Goal: Task Accomplishment & Management: Complete application form

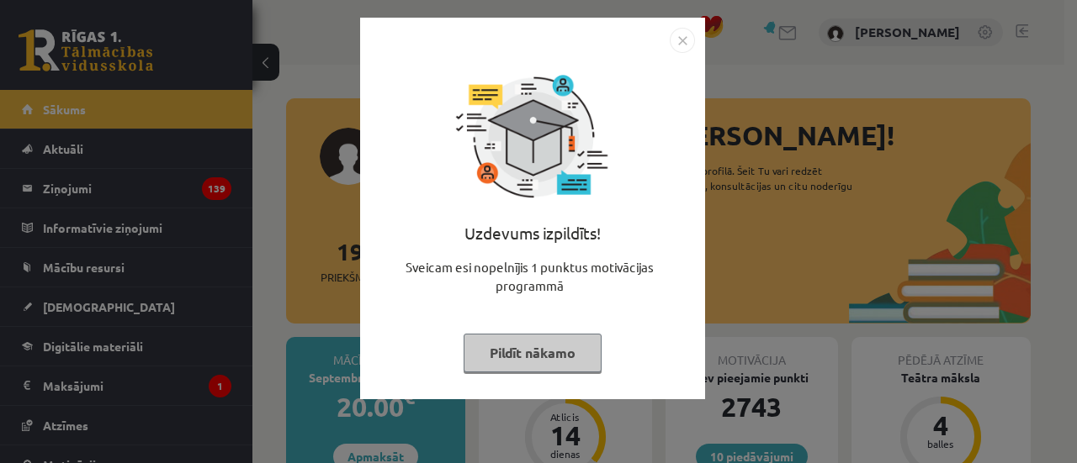
click at [437, 344] on div "Uzdevums izpildīts! Sveicam esi nopelnījis 1 punktus motivācijas programmā Pild…" at bounding box center [532, 221] width 325 height 336
click at [523, 352] on button "Pildīt nākamo" at bounding box center [532, 353] width 138 height 39
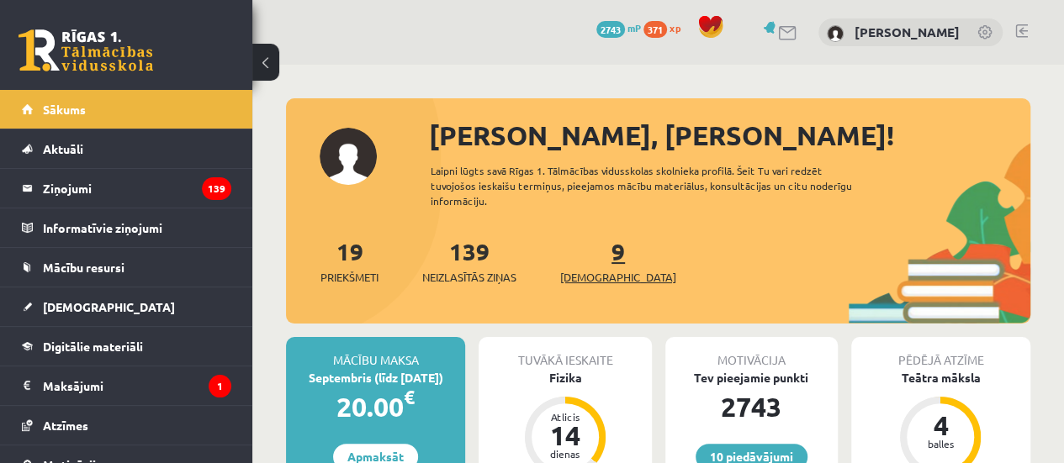
click at [586, 260] on link "9 Ieskaites" at bounding box center [618, 261] width 116 height 50
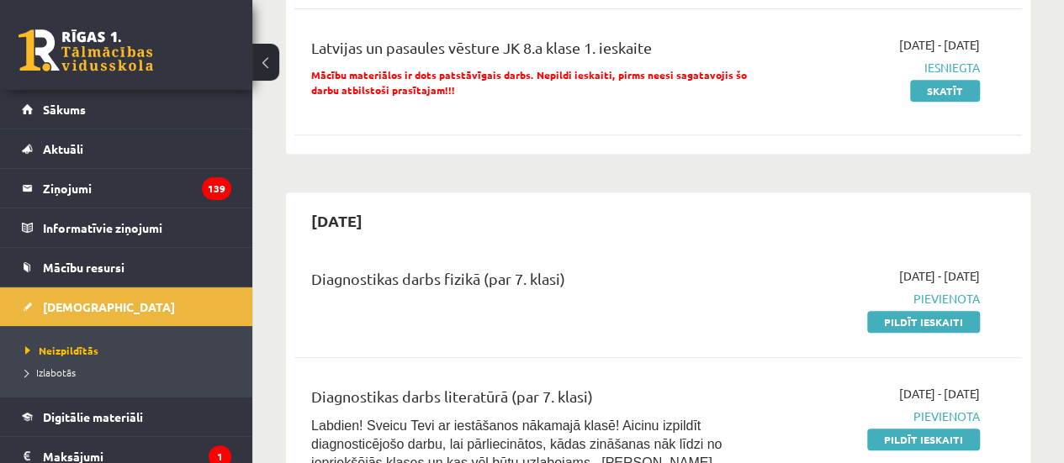
scroll to position [421, 0]
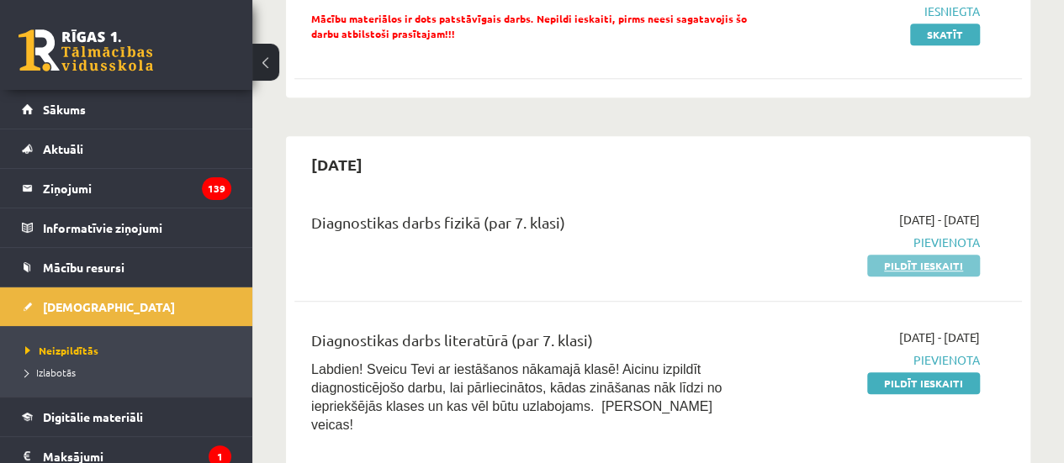
click at [913, 272] on link "Pildīt ieskaiti" at bounding box center [923, 266] width 113 height 22
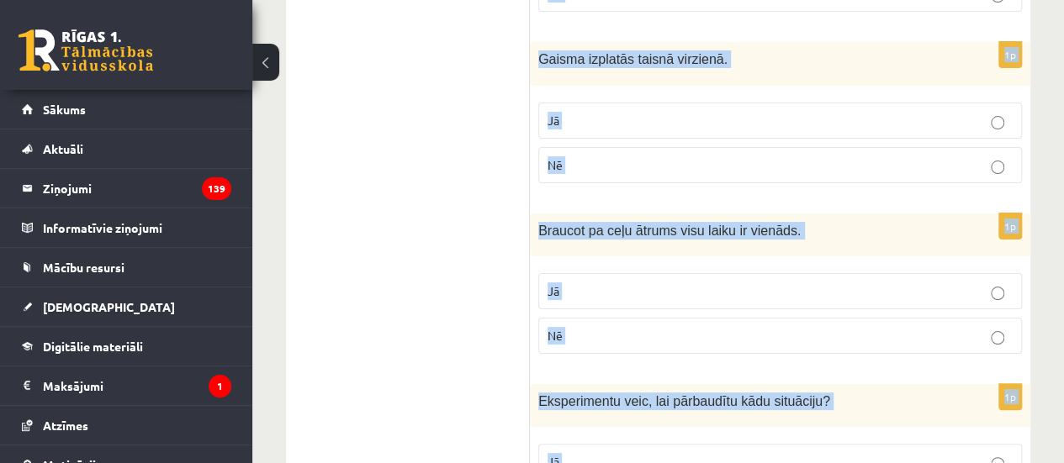
scroll to position [3309, 0]
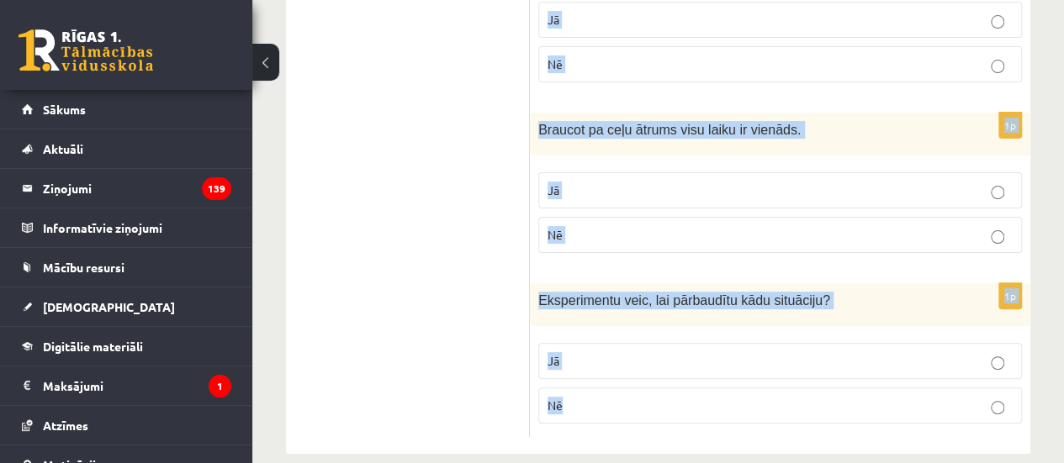
drag, startPoint x: 553, startPoint y: 131, endPoint x: 986, endPoint y: 490, distance: 562.6
copy form "ai apgalvojums ir patiess? 1p Laiku apzīmē ar burtu t ? Jā Nē 1p Gadalaiki main…"
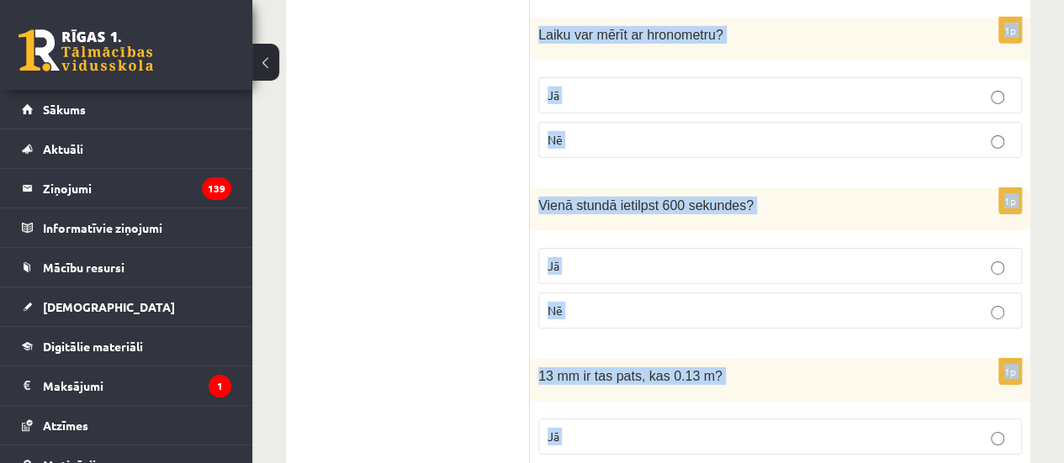
copy form "ai apgalvojums ir patiess? 1p Laiku apzīmē ar burtu t ? Jā Nē 1p Gadalaiki main…"
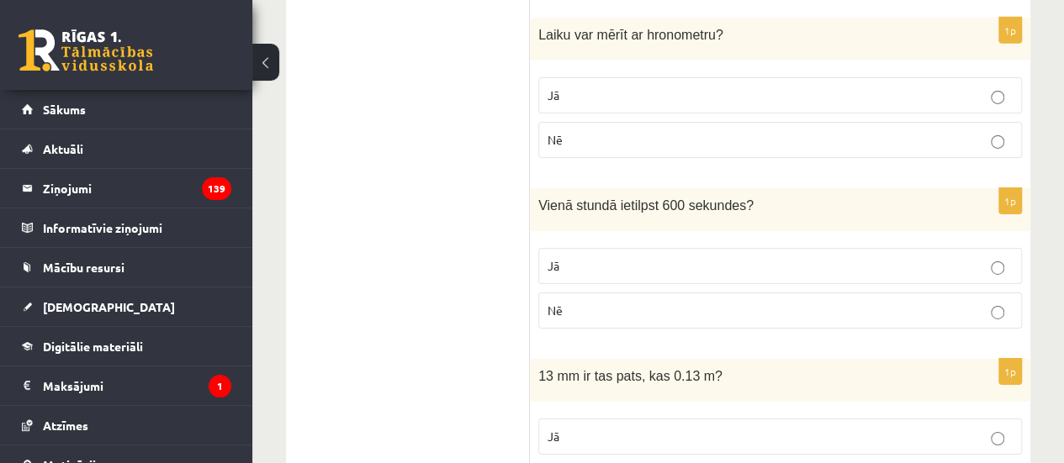
drag, startPoint x: 456, startPoint y: 362, endPoint x: 456, endPoint y: 350, distance: 12.6
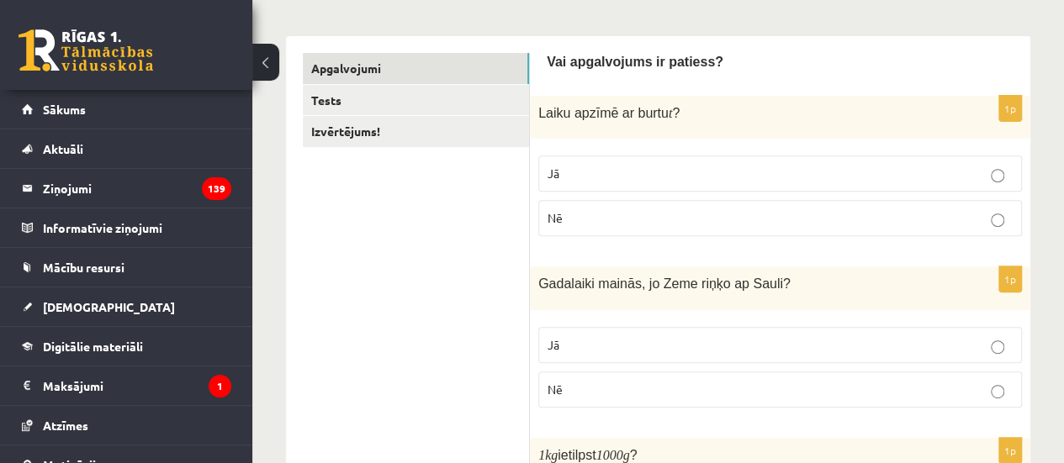
scroll to position [255, 0]
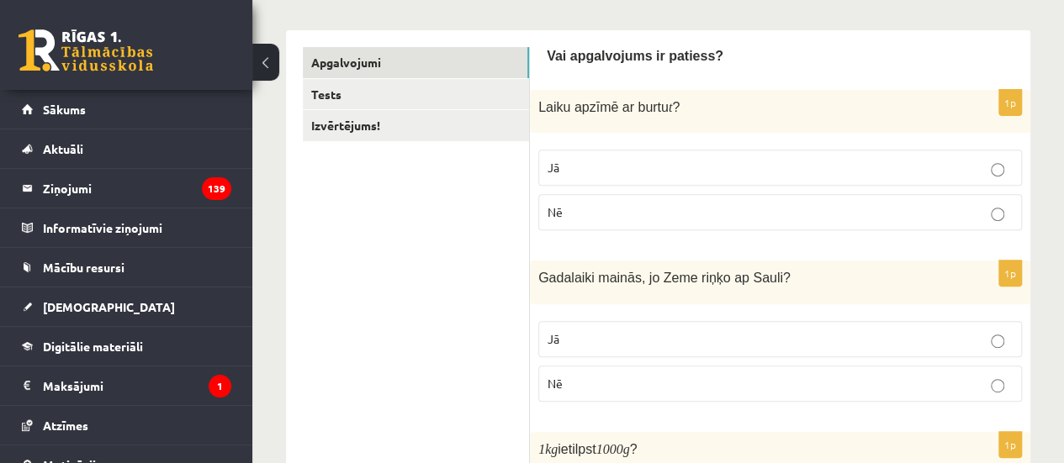
click at [575, 169] on p "Jā" at bounding box center [780, 168] width 465 height 18
click at [628, 331] on p "Jā" at bounding box center [780, 340] width 465 height 18
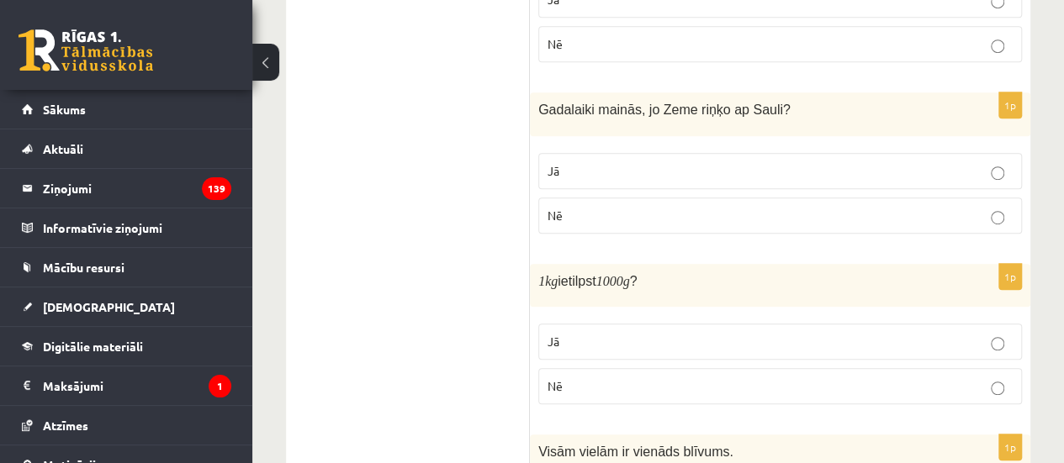
click at [597, 324] on label "Jā" at bounding box center [780, 342] width 484 height 36
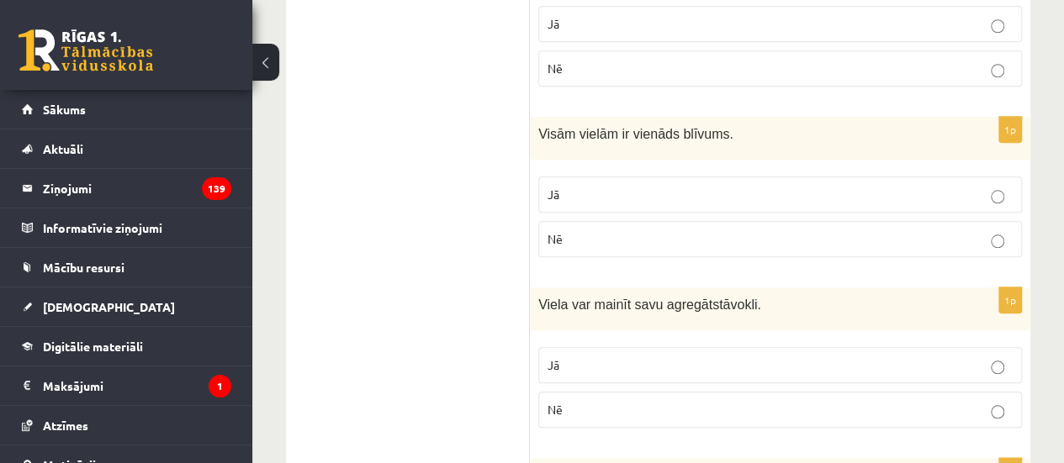
scroll to position [759, 0]
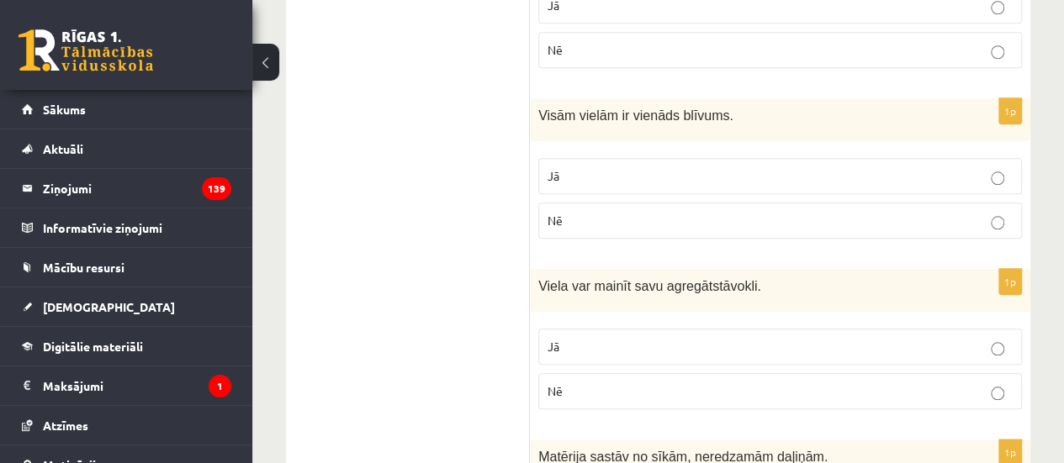
click at [582, 226] on label "Nē" at bounding box center [780, 221] width 484 height 36
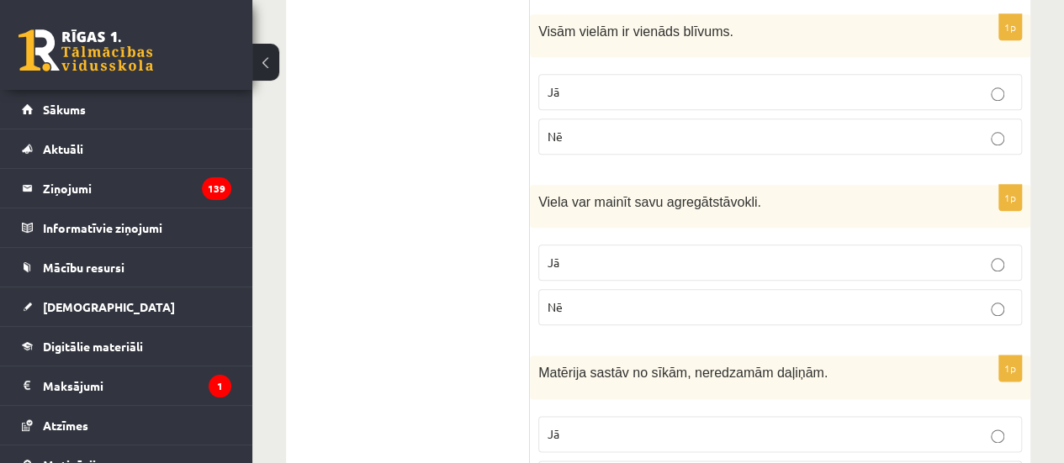
click at [574, 230] on div "1p Viela var mainīt savu agregātstāvokli. Jā Nē" at bounding box center [780, 262] width 500 height 154
click at [559, 246] on label "Jā" at bounding box center [780, 263] width 484 height 36
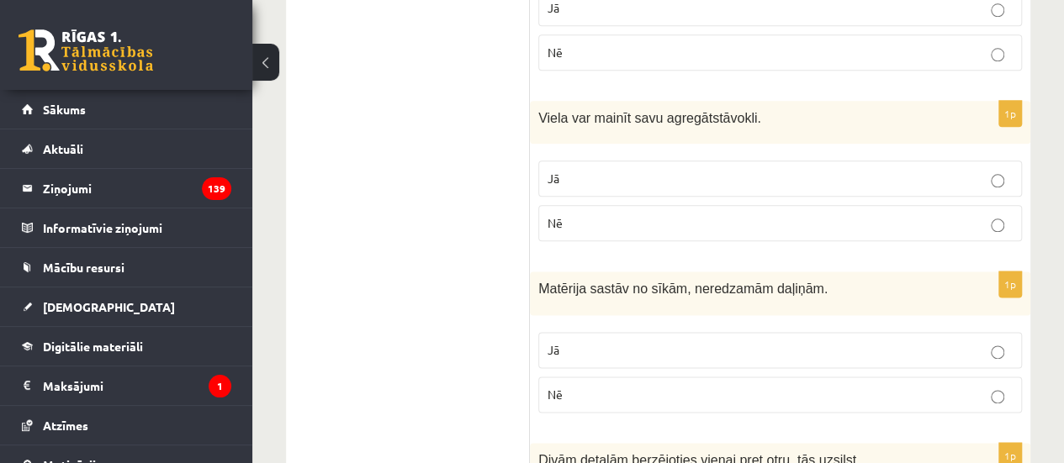
click at [555, 343] on span "Jā" at bounding box center [554, 349] width 12 height 15
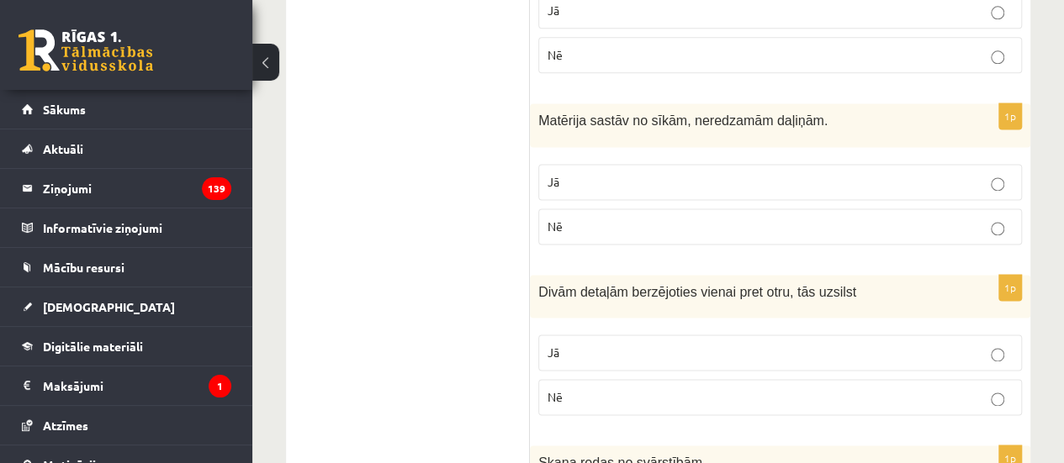
click at [574, 347] on p "Jā" at bounding box center [780, 353] width 465 height 18
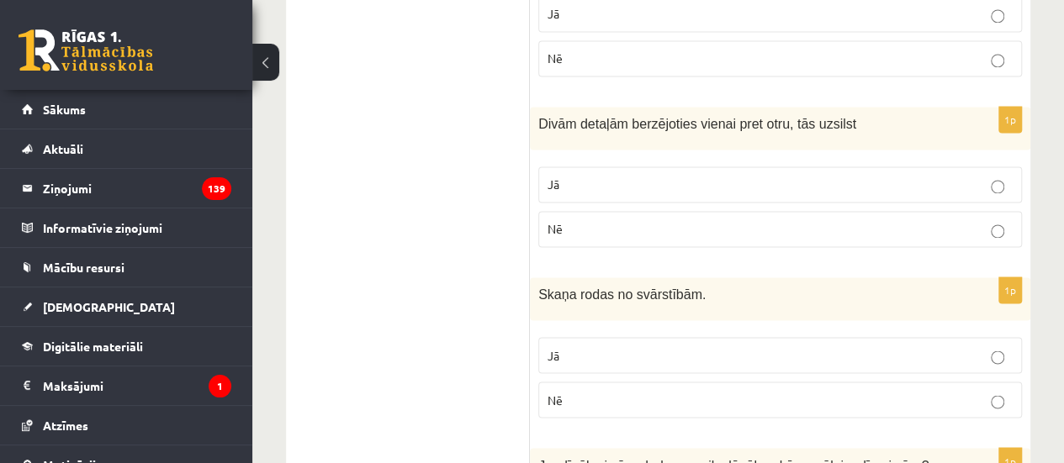
click at [572, 337] on label "Jā" at bounding box center [780, 355] width 484 height 36
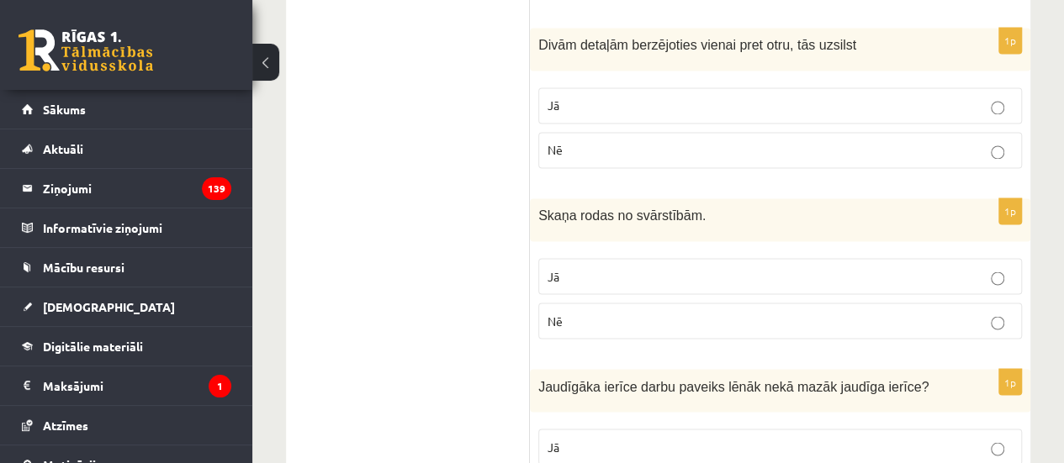
scroll to position [1432, 0]
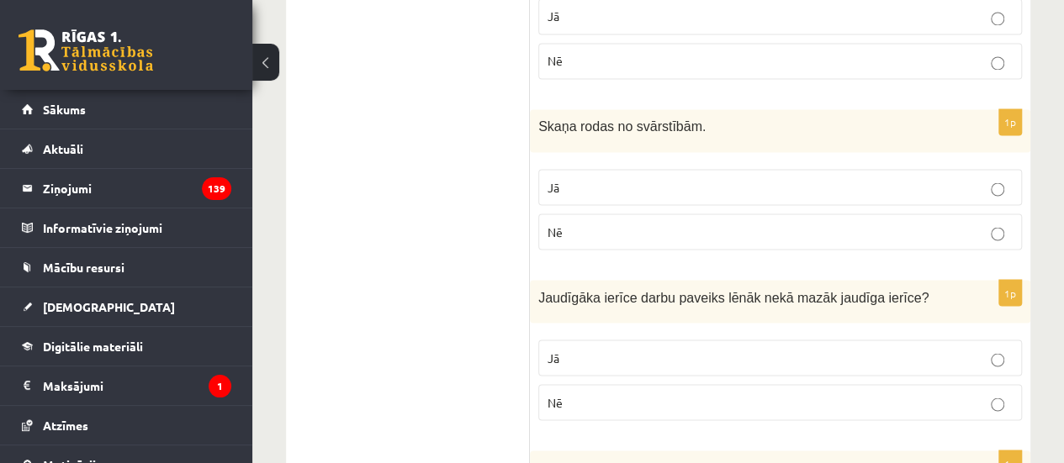
click at [582, 394] on p "Nē" at bounding box center [780, 403] width 465 height 18
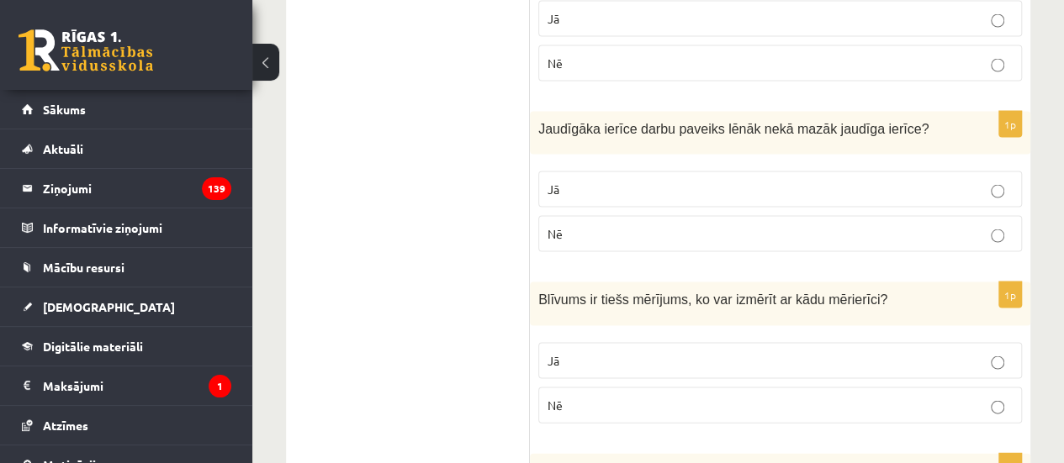
click at [580, 388] on label "Nē" at bounding box center [780, 406] width 484 height 36
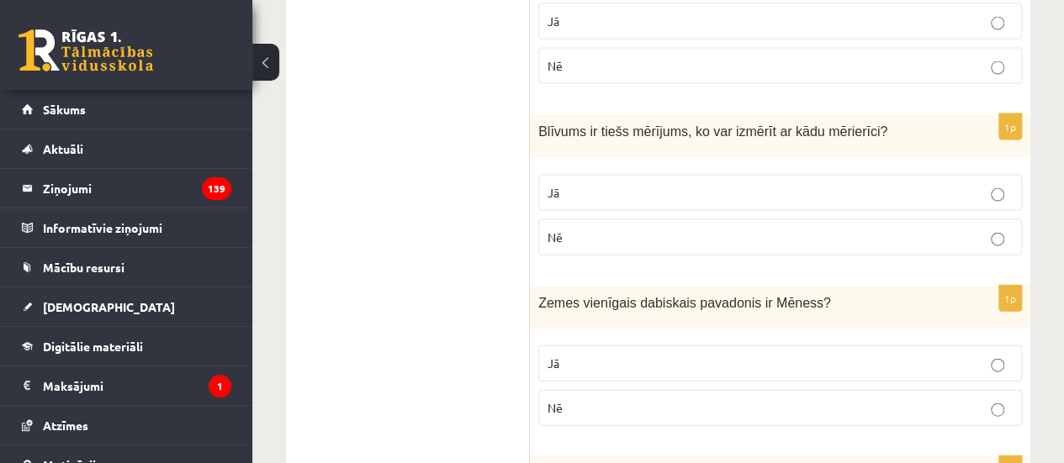
click at [595, 355] on p "Jā" at bounding box center [780, 364] width 465 height 18
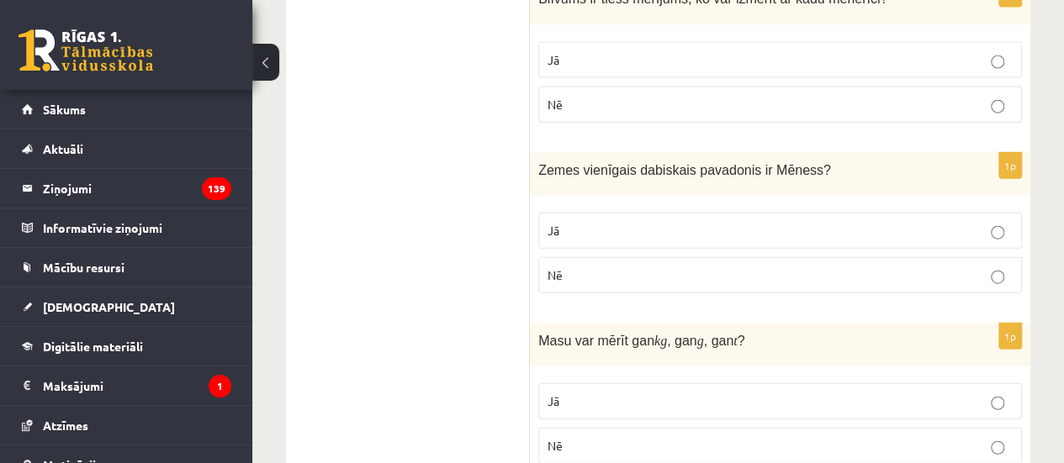
scroll to position [2021, 0]
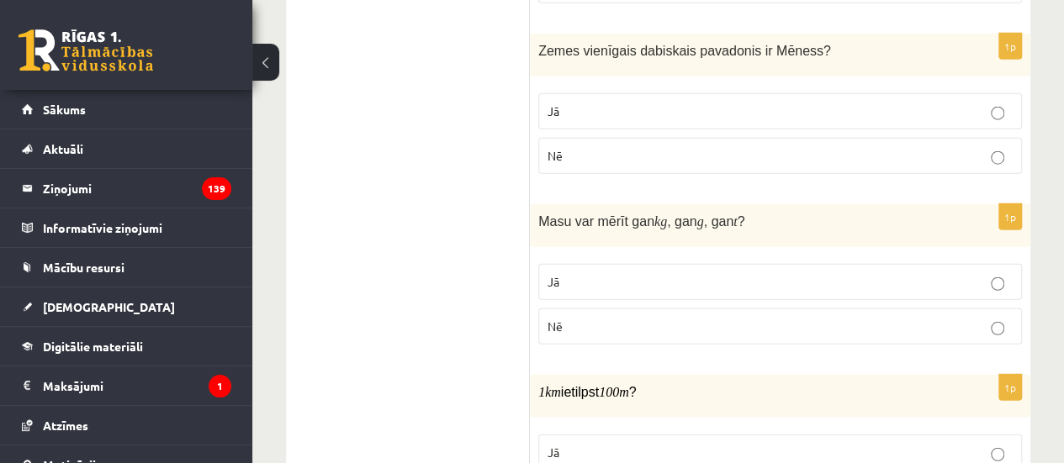
click at [580, 273] on p "Jā" at bounding box center [780, 282] width 465 height 18
click at [632, 318] on p "Nē" at bounding box center [780, 327] width 465 height 18
click at [645, 264] on label "Jā" at bounding box center [780, 282] width 484 height 36
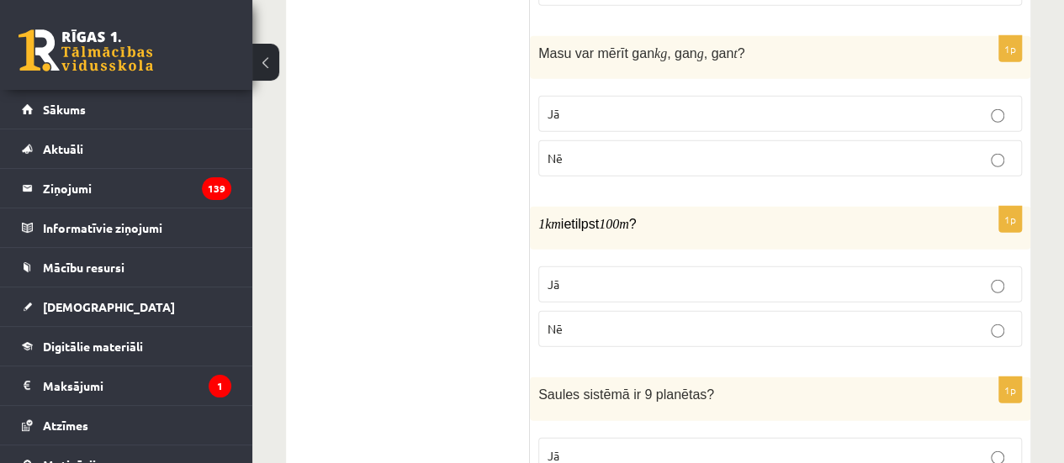
click at [606, 320] on p "Nē" at bounding box center [780, 329] width 465 height 18
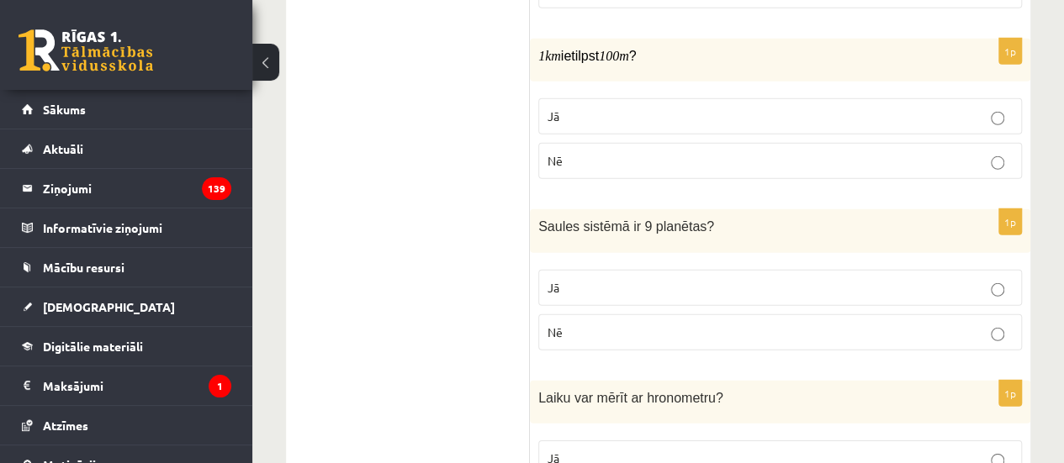
click at [611, 329] on label "Nē" at bounding box center [780, 333] width 484 height 36
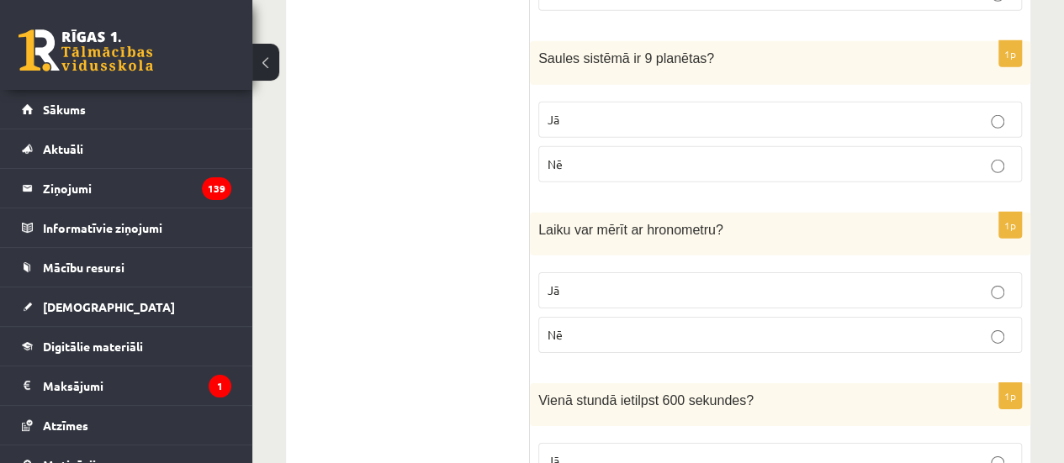
click at [610, 281] on label "Jā" at bounding box center [780, 290] width 484 height 36
click at [599, 272] on label "Jā" at bounding box center [780, 290] width 484 height 36
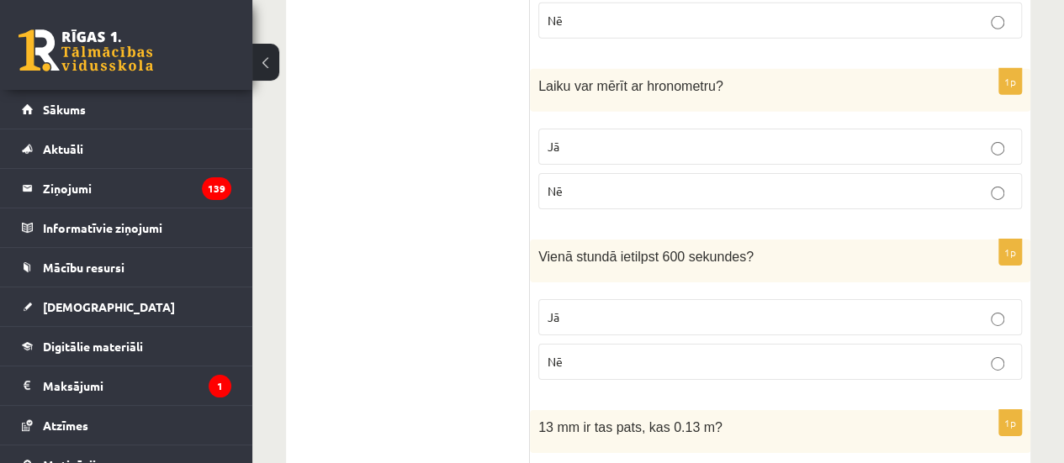
scroll to position [2778, 0]
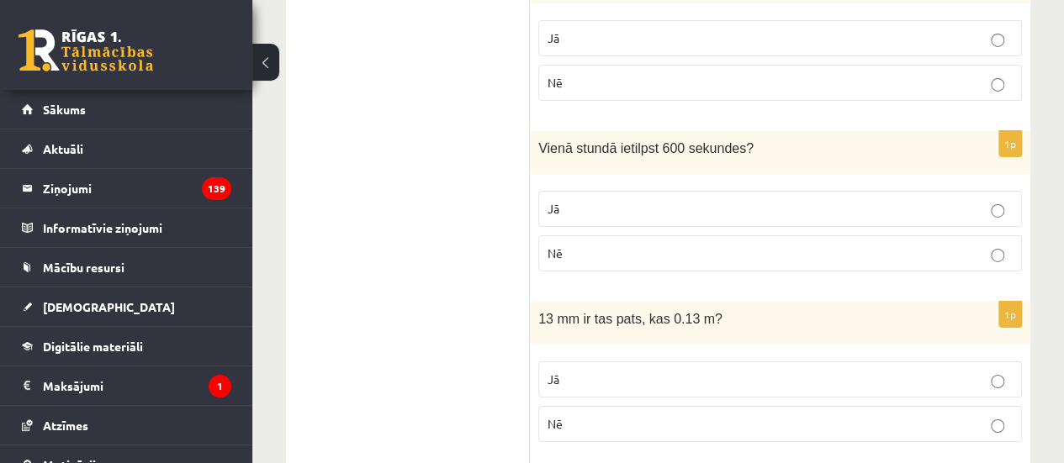
click at [593, 245] on p "Nē" at bounding box center [780, 254] width 465 height 18
click at [624, 413] on fieldset "Jā Nē" at bounding box center [780, 400] width 484 height 94
click at [622, 415] on p "Nē" at bounding box center [780, 424] width 465 height 18
click at [607, 365] on label "Jā" at bounding box center [780, 383] width 484 height 36
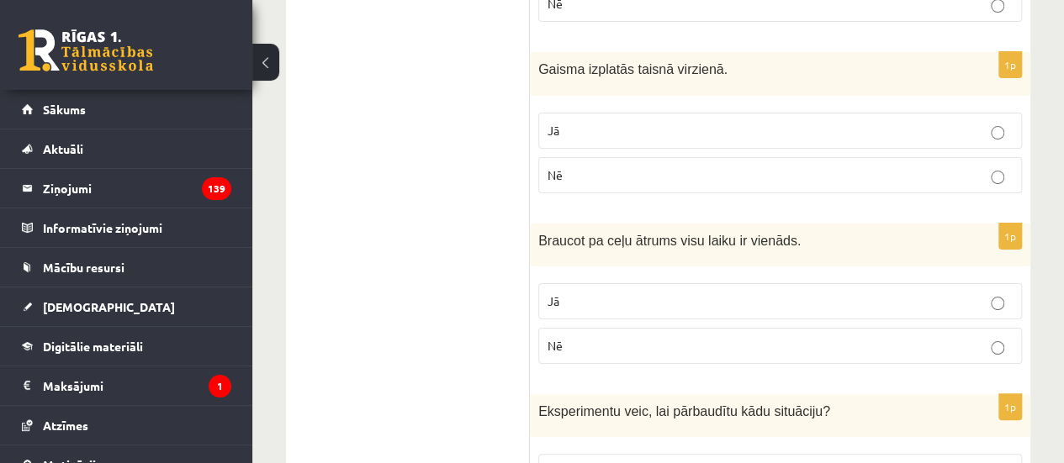
click at [599, 337] on p "Nē" at bounding box center [780, 346] width 465 height 18
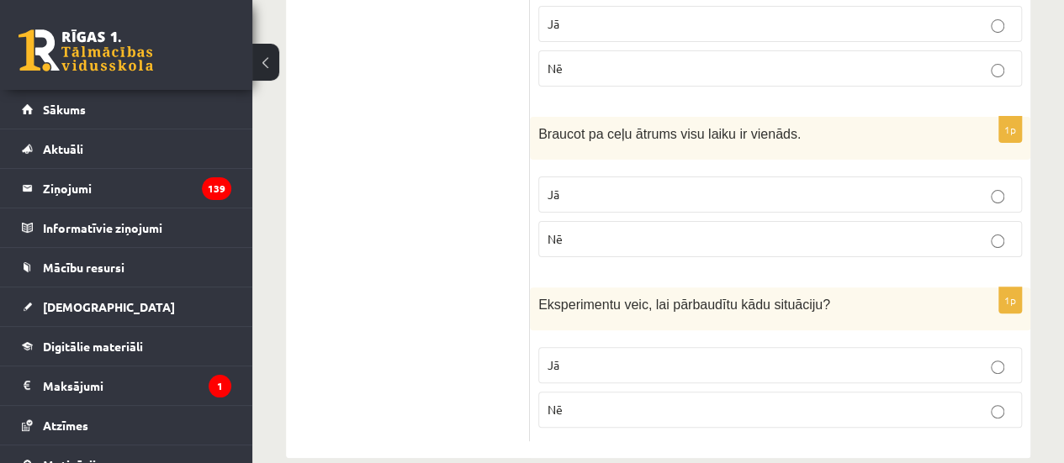
scroll to position [3309, 0]
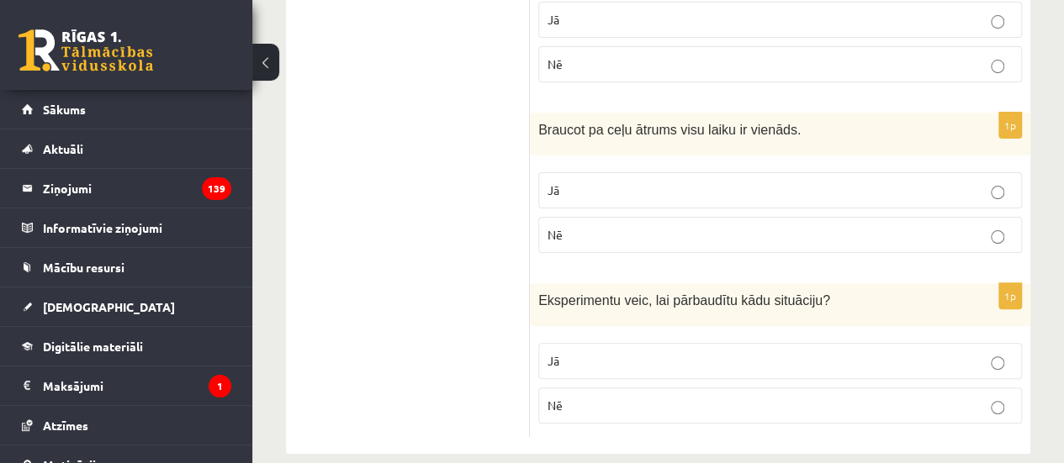
click at [597, 352] on p "Jā" at bounding box center [780, 361] width 465 height 18
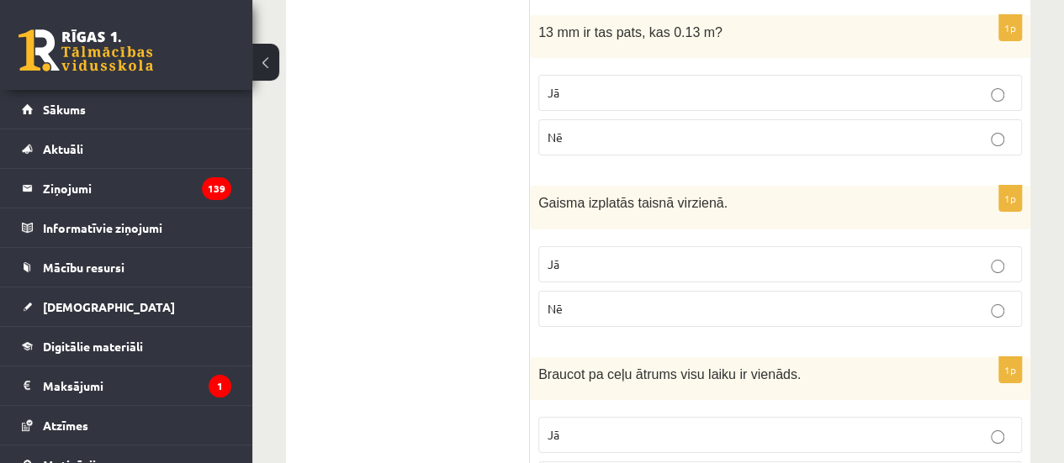
scroll to position [3057, 0]
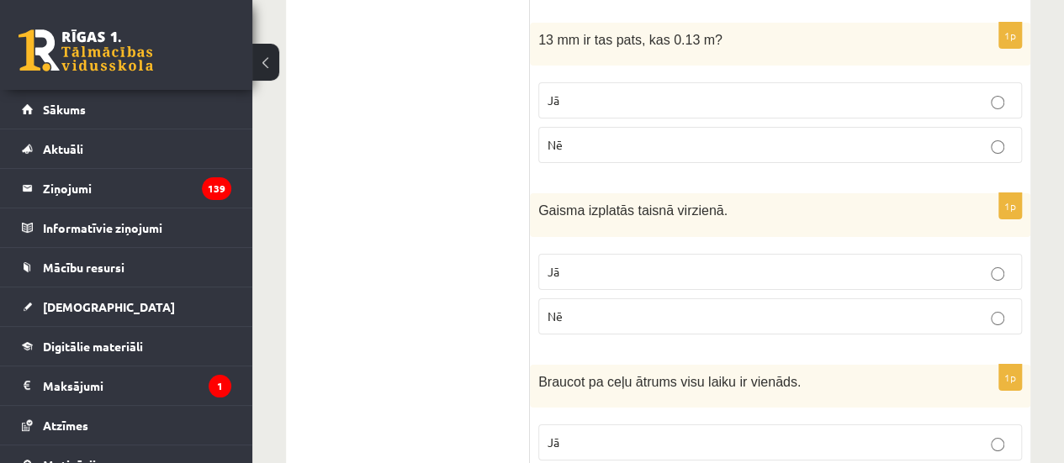
drag, startPoint x: 385, startPoint y: 406, endPoint x: 370, endPoint y: 406, distance: 15.1
drag, startPoint x: 446, startPoint y: 368, endPoint x: 429, endPoint y: 367, distance: 16.9
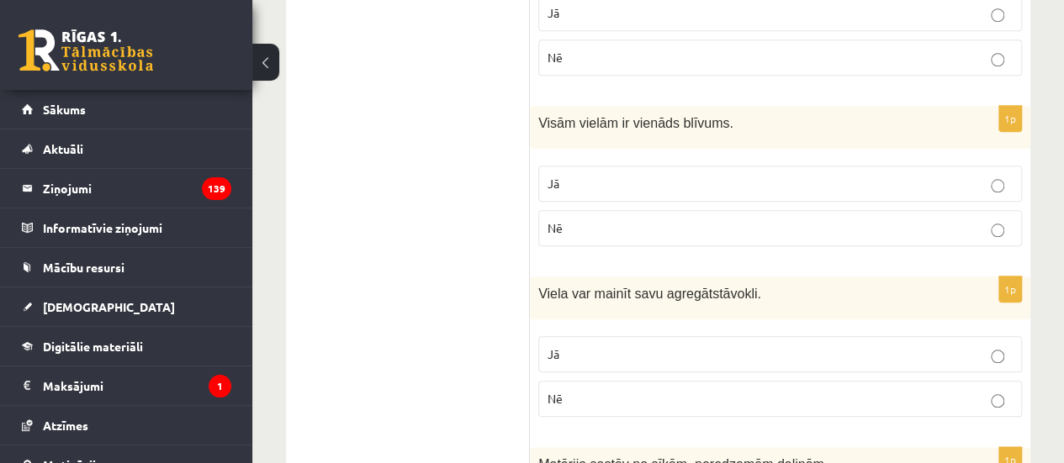
scroll to position [0, 0]
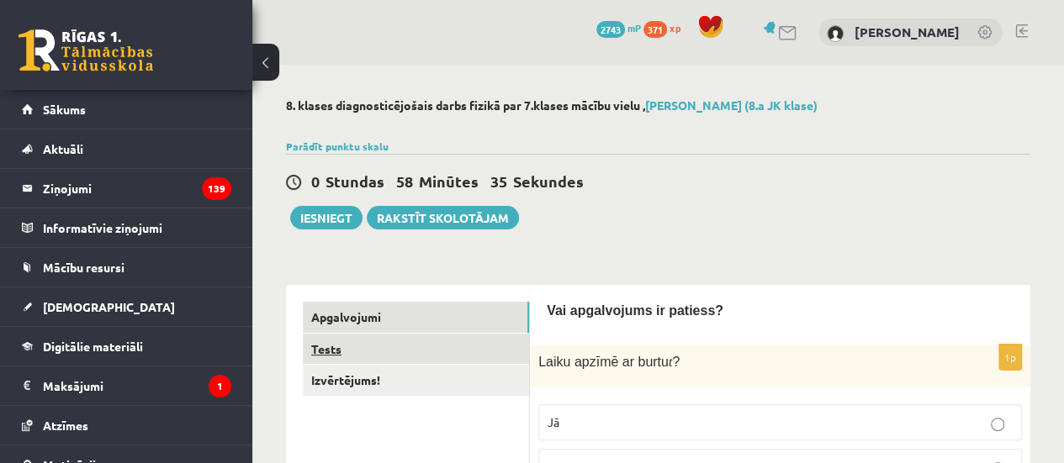
click at [404, 337] on link "Tests" at bounding box center [416, 349] width 226 height 31
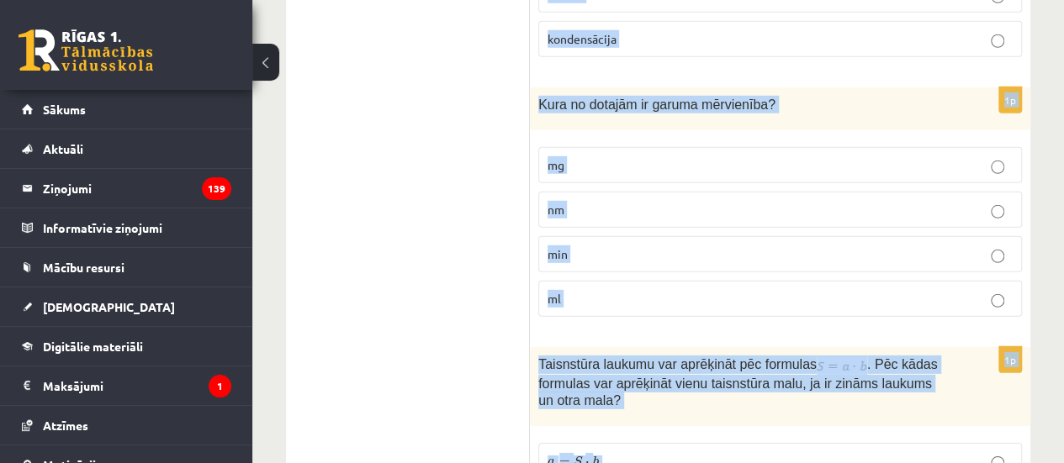
scroll to position [2600, 0]
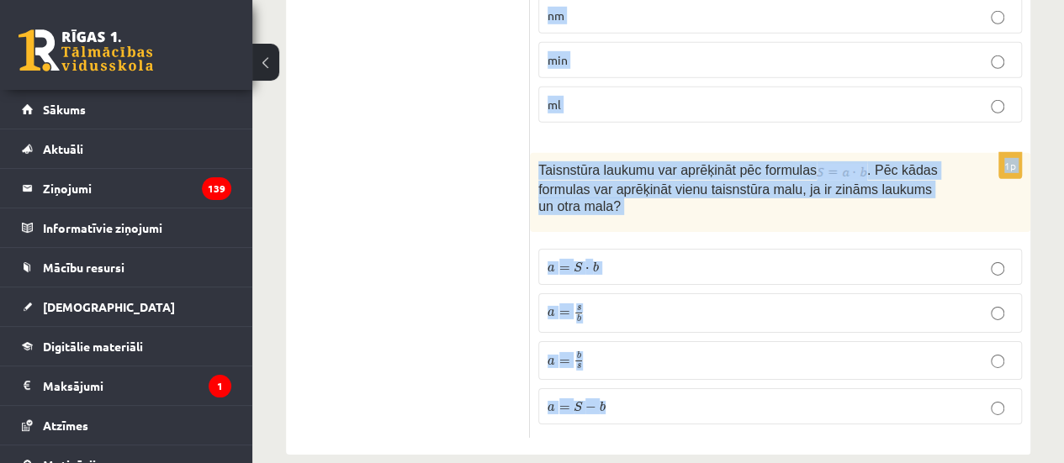
drag, startPoint x: 537, startPoint y: 72, endPoint x: 996, endPoint y: 503, distance: 629.5
copy form "Autobuss un vieglā mašīna ar ietriecās sētā. Kāpēc autobusa radītās sekas bija …"
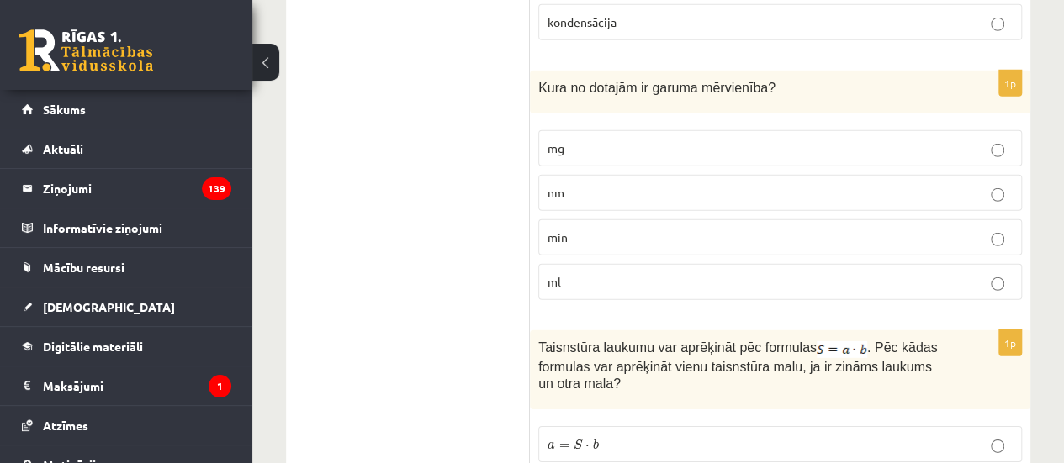
scroll to position [0, 0]
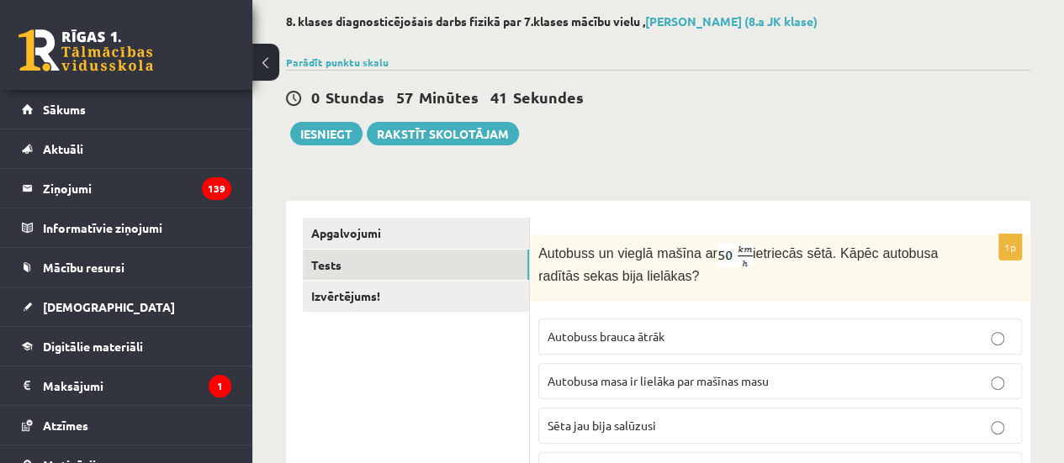
click at [653, 339] on span "Autobuss brauca ātrāk" at bounding box center [606, 336] width 117 height 15
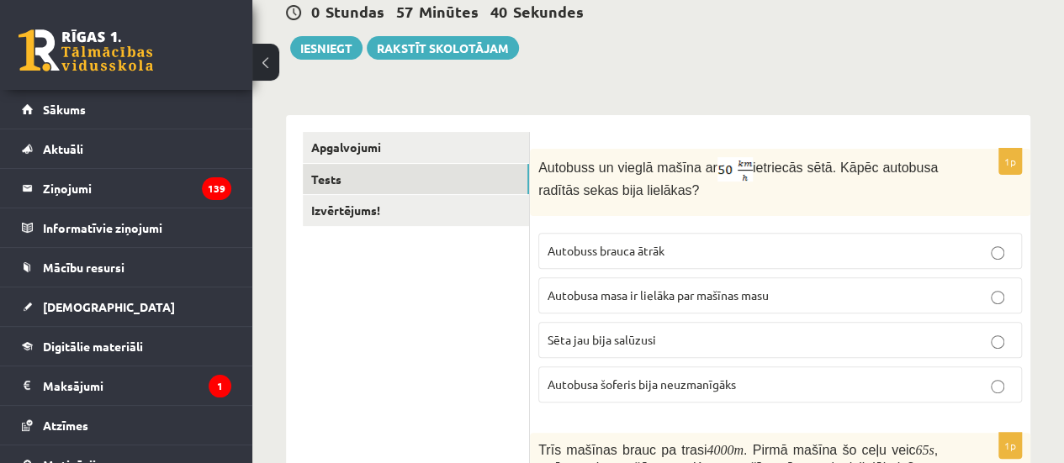
scroll to position [252, 0]
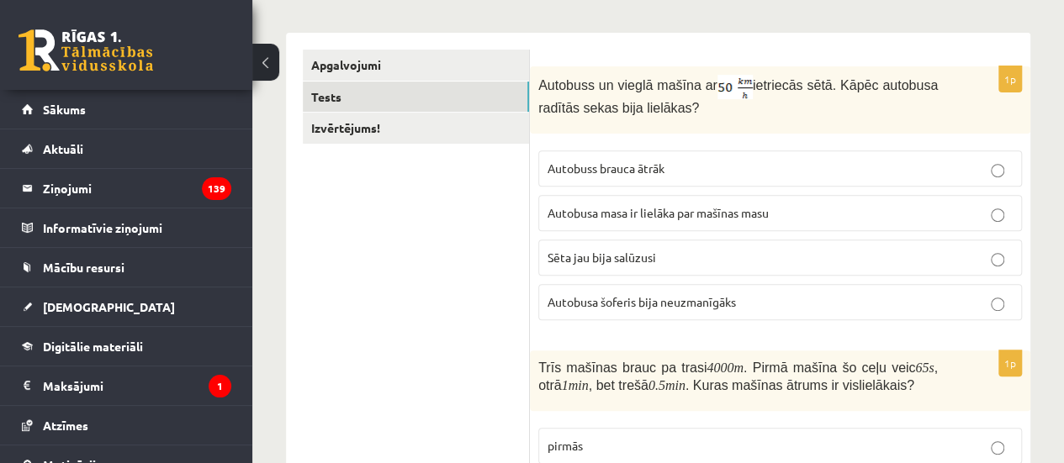
click at [647, 215] on span "Autobusa masa ir lielāka par mašīnas masu" at bounding box center [658, 212] width 221 height 15
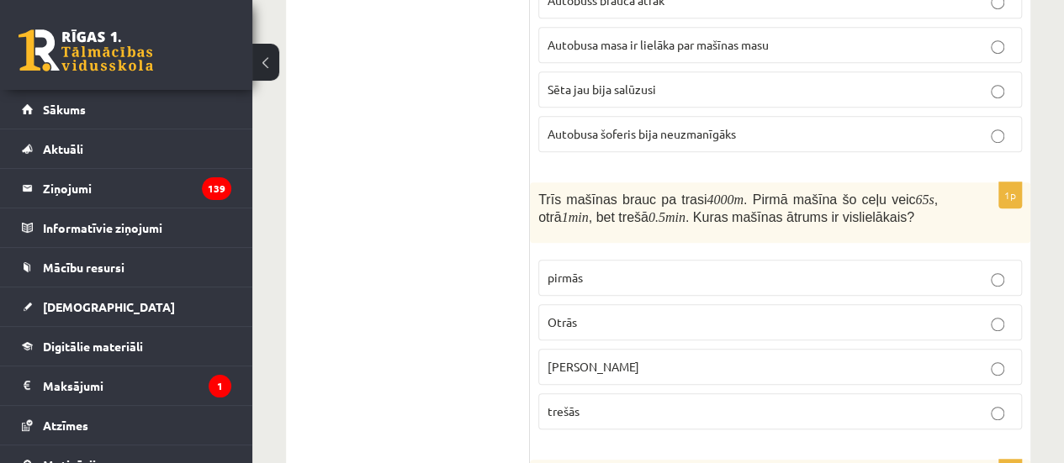
click at [598, 403] on p "trešās" at bounding box center [780, 412] width 465 height 18
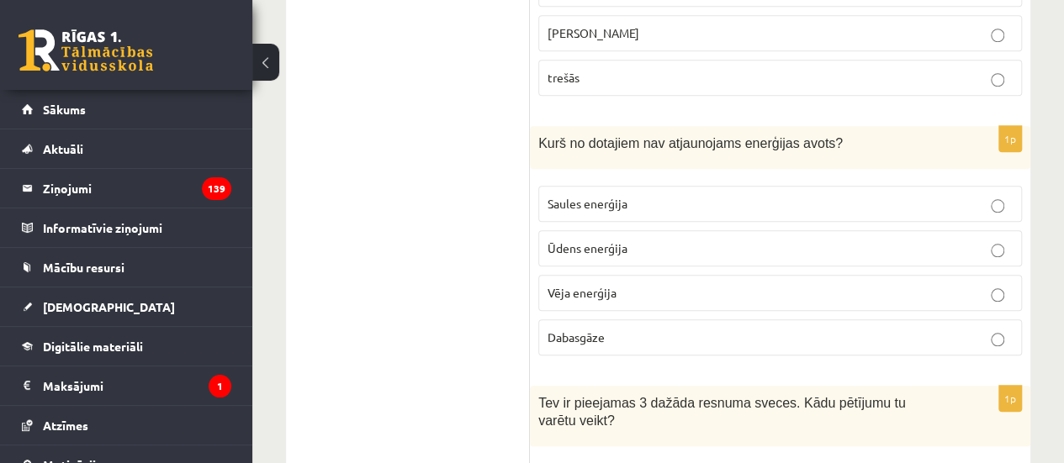
scroll to position [757, 0]
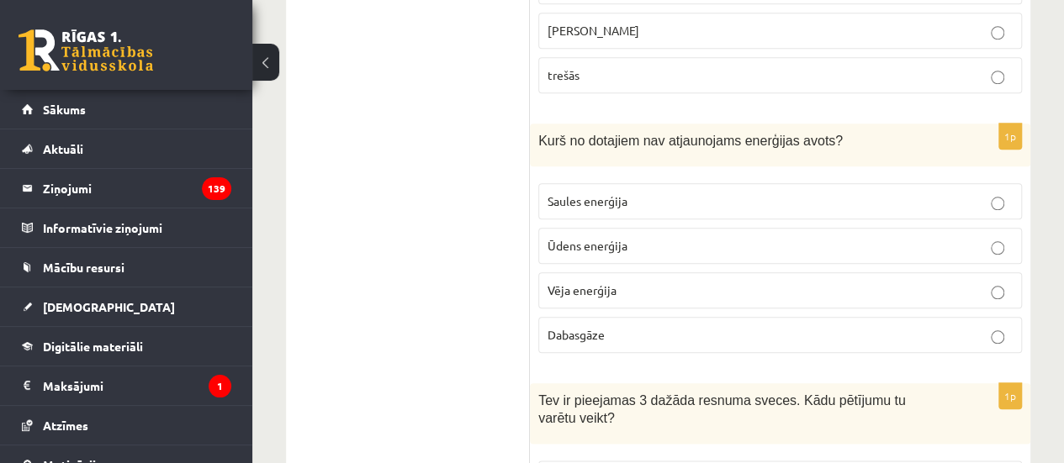
click at [595, 318] on label "Dabasgāze" at bounding box center [780, 335] width 484 height 36
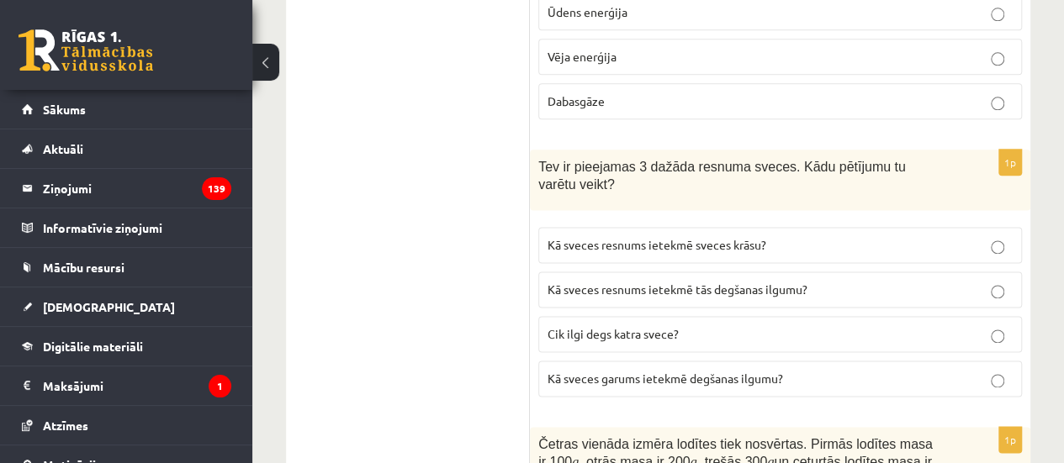
scroll to position [1009, 0]
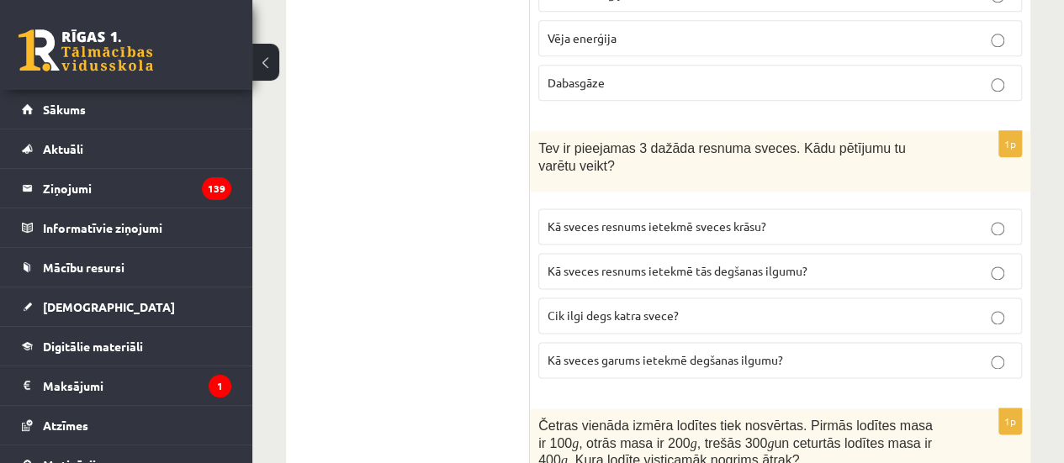
click at [634, 222] on span "Kā sveces resnums ietekmē sveces krāsu?" at bounding box center [657, 226] width 219 height 15
click at [626, 272] on label "Kā sveces resnums ietekmē tās degšanas ilgumu?" at bounding box center [780, 271] width 484 height 36
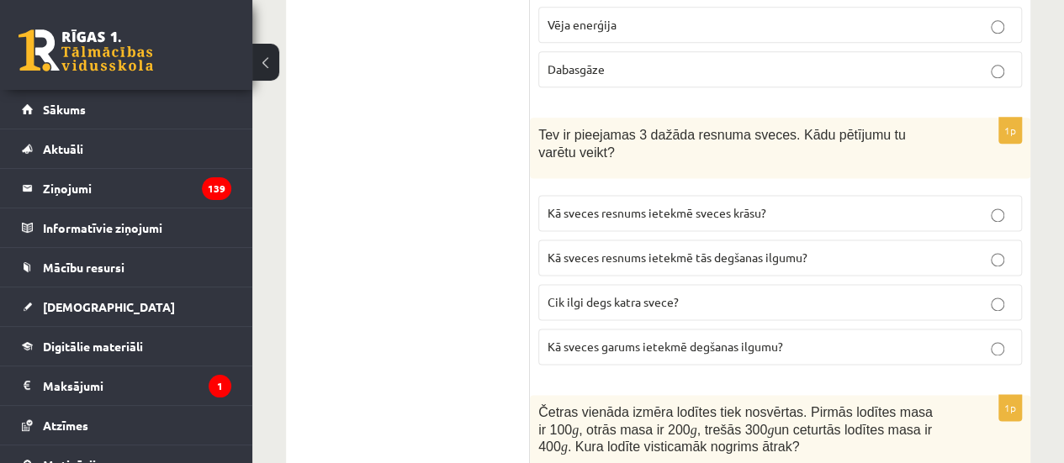
scroll to position [1262, 0]
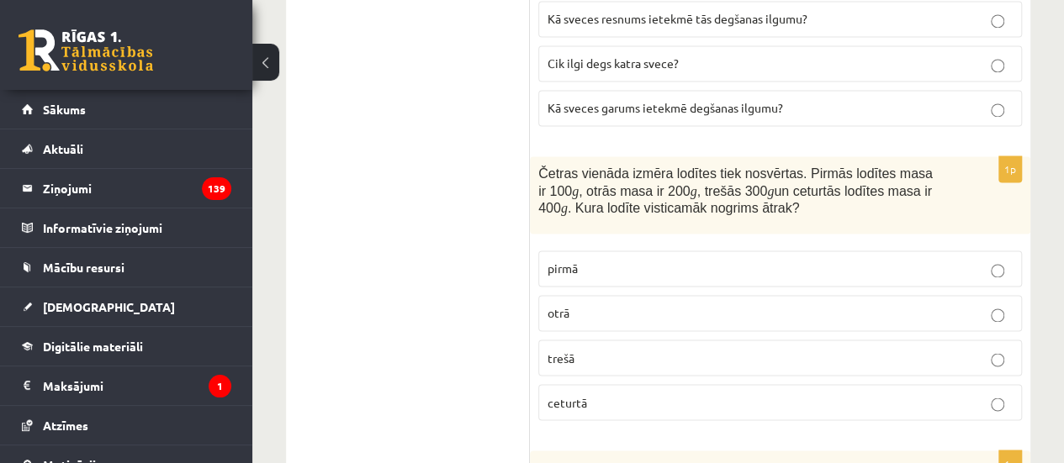
click at [605, 384] on label "ceturtā" at bounding box center [780, 402] width 484 height 36
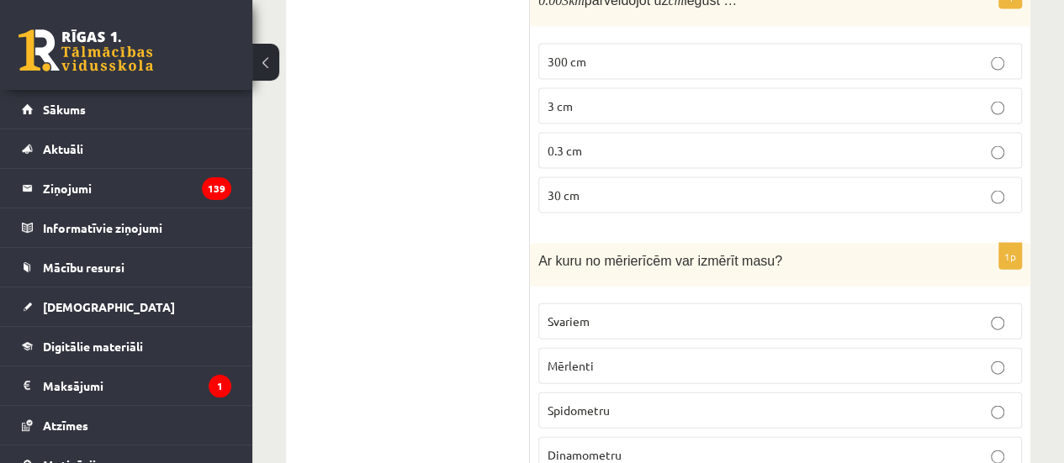
scroll to position [1766, 0]
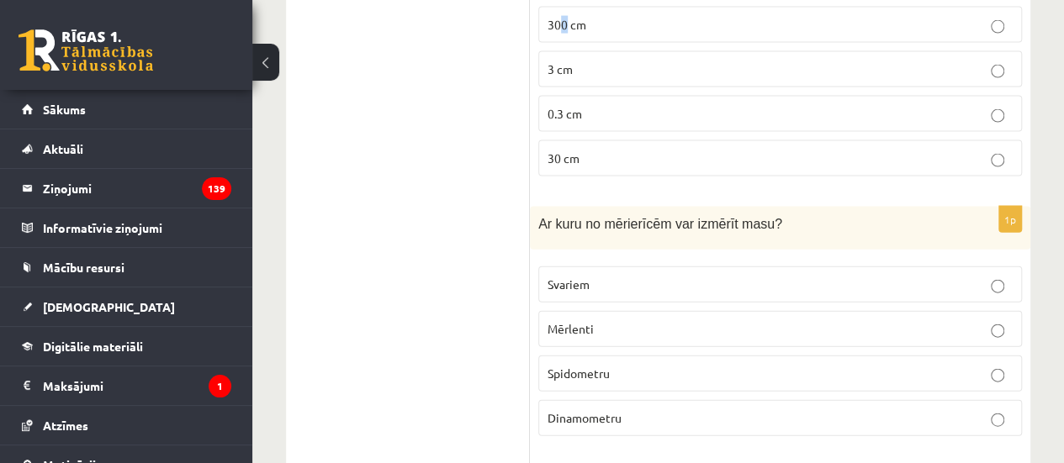
click at [563, 8] on label "300 cm" at bounding box center [780, 25] width 484 height 36
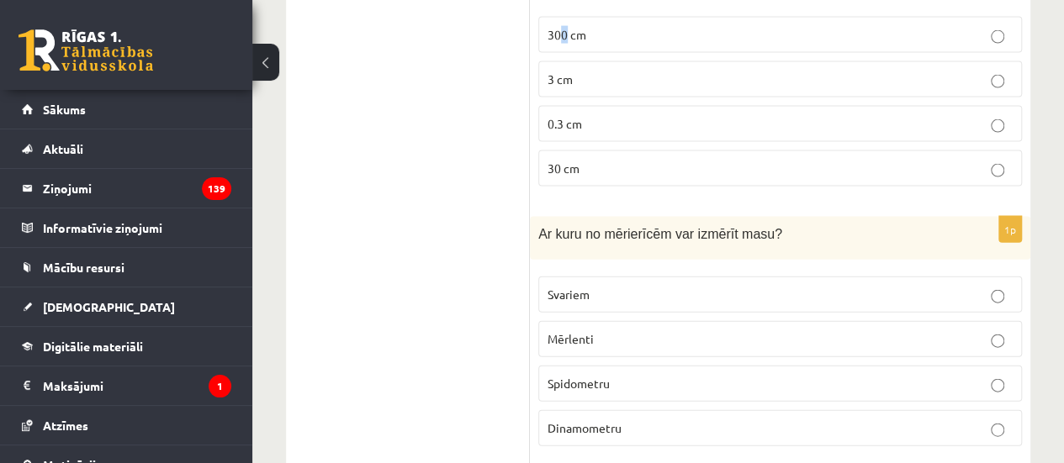
copy span "0"
click at [624, 30] on p "300 cm" at bounding box center [780, 35] width 465 height 18
click at [607, 277] on label "Svariem" at bounding box center [780, 295] width 484 height 36
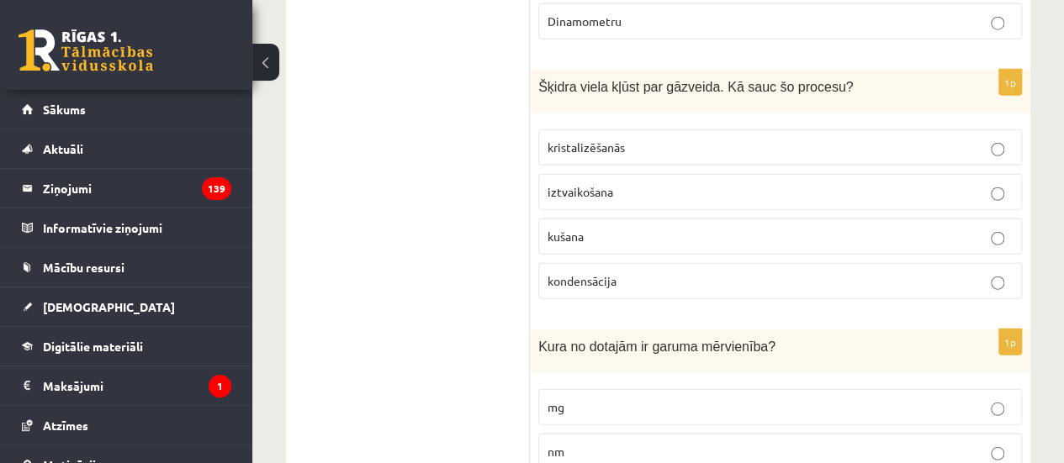
scroll to position [2177, 0]
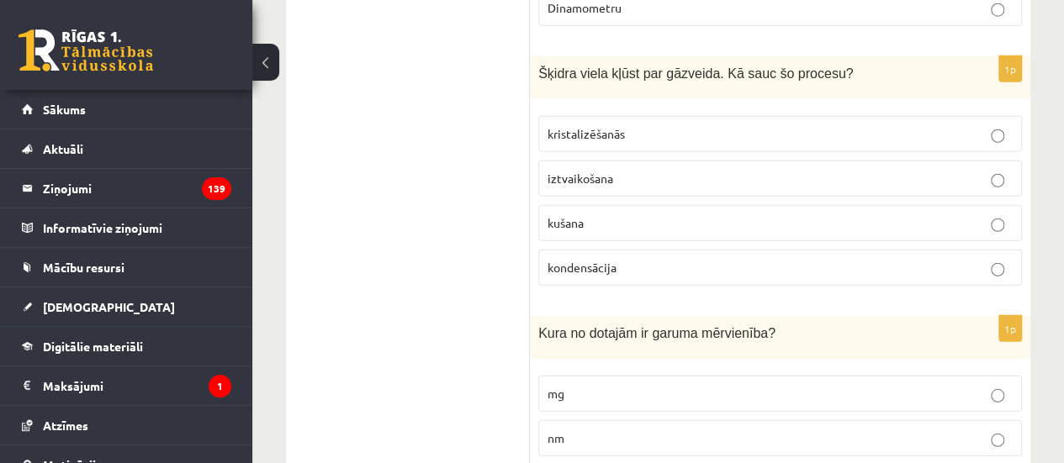
click at [600, 176] on label "iztvaikošana" at bounding box center [780, 179] width 484 height 36
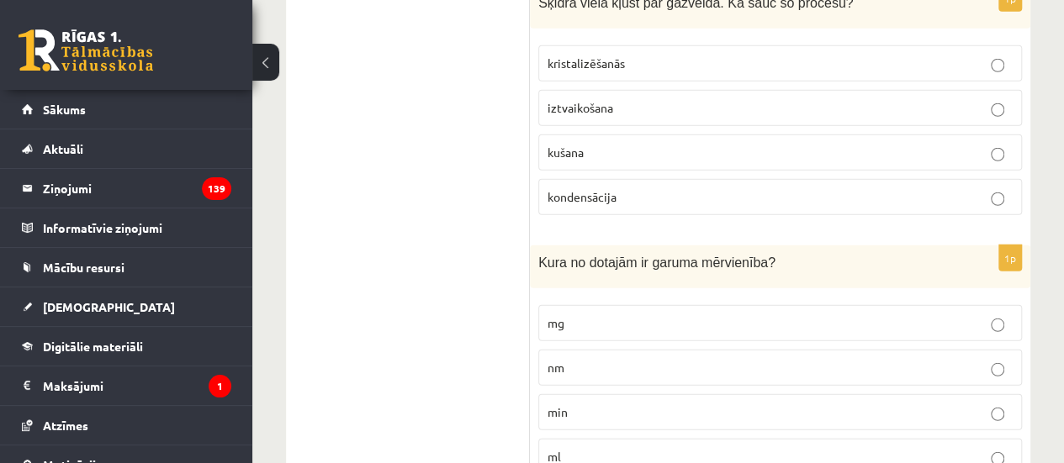
scroll to position [2345, 0]
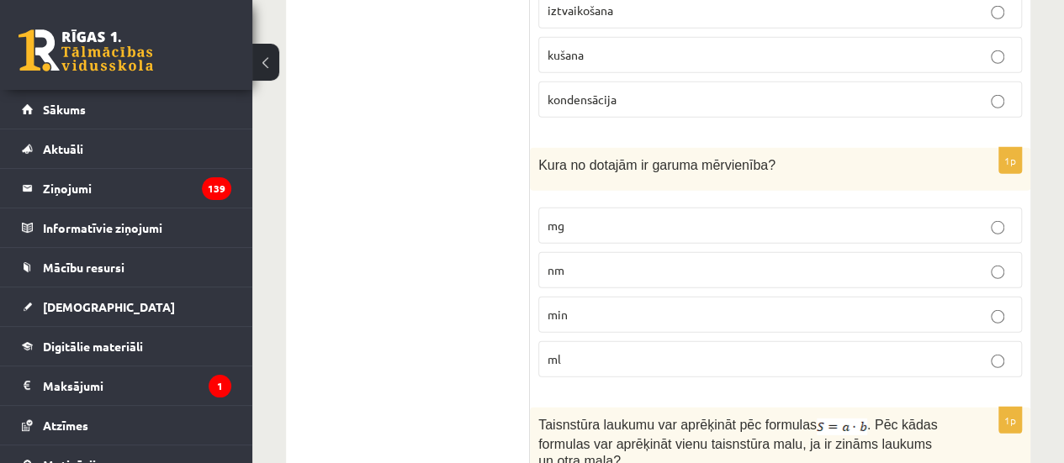
drag, startPoint x: 568, startPoint y: 241, endPoint x: 553, endPoint y: 241, distance: 15.1
click at [563, 252] on label "nm" at bounding box center [780, 270] width 484 height 36
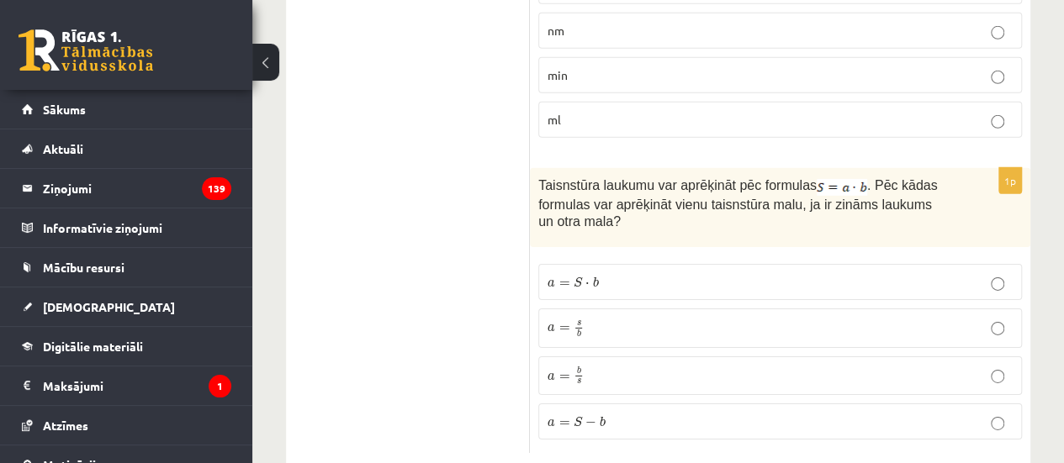
scroll to position [2597, 0]
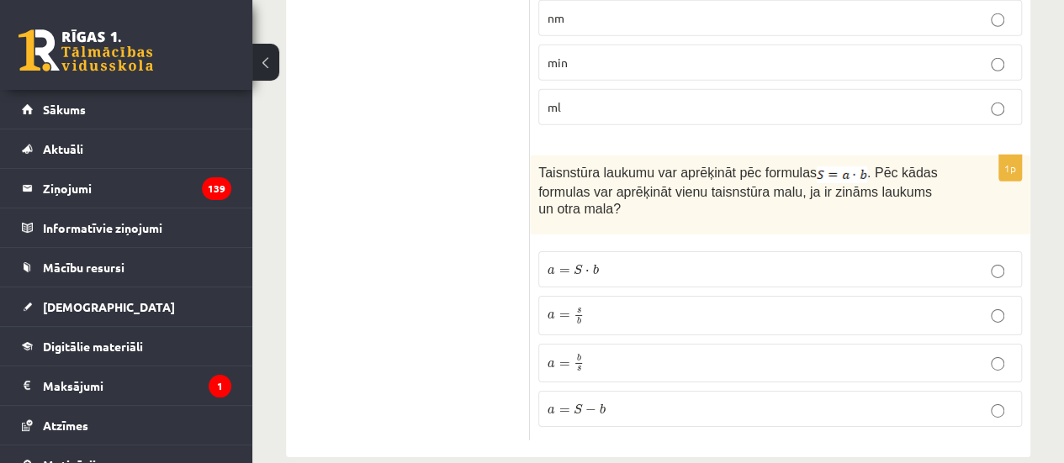
click at [577, 394] on label "a = S − b a = S − b" at bounding box center [780, 409] width 484 height 36
click at [604, 305] on p "a = s b a = s b" at bounding box center [780, 315] width 465 height 21
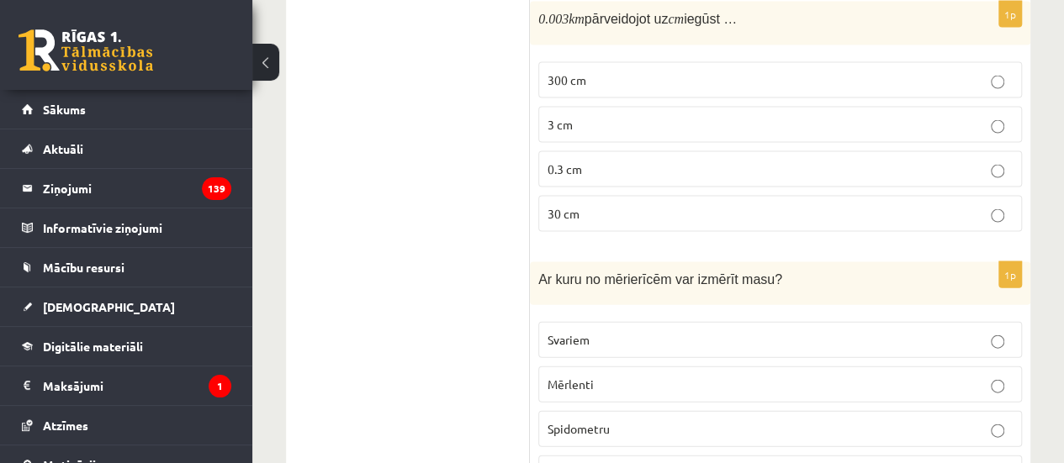
scroll to position [0, 0]
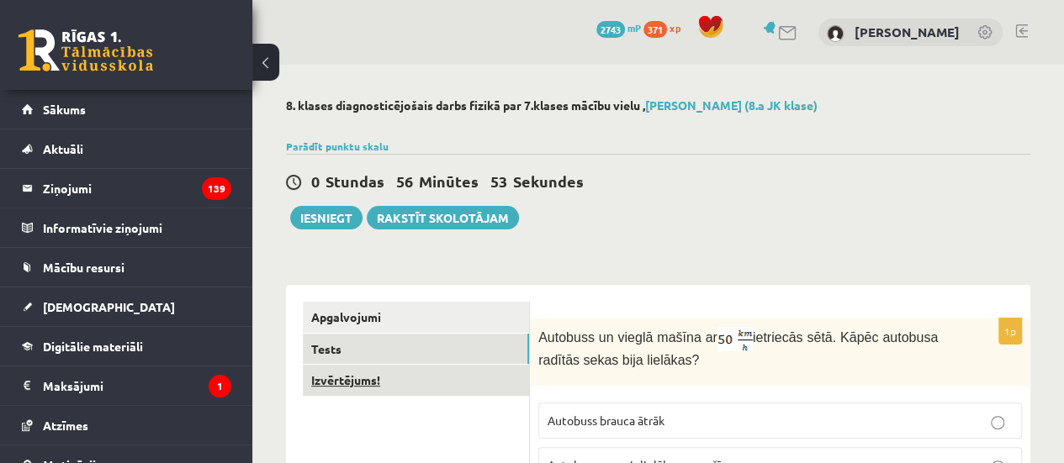
click at [394, 388] on link "Izvērtējums!" at bounding box center [416, 380] width 226 height 31
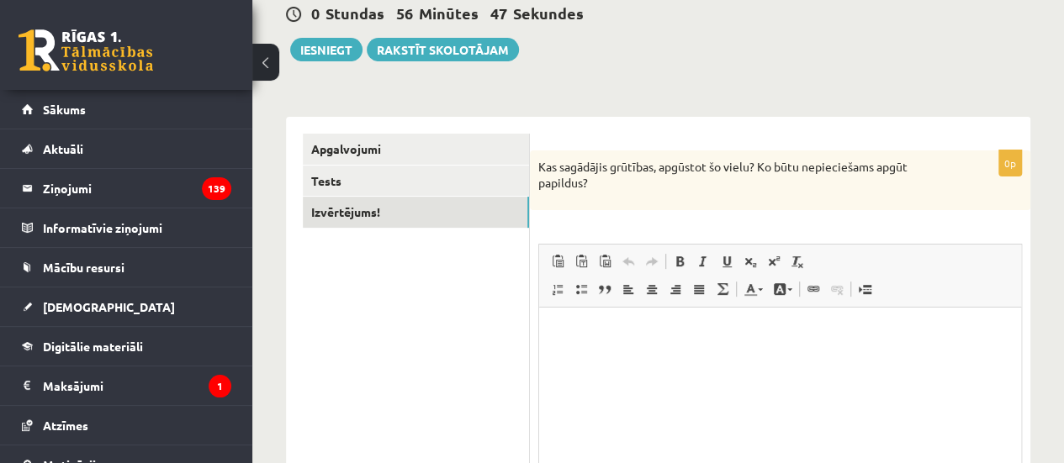
click at [326, 70] on div "**********" at bounding box center [658, 271] width 812 height 748
click at [331, 58] on button "Iesniegt" at bounding box center [326, 50] width 72 height 24
click at [361, 29] on div "0 Stundas 51 Minūtes 31 Sekundes Ieskaite saglabāta! Iesniegt Rakstīt skolotājam" at bounding box center [658, 24] width 744 height 76
click at [341, 43] on button "Iesniegt" at bounding box center [326, 50] width 72 height 24
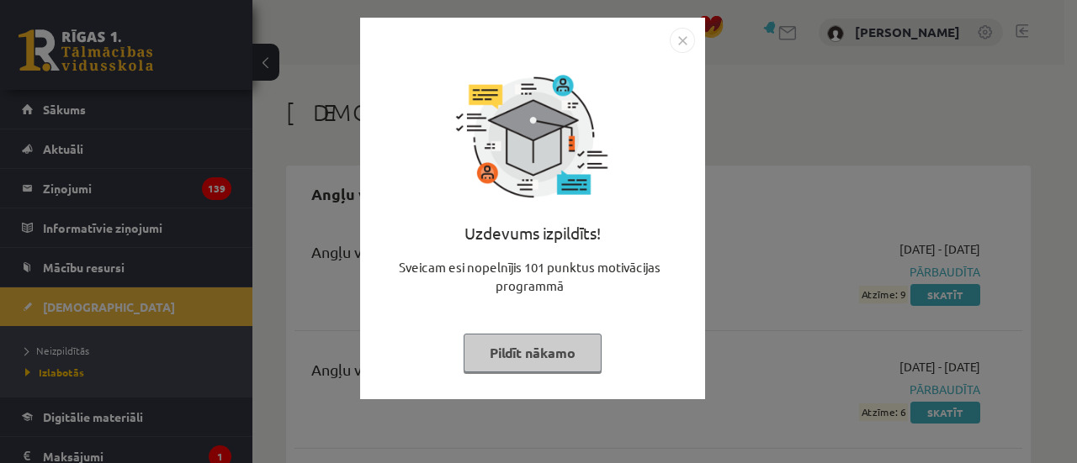
click at [491, 348] on button "Pildīt nākamo" at bounding box center [532, 353] width 138 height 39
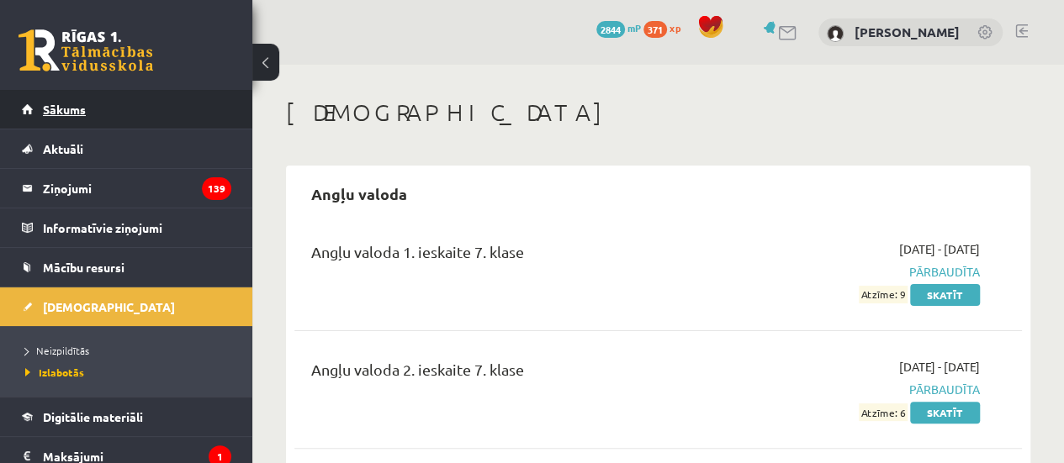
click at [163, 127] on link "Sākums" at bounding box center [126, 109] width 209 height 39
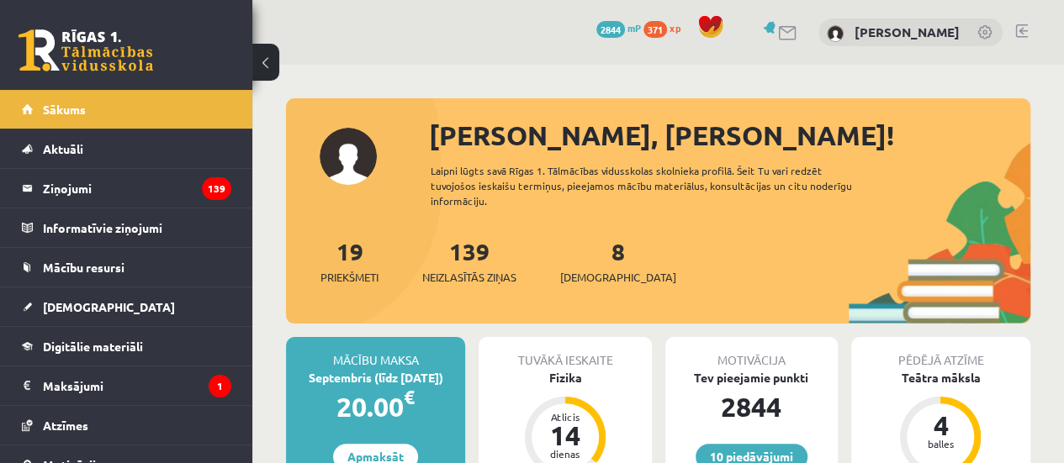
click at [592, 267] on div "8 Ieskaites" at bounding box center [618, 260] width 116 height 52
click at [592, 280] on span "[DEMOGRAPHIC_DATA]" at bounding box center [618, 277] width 116 height 17
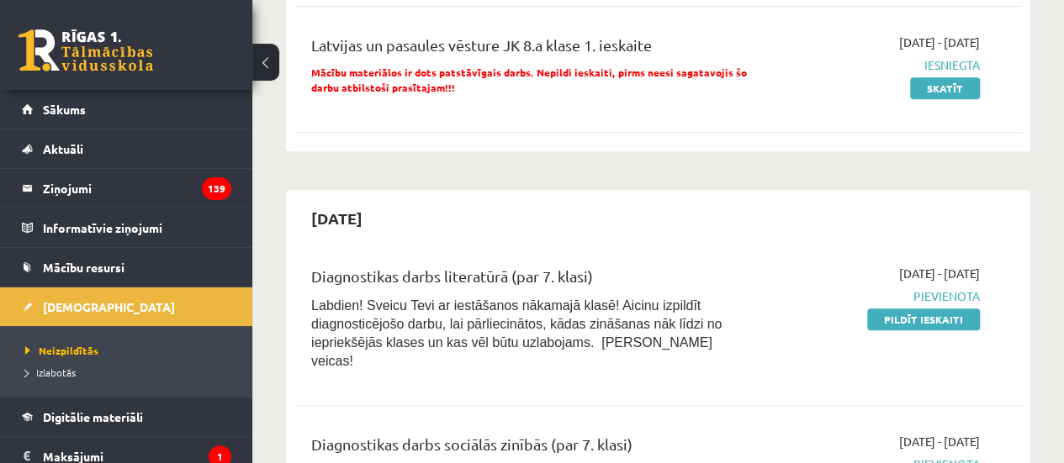
scroll to position [505, 0]
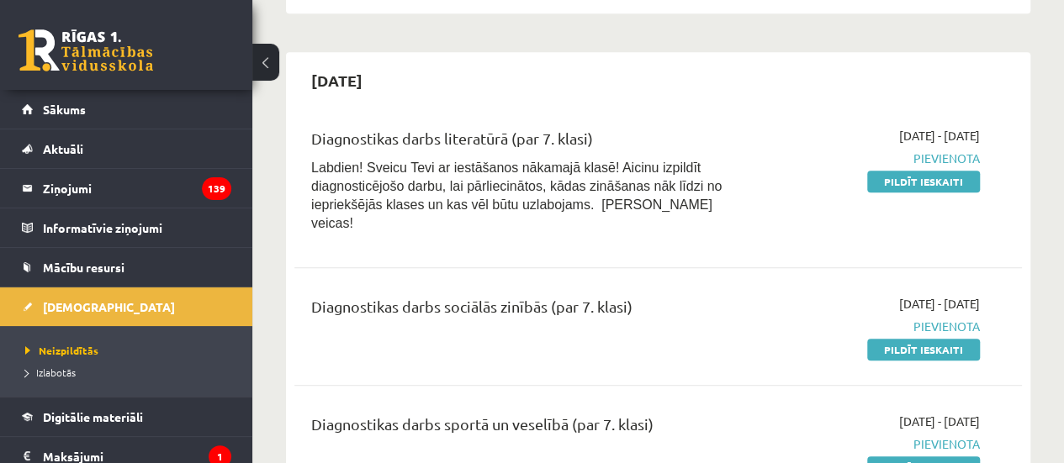
click at [902, 159] on span "Pievienota" at bounding box center [877, 159] width 206 height 18
drag, startPoint x: 870, startPoint y: 169, endPoint x: 878, endPoint y: 176, distance: 10.8
click at [871, 169] on div "[DATE] - [DATE] [GEOGRAPHIC_DATA] Pildīt ieskaiti" at bounding box center [876, 184] width 231 height 114
click at [909, 188] on link "Pildīt ieskaiti" at bounding box center [923, 182] width 113 height 22
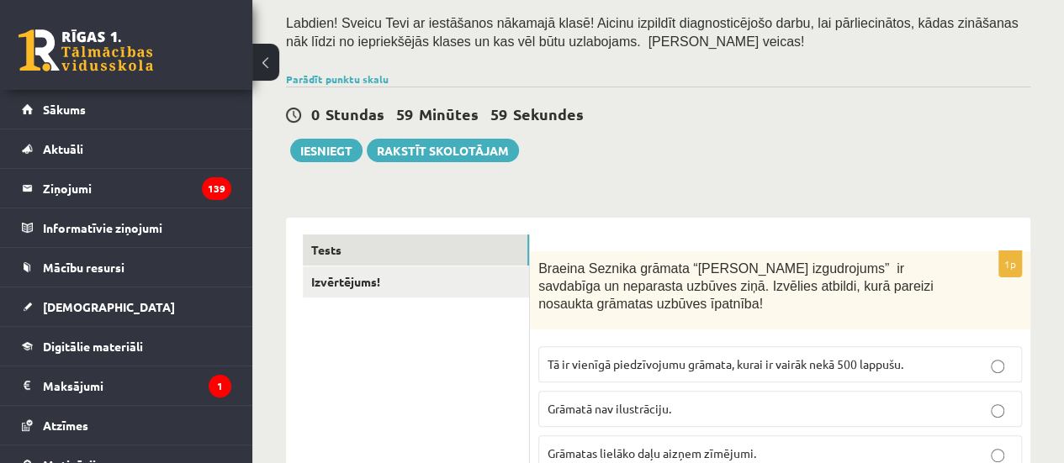
scroll to position [252, 0]
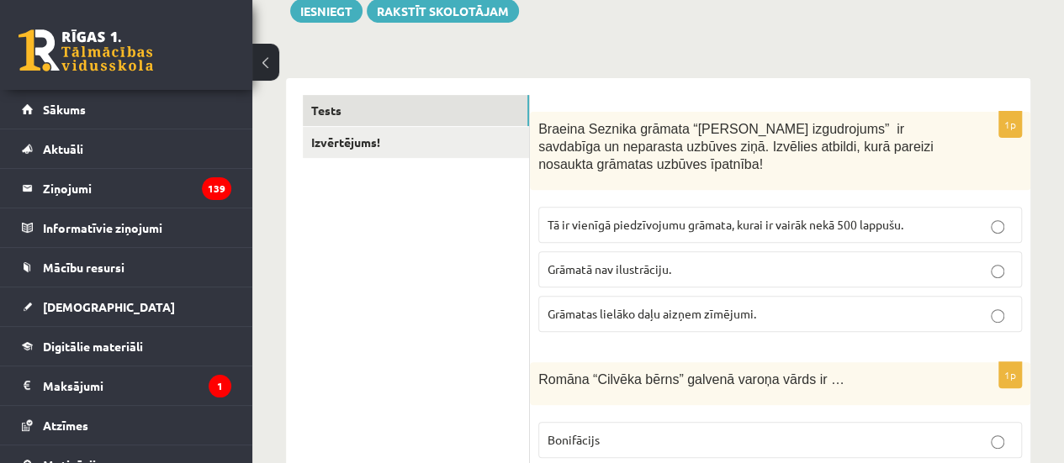
click at [542, 125] on span "Braeina Seznika grāmata “[PERSON_NAME] izgudrojums” ir savdabīga un neparasta u…" at bounding box center [735, 146] width 395 height 49
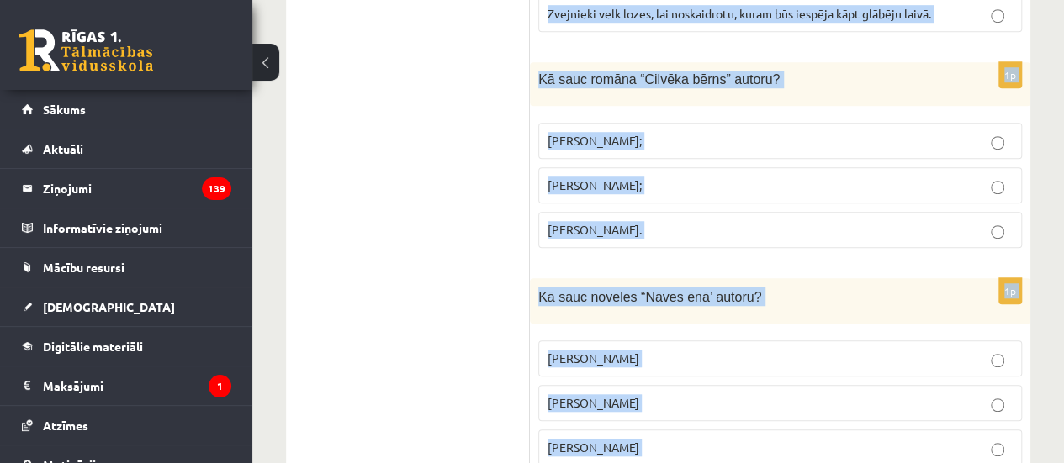
scroll to position [7100, 0]
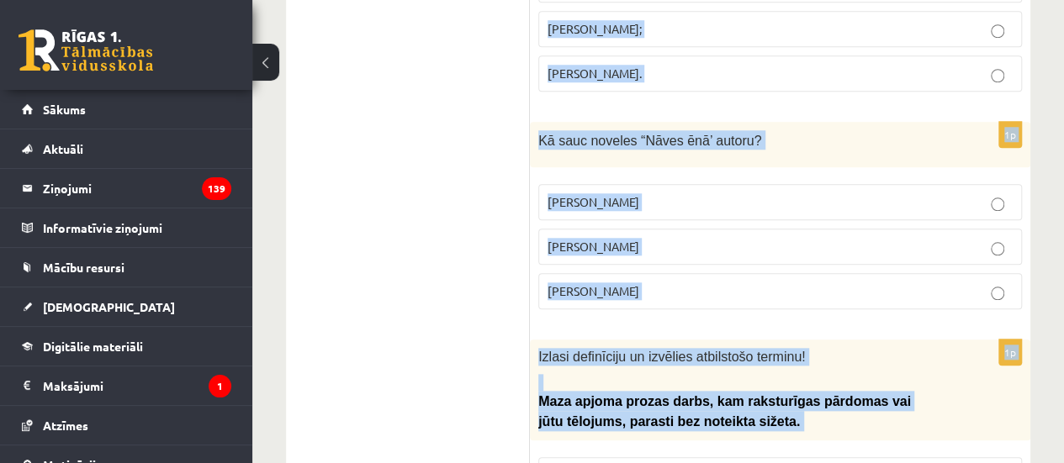
drag, startPoint x: 533, startPoint y: 125, endPoint x: 977, endPoint y: 487, distance: 572.7
copy form "Loremip Dolorsi ametcon “Adip Elits doeiusmodte” in utlaboree do magnaaliq enim…"
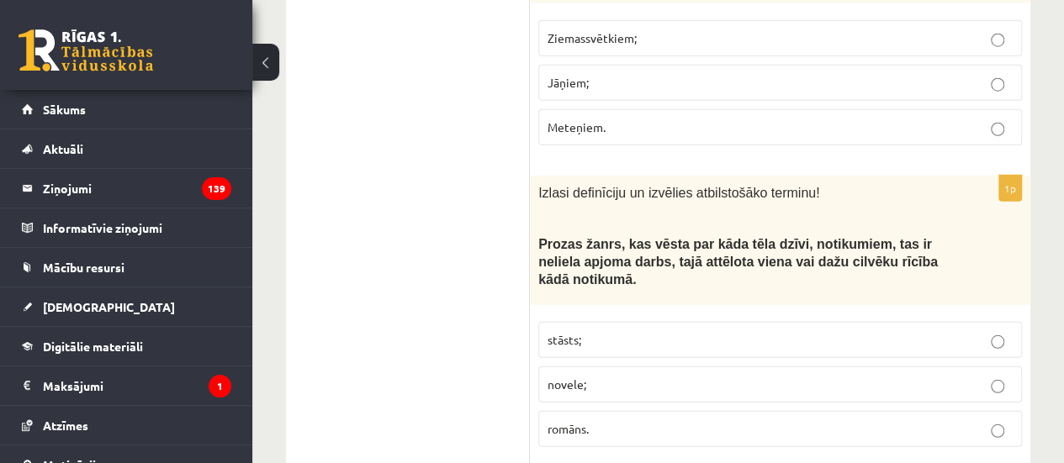
scroll to position [5152, 0]
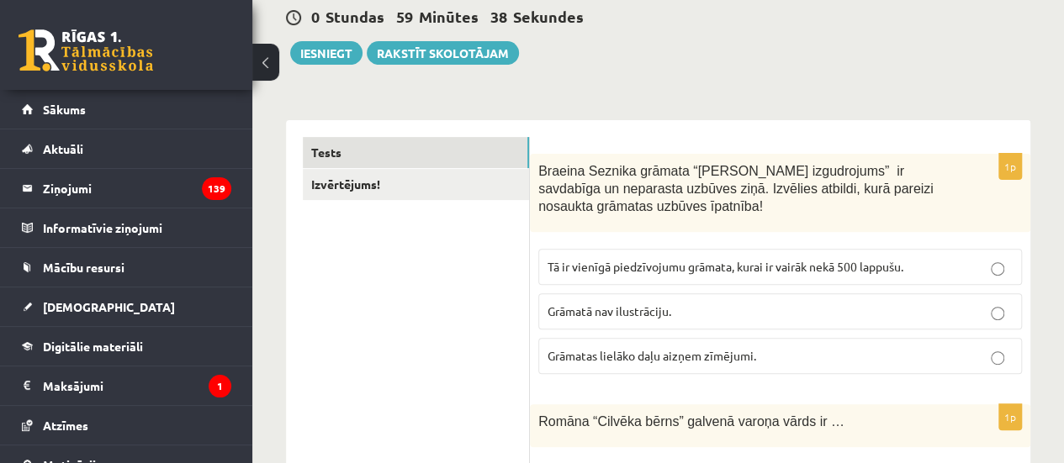
scroll to position [252, 0]
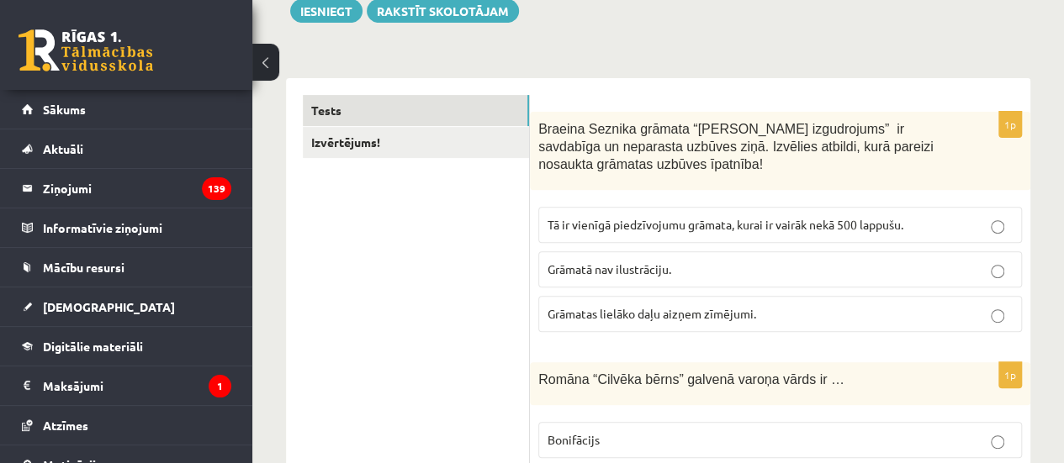
click at [575, 315] on span "Grāmatas lielāko daļu aizņem zīmējumi." at bounding box center [652, 313] width 209 height 15
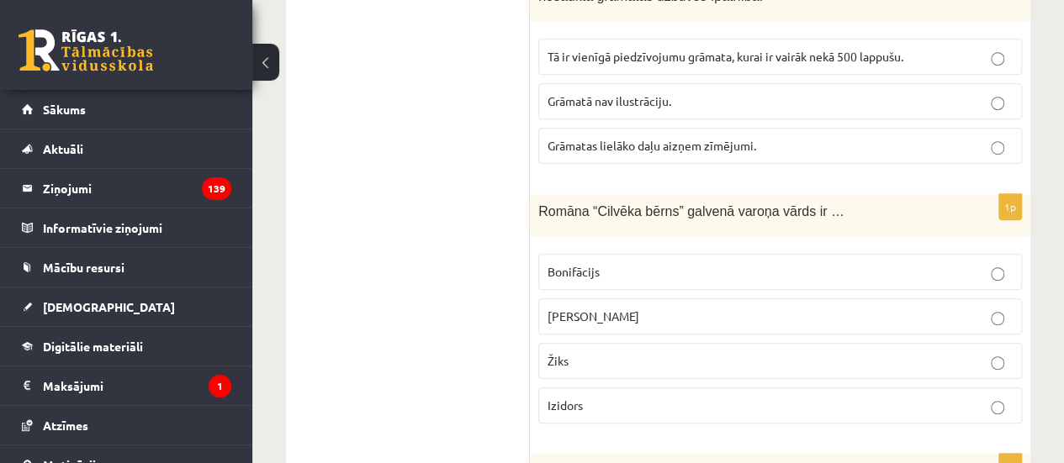
click at [577, 343] on label "Žiks" at bounding box center [780, 361] width 484 height 36
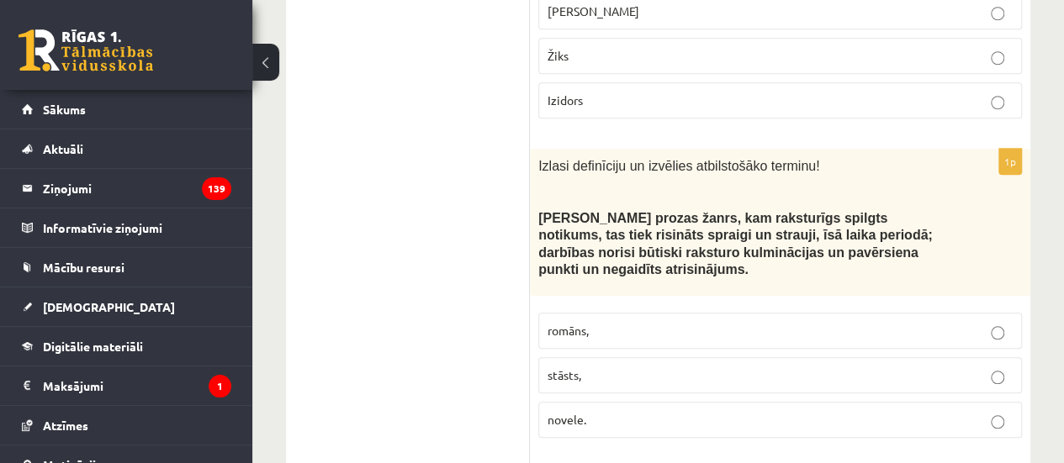
scroll to position [841, 0]
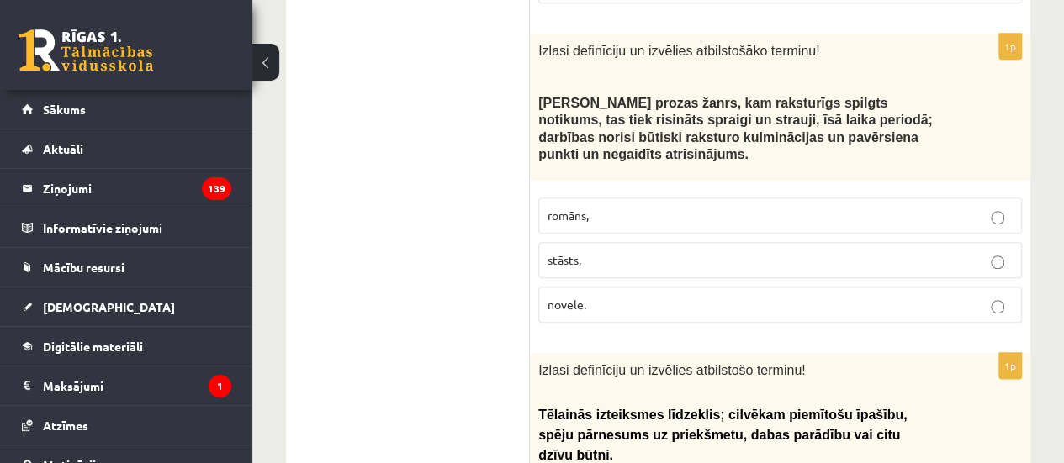
click at [609, 296] on p "novele." at bounding box center [780, 305] width 465 height 18
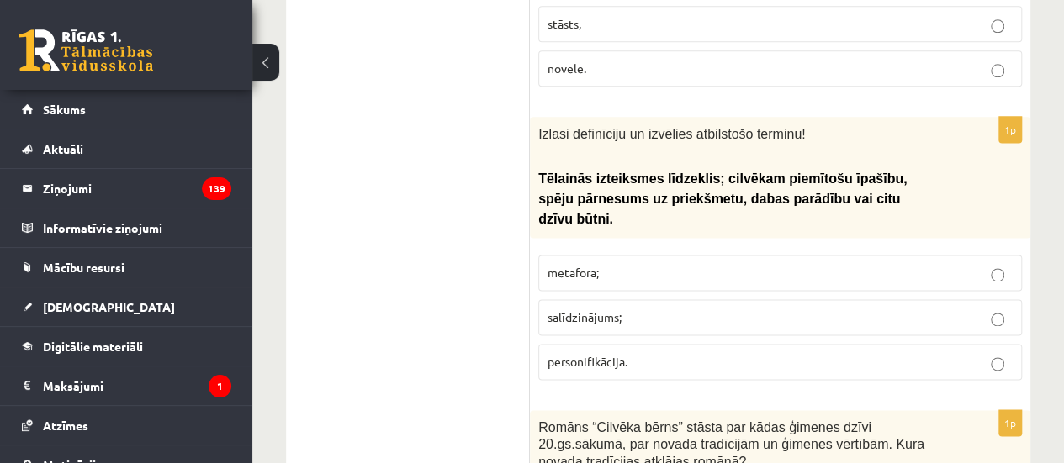
scroll to position [1093, 0]
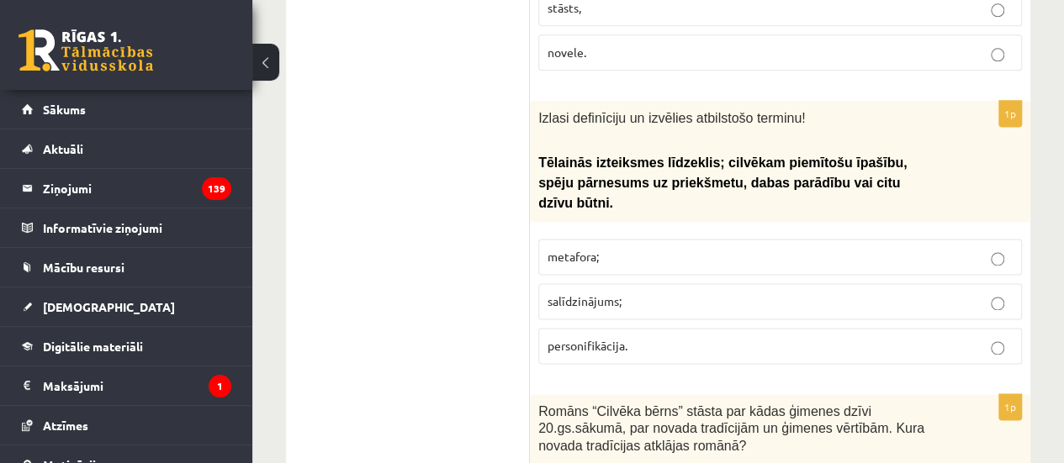
click at [592, 338] on span "personifikācija." at bounding box center [588, 345] width 80 height 15
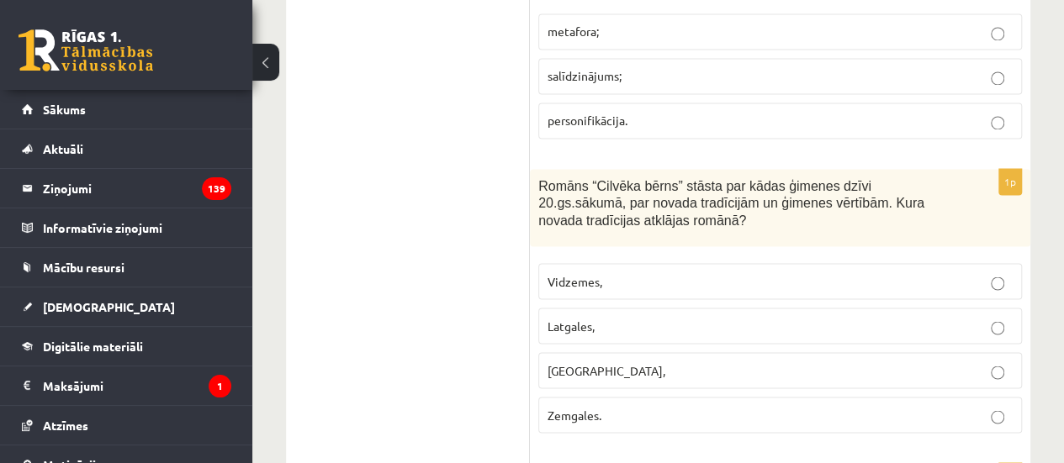
scroll to position [1346, 0]
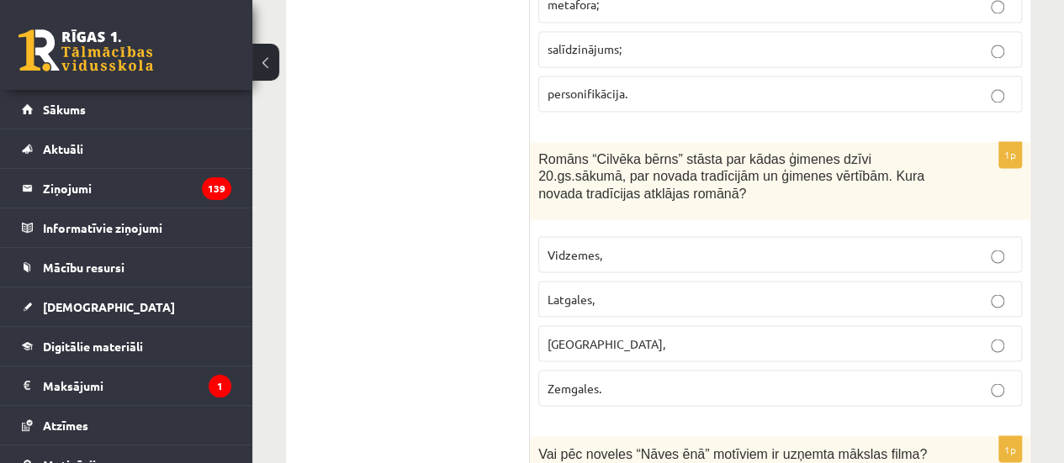
click at [673, 290] on p "Latgales," at bounding box center [780, 299] width 465 height 18
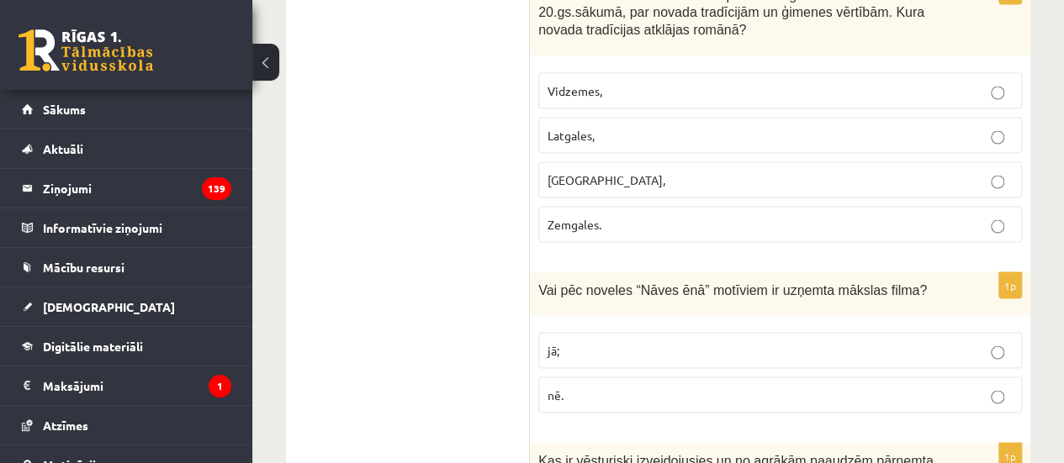
scroll to position [1514, 0]
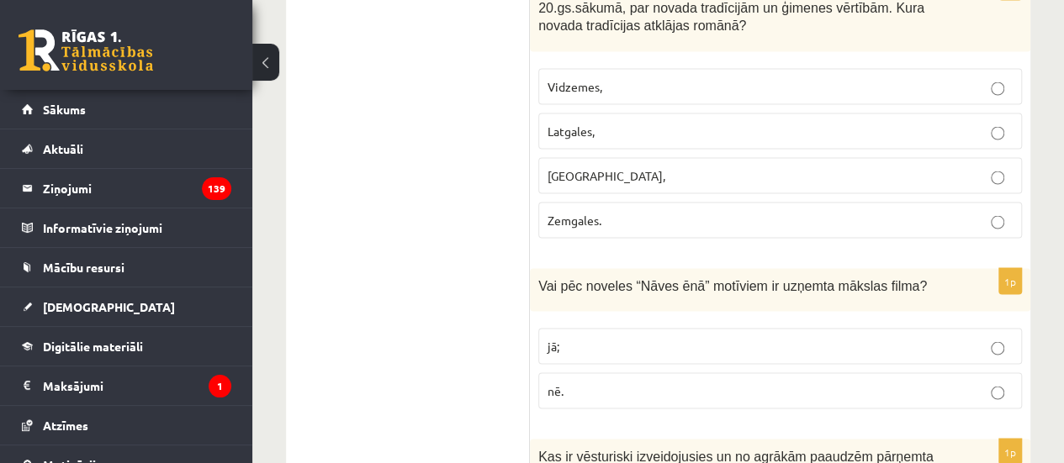
click at [558, 337] on p "jā;" at bounding box center [780, 346] width 465 height 18
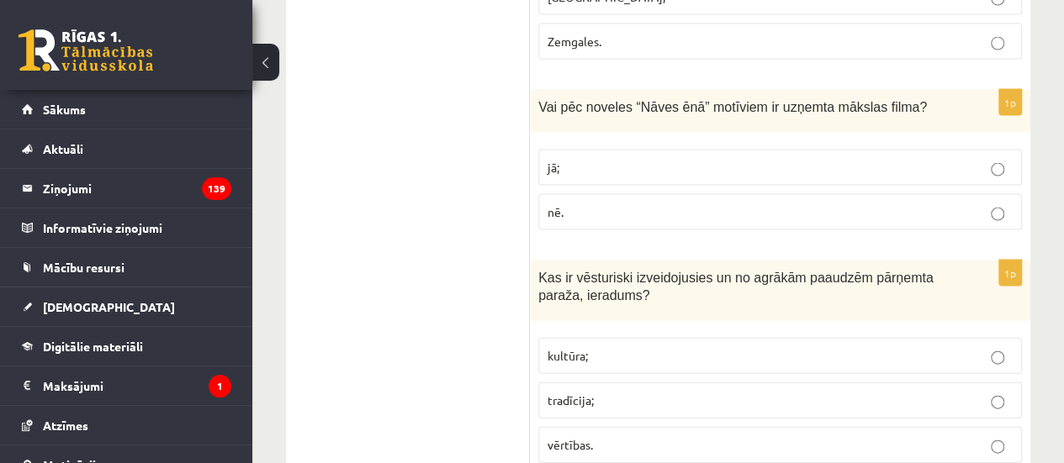
scroll to position [1766, 0]
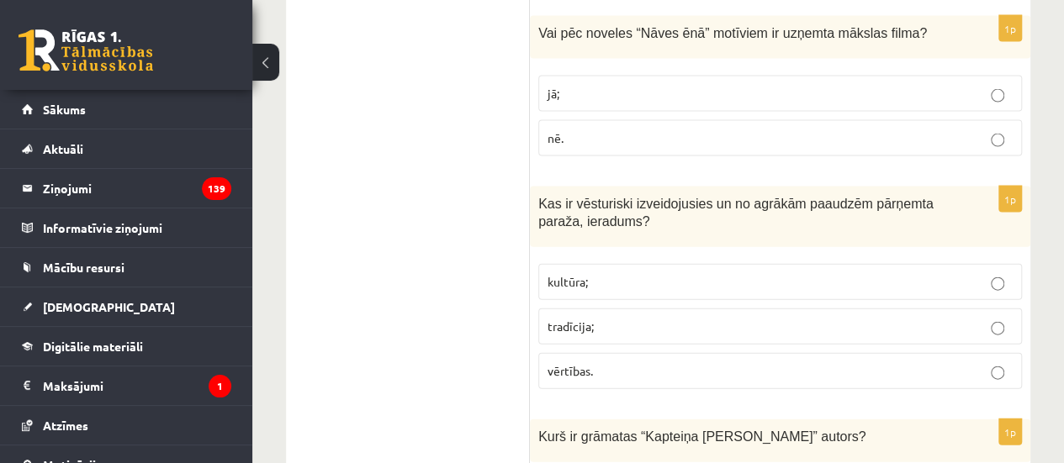
click at [683, 256] on fieldset "kultūra; tradīcija; vērtības." at bounding box center [780, 325] width 484 height 139
click at [668, 309] on label "tradīcija;" at bounding box center [780, 327] width 484 height 36
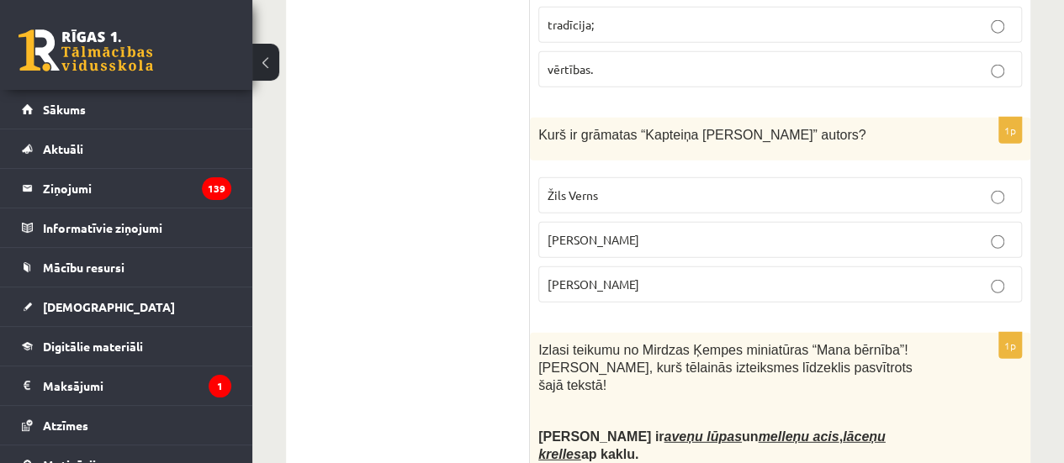
scroll to position [2103, 0]
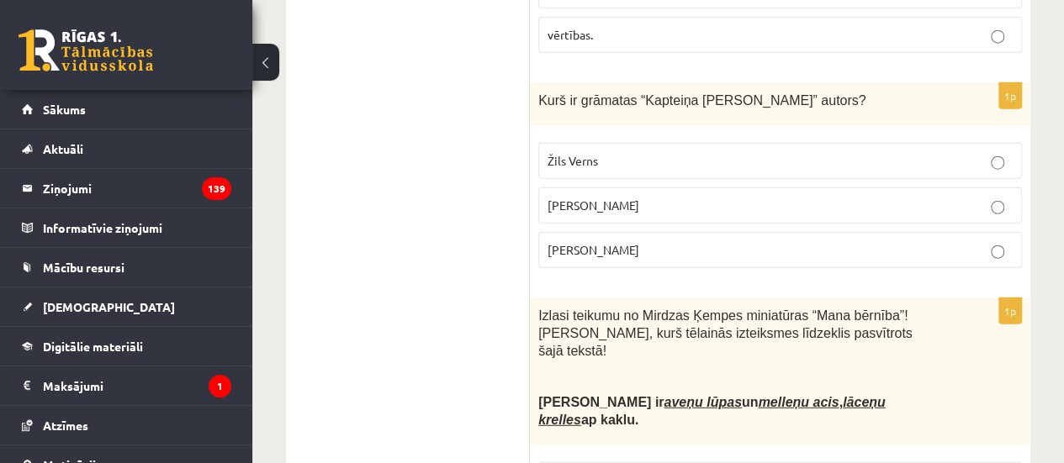
click at [567, 153] on span "Žils Verns" at bounding box center [573, 160] width 50 height 15
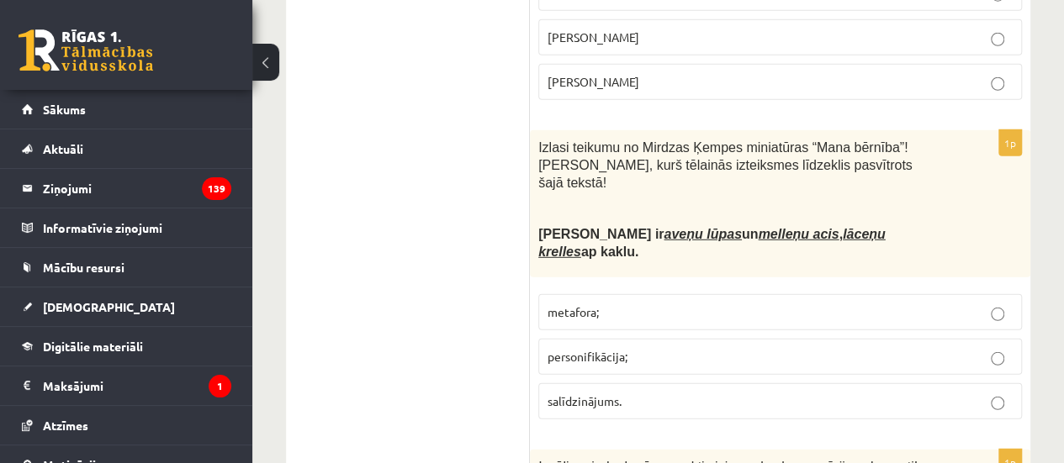
click at [651, 304] on p "metafora;" at bounding box center [780, 313] width 465 height 18
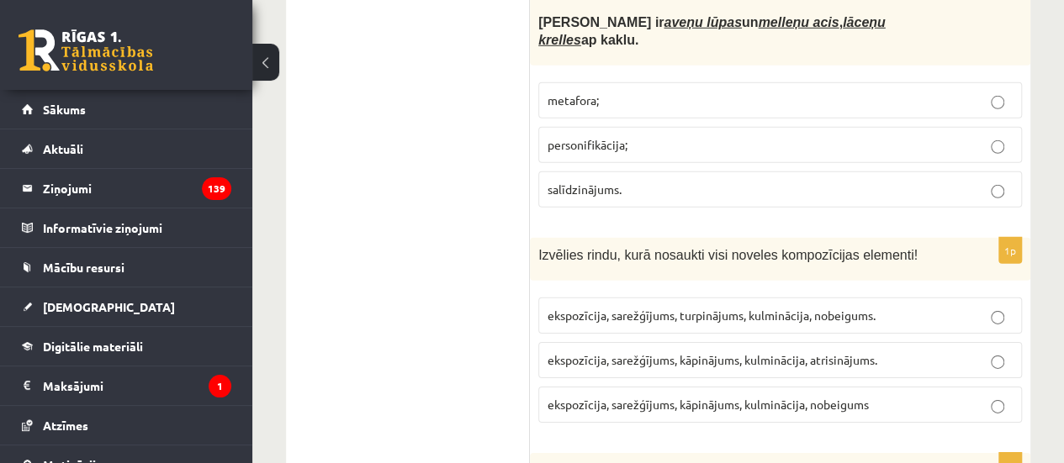
scroll to position [2523, 0]
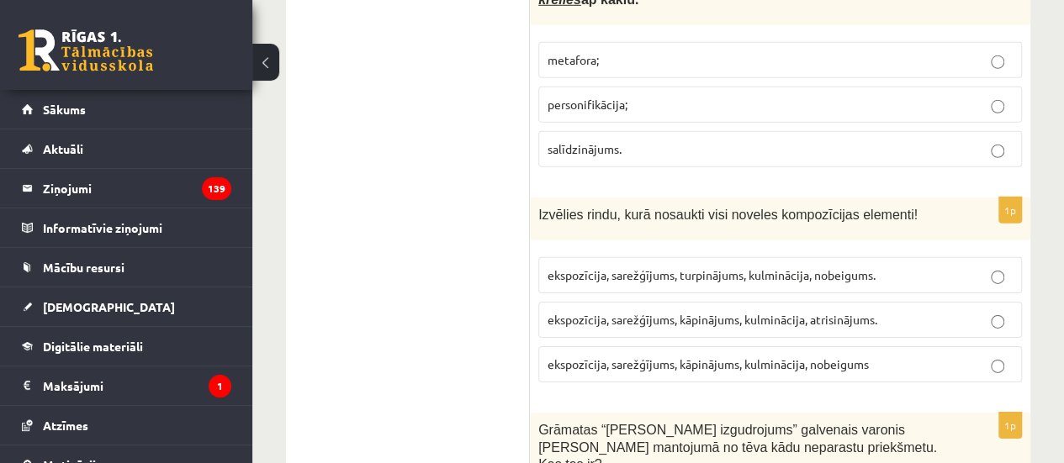
click at [783, 312] on span "ekspozīcija, sarežģījums, kāpinājums, kulminācija, atrisinājums." at bounding box center [713, 319] width 330 height 15
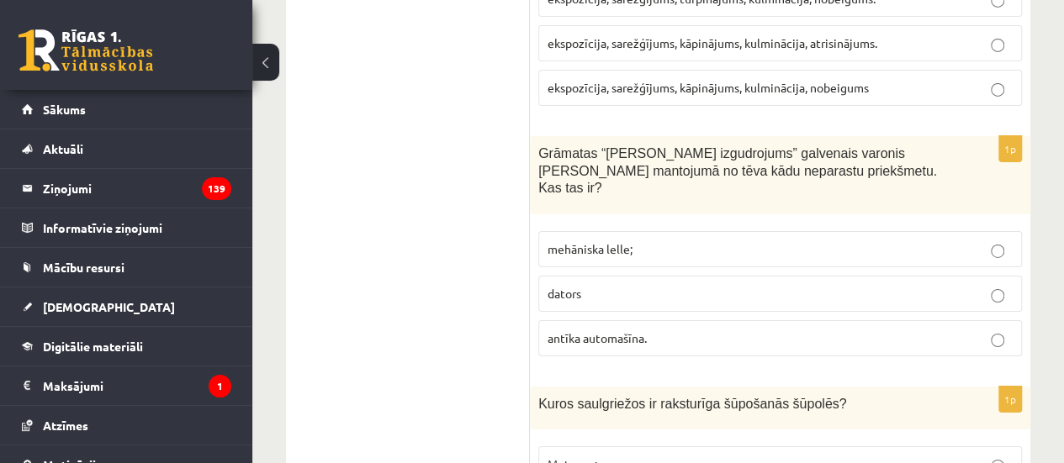
scroll to position [2859, 0]
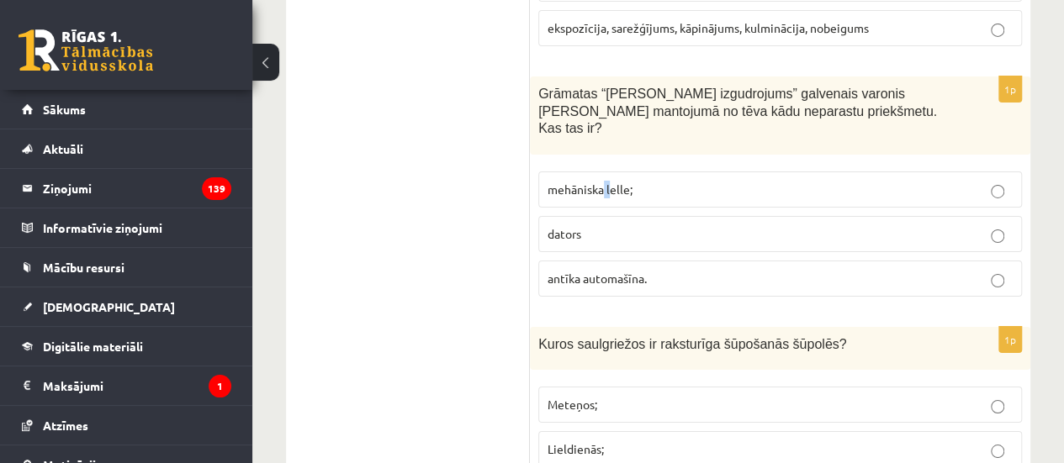
drag, startPoint x: 611, startPoint y: 70, endPoint x: 602, endPoint y: 77, distance: 10.8
click at [602, 181] on p "mehāniska lelle;" at bounding box center [780, 190] width 465 height 18
drag, startPoint x: 682, startPoint y: 72, endPoint x: 672, endPoint y: 72, distance: 10.1
click at [680, 181] on p "mehāniska lelle;" at bounding box center [780, 190] width 465 height 18
click at [626, 441] on p "Lieldienās;" at bounding box center [780, 450] width 465 height 18
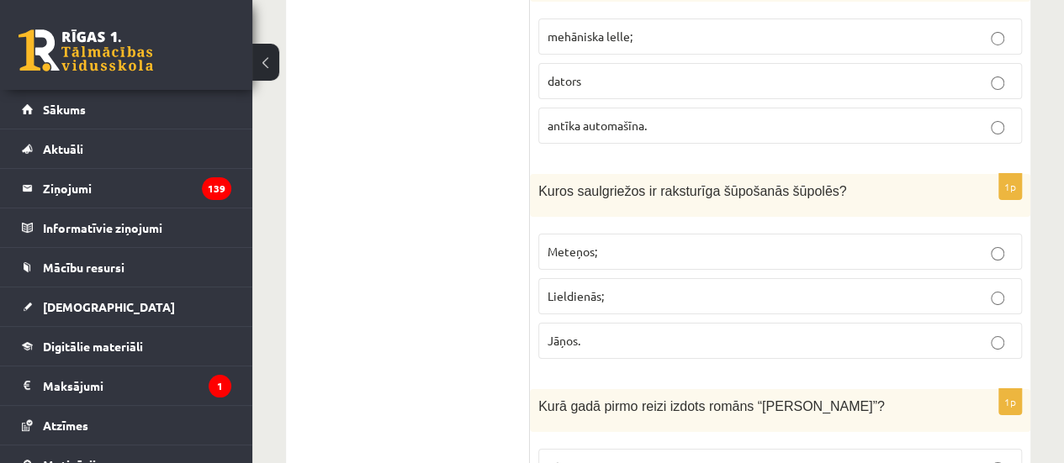
scroll to position [3028, 0]
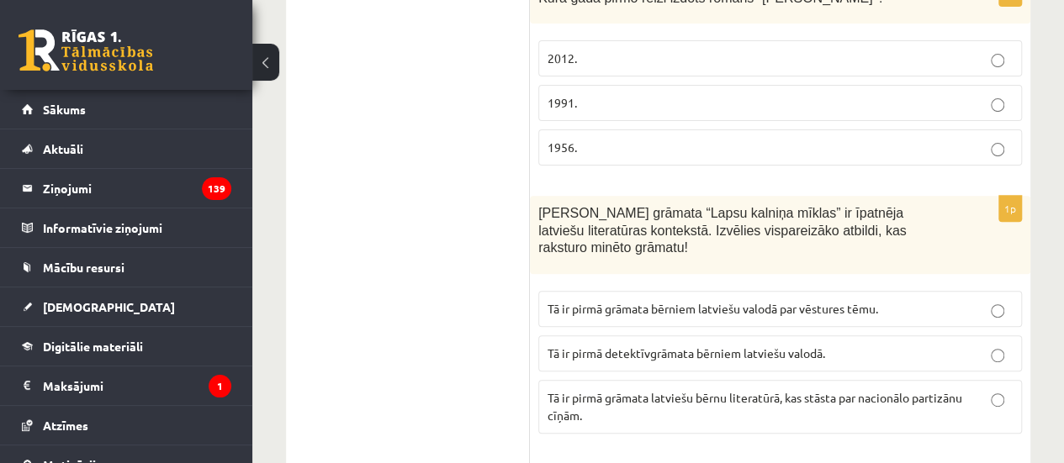
scroll to position [3448, 0]
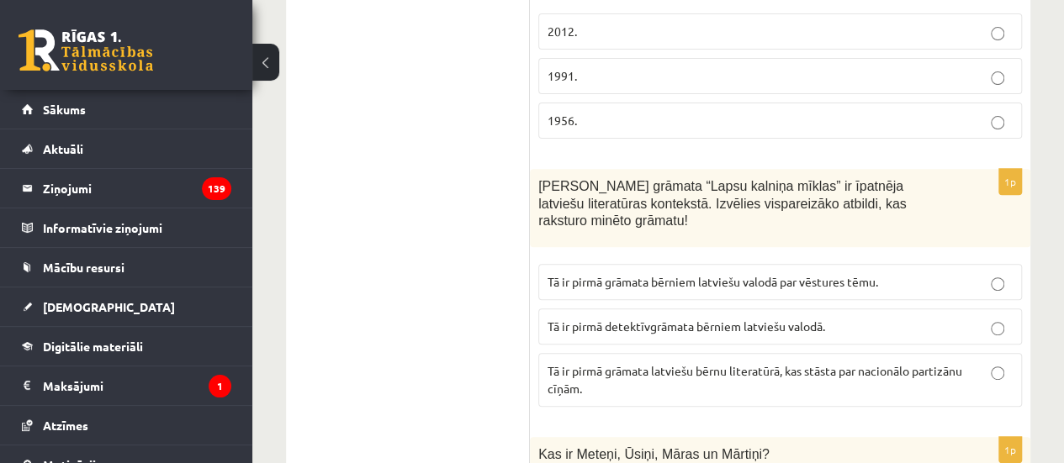
click at [584, 319] on span "Tā ir pirmā detektīvgrāmata bērniem latviešu valodā." at bounding box center [687, 326] width 278 height 15
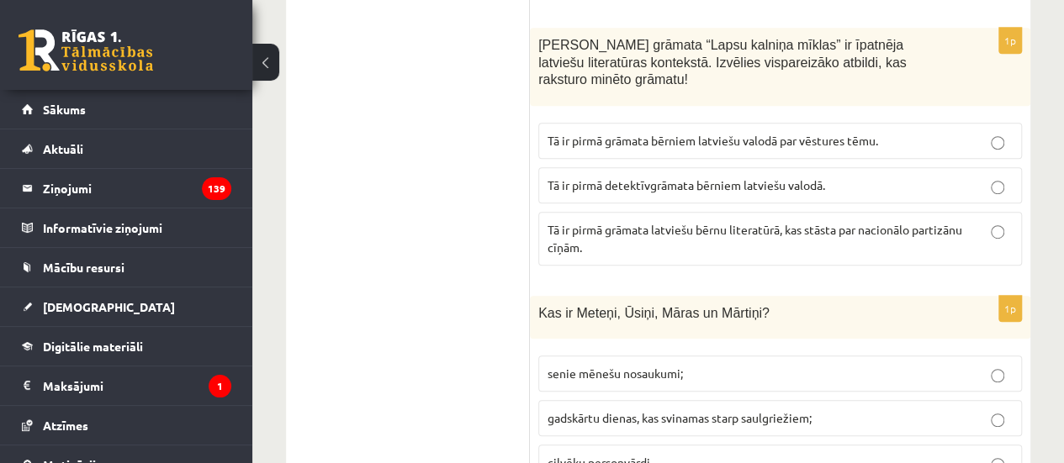
scroll to position [3616, 0]
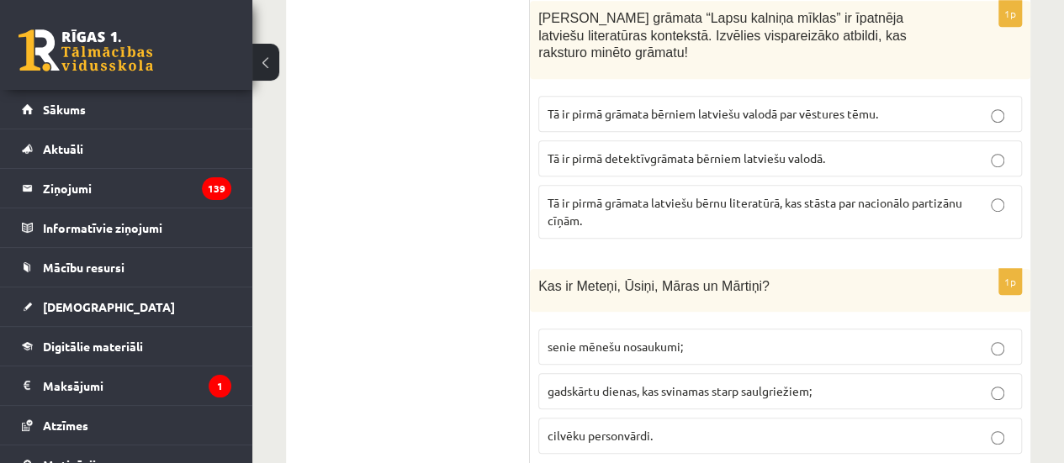
click at [620, 383] on p "gadskārtu dienas, kas svinamas starp saulgriežiem;" at bounding box center [780, 392] width 465 height 18
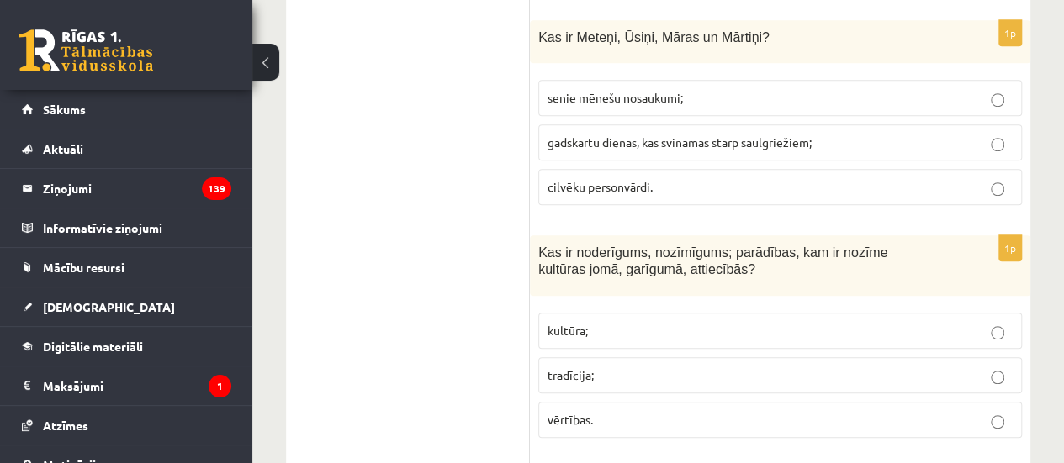
scroll to position [3869, 0]
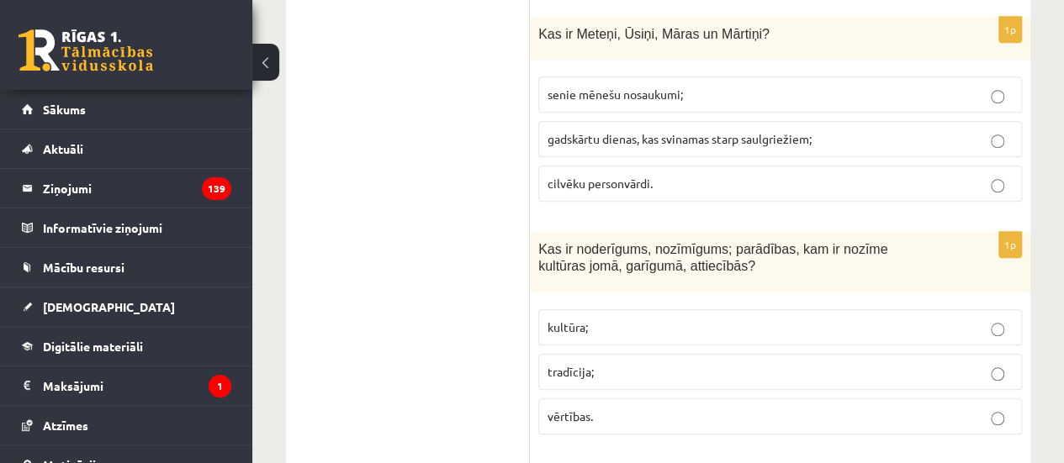
click at [597, 314] on fieldset "kultūra; tradīcija; vērtības." at bounding box center [780, 370] width 484 height 139
click at [593, 409] on span "vērtības." at bounding box center [570, 416] width 45 height 15
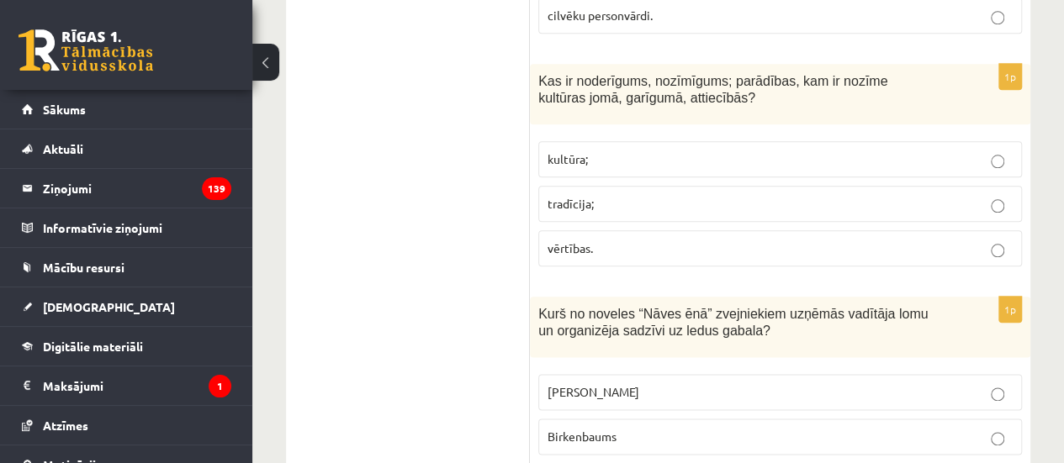
click at [586, 384] on span "Grīntāls" at bounding box center [594, 391] width 92 height 15
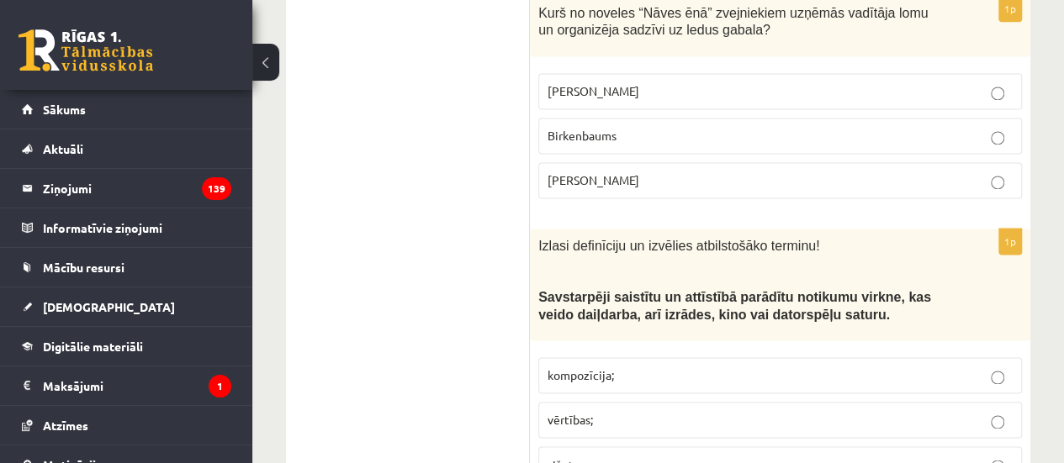
scroll to position [4373, 0]
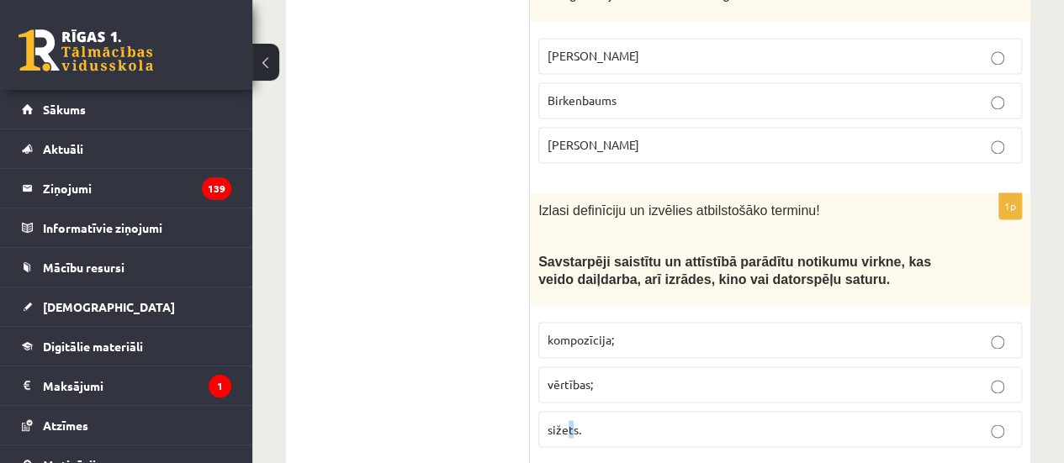
click at [571, 411] on label "sižets." at bounding box center [780, 429] width 484 height 36
click at [652, 421] on p "sižets." at bounding box center [780, 430] width 465 height 18
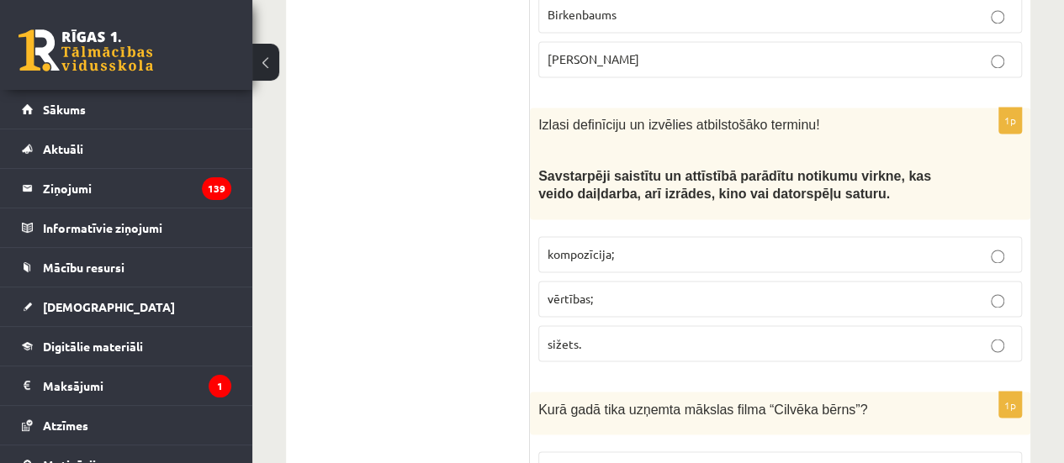
scroll to position [4542, 0]
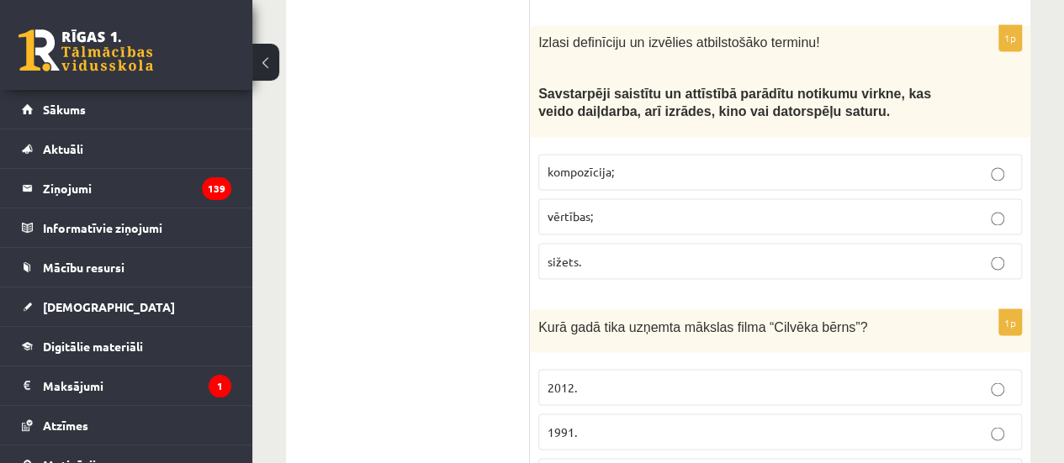
click at [574, 424] on span "1991." at bounding box center [562, 431] width 29 height 15
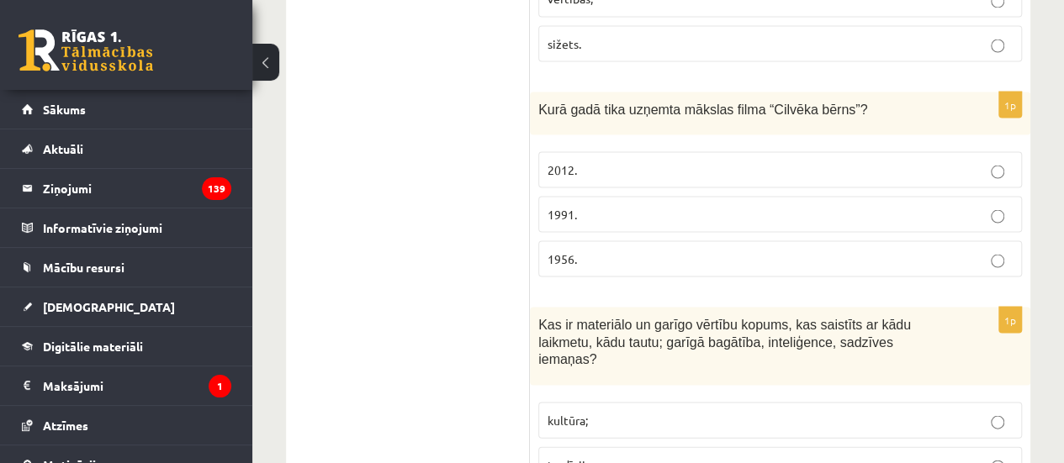
scroll to position [4794, 0]
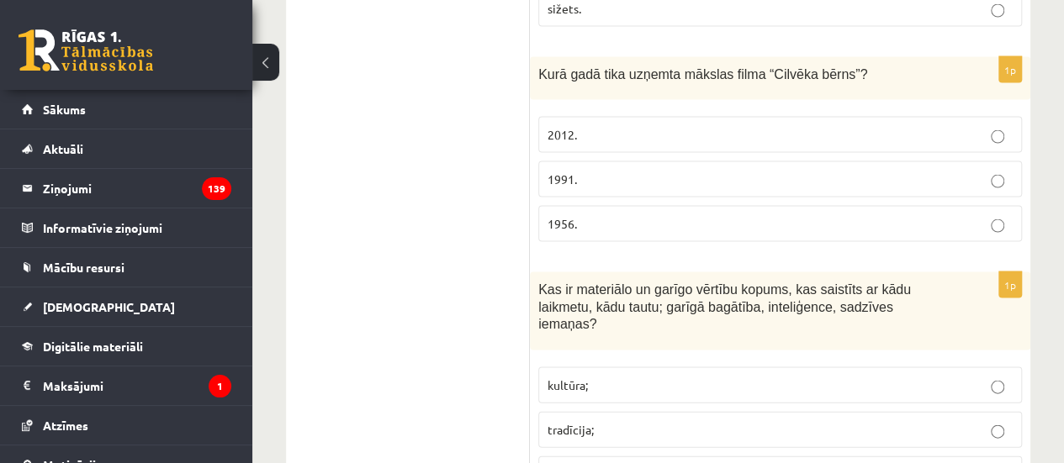
click at [628, 377] on p "kultūra;" at bounding box center [780, 386] width 465 height 18
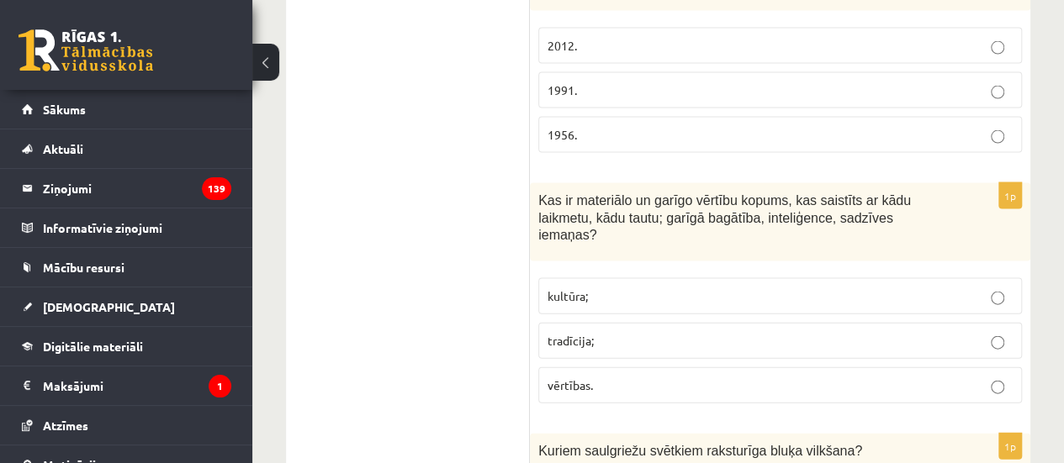
scroll to position [4962, 0]
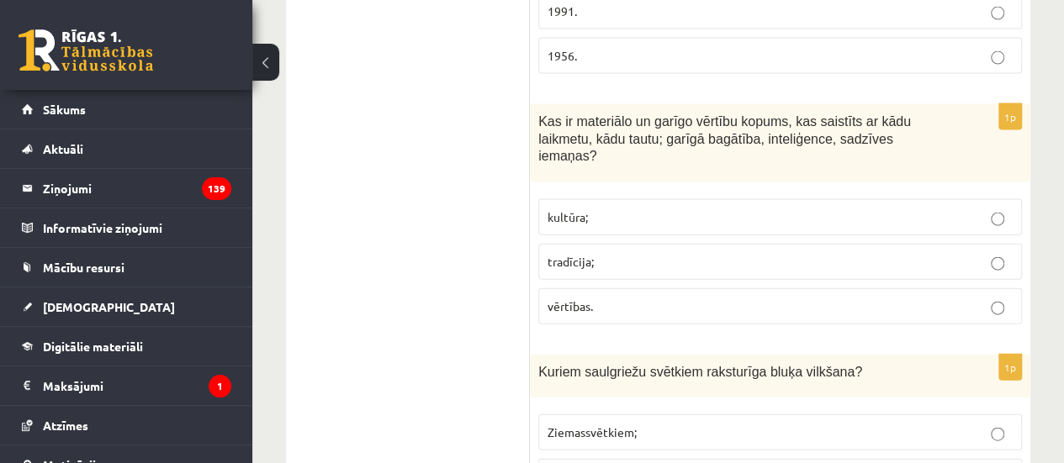
click at [589, 415] on label "Ziemassvētkiem;" at bounding box center [780, 433] width 484 height 36
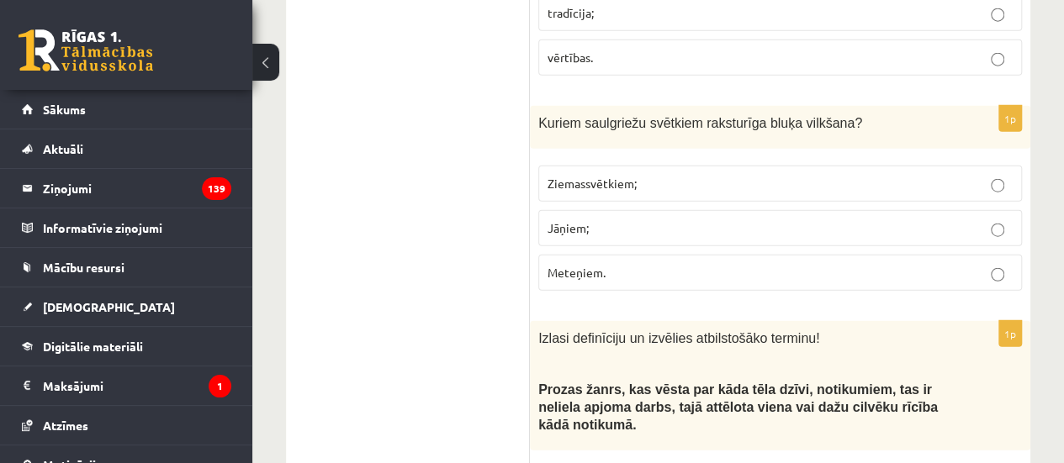
scroll to position [5298, 0]
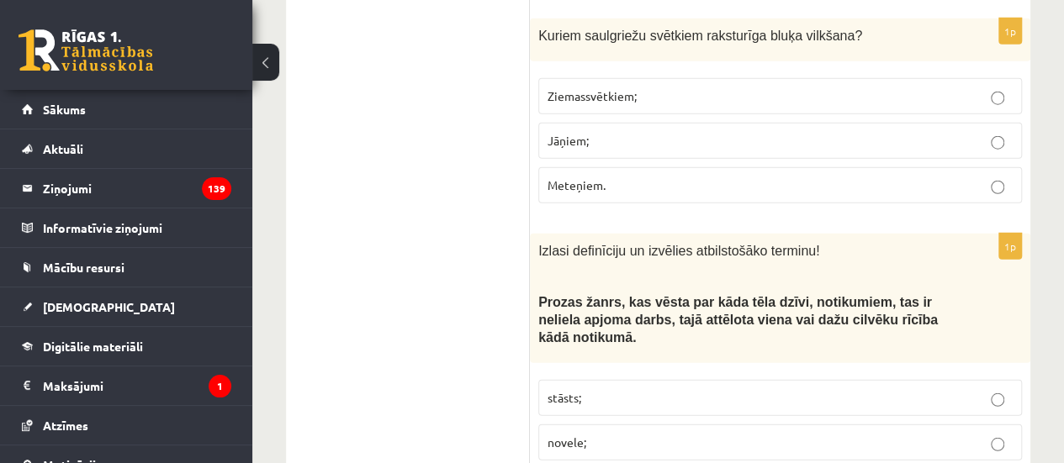
click at [580, 380] on label "stāsts;" at bounding box center [780, 398] width 484 height 36
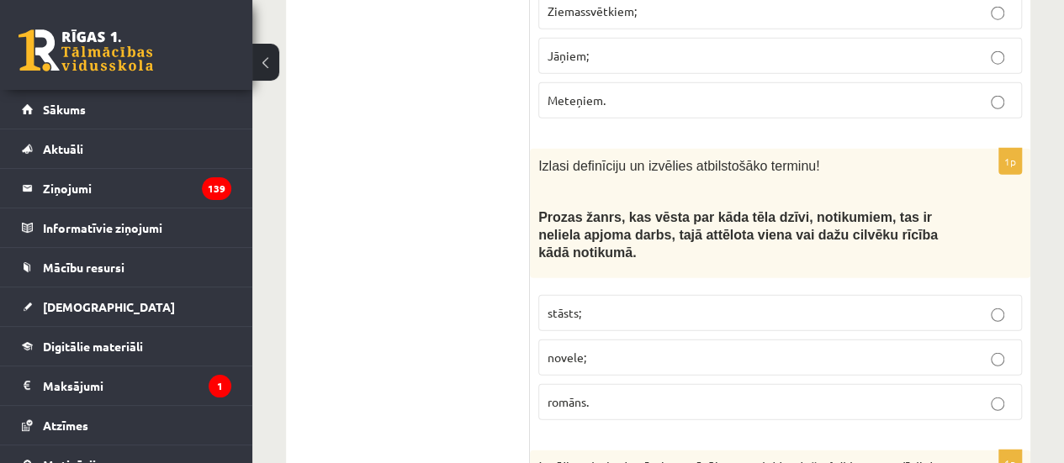
scroll to position [5467, 0]
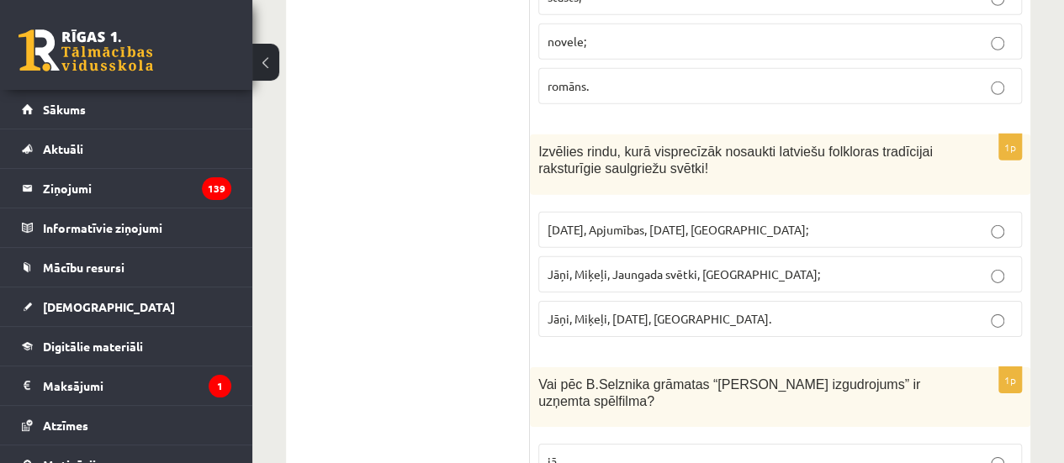
scroll to position [5719, 0]
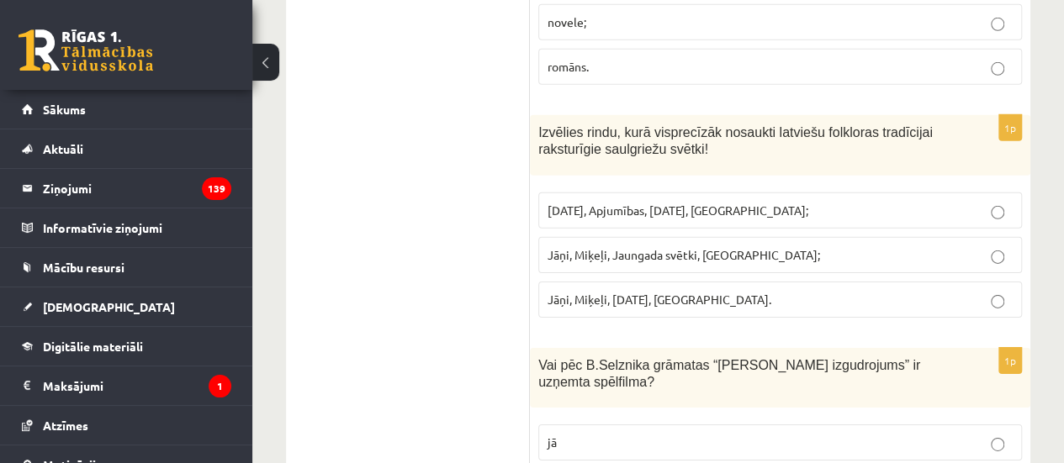
click at [571, 434] on p "jā" at bounding box center [780, 443] width 465 height 18
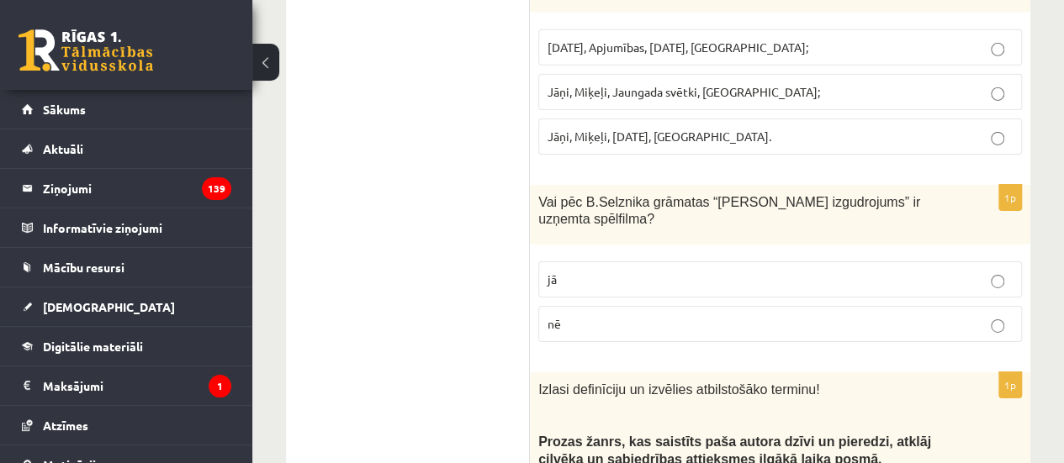
scroll to position [5887, 0]
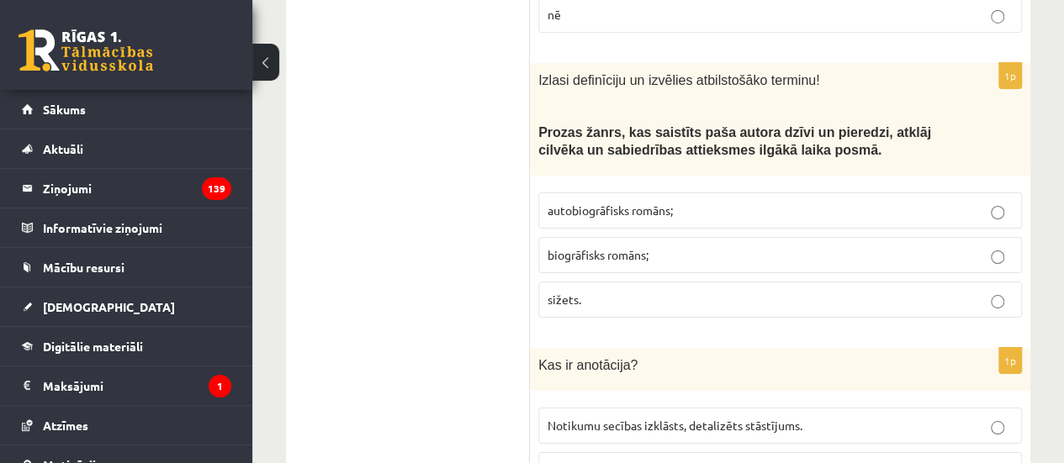
scroll to position [6139, 0]
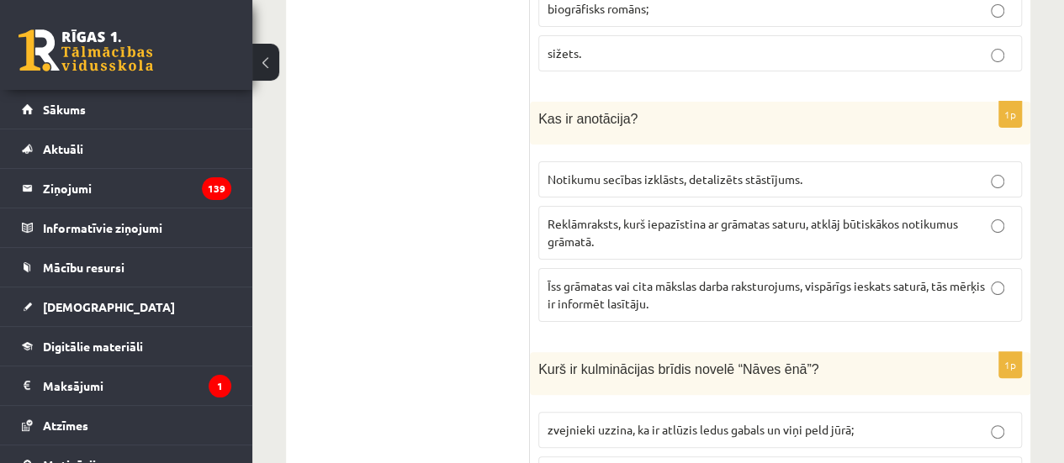
scroll to position [6476, 0]
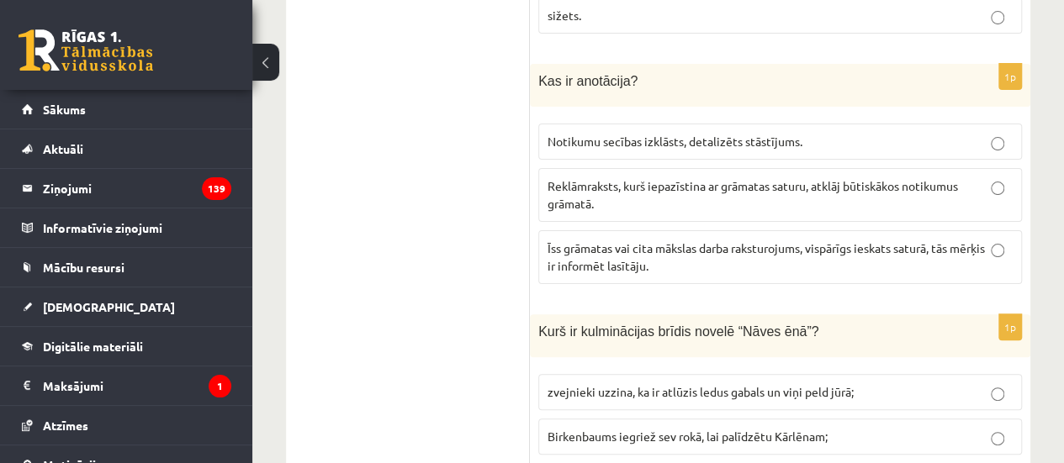
click at [574, 366] on fieldset "zvejnieki uzzina, ka ir atlūzis ledus gabals un viņi peld jūrā; Birkenbaums ieg…" at bounding box center [780, 435] width 484 height 139
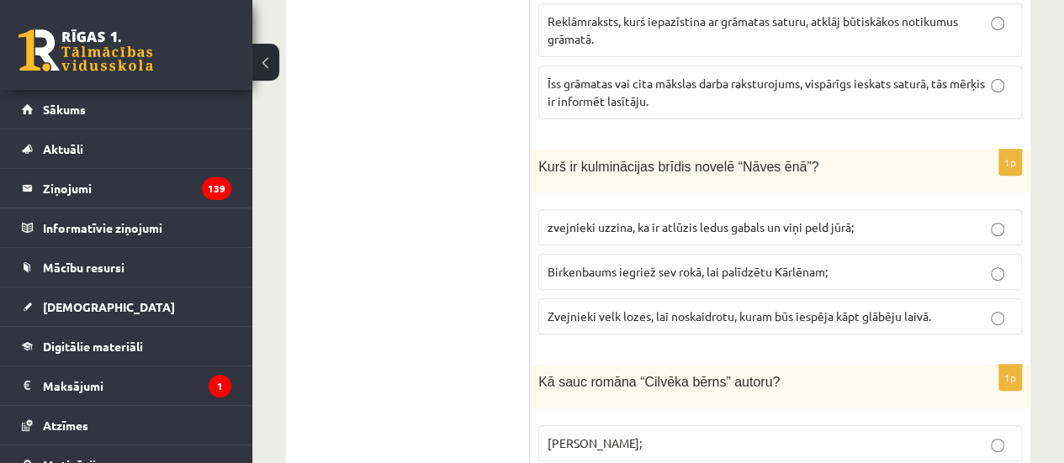
scroll to position [6644, 0]
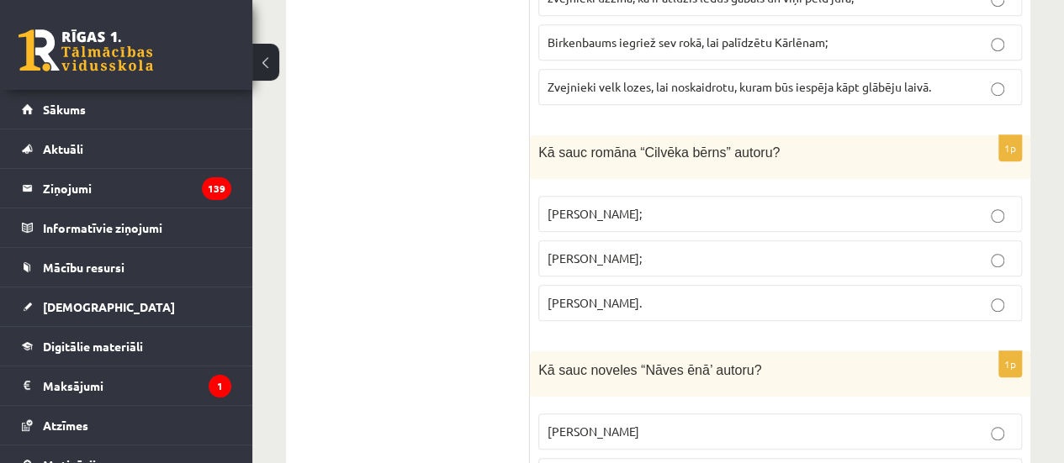
scroll to position [6896, 0]
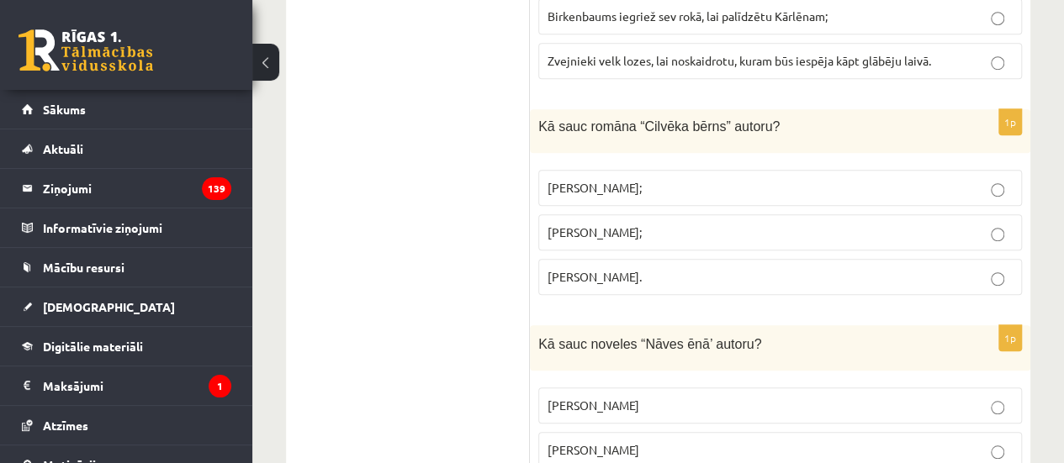
click at [669, 397] on p "Rūdolfs Blaumanis" at bounding box center [780, 406] width 465 height 18
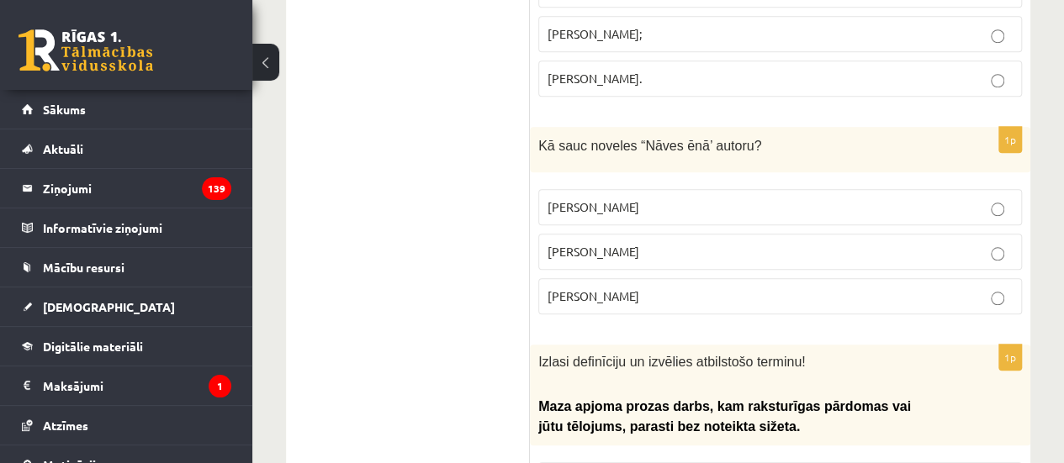
scroll to position [7100, 0]
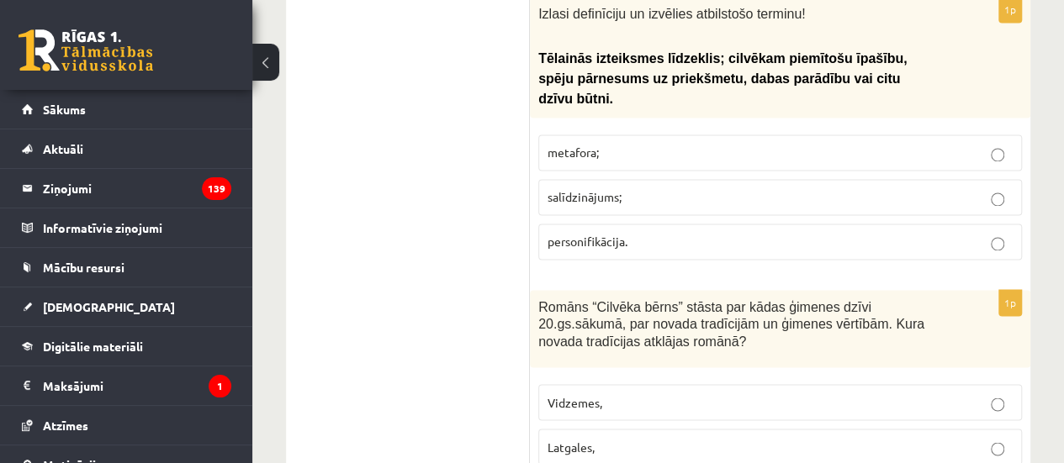
scroll to position [0, 0]
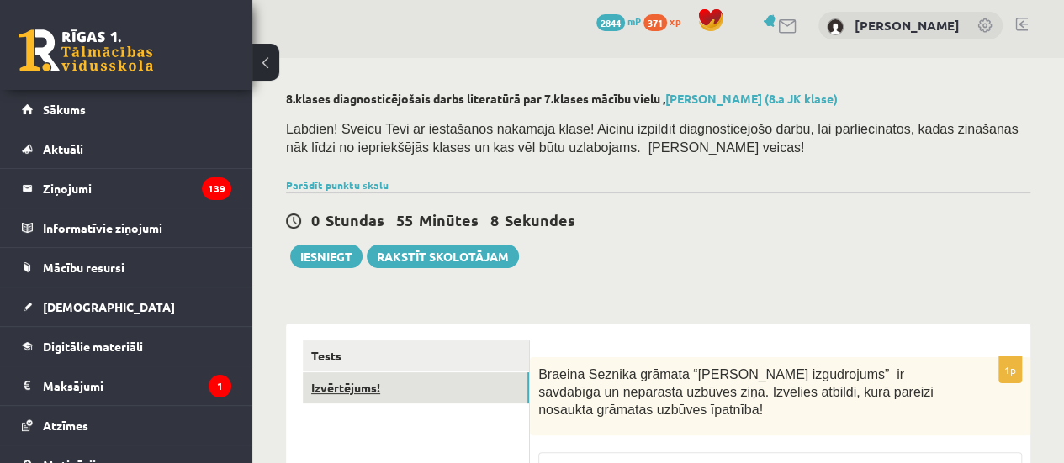
click at [389, 384] on link "Izvērtējums!" at bounding box center [416, 388] width 226 height 31
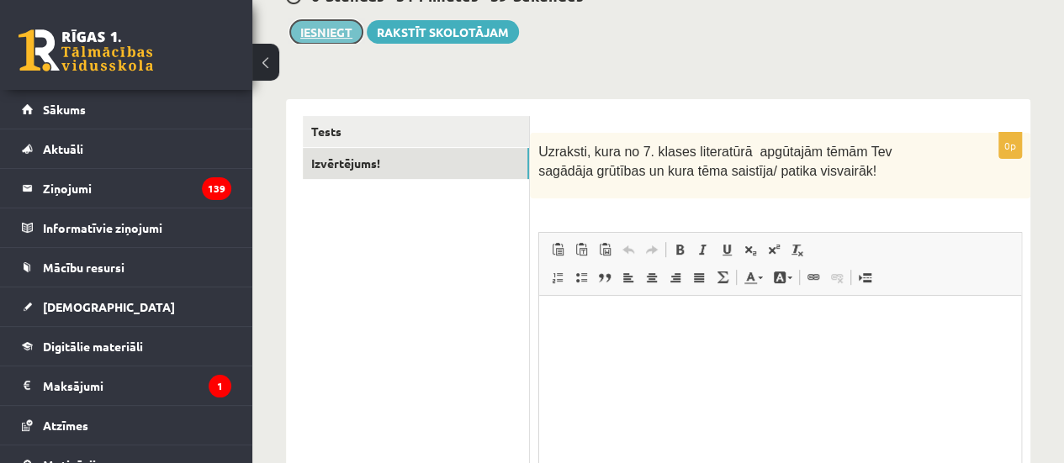
click at [315, 34] on button "Iesniegt" at bounding box center [326, 32] width 72 height 24
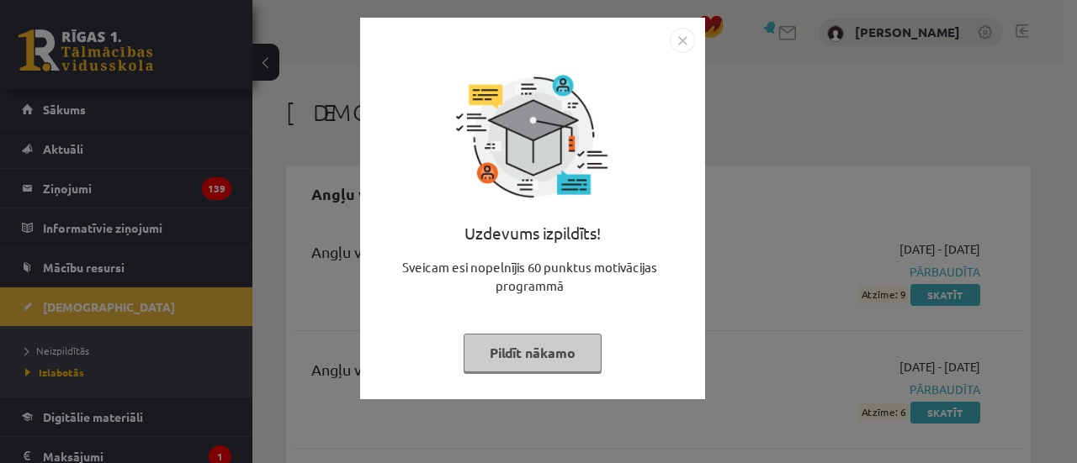
click at [574, 354] on button "Pildīt nākamo" at bounding box center [532, 353] width 138 height 39
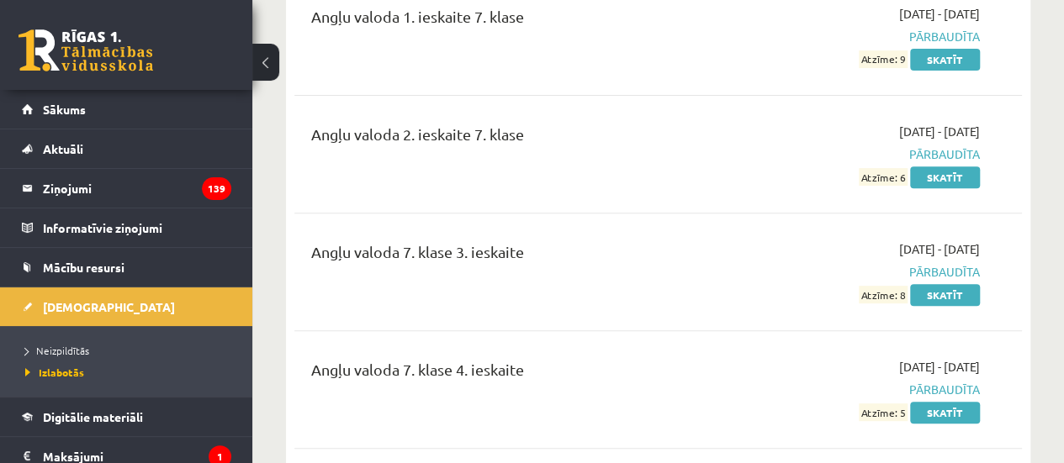
scroll to position [252, 0]
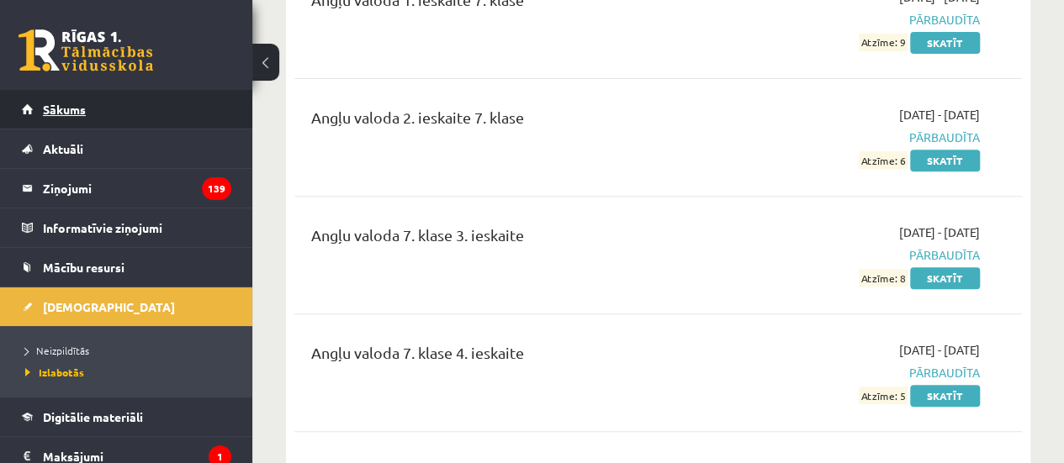
click at [90, 97] on link "Sākums" at bounding box center [126, 109] width 209 height 39
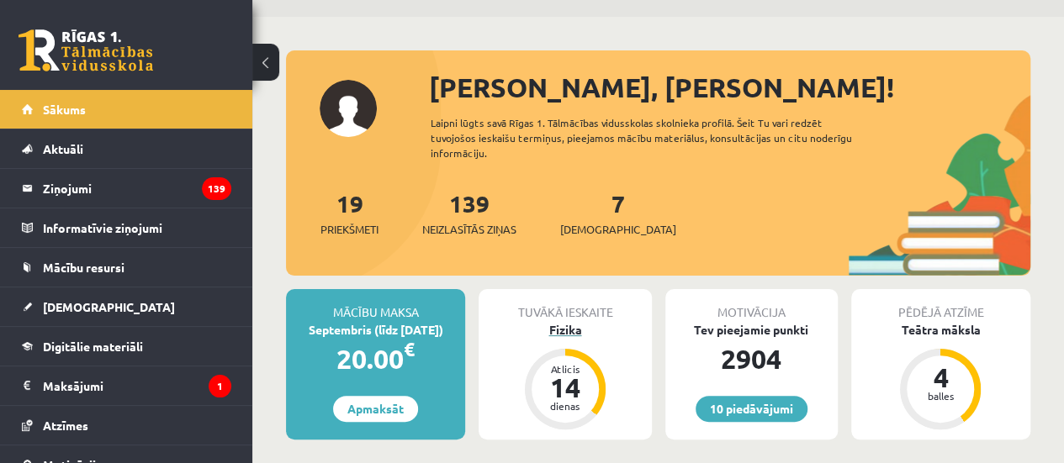
scroll to position [84, 0]
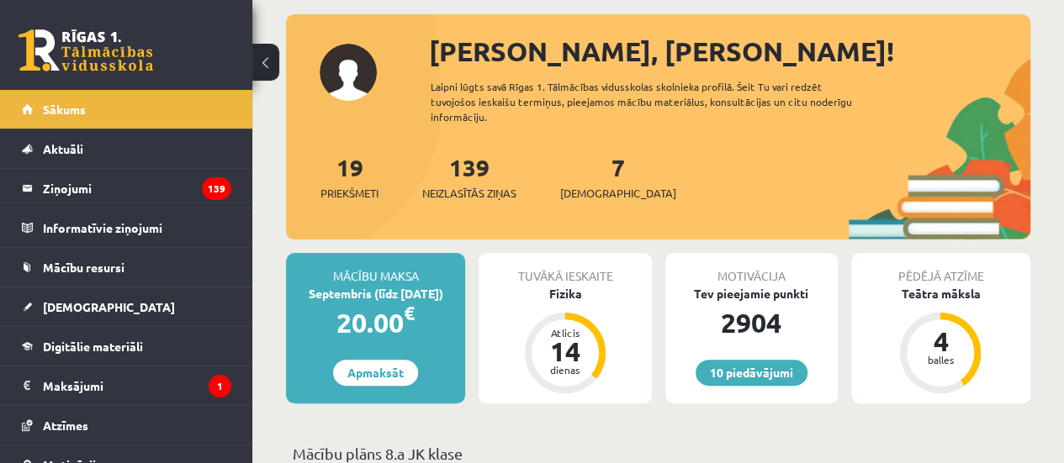
click at [614, 179] on div "7 Ieskaites" at bounding box center [618, 176] width 116 height 52
click at [606, 192] on span "[DEMOGRAPHIC_DATA]" at bounding box center [618, 193] width 116 height 17
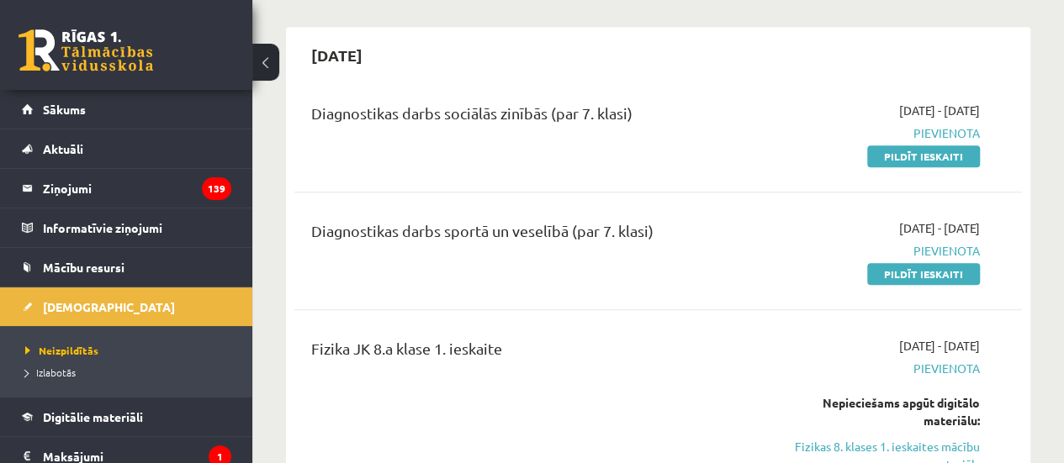
scroll to position [505, 0]
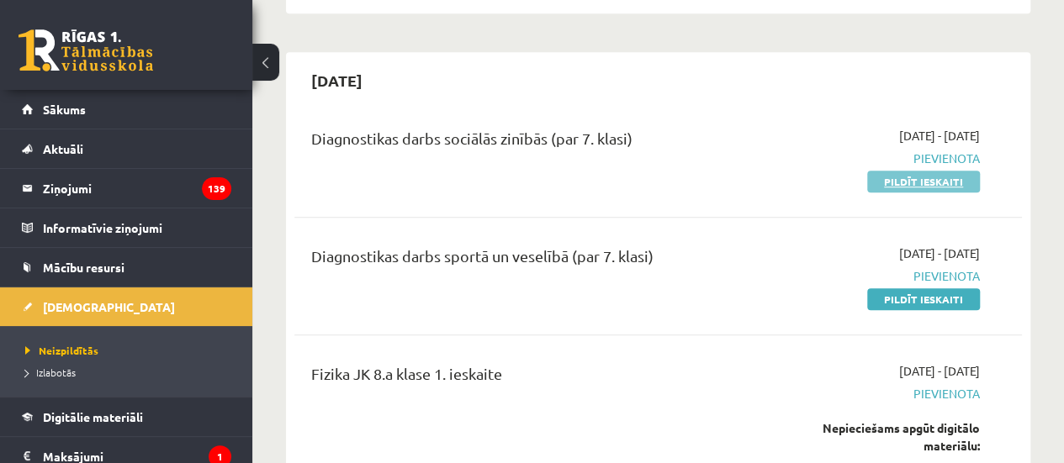
click at [903, 172] on link "Pildīt ieskaiti" at bounding box center [923, 182] width 113 height 22
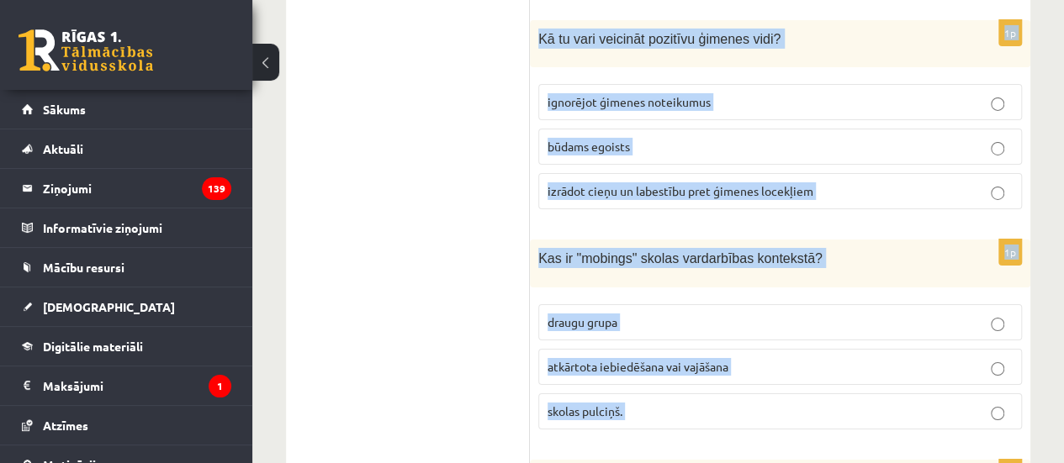
scroll to position [6202, 0]
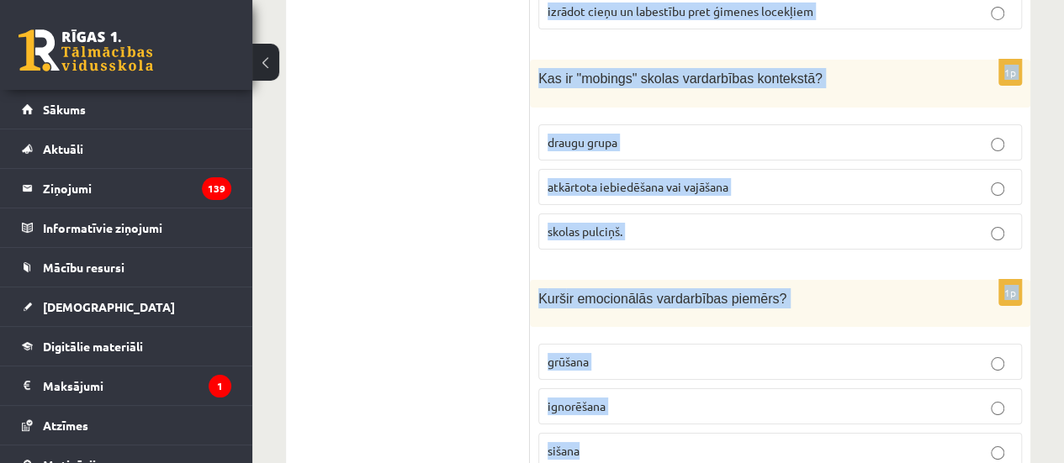
drag, startPoint x: 537, startPoint y: 162, endPoint x: 1013, endPoint y: 489, distance: 577.8
copy form "Lore ip dol sitametc adi elitse doeiusmodte incididunt? utlabo etdolorem aliqua…"
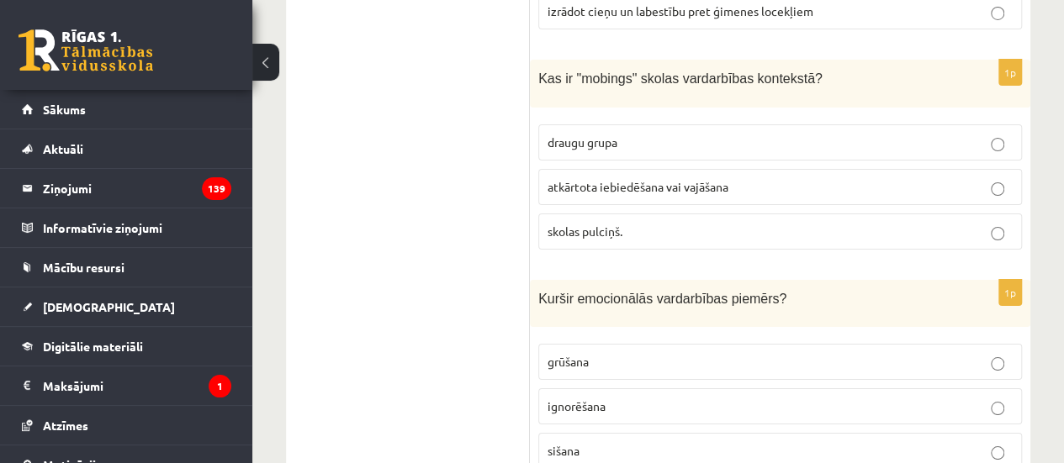
drag, startPoint x: 435, startPoint y: 378, endPoint x: 431, endPoint y: 362, distance: 15.7
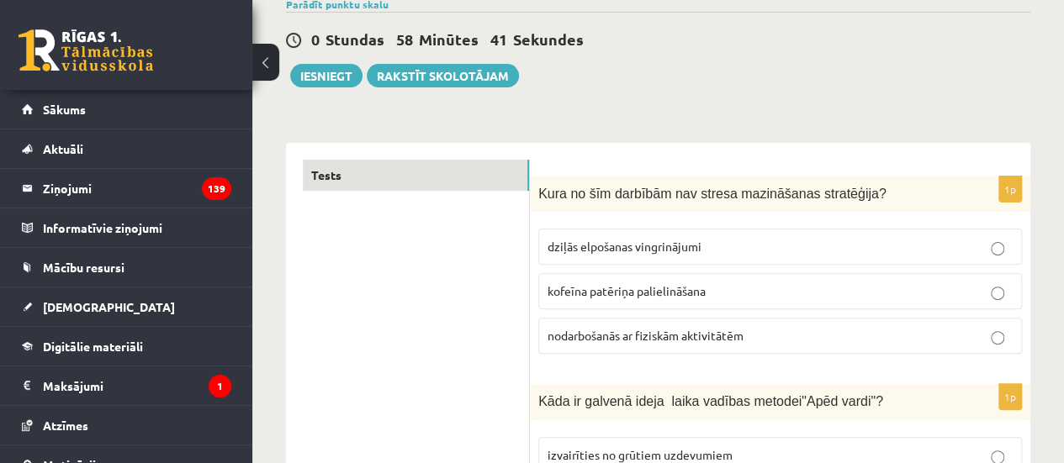
scroll to position [168, 0]
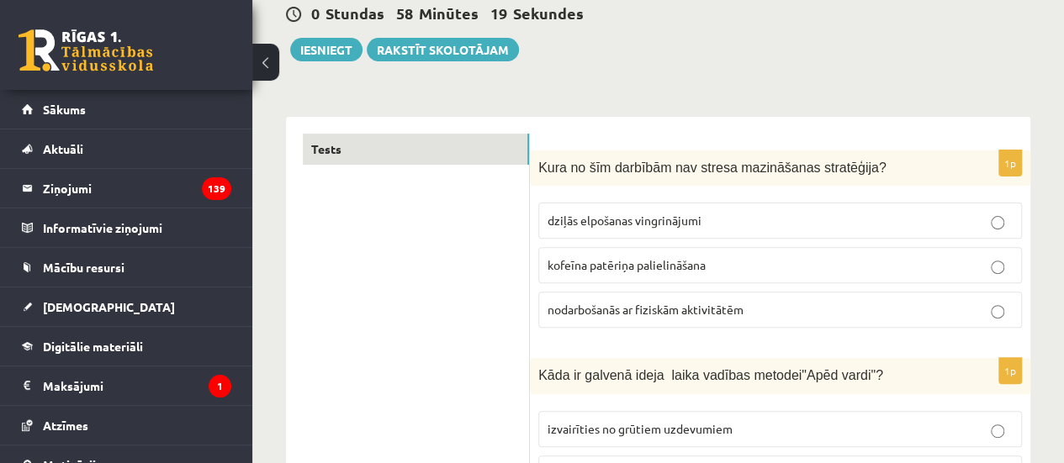
click at [596, 274] on label "kofeīna patēriņa palielināšana" at bounding box center [780, 265] width 484 height 36
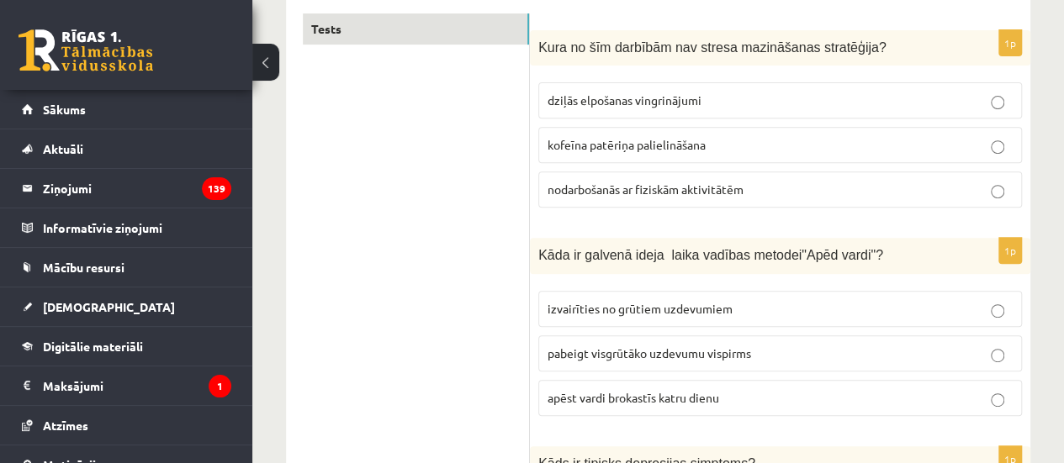
scroll to position [421, 0]
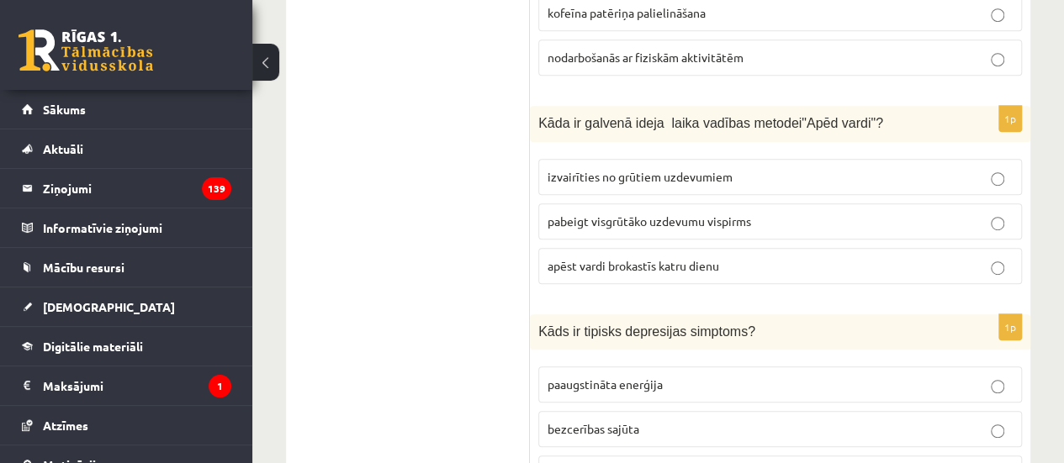
click at [590, 204] on label "pabeigt visgrūtāko uzdevumu vispirms" at bounding box center [780, 222] width 484 height 36
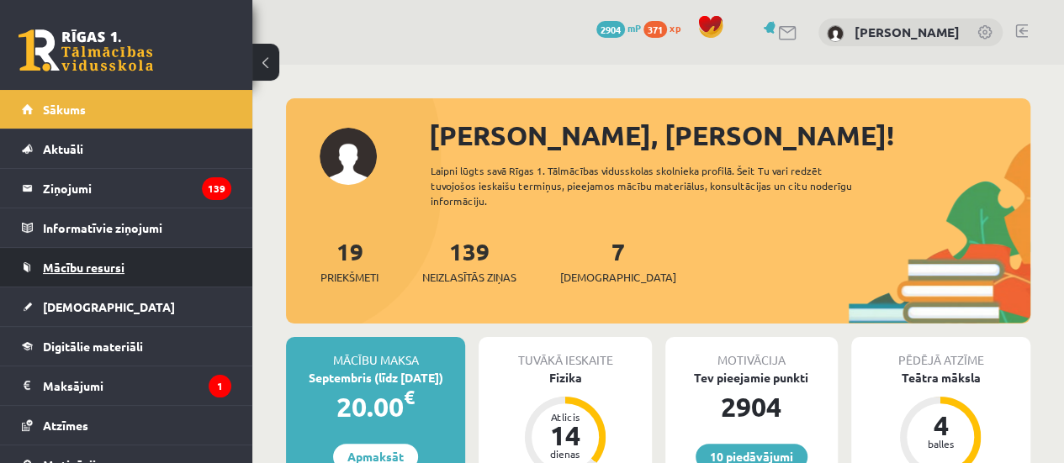
click at [188, 282] on link "Mācību resursi" at bounding box center [126, 267] width 209 height 39
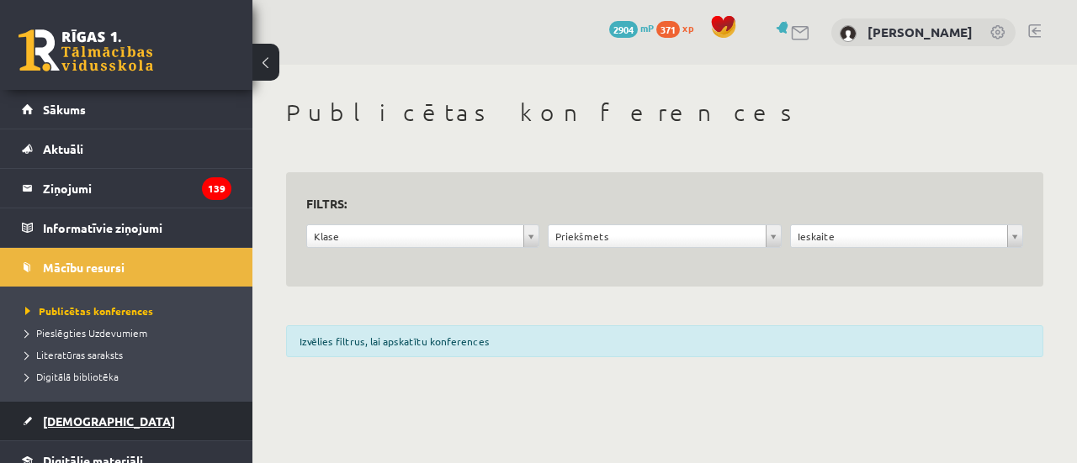
click at [114, 420] on link "[DEMOGRAPHIC_DATA]" at bounding box center [126, 421] width 209 height 39
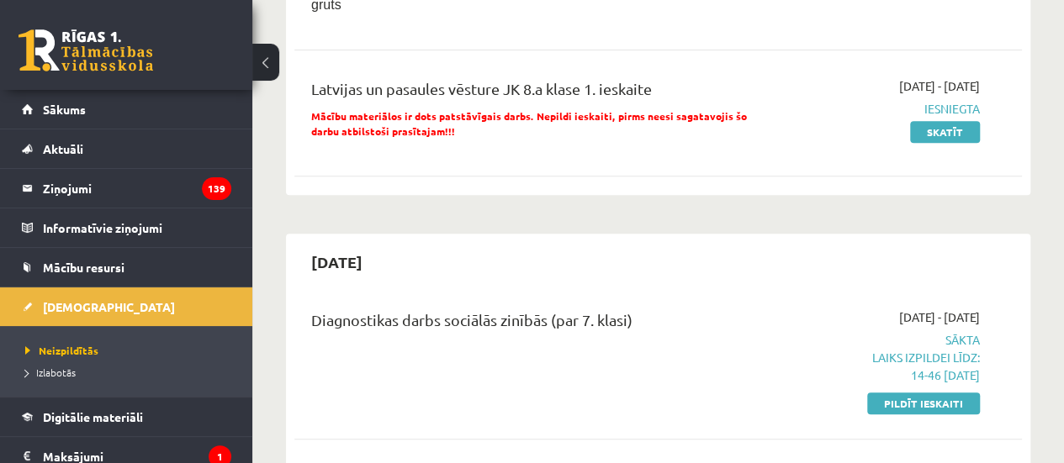
scroll to position [421, 0]
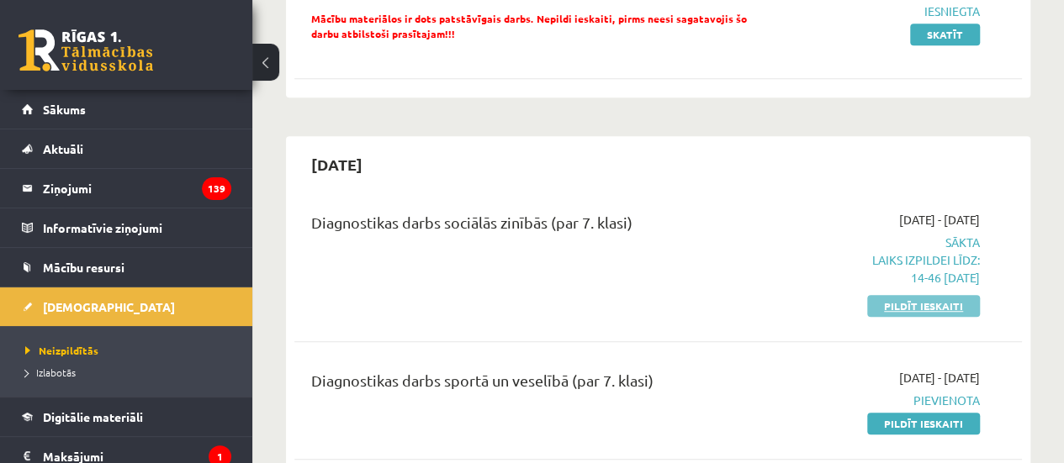
click at [891, 307] on link "Pildīt ieskaiti" at bounding box center [923, 306] width 113 height 22
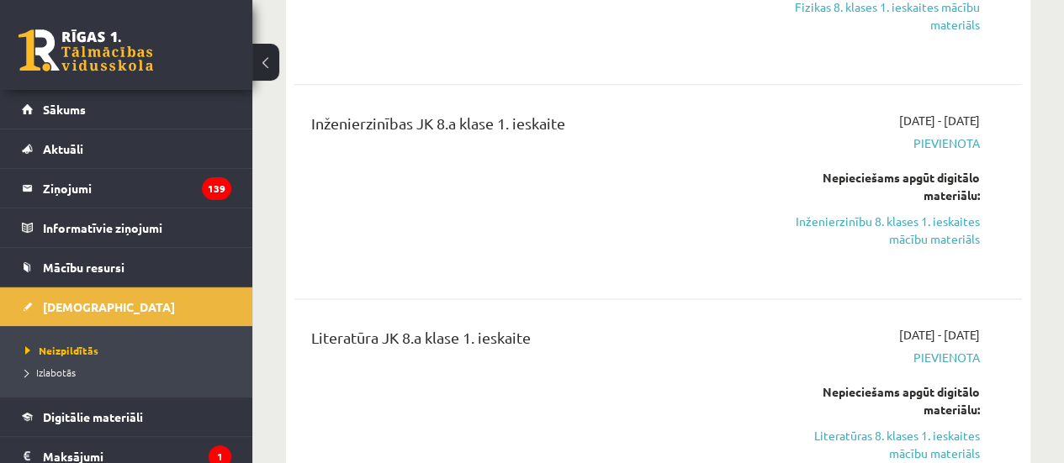
scroll to position [1093, 0]
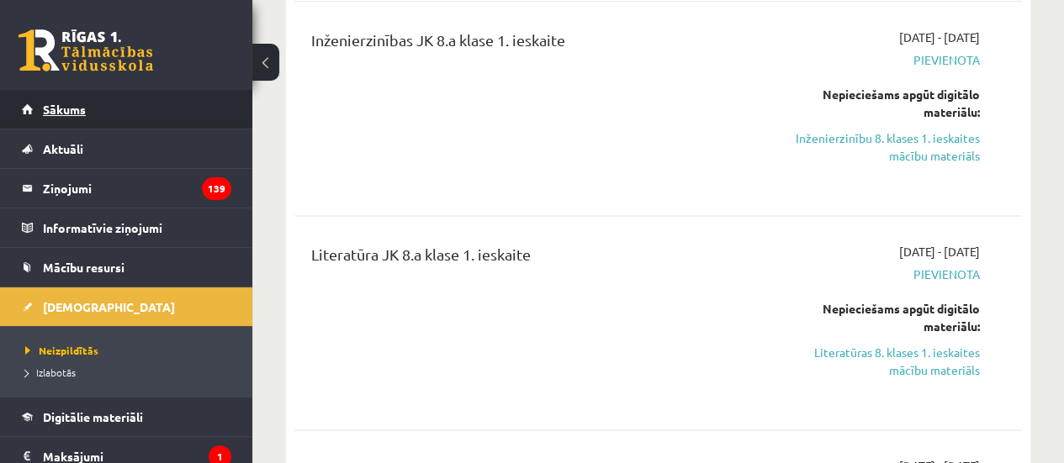
click at [202, 116] on link "Sākums" at bounding box center [126, 109] width 209 height 39
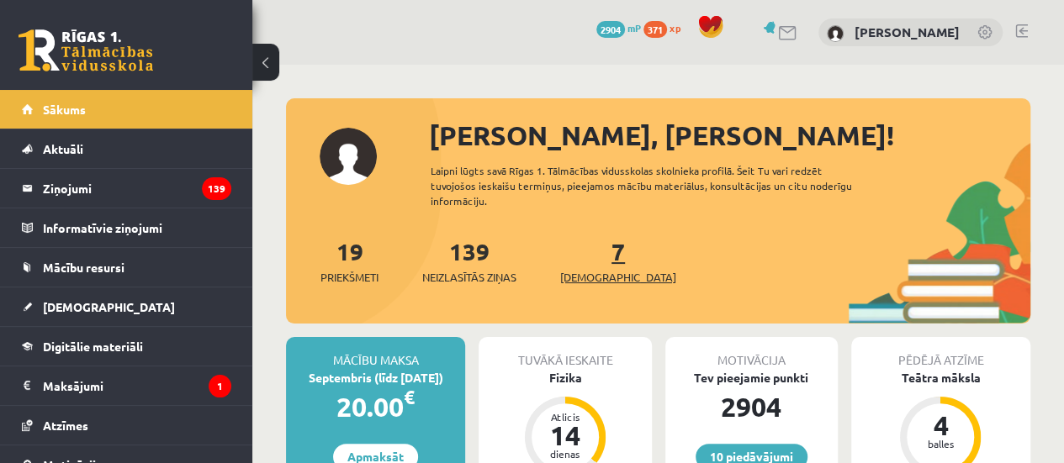
click at [579, 283] on span "[DEMOGRAPHIC_DATA]" at bounding box center [618, 277] width 116 height 17
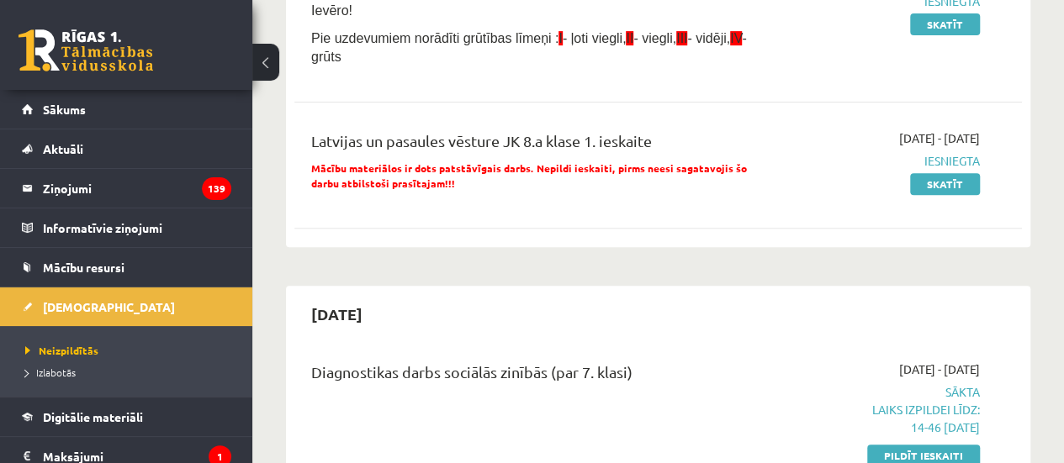
scroll to position [336, 0]
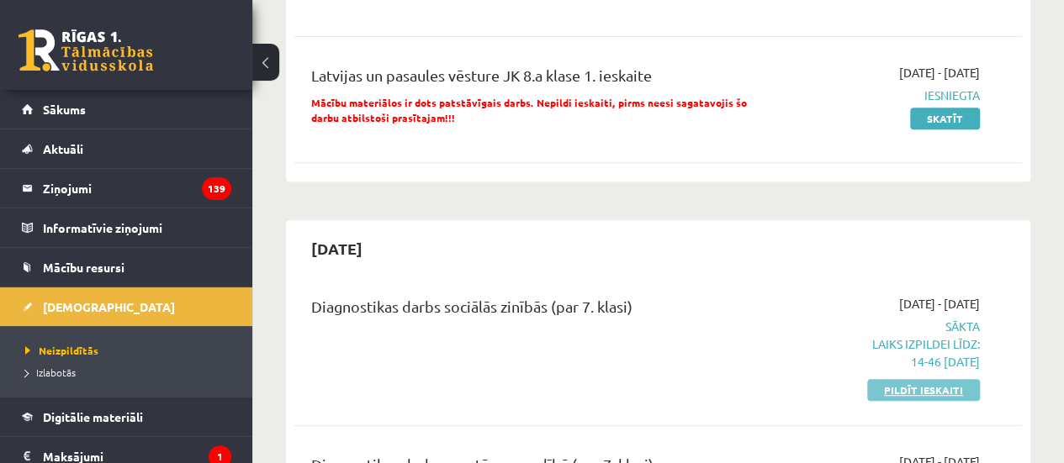
click at [929, 388] on link "Pildīt ieskaiti" at bounding box center [923, 390] width 113 height 22
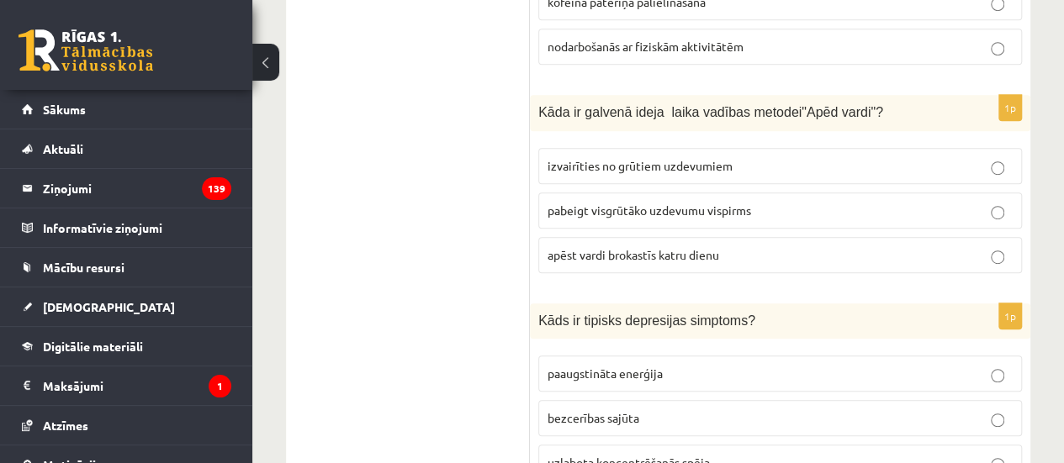
scroll to position [589, 0]
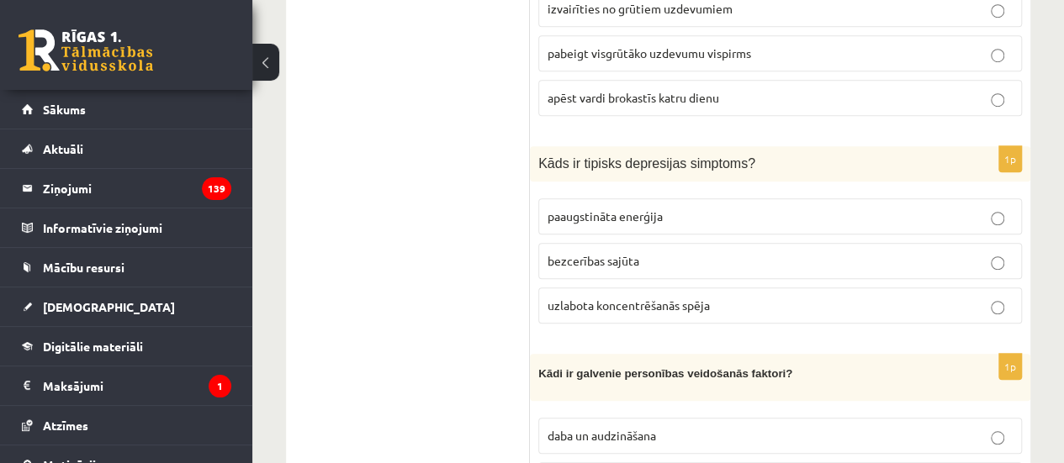
click at [742, 253] on p "bezcerības sajūta" at bounding box center [780, 261] width 465 height 18
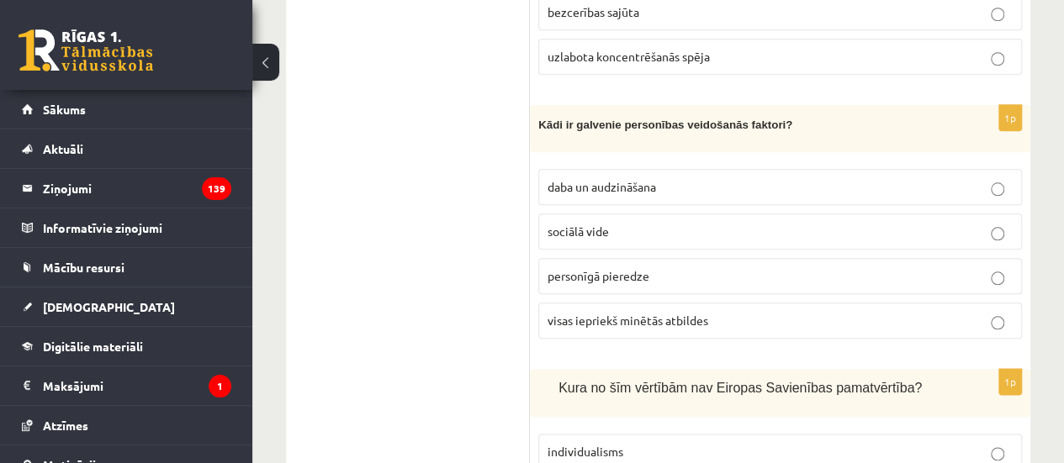
scroll to position [841, 0]
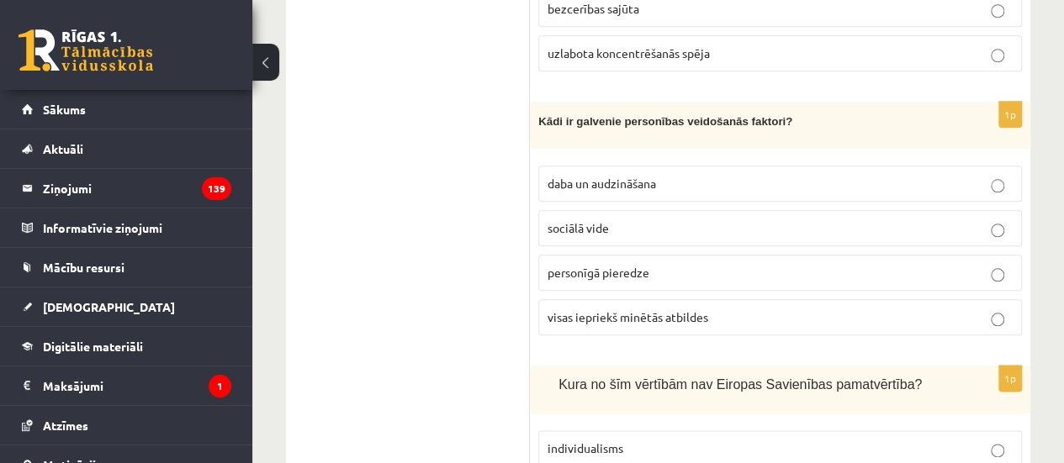
click at [609, 309] on span "visas iepriekš minētās atbildes" at bounding box center [628, 316] width 161 height 15
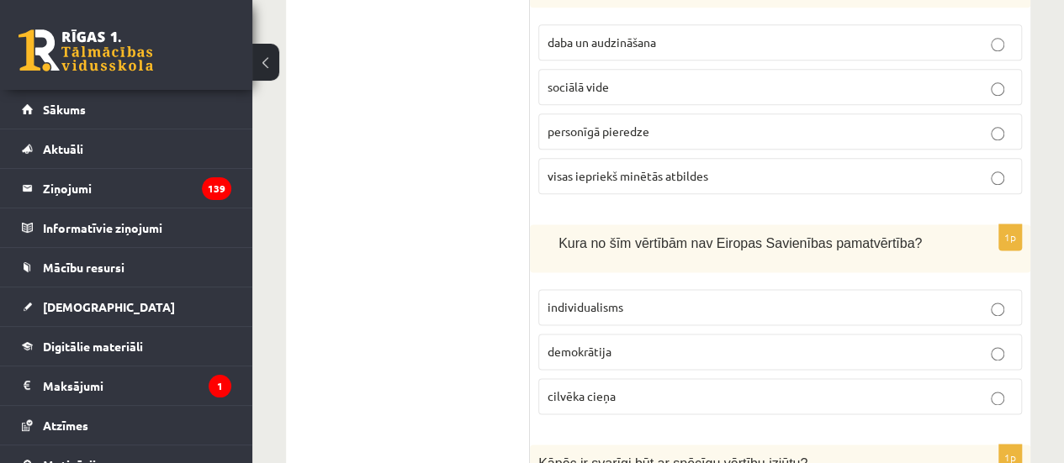
scroll to position [1009, 0]
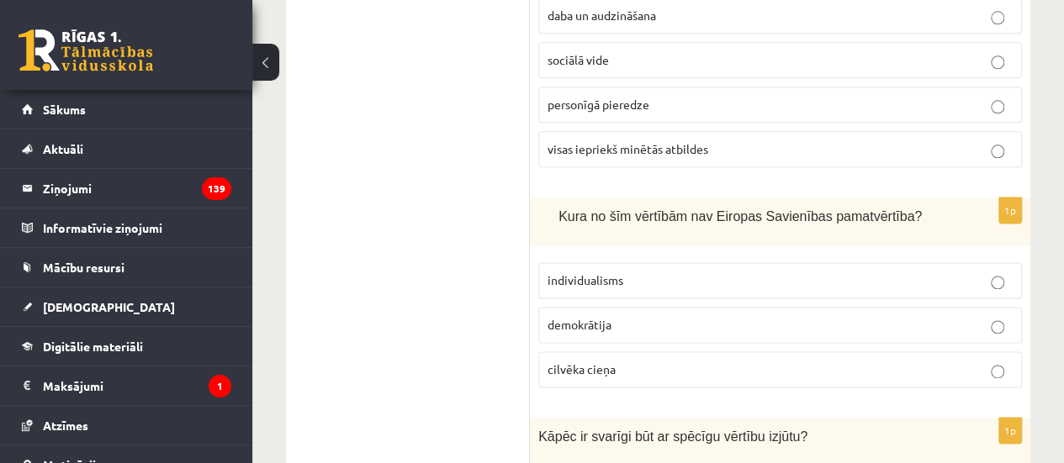
click at [592, 272] on p "individualisms" at bounding box center [780, 281] width 465 height 18
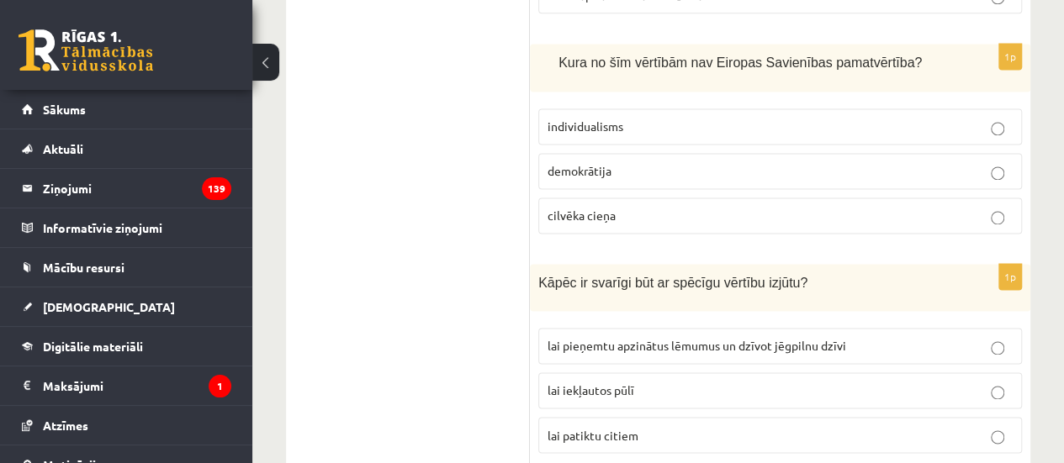
scroll to position [1177, 0]
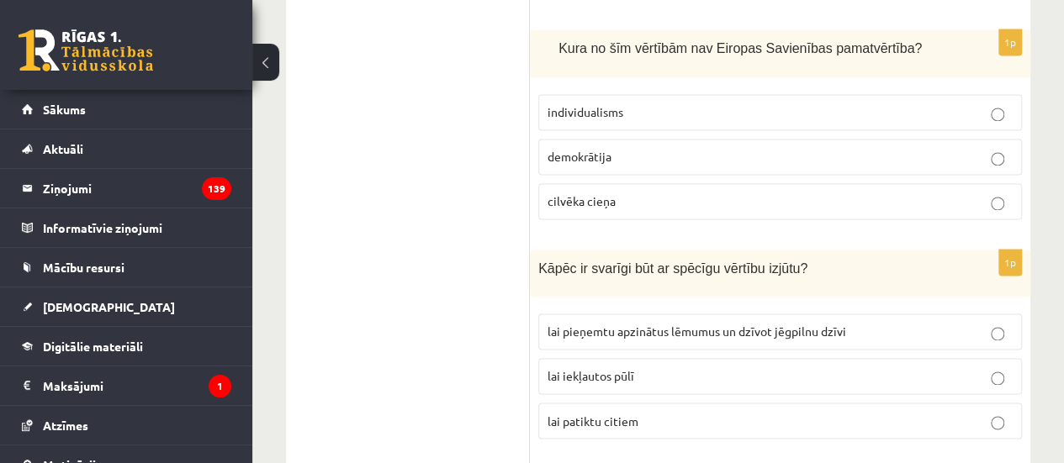
click at [636, 324] on span "lai pieņemtu apzinātus lēmumus un dzīvot jēgpilnu dzīvi" at bounding box center [697, 331] width 299 height 15
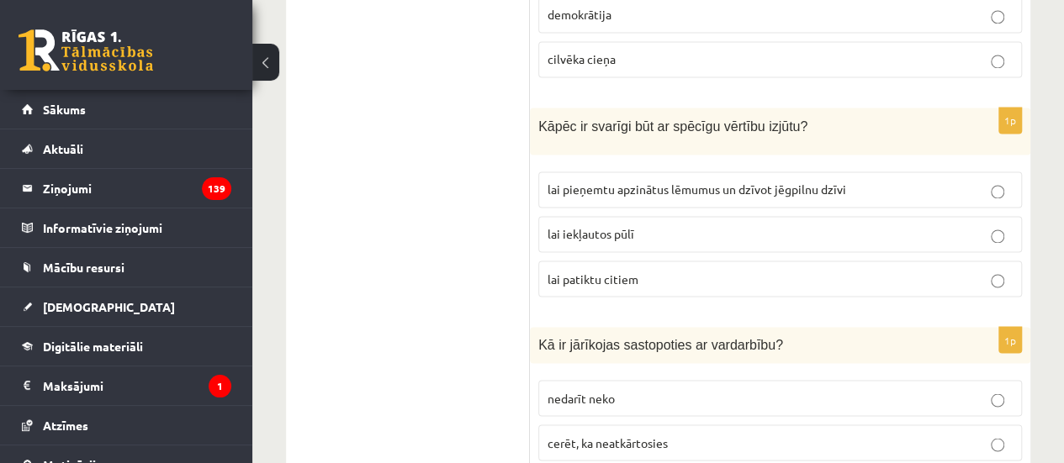
scroll to position [1346, 0]
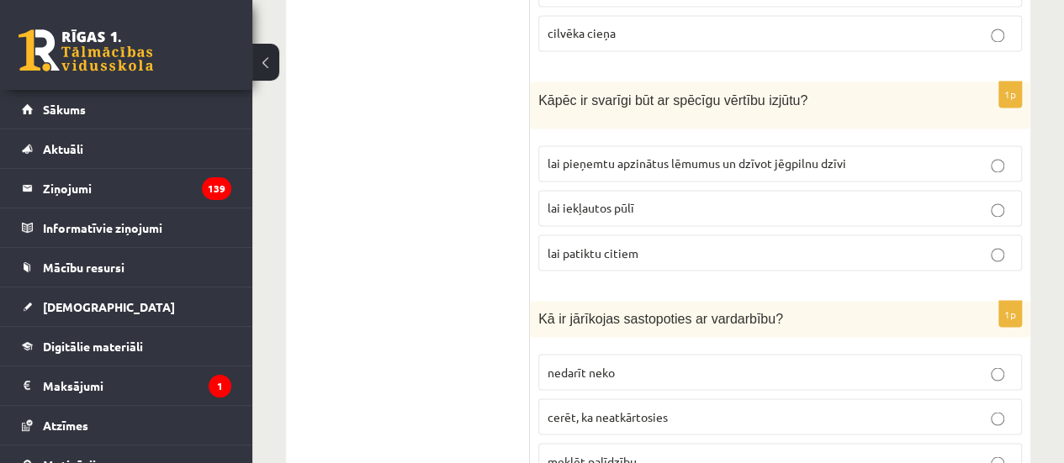
click at [586, 410] on label "cerēt, ka neatkārtosies" at bounding box center [780, 417] width 484 height 36
click at [582, 453] on span "meklēt palīdzību" at bounding box center [592, 460] width 89 height 15
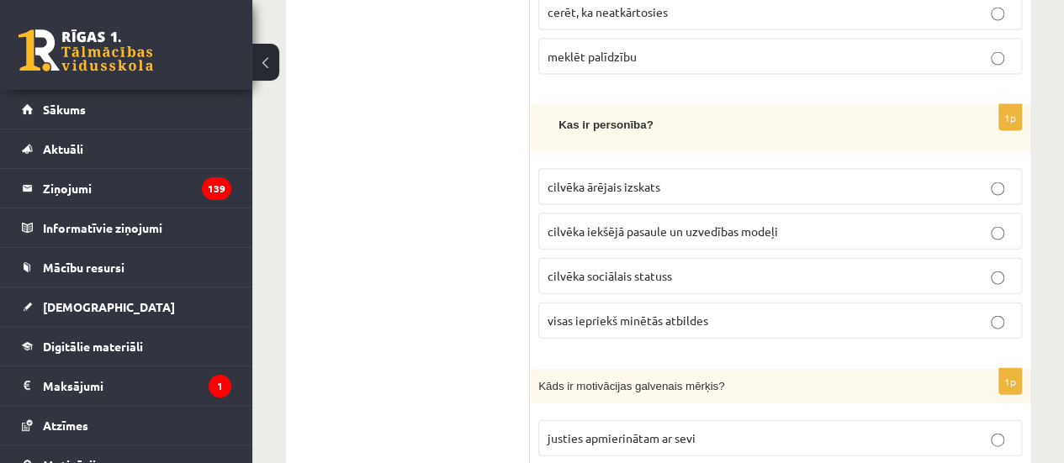
scroll to position [1766, 0]
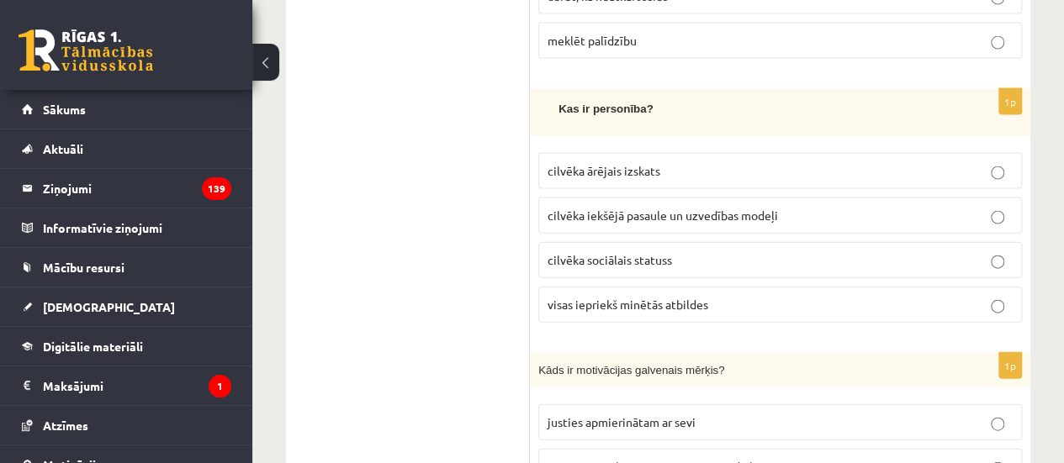
click at [594, 208] on span "cilvēka iekšējā pasaule un uzvedības modeļi" at bounding box center [663, 215] width 230 height 15
drag, startPoint x: 617, startPoint y: 247, endPoint x: 607, endPoint y: 249, distance: 10.2
click at [609, 252] on span "cilvēka sociālais statuss" at bounding box center [610, 259] width 124 height 15
copy span "āl"
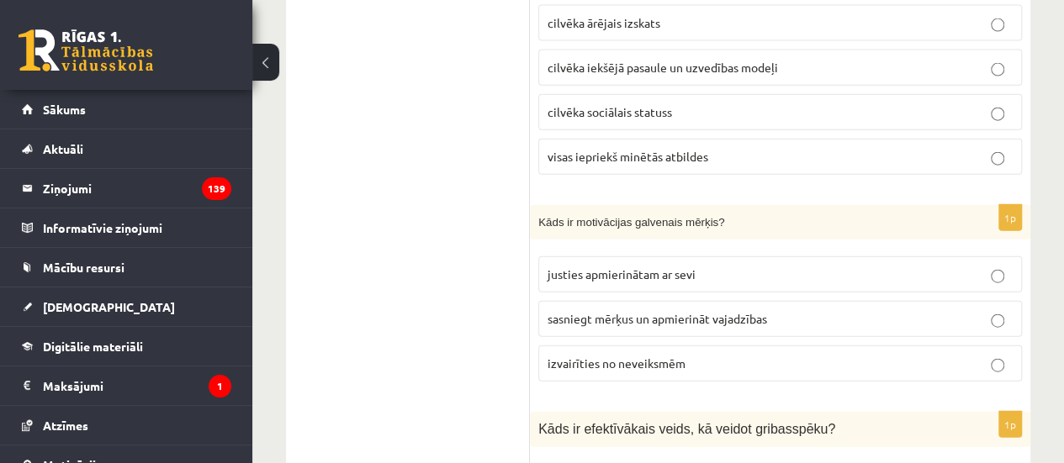
scroll to position [1934, 0]
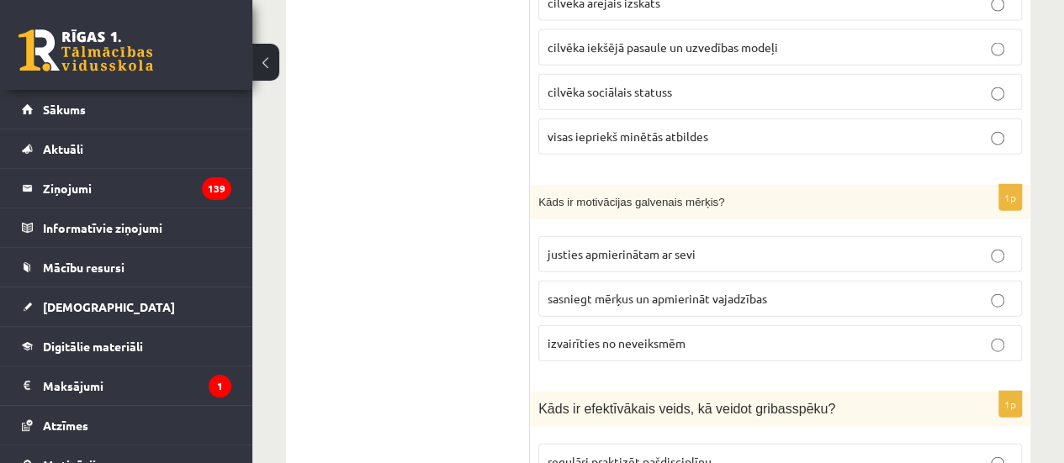
click at [664, 294] on label "sasniegt mērķus un apmierināt vajadzības" at bounding box center [780, 299] width 484 height 36
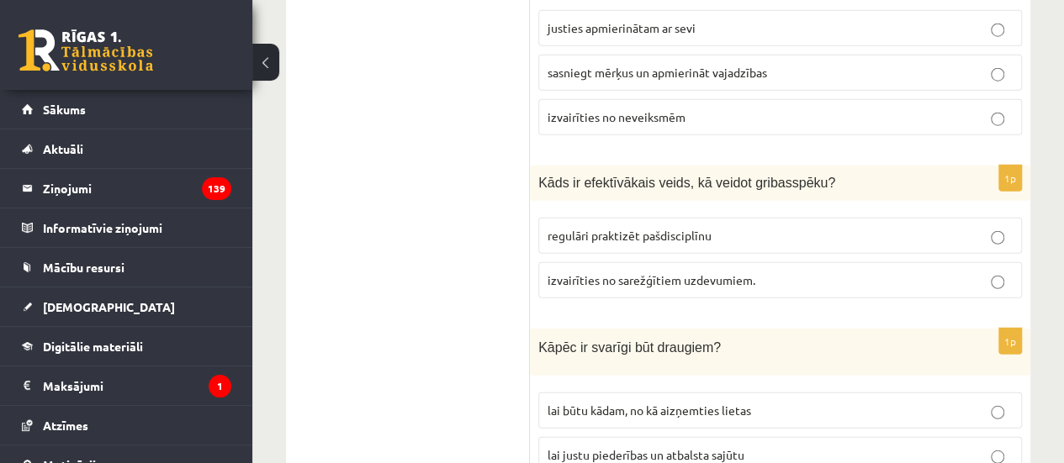
scroll to position [2187, 0]
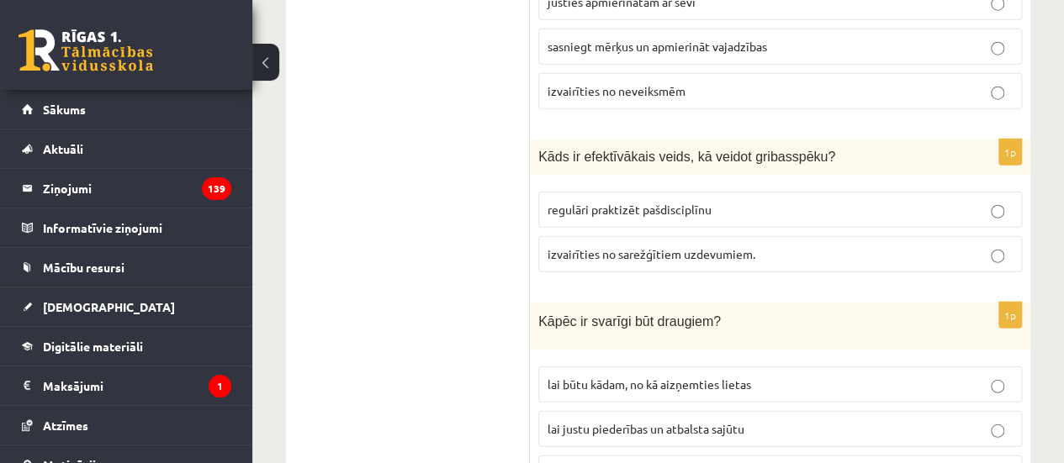
click at [575, 196] on label "regulāri praktizēt pašdisciplīnu" at bounding box center [780, 210] width 484 height 36
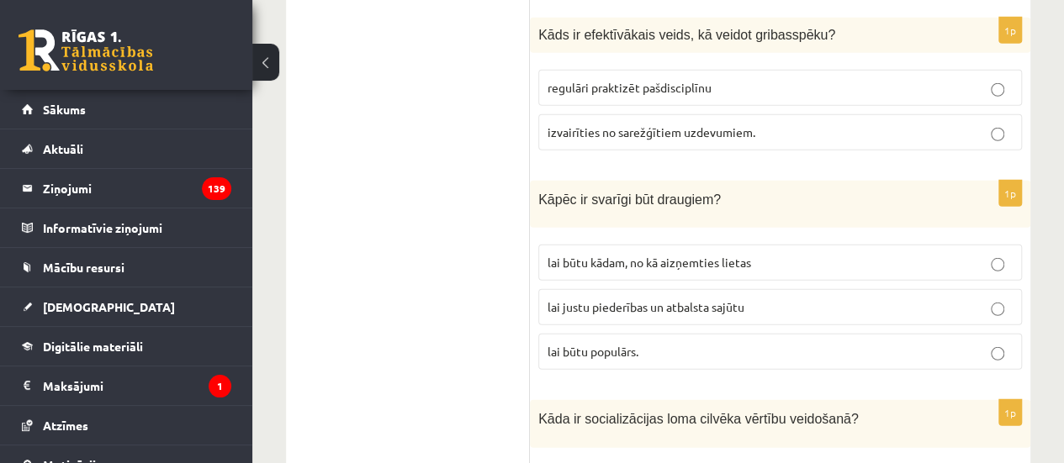
scroll to position [2355, 0]
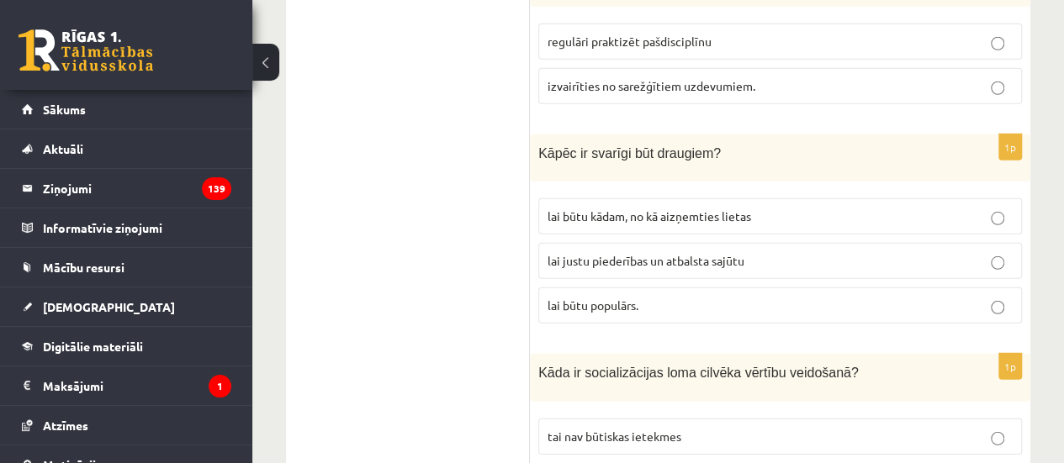
click at [613, 252] on p "lai justu piederības un atbalsta sajūtu" at bounding box center [780, 261] width 465 height 18
click at [584, 209] on span "lai būtu kādam, no kā aizņemties lietas" at bounding box center [650, 216] width 204 height 15
click at [597, 253] on span "lai justu piederības un atbalsta sajūtu" at bounding box center [646, 260] width 197 height 15
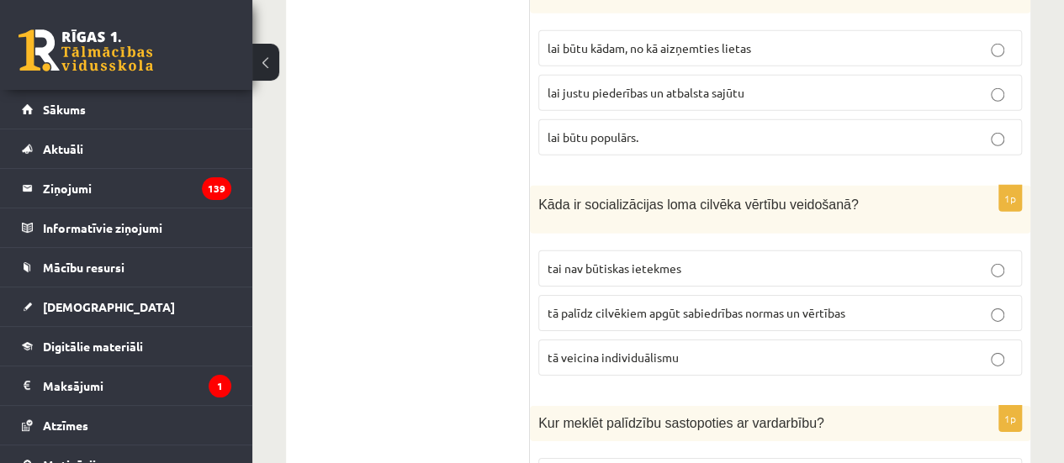
click at [607, 304] on p "tā palīdz cilvēkiem apgūt sabiedrības normas un vērtības" at bounding box center [780, 313] width 465 height 18
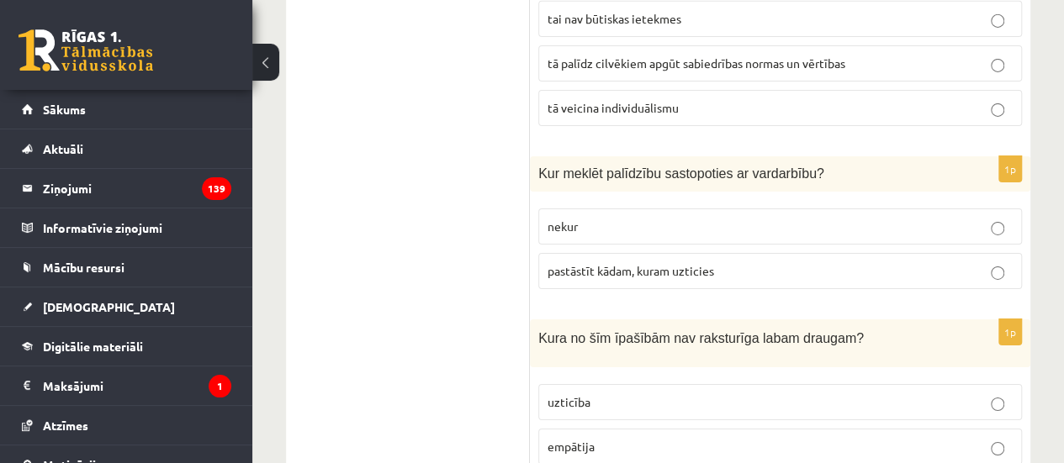
scroll to position [2775, 0]
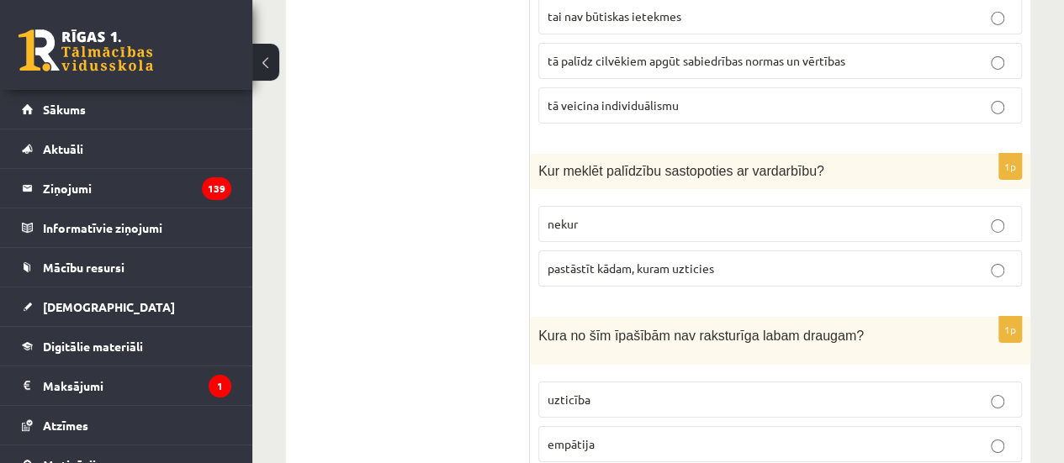
click at [619, 218] on fieldset "nekur pastāstīt kādam, kuram uzticies" at bounding box center [780, 245] width 484 height 94
click at [606, 261] on span "pastāstīt kādam, kuram uzticies" at bounding box center [631, 268] width 167 height 15
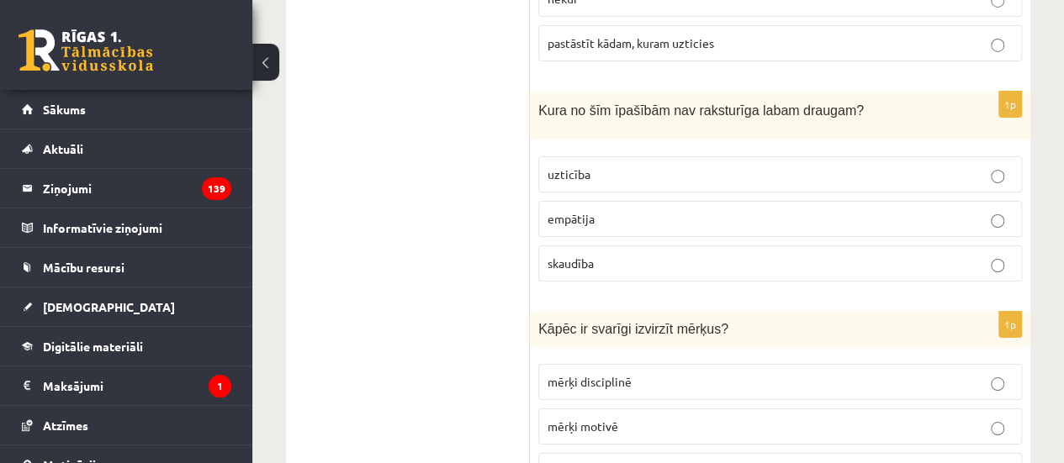
scroll to position [3028, 0]
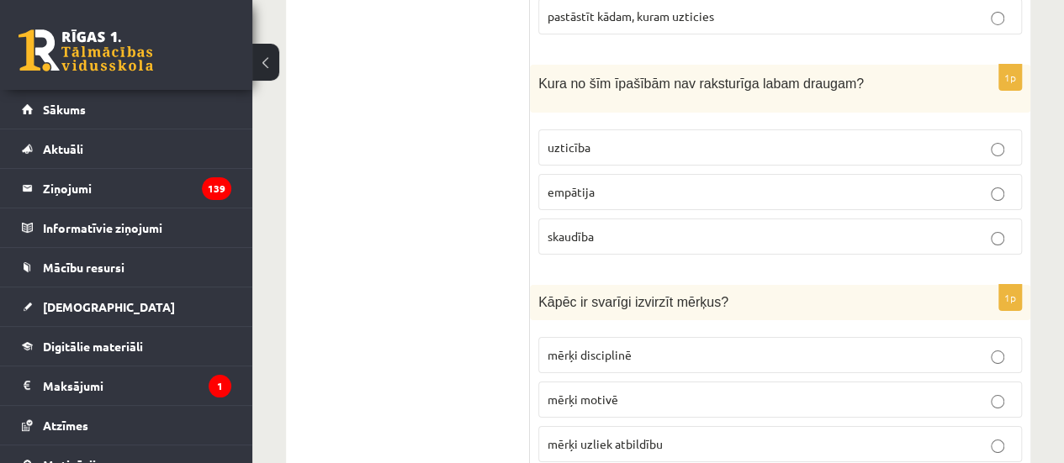
click at [613, 228] on p "skaudība" at bounding box center [780, 237] width 465 height 18
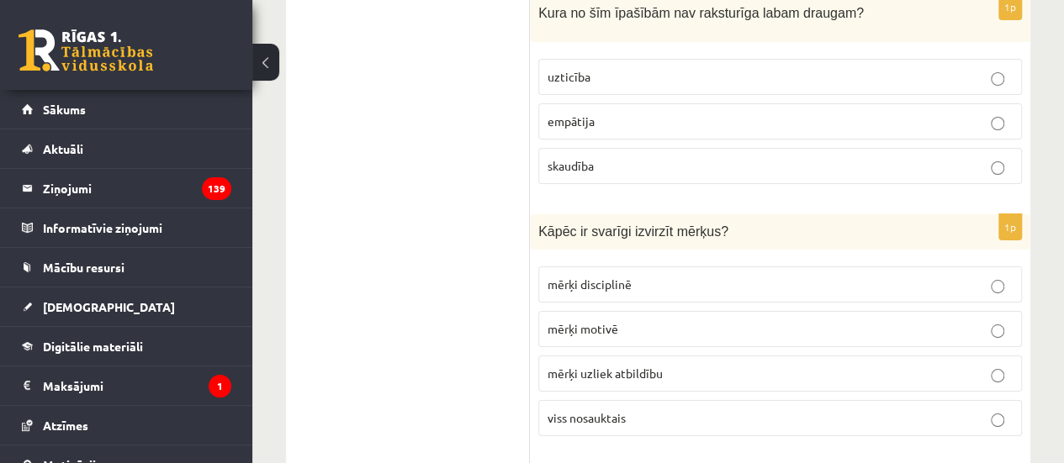
scroll to position [3196, 0]
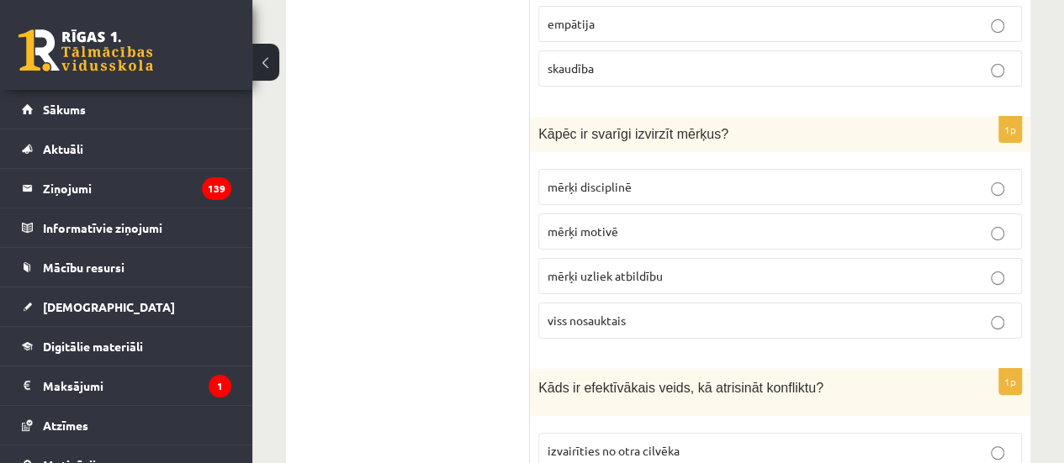
click at [608, 313] on span "viss nosauktais" at bounding box center [587, 320] width 78 height 15
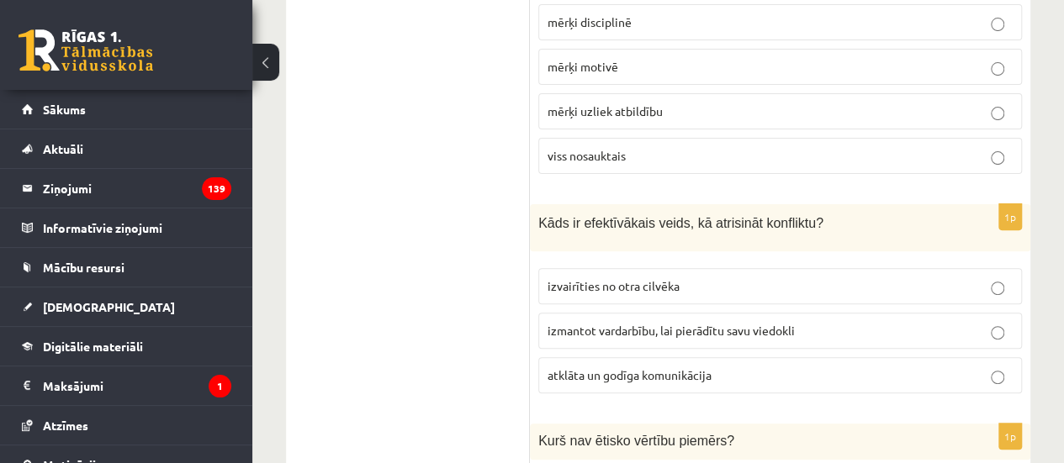
scroll to position [3364, 0]
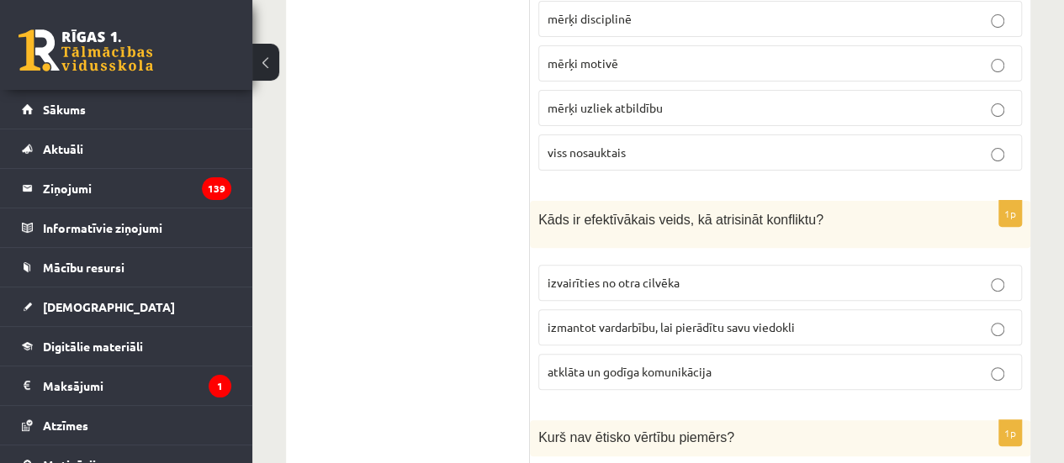
click at [626, 354] on label "atklāta un godīga komunikācija" at bounding box center [780, 372] width 484 height 36
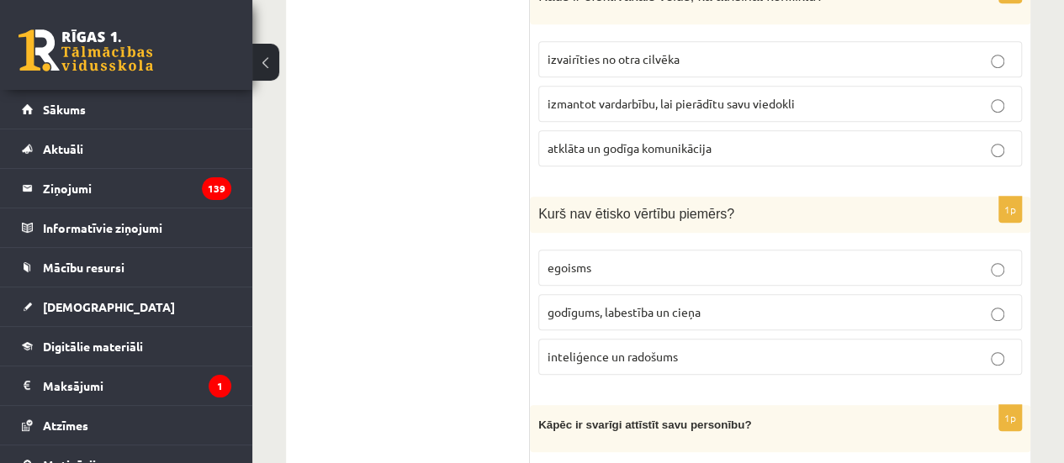
scroll to position [3616, 0]
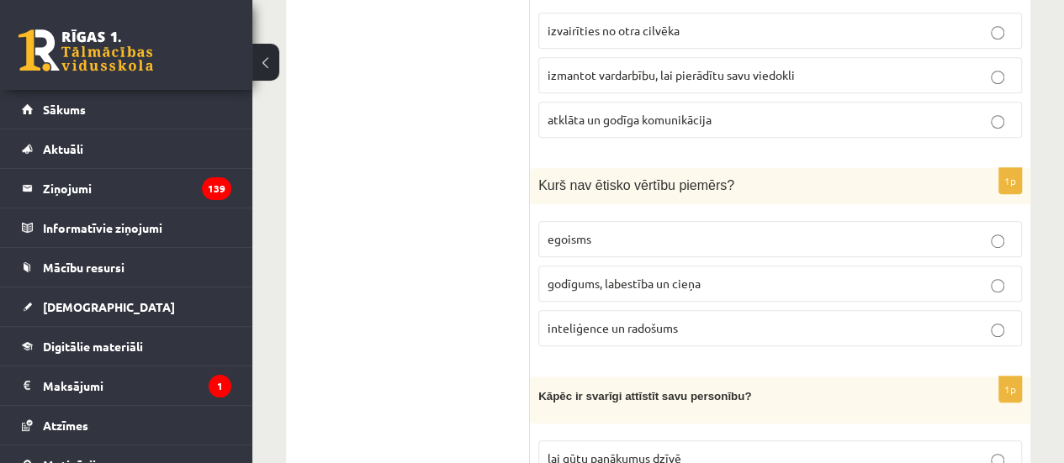
click at [581, 221] on label "egoisms" at bounding box center [780, 239] width 484 height 36
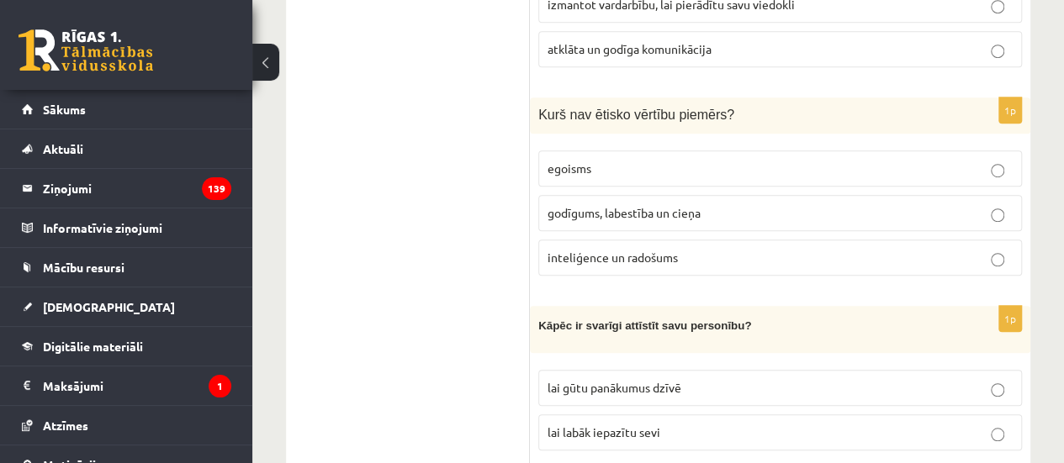
scroll to position [3785, 0]
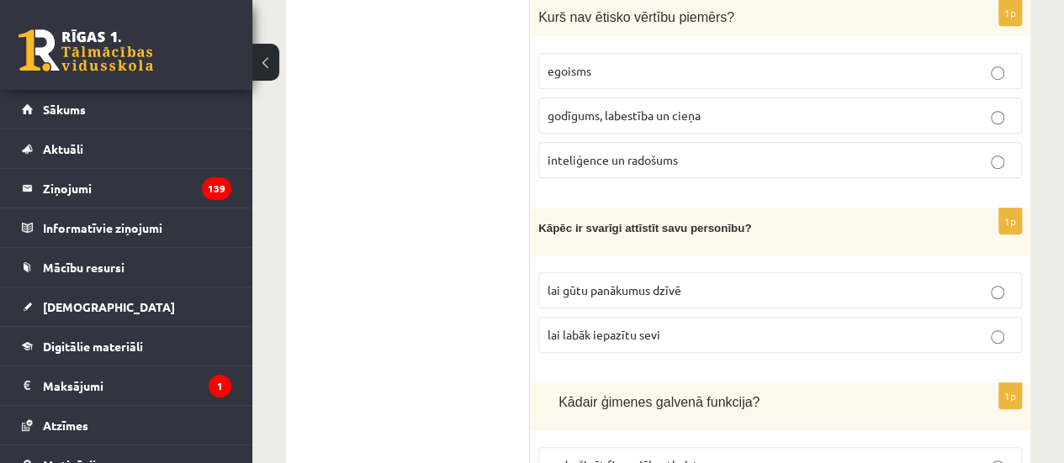
click at [574, 272] on label "lai gūtu panākumus dzīvē" at bounding box center [780, 290] width 484 height 36
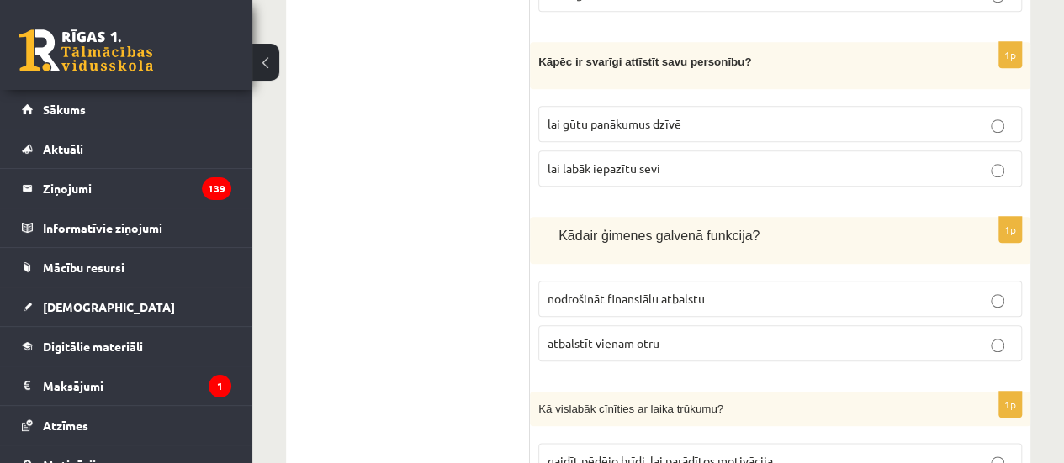
scroll to position [3953, 0]
click at [619, 289] on span "nodrošināt finansiālu atbalstu" at bounding box center [626, 296] width 157 height 15
click at [622, 334] on span "atbalstīt vienam otru" at bounding box center [604, 341] width 112 height 15
click at [609, 333] on p "atbalstīt vienam otru" at bounding box center [780, 342] width 465 height 18
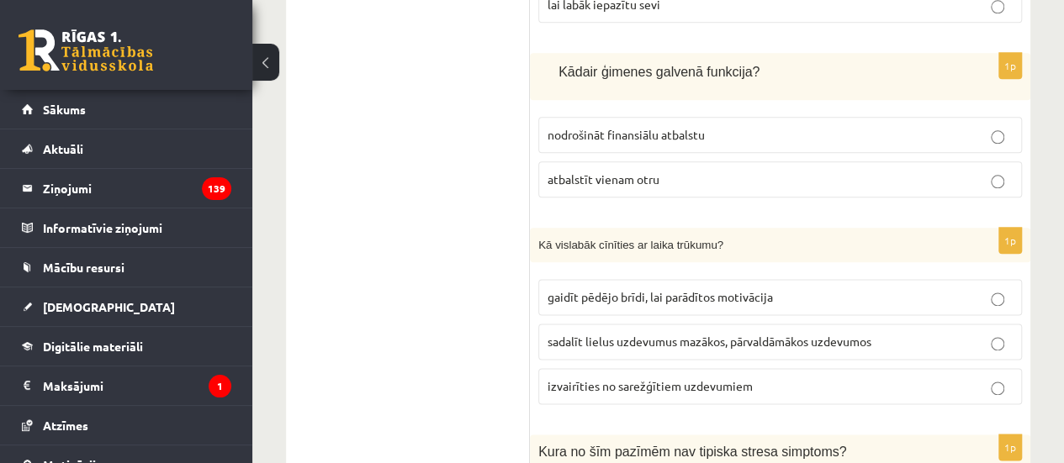
scroll to position [4205, 0]
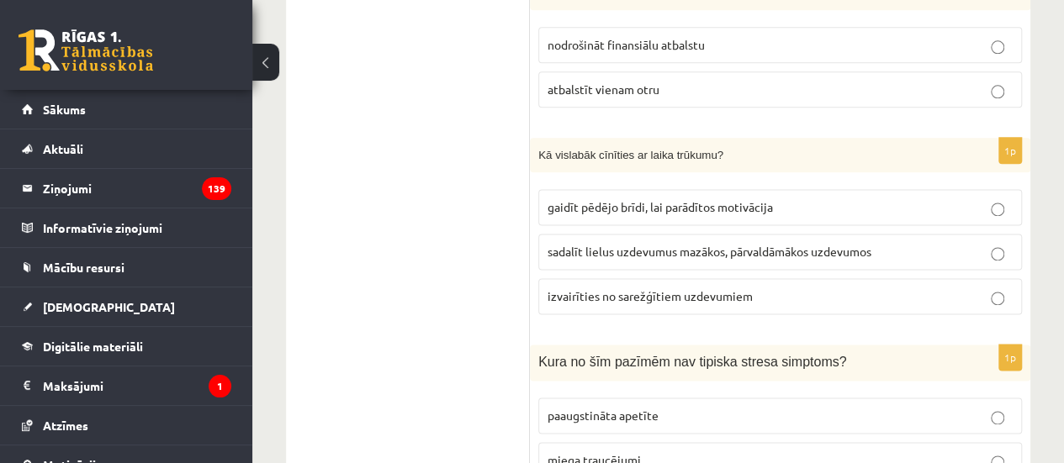
click at [590, 188] on fieldset "gaidīt pēdējo brīdi, lai parādītos motivācija sadalīt lielus uzdevumus mazākos,…" at bounding box center [780, 250] width 484 height 139
click at [581, 244] on span "sadalīt lielus uzdevumus mazākos, pārvaldāmākos uzdevumos" at bounding box center [710, 251] width 324 height 15
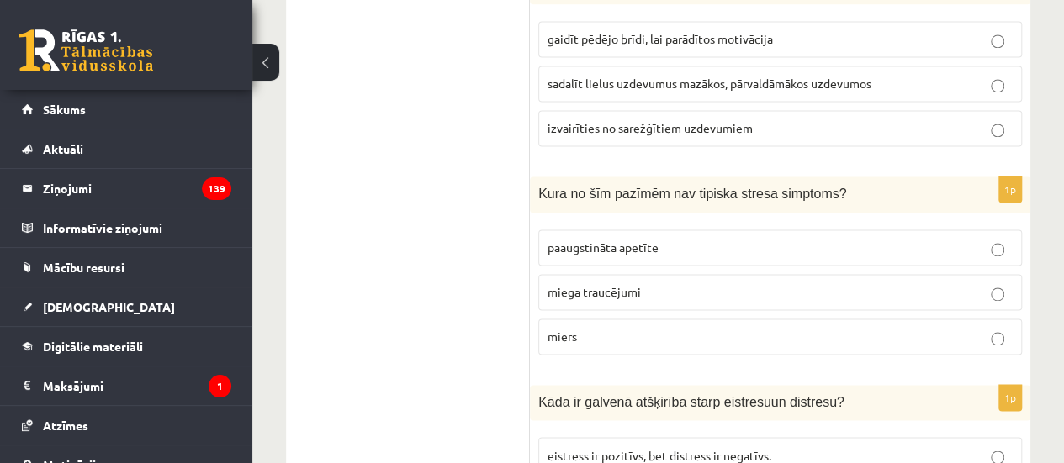
click at [610, 319] on label "miers" at bounding box center [780, 337] width 484 height 36
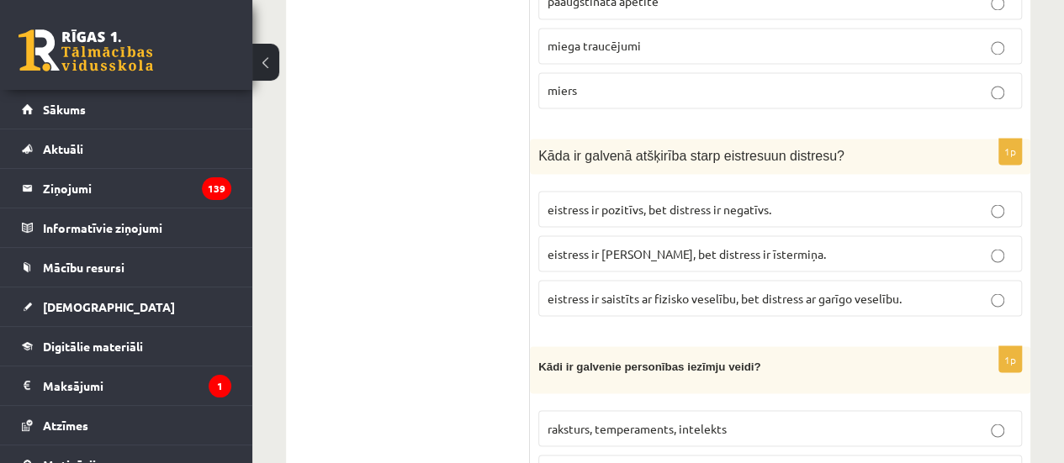
scroll to position [4626, 0]
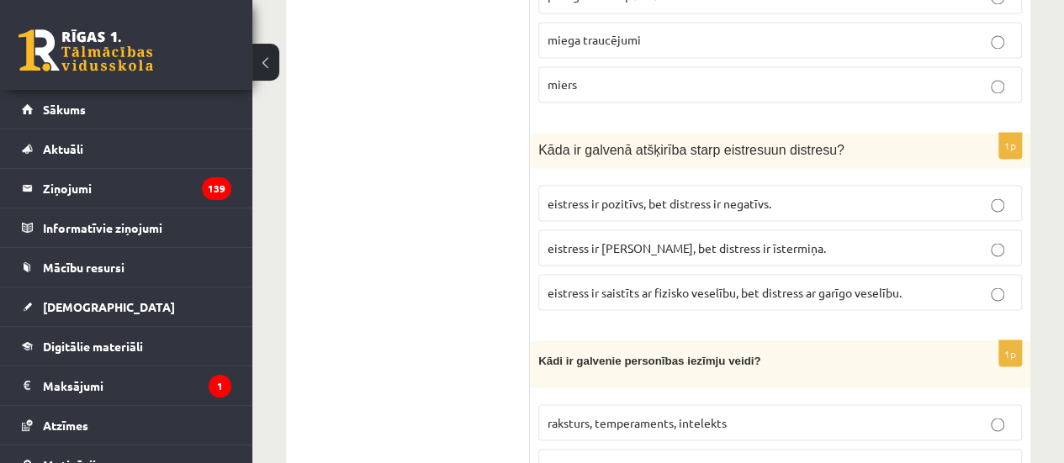
click at [593, 133] on div "Kāda ir galvenā atšķirība starp eistres u un distresu?" at bounding box center [780, 150] width 500 height 35
click at [586, 185] on label "eistress ir pozitīvs, bet distress ir negatīvs." at bounding box center [780, 203] width 484 height 36
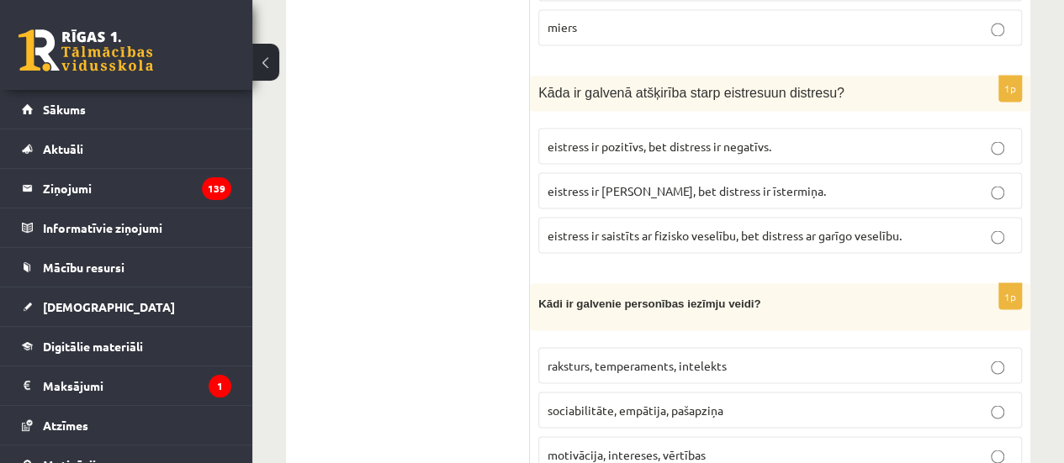
scroll to position [4710, 0]
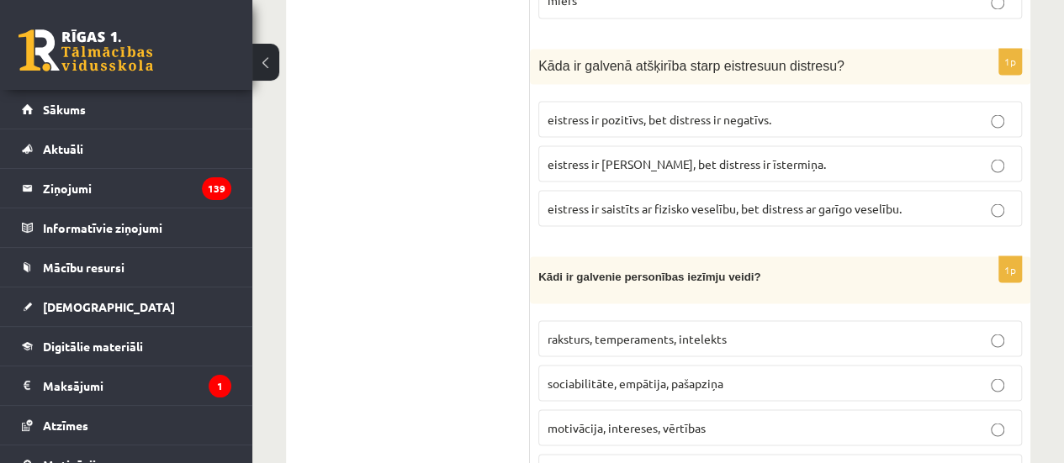
click at [647, 330] on p "raksturs, temperaments, intelekts" at bounding box center [780, 339] width 465 height 18
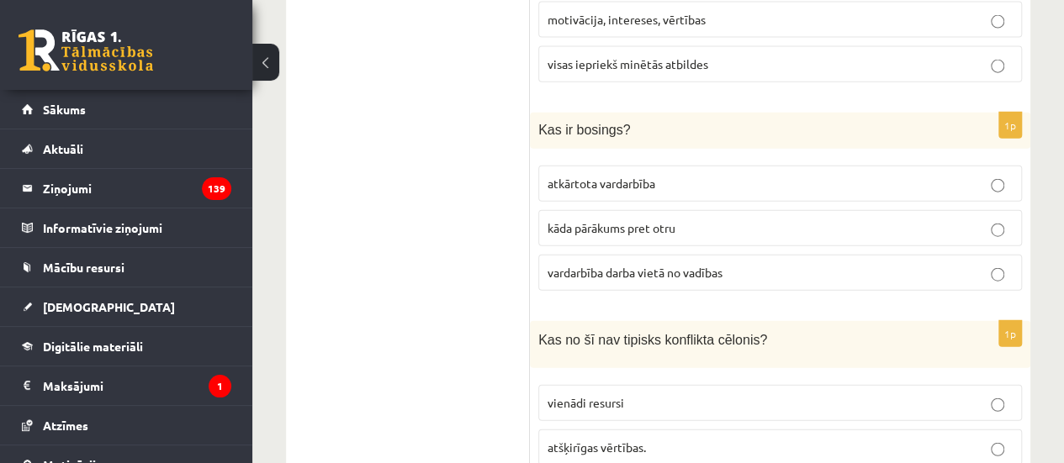
scroll to position [5130, 0]
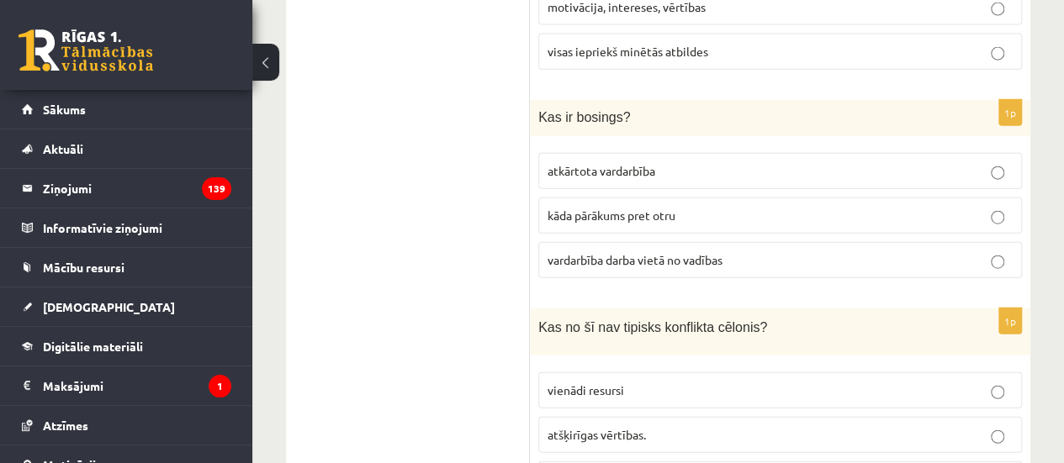
drag, startPoint x: 628, startPoint y: 209, endPoint x: 630, endPoint y: 196, distance: 12.7
click at [630, 252] on span "vardarbība darba vietā no vadības" at bounding box center [635, 259] width 175 height 15
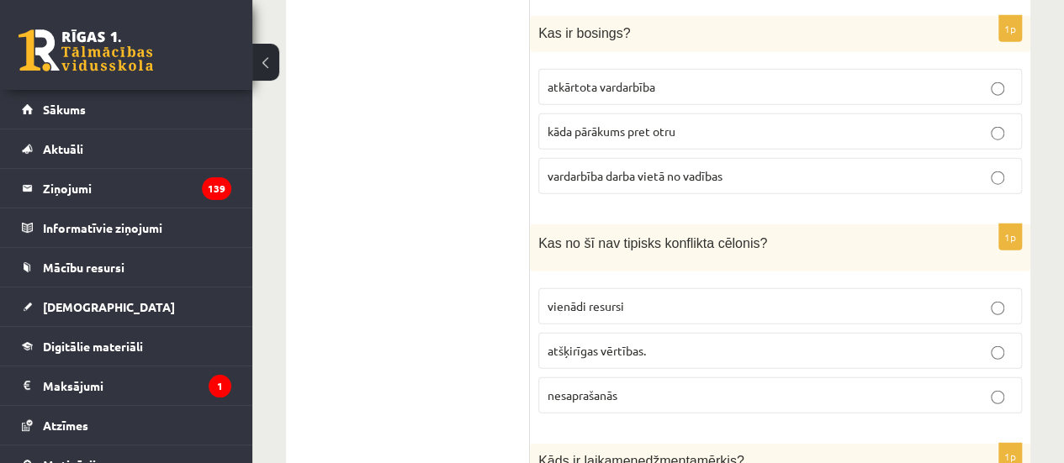
click at [658, 298] on p "vienādi resursi" at bounding box center [780, 307] width 465 height 18
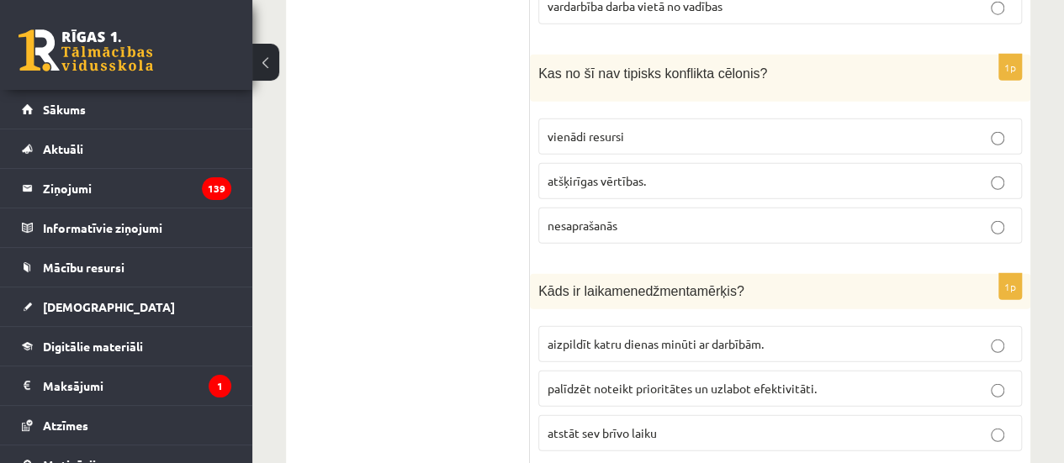
scroll to position [5383, 0]
click at [609, 373] on label "palīdzēt noteikt prioritātes un uzlabot efektivitāti." at bounding box center [780, 391] width 484 height 36
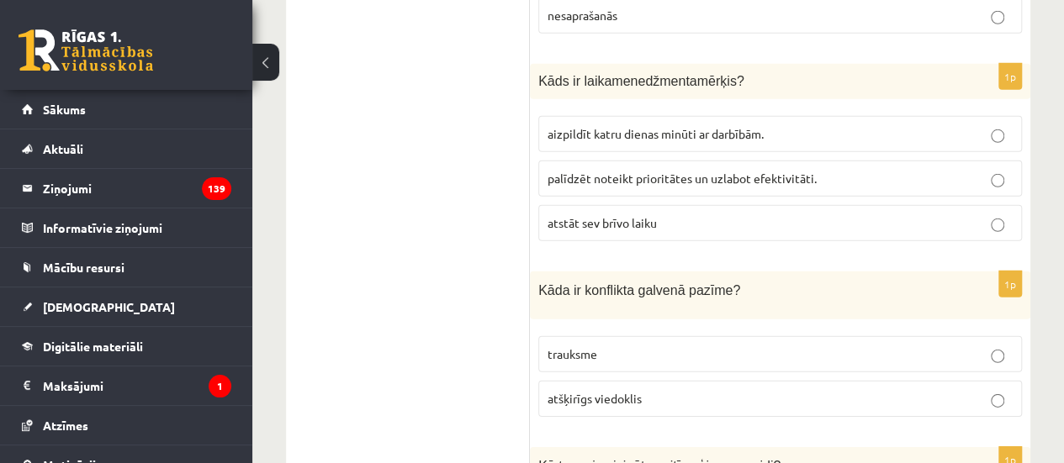
scroll to position [5635, 0]
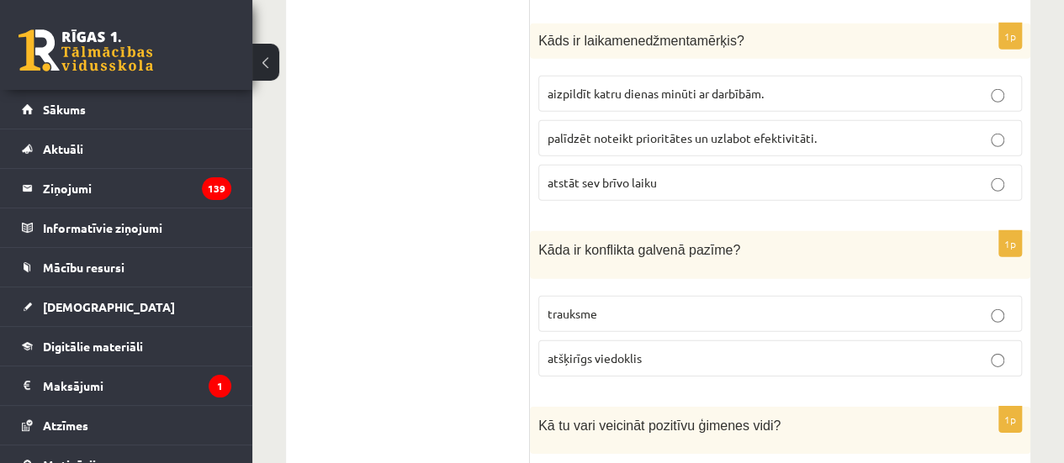
click at [641, 351] on span "atšķirīgs viedoklis" at bounding box center [595, 358] width 94 height 15
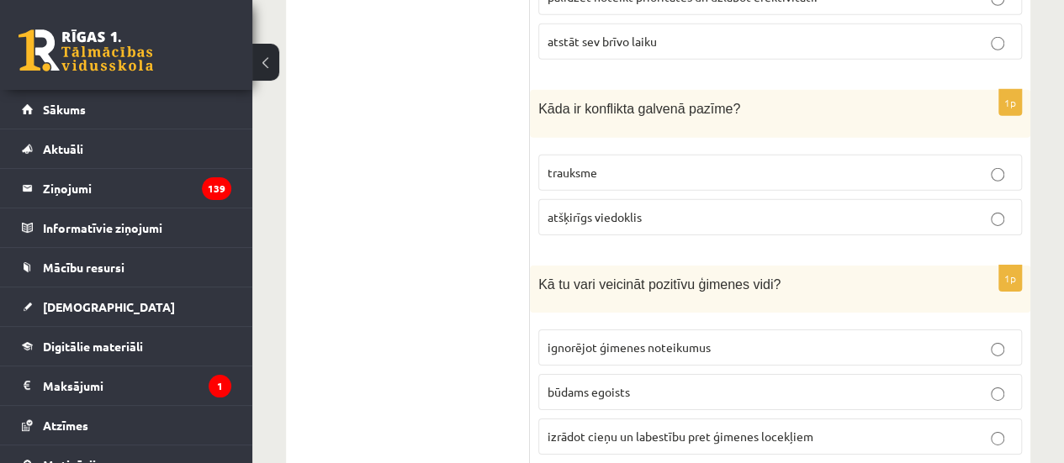
scroll to position [5803, 0]
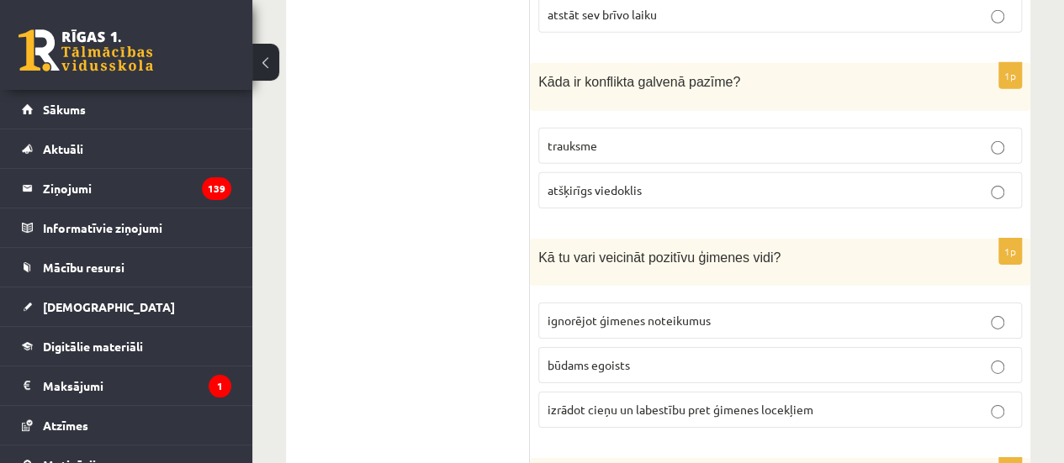
click at [590, 401] on p "izrādot cieņu un labestību pret ģimenes locekļiem" at bounding box center [780, 410] width 465 height 18
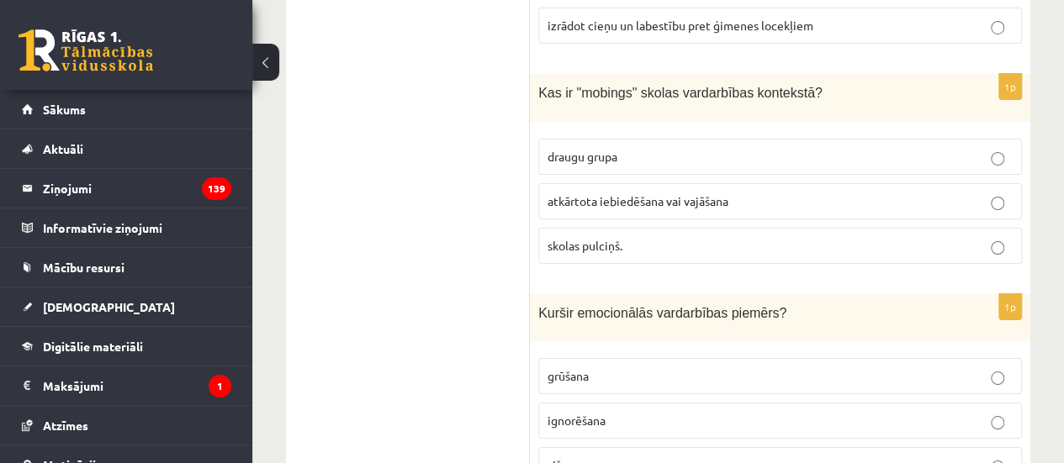
scroll to position [6202, 0]
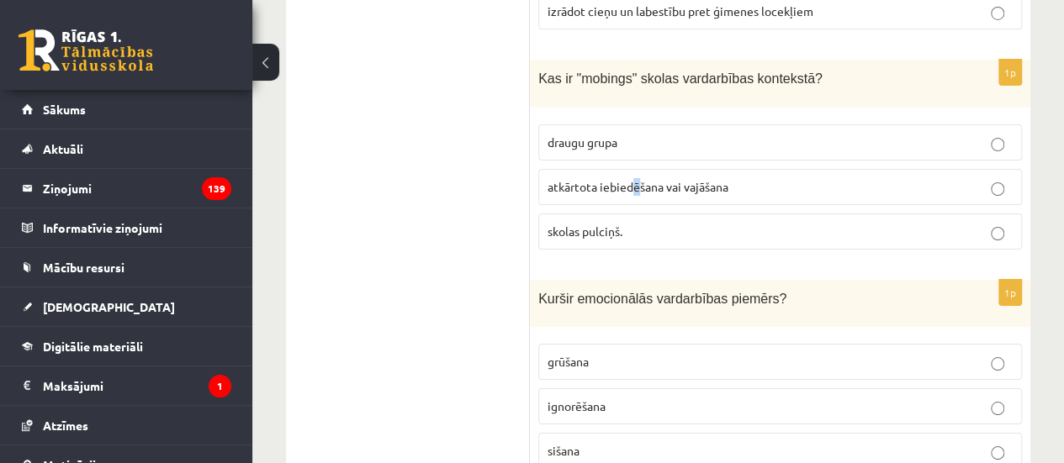
click at [632, 179] on span "atkārtota iebiedēšana vai vajāšana" at bounding box center [638, 186] width 181 height 15
click at [623, 179] on span "atkārtota iebiedēšana vai vajāšana" at bounding box center [638, 186] width 181 height 15
click at [627, 398] on p "ignorēšana" at bounding box center [780, 407] width 465 height 18
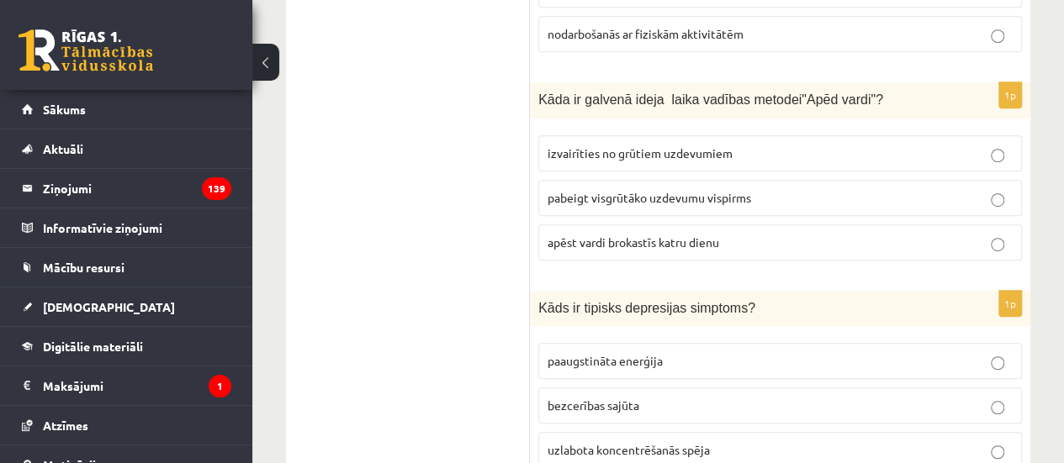
scroll to position [0, 0]
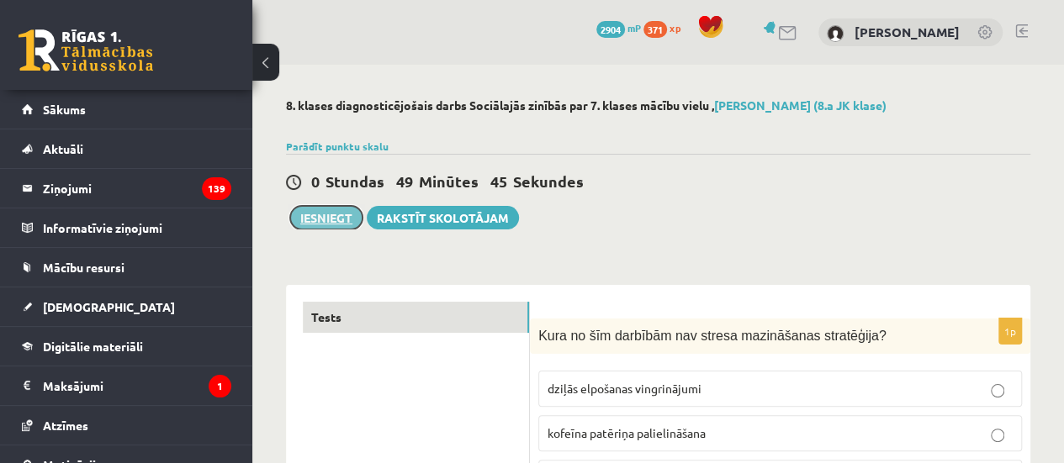
click at [345, 214] on button "Iesniegt" at bounding box center [326, 218] width 72 height 24
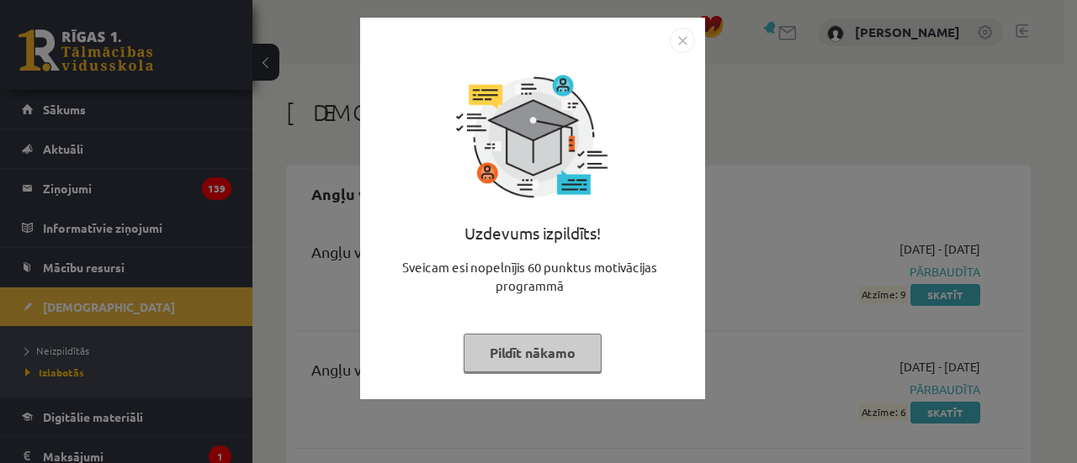
click at [559, 337] on button "Pildīt nākamo" at bounding box center [532, 353] width 138 height 39
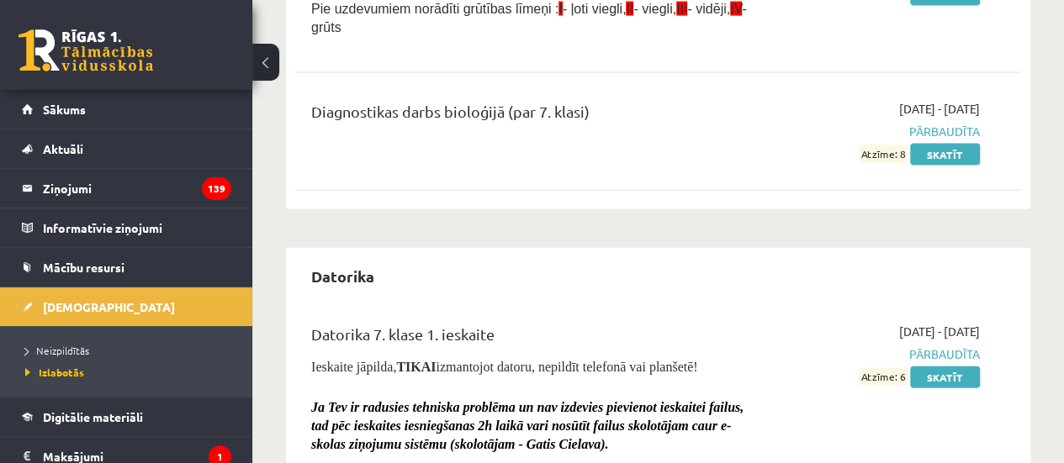
scroll to position [1934, 0]
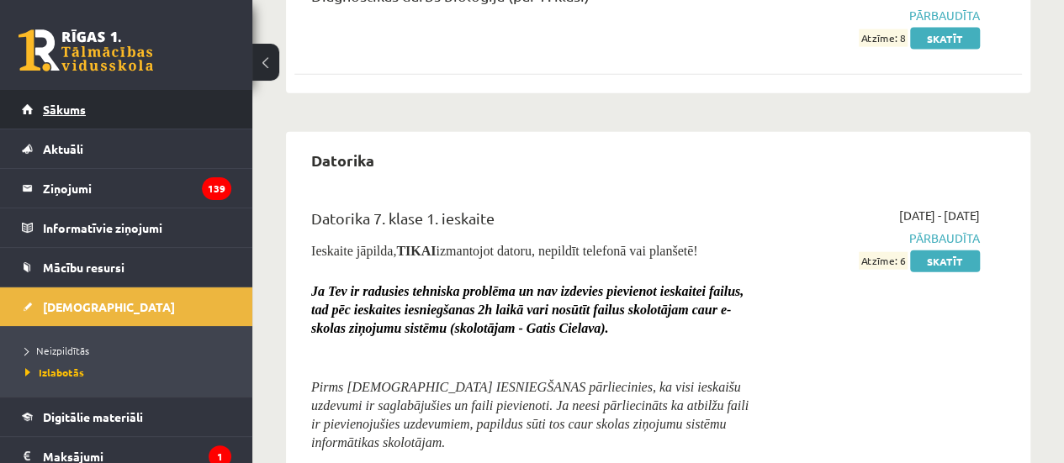
click at [86, 102] on link "Sākums" at bounding box center [126, 109] width 209 height 39
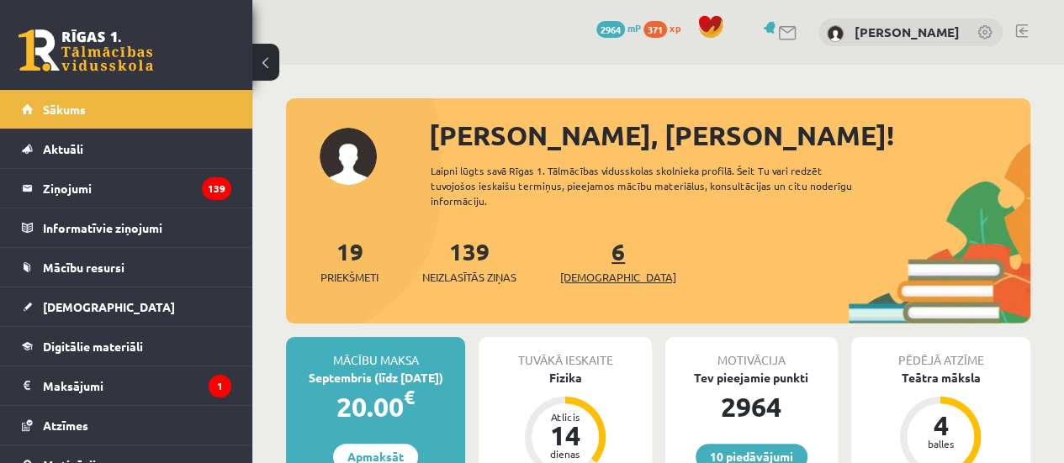
click at [609, 277] on span "[DEMOGRAPHIC_DATA]" at bounding box center [618, 277] width 116 height 17
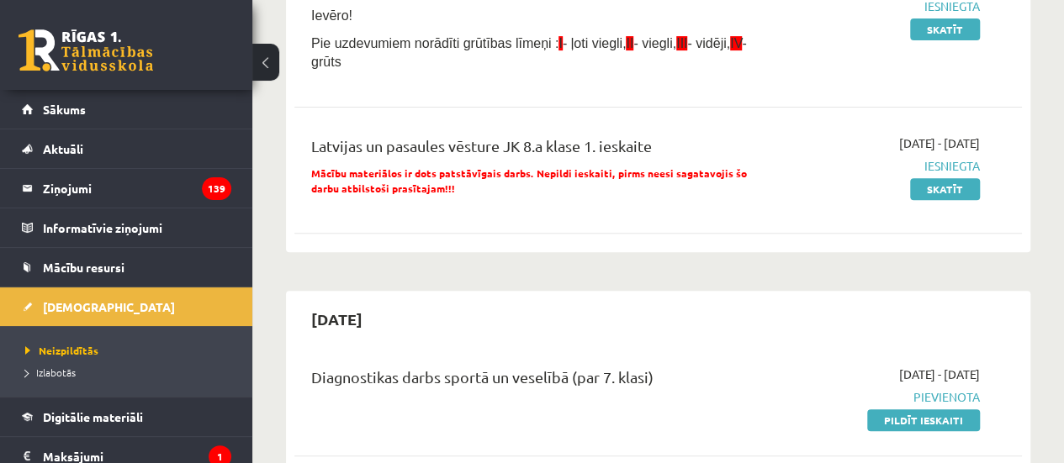
scroll to position [421, 0]
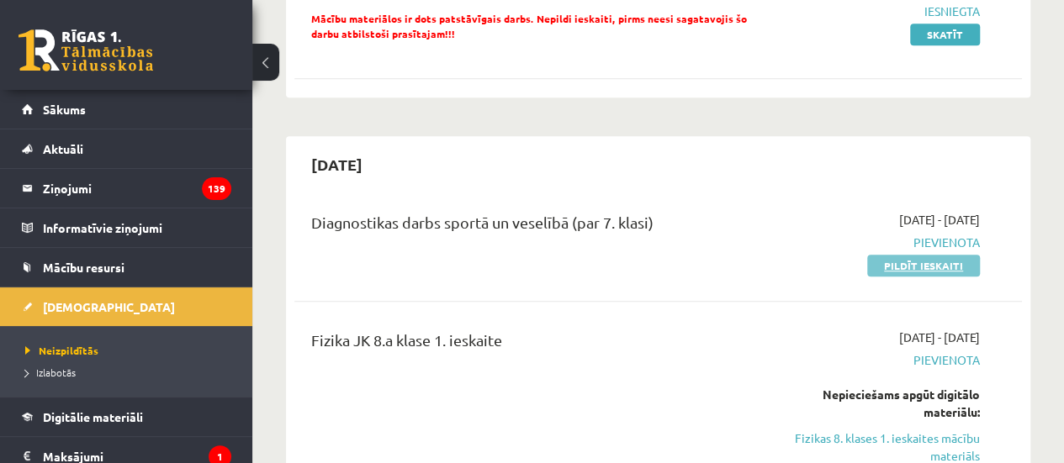
click at [895, 268] on link "Pildīt ieskaiti" at bounding box center [923, 266] width 113 height 22
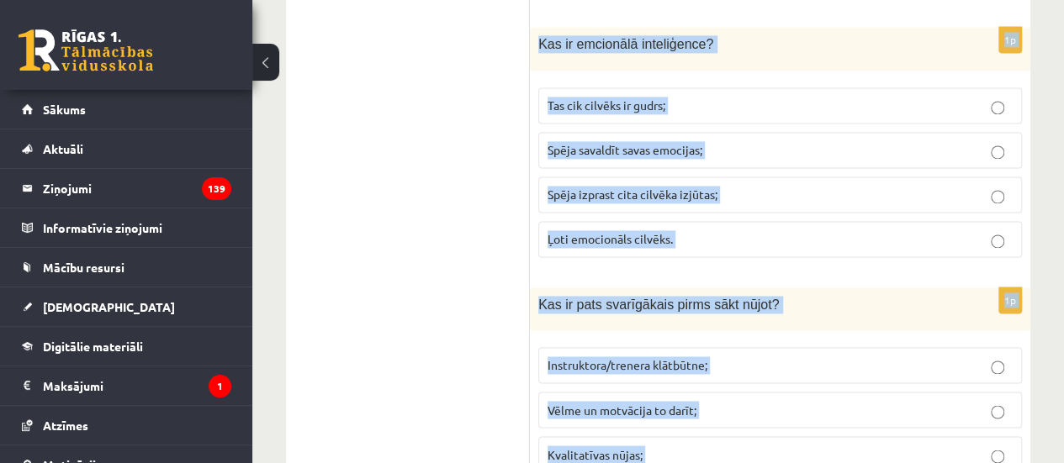
scroll to position [7622, 0]
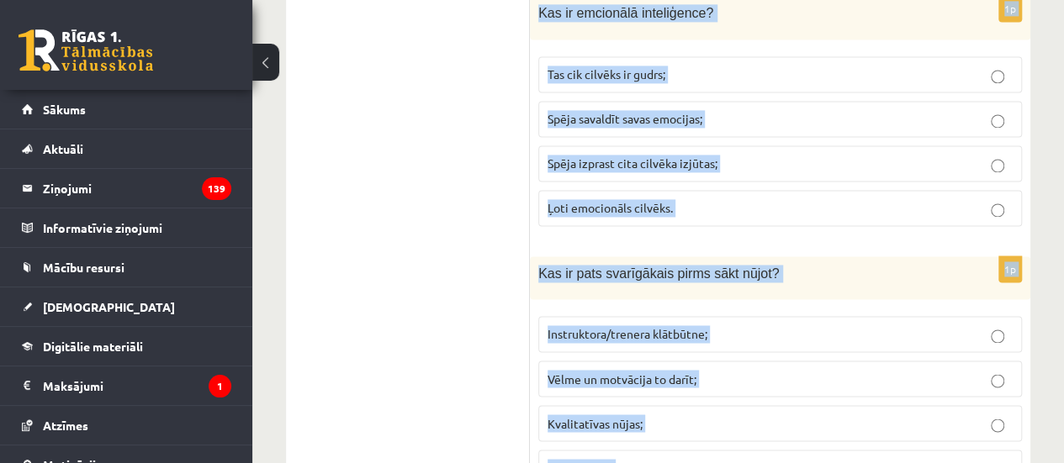
drag, startPoint x: 535, startPoint y: 156, endPoint x: 967, endPoint y: 499, distance: 551.4
copy form "Lore ip dolo sit ametcons ad elitseddo ? Eiusmodte incididun; Utlaboree dolorem…"
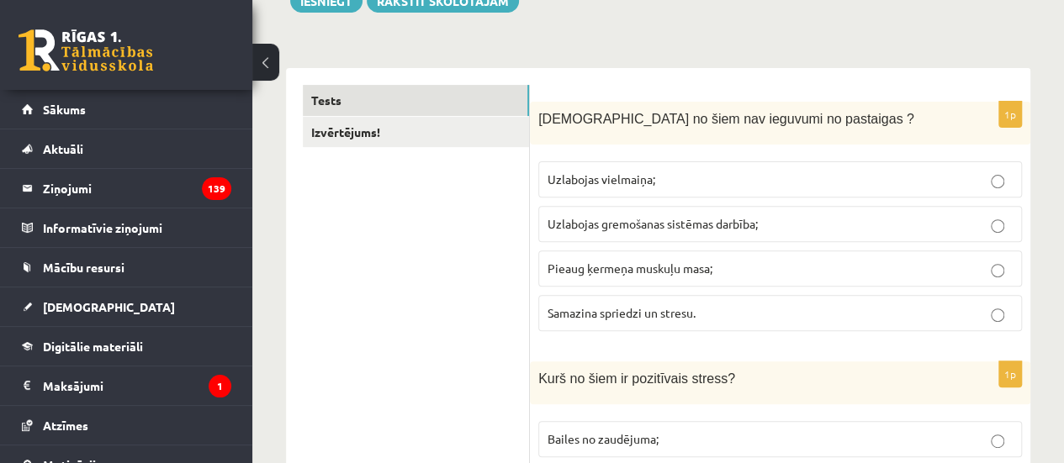
scroll to position [252, 0]
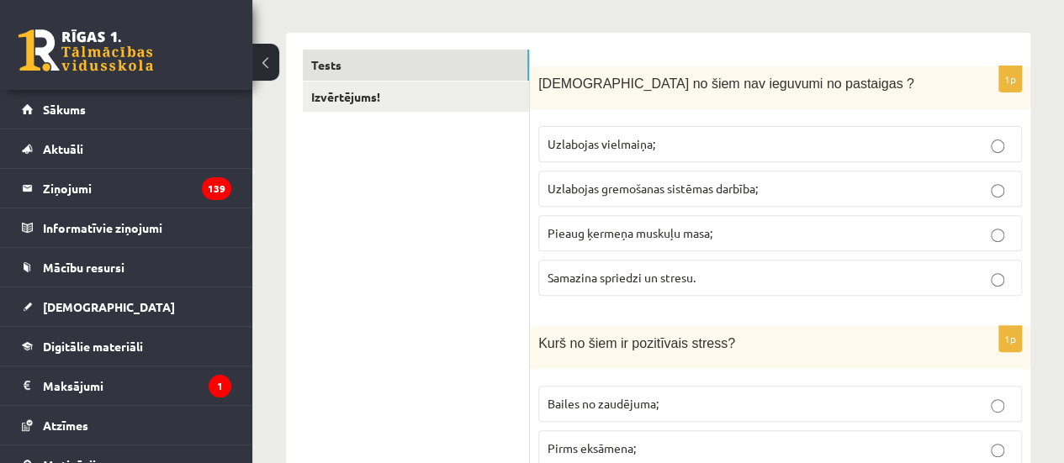
click at [648, 221] on label "Pieaug ķermeņa muskuļu masa;" at bounding box center [780, 233] width 484 height 36
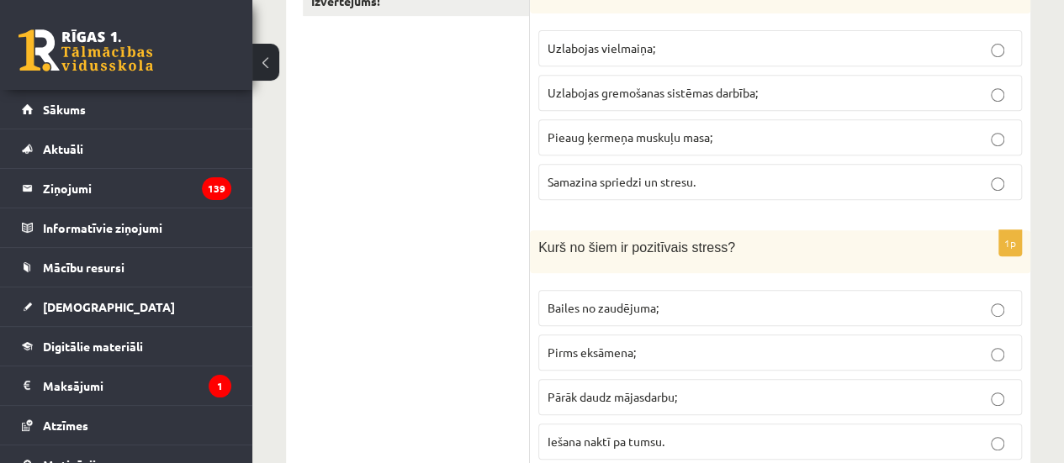
scroll to position [421, 0]
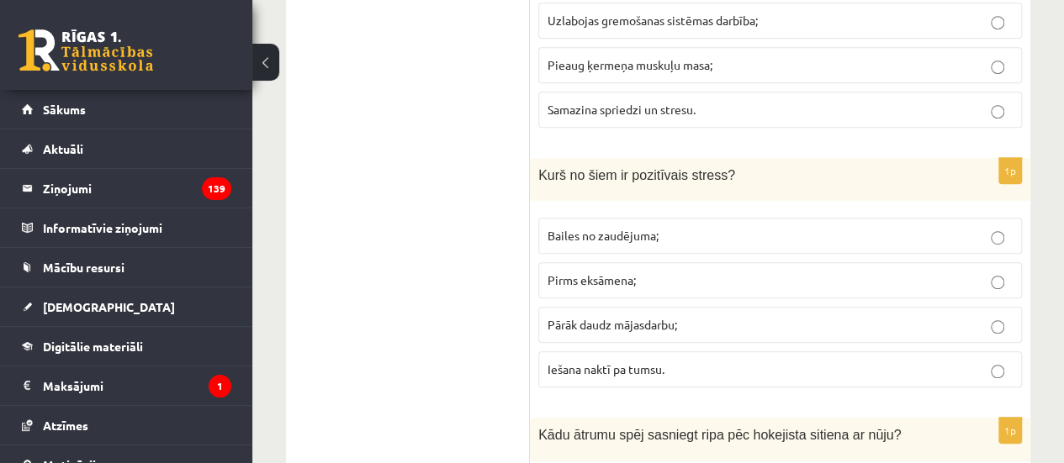
click at [586, 272] on span "Pirms eksāmena;" at bounding box center [592, 279] width 88 height 15
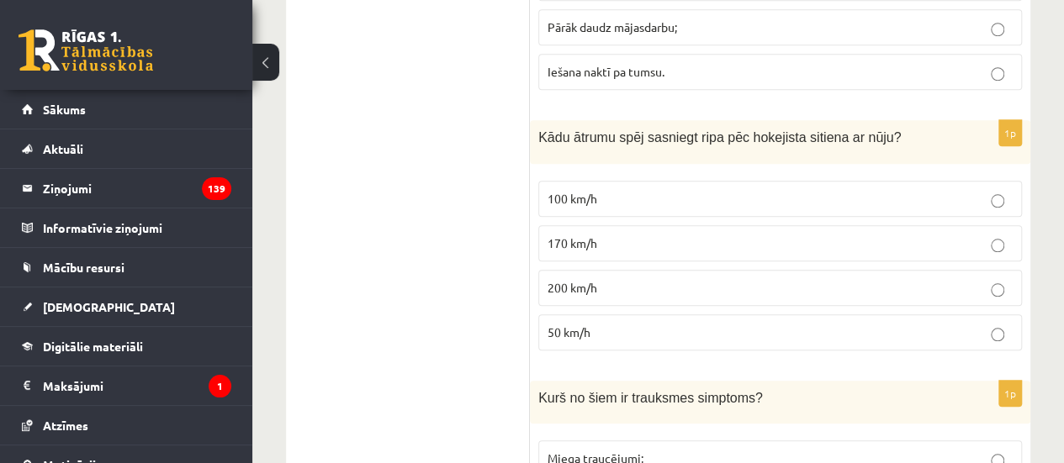
scroll to position [757, 0]
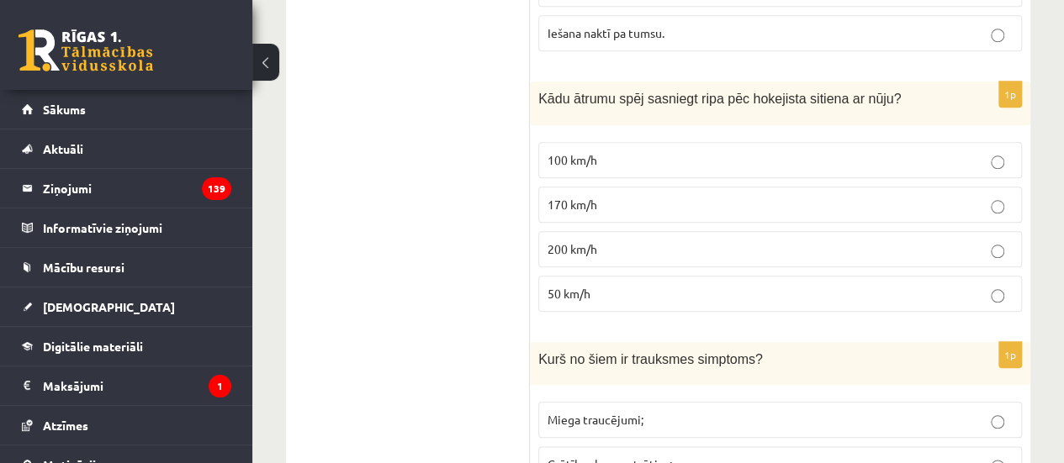
click at [599, 201] on p "170 km/h" at bounding box center [780, 205] width 465 height 18
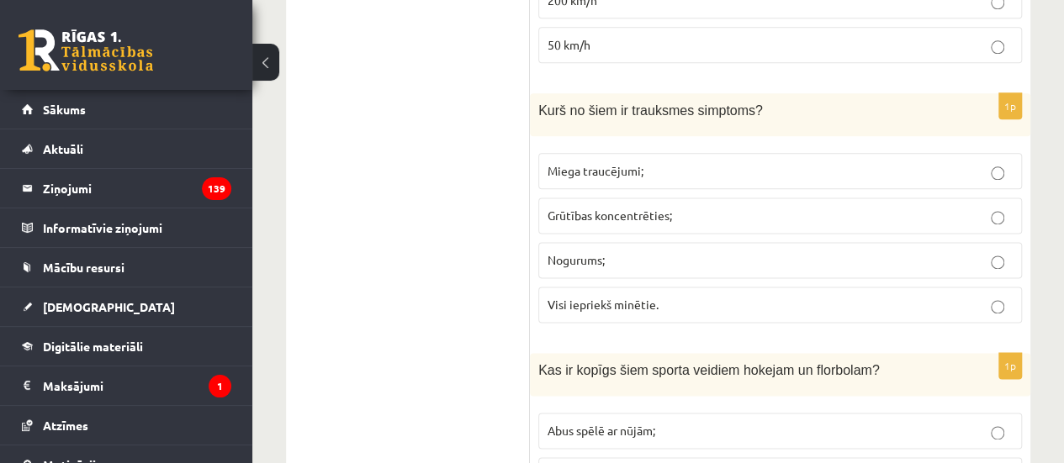
scroll to position [1009, 0]
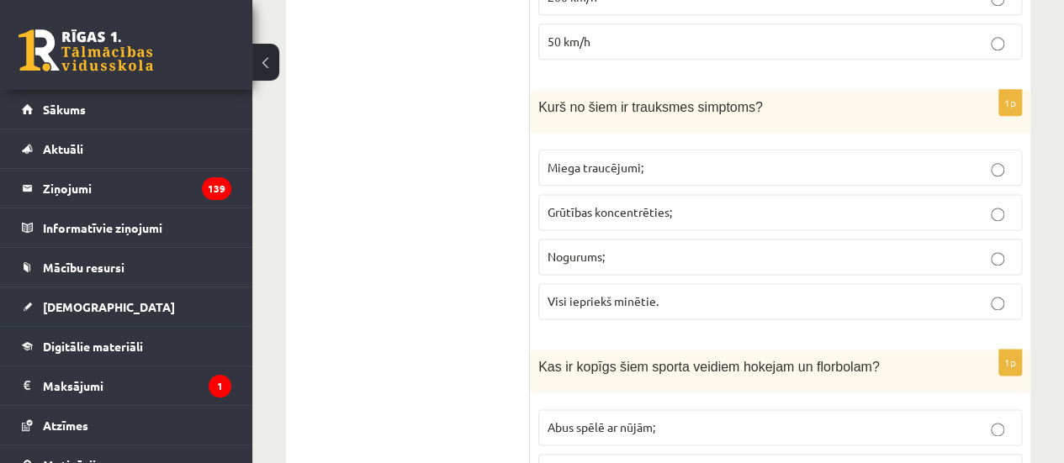
click at [602, 283] on label "Visi iepriekš minētie." at bounding box center [780, 301] width 484 height 36
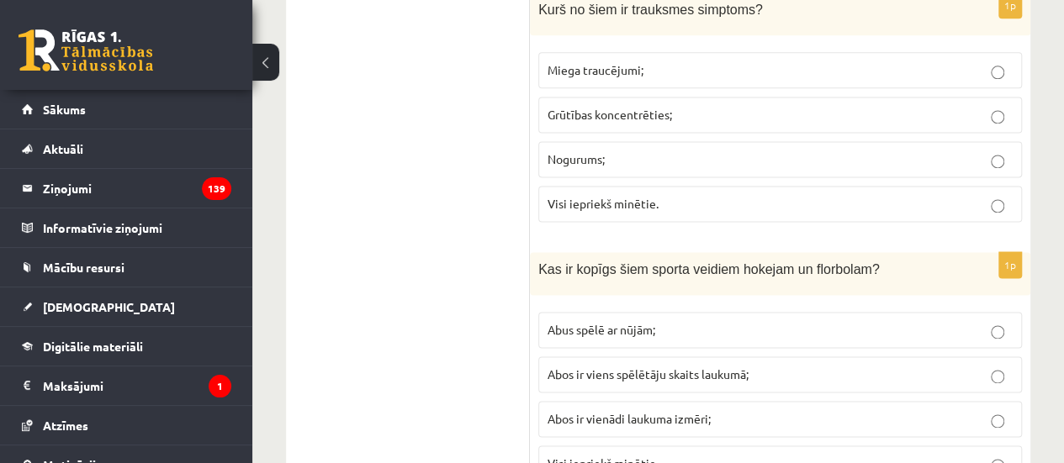
scroll to position [1262, 0]
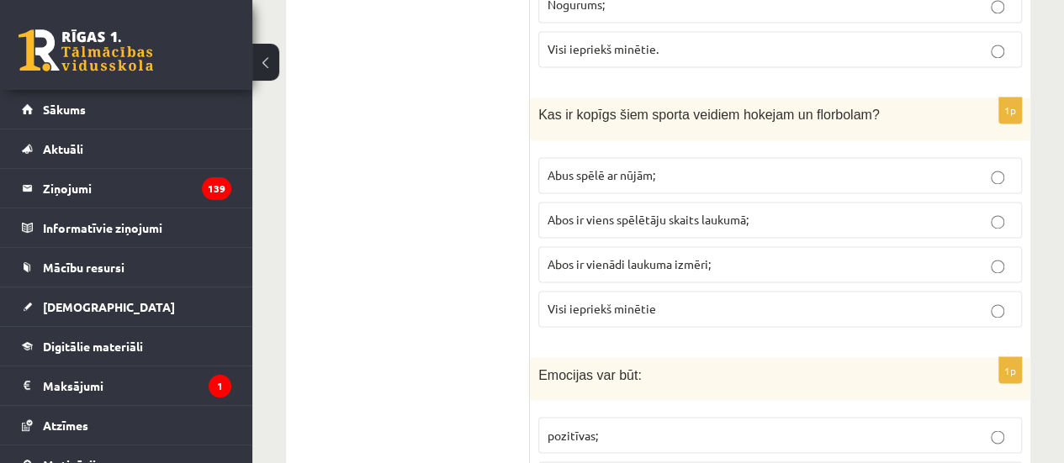
click at [622, 157] on label "Abus spēlē ar nūjām;" at bounding box center [780, 175] width 484 height 36
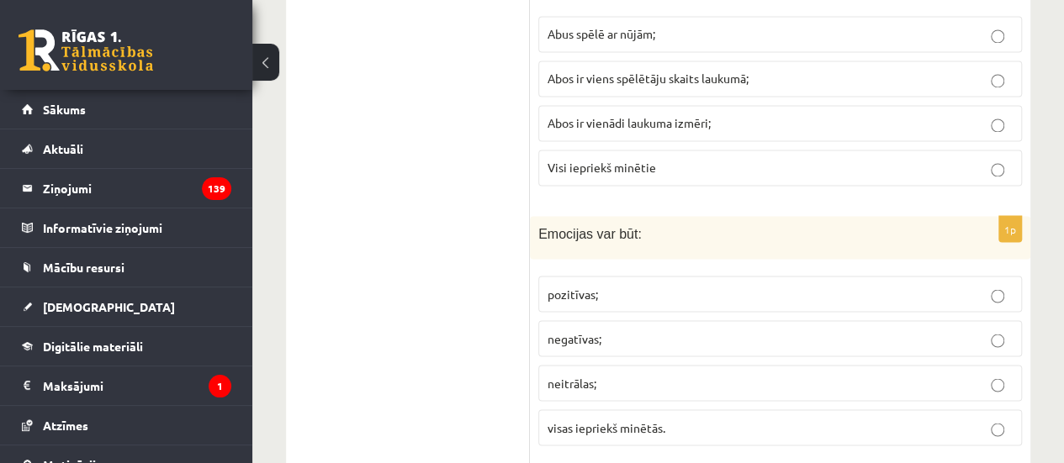
scroll to position [1430, 0]
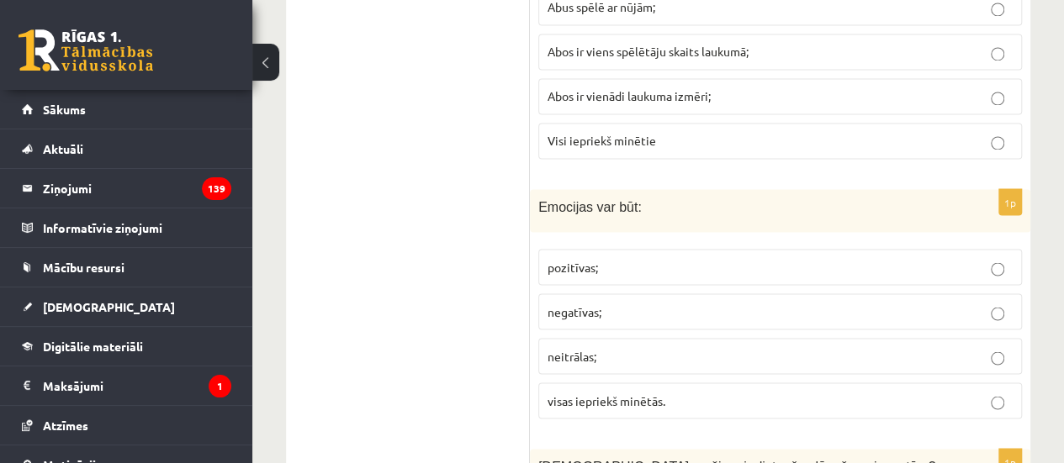
click at [594, 405] on fieldset "pozitīvas; [GEOGRAPHIC_DATA]; neitrālas; visas iepriekš minētās." at bounding box center [780, 332] width 484 height 183
click at [599, 393] on span "visas iepriekš minētās." at bounding box center [607, 400] width 118 height 15
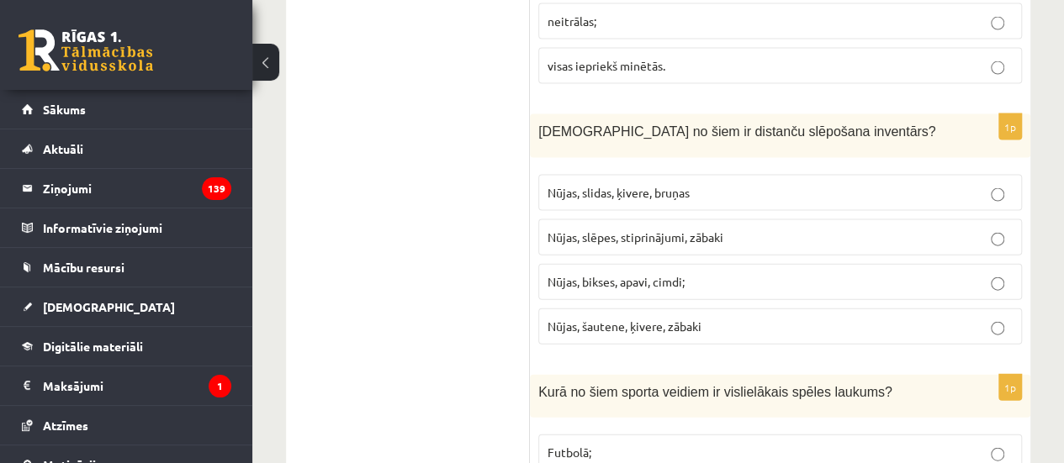
scroll to position [1766, 0]
click at [602, 228] on span "Nūjas, slēpes, stiprinājumi, zābaki" at bounding box center [636, 235] width 176 height 15
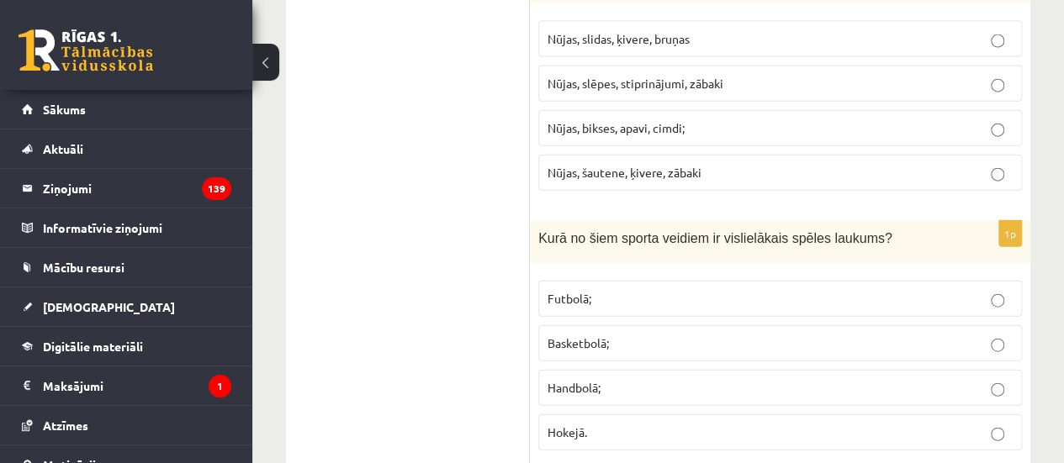
scroll to position [1934, 0]
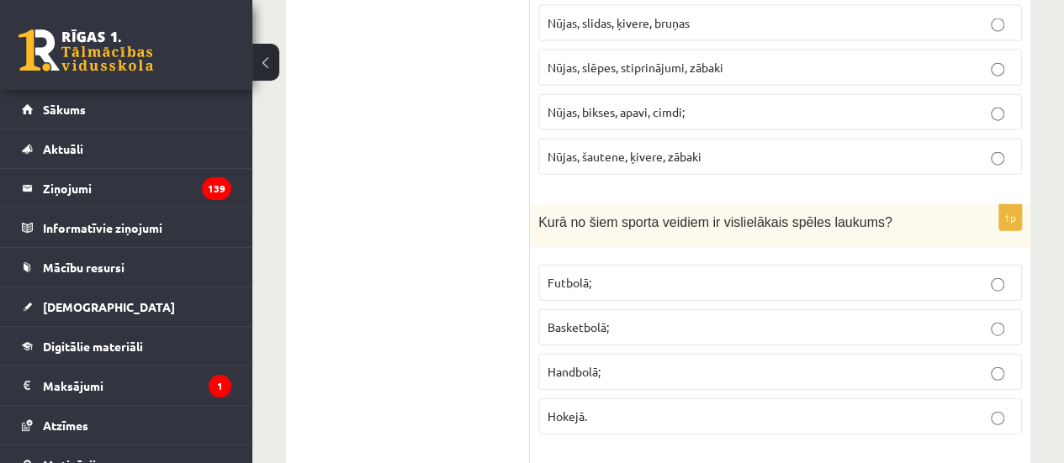
drag, startPoint x: 626, startPoint y: 277, endPoint x: 620, endPoint y: 270, distance: 8.9
click at [626, 274] on label "Futbolā;" at bounding box center [780, 283] width 484 height 36
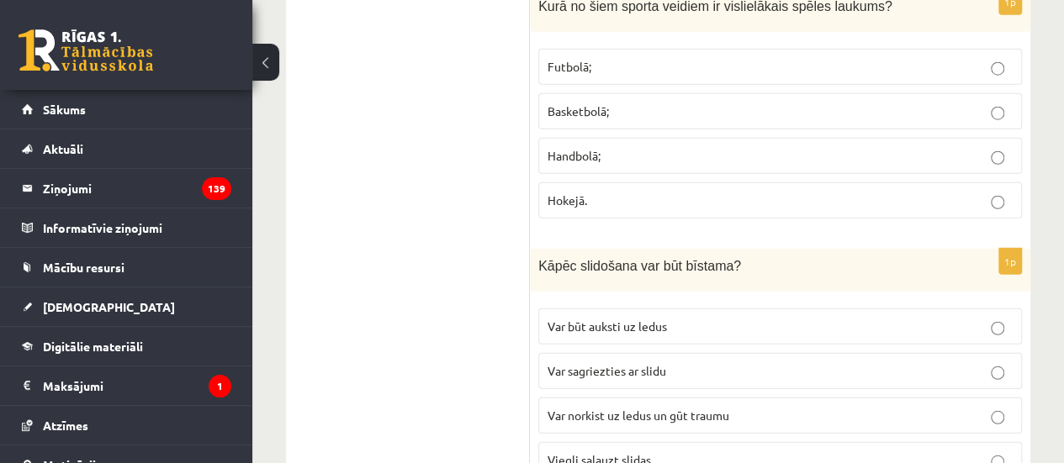
scroll to position [2187, 0]
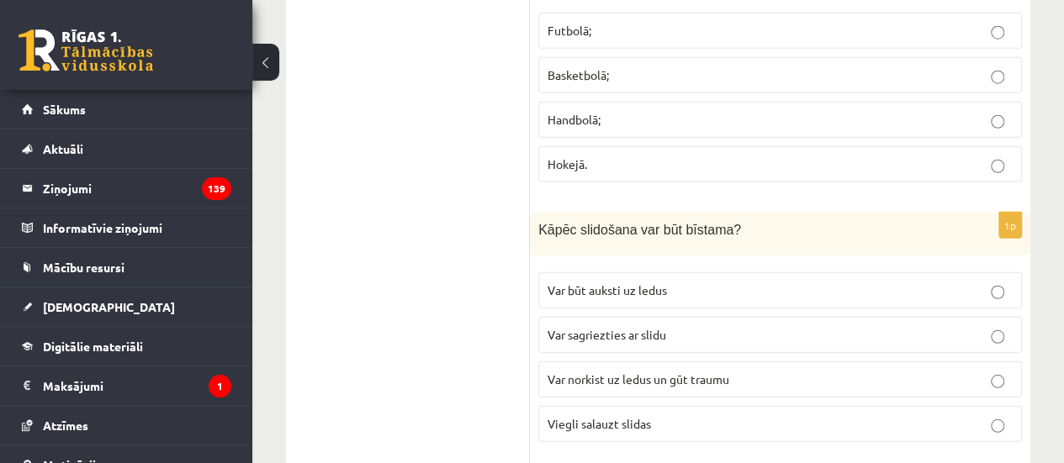
click at [606, 287] on label "Var būt auksti uz ledus" at bounding box center [780, 290] width 484 height 36
click at [586, 372] on span "Var norkist uz ledus un gūt traumu" at bounding box center [639, 379] width 182 height 15
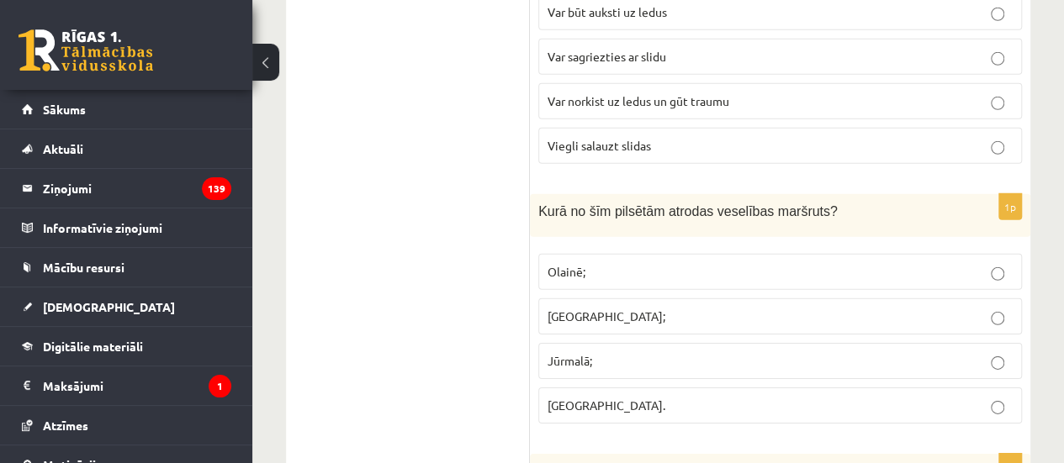
scroll to position [2439, 0]
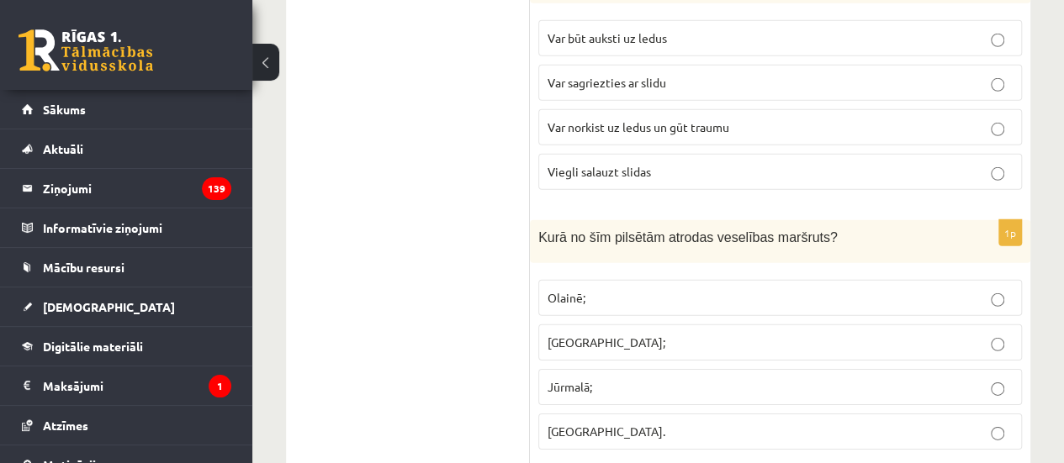
click at [578, 280] on label "Olainē;" at bounding box center [780, 298] width 484 height 36
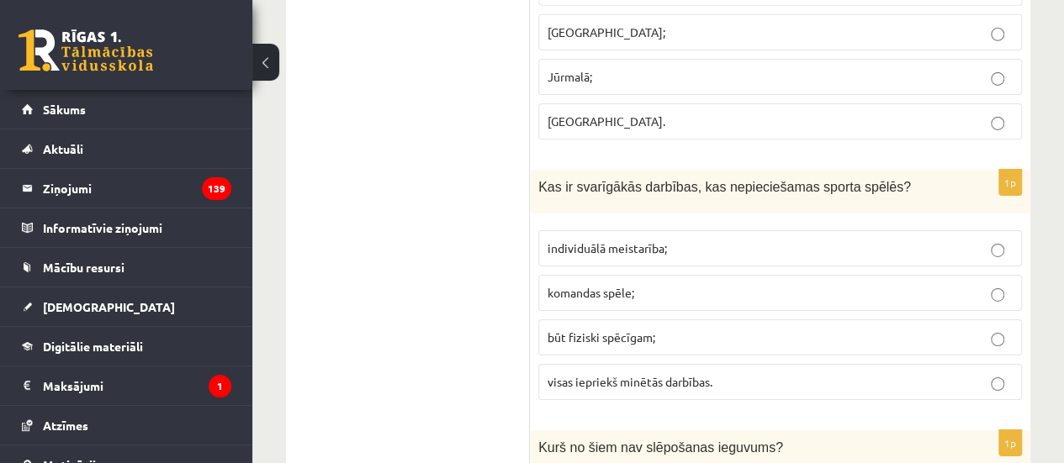
scroll to position [2775, 0]
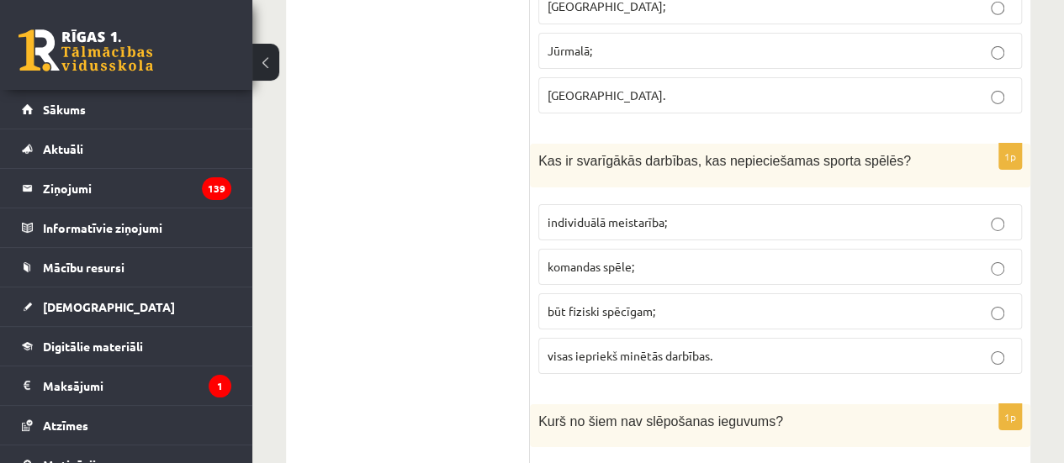
drag, startPoint x: 634, startPoint y: 320, endPoint x: 632, endPoint y: 312, distance: 8.6
click at [632, 338] on label "visas iepriekš minētās darbības." at bounding box center [780, 356] width 484 height 36
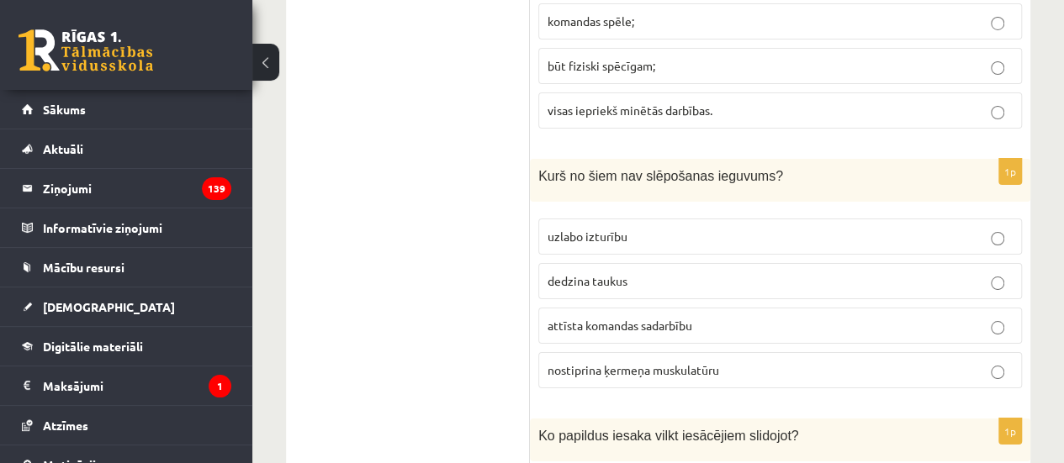
scroll to position [3028, 0]
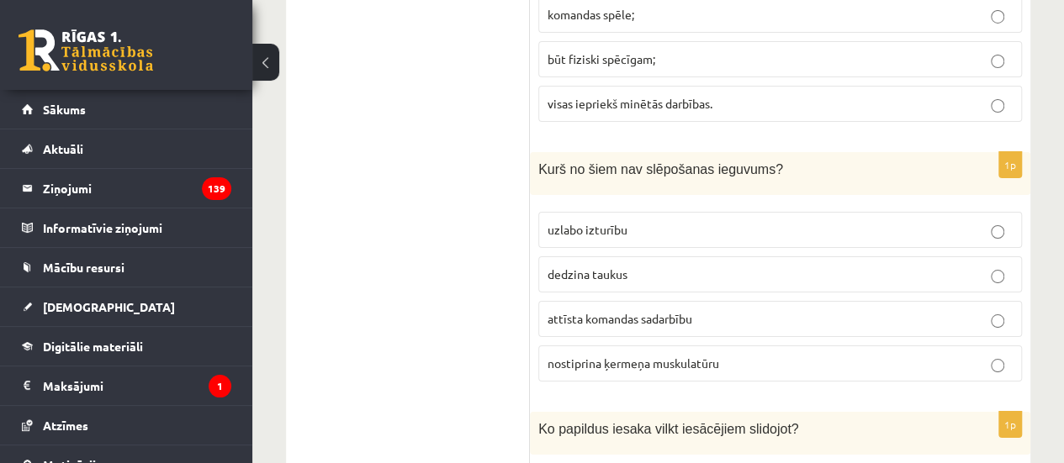
click at [616, 311] on span "attīsta komandas sadarbību" at bounding box center [620, 318] width 145 height 15
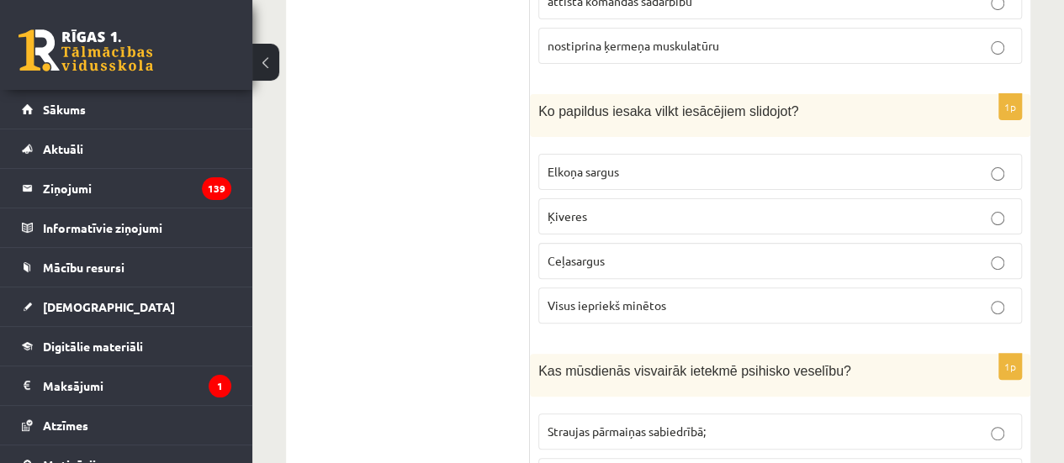
scroll to position [3364, 0]
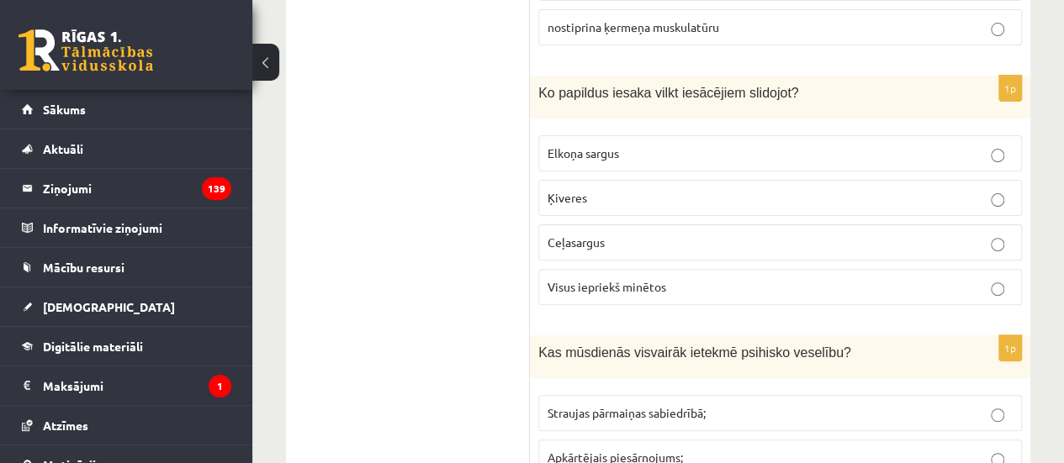
click at [635, 278] on p "Visus iepriekš minētos" at bounding box center [780, 287] width 465 height 18
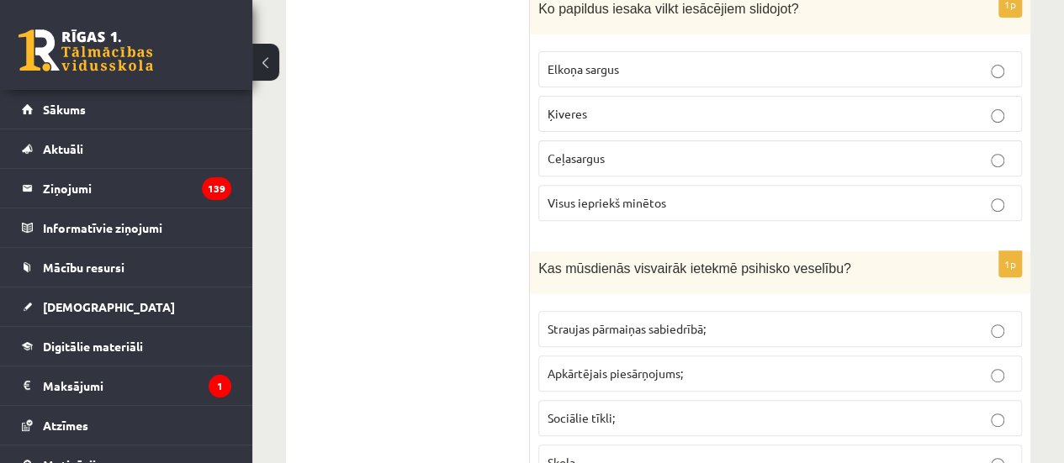
scroll to position [3532, 0]
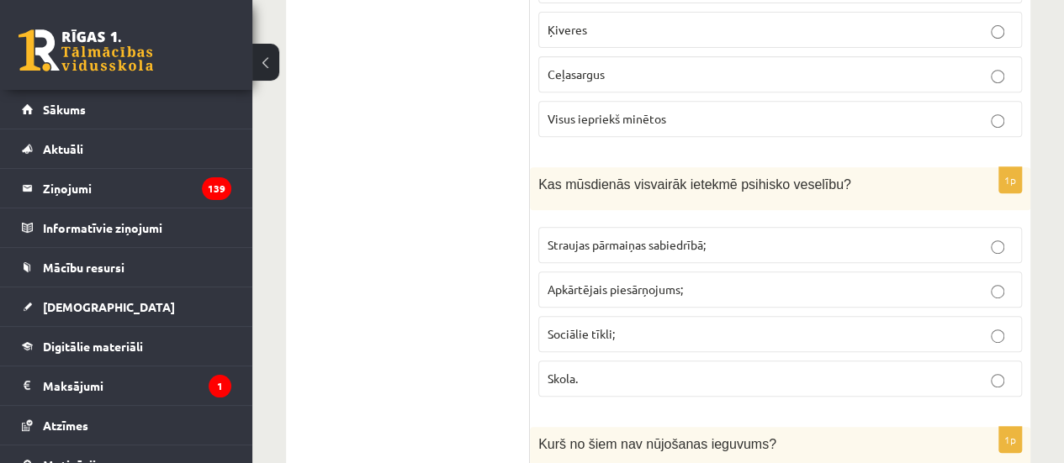
click at [624, 282] on span "Apkārtējais piesārņojums;" at bounding box center [615, 289] width 135 height 15
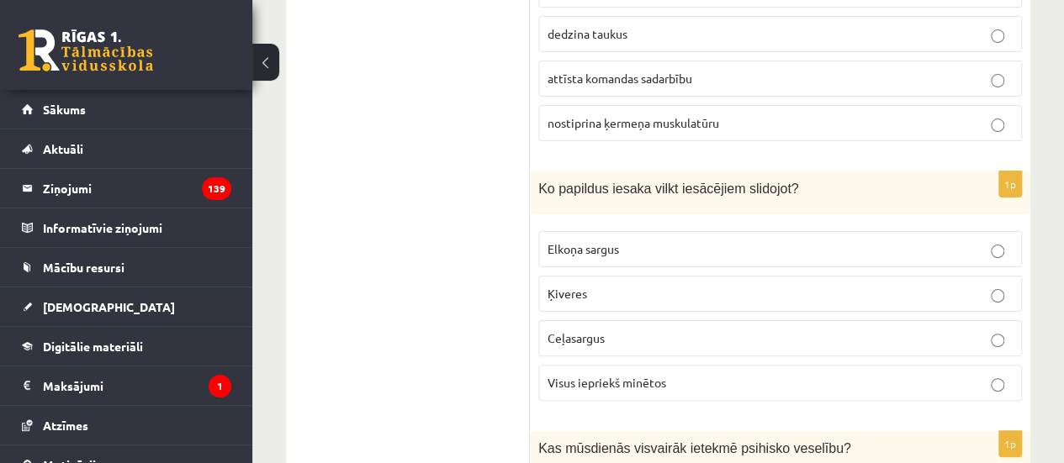
scroll to position [3280, 0]
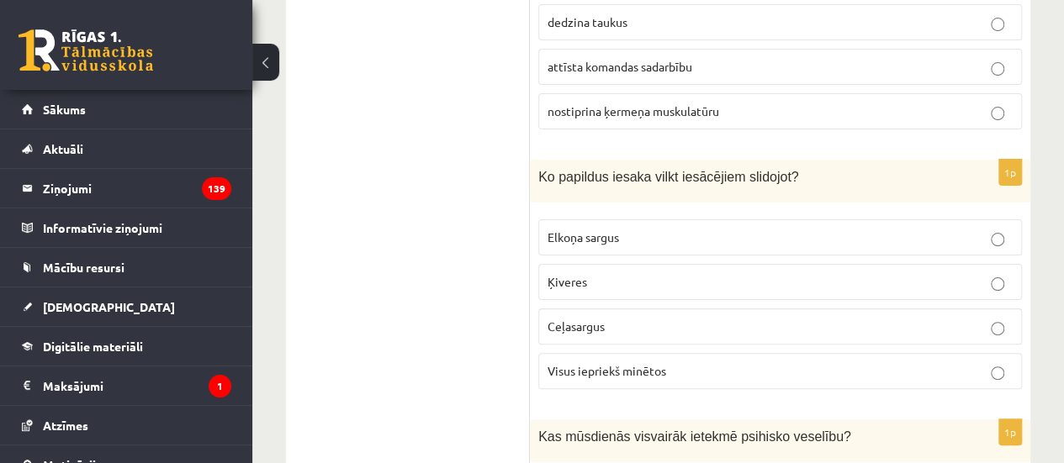
click at [649, 363] on span "Visus iepriekš minētos" at bounding box center [607, 370] width 119 height 15
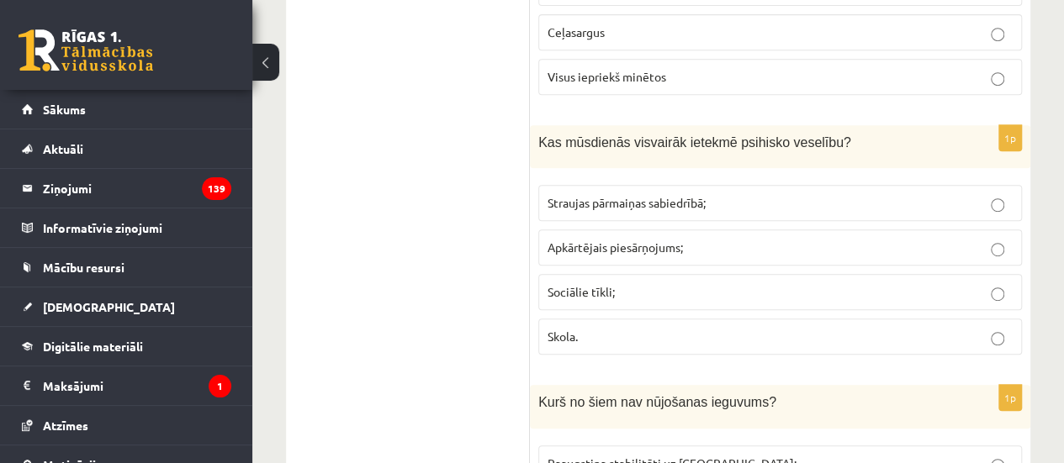
scroll to position [3616, 0]
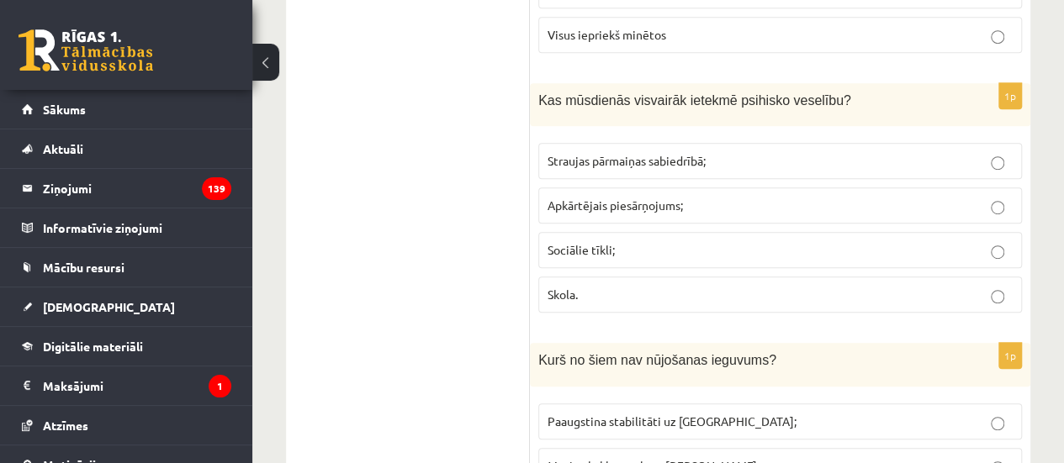
click at [687, 241] on p "Sociālie tīkli;" at bounding box center [780, 250] width 465 height 18
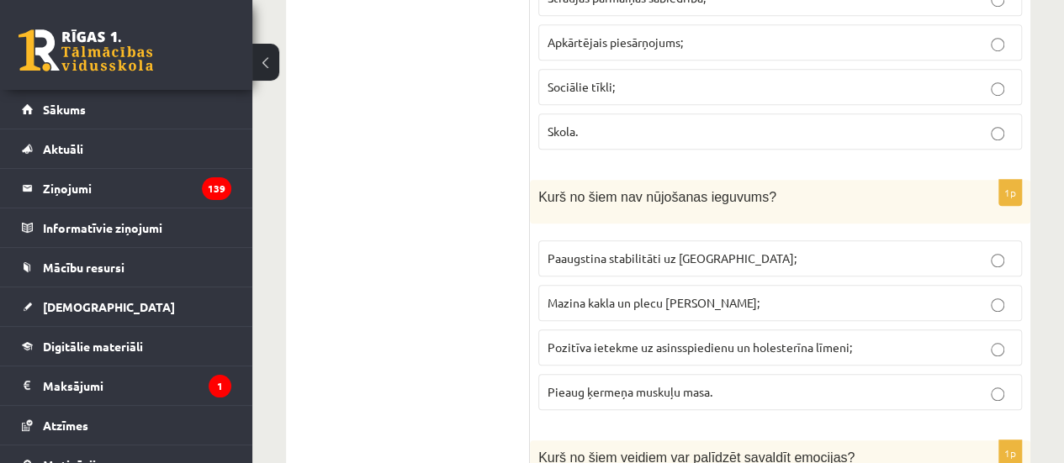
scroll to position [3785, 0]
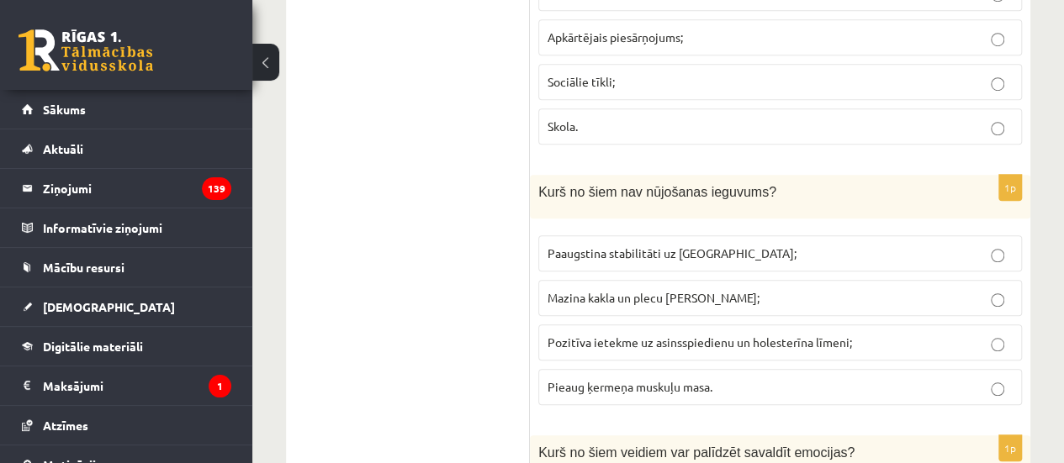
click at [555, 379] on span "Pieaug ķermeņa muskuļu masa." at bounding box center [630, 386] width 165 height 15
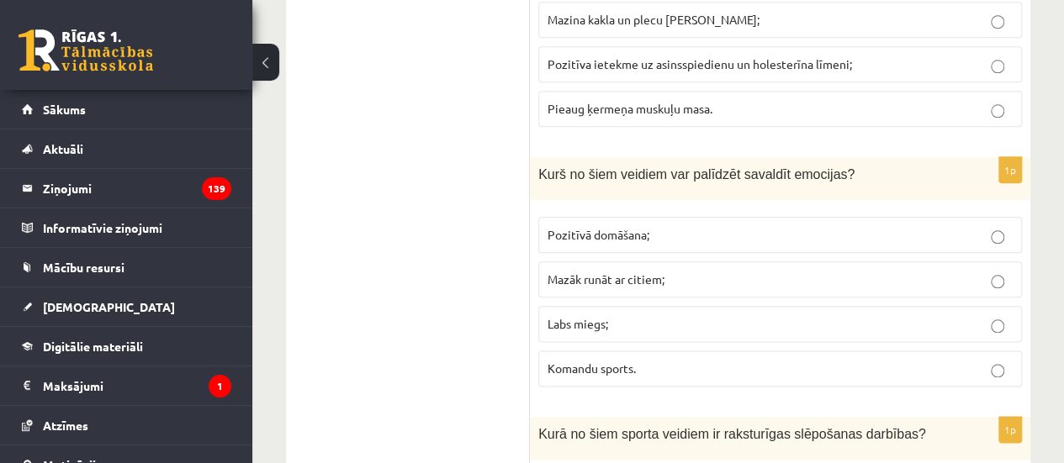
scroll to position [4037, 0]
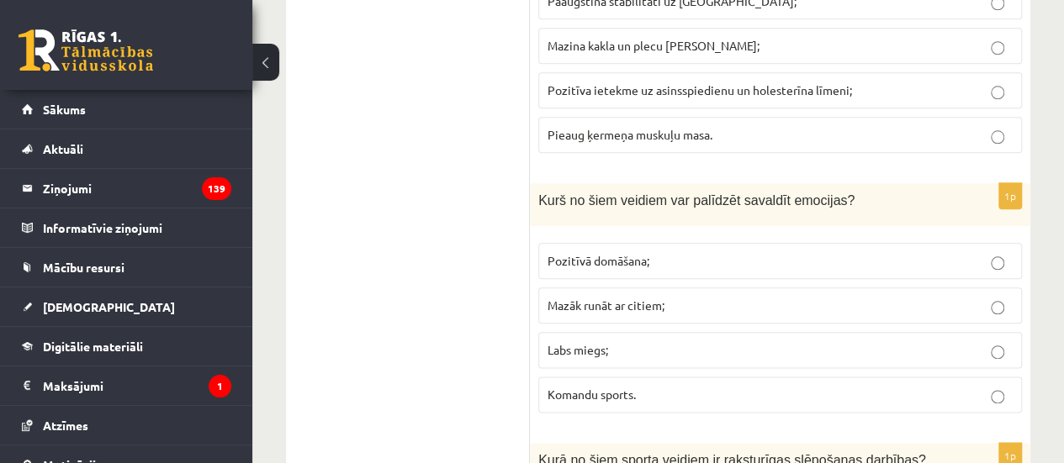
click at [624, 243] on label "Pozitīvā domāšana;" at bounding box center [780, 261] width 484 height 36
click at [614, 253] on span "Pozitīvā domāšana;" at bounding box center [599, 260] width 102 height 15
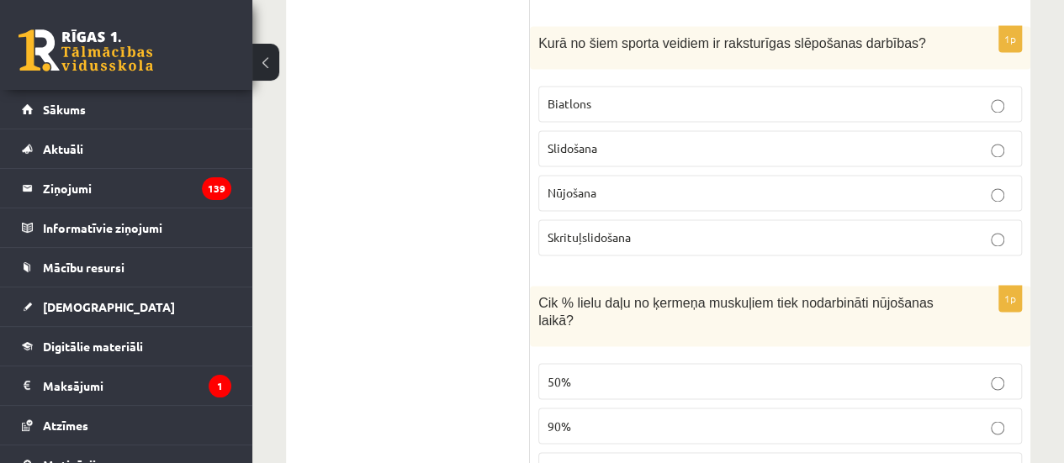
scroll to position [4457, 0]
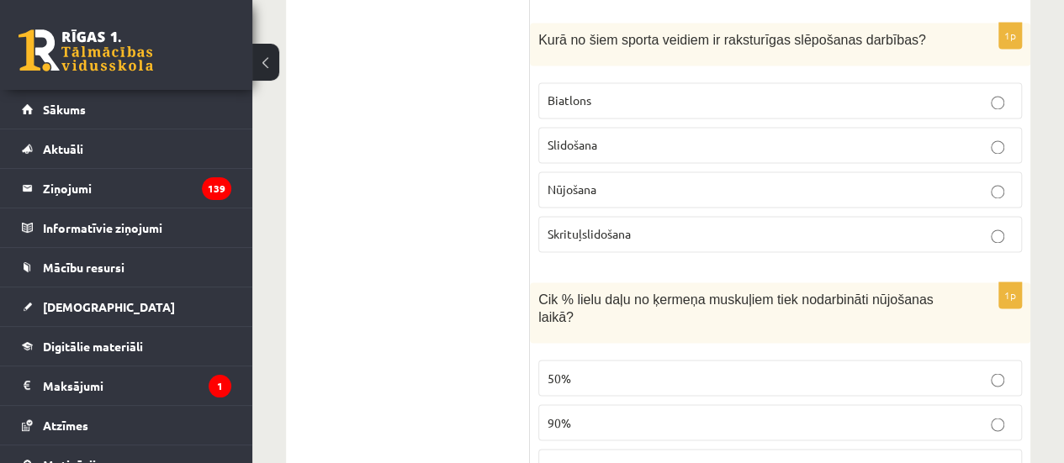
click at [653, 92] on p "Biatlons" at bounding box center [780, 101] width 465 height 18
click at [547, 405] on label "90%" at bounding box center [780, 423] width 484 height 36
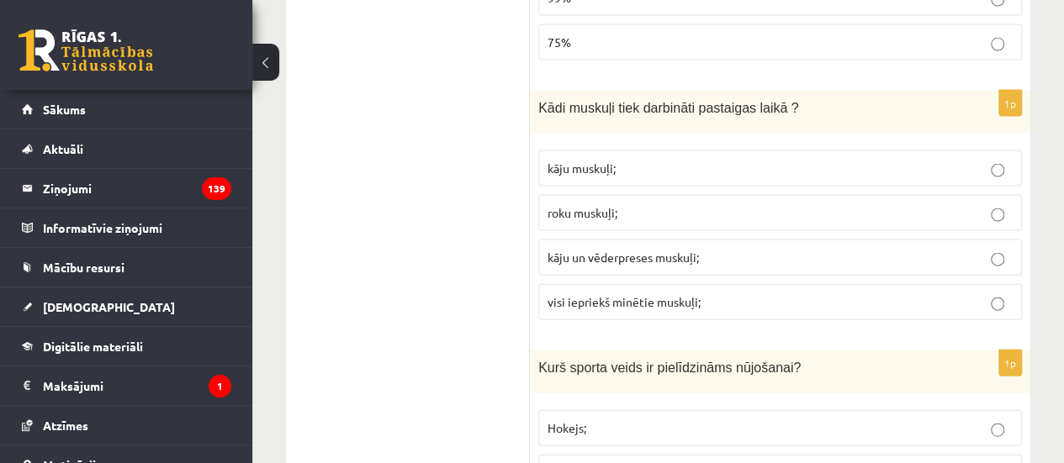
scroll to position [4962, 0]
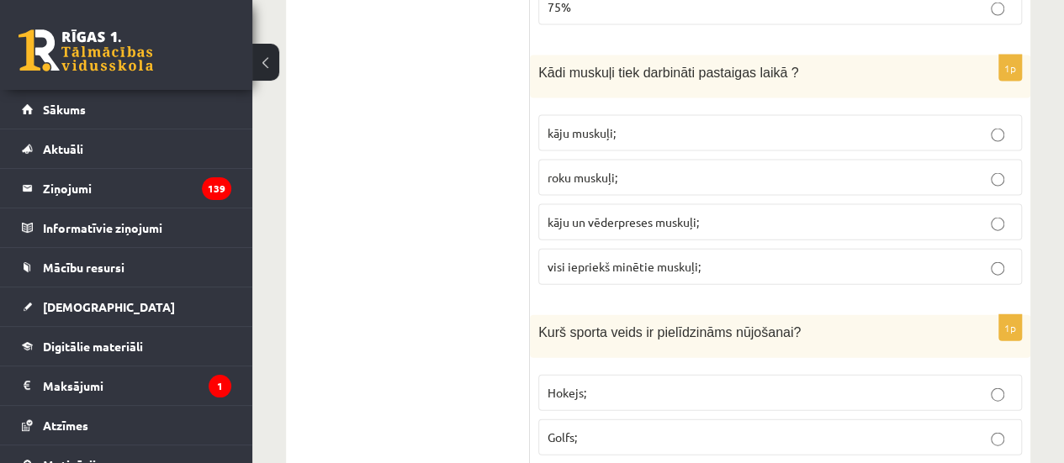
click at [609, 259] on span "visi iepriekš minētie muskuļi;" at bounding box center [624, 266] width 153 height 15
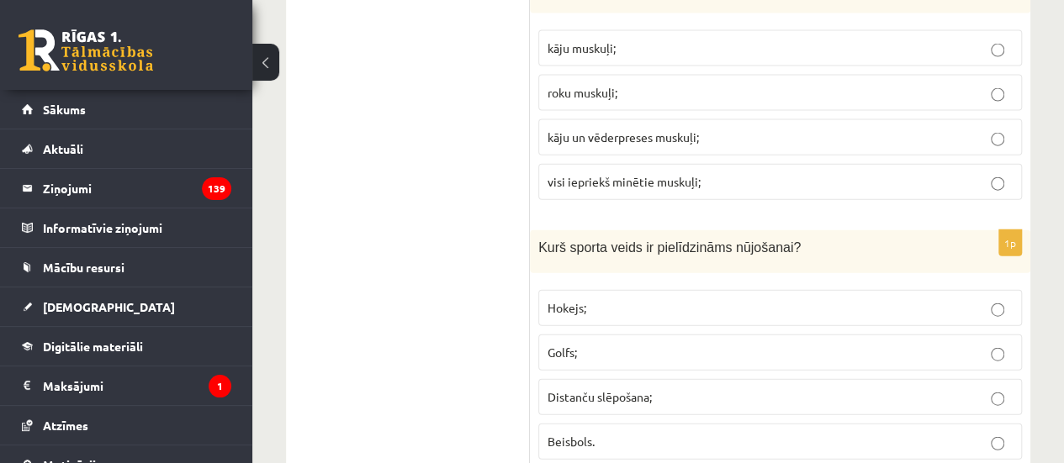
scroll to position [5130, 0]
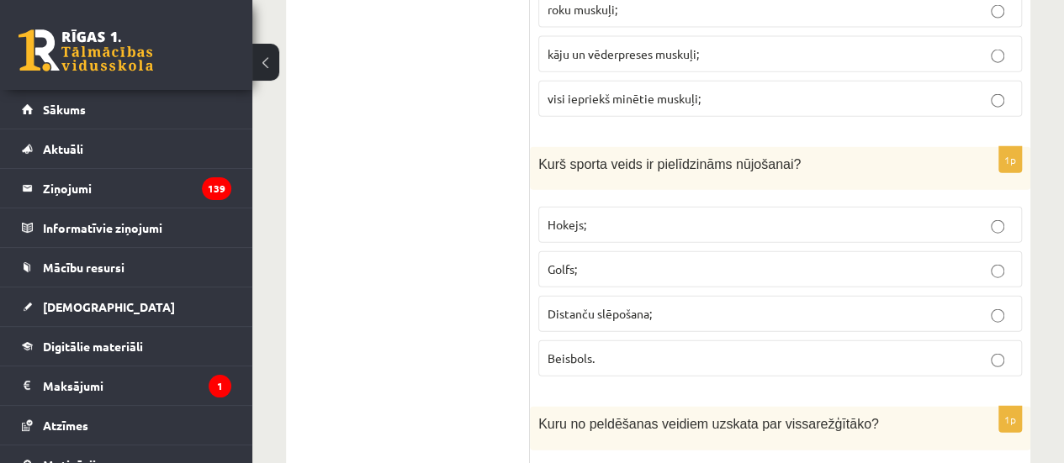
click at [636, 306] on span "Distanču slēpošana;" at bounding box center [600, 313] width 104 height 15
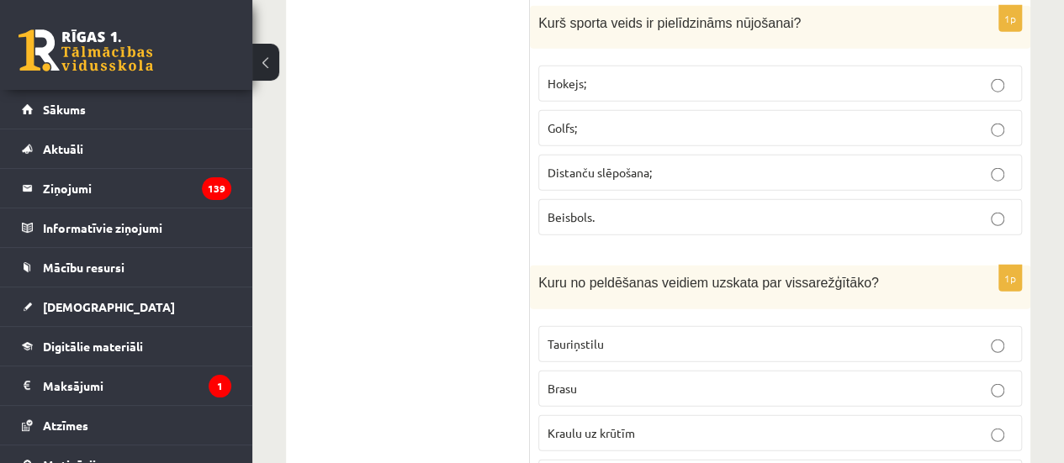
scroll to position [5298, 0]
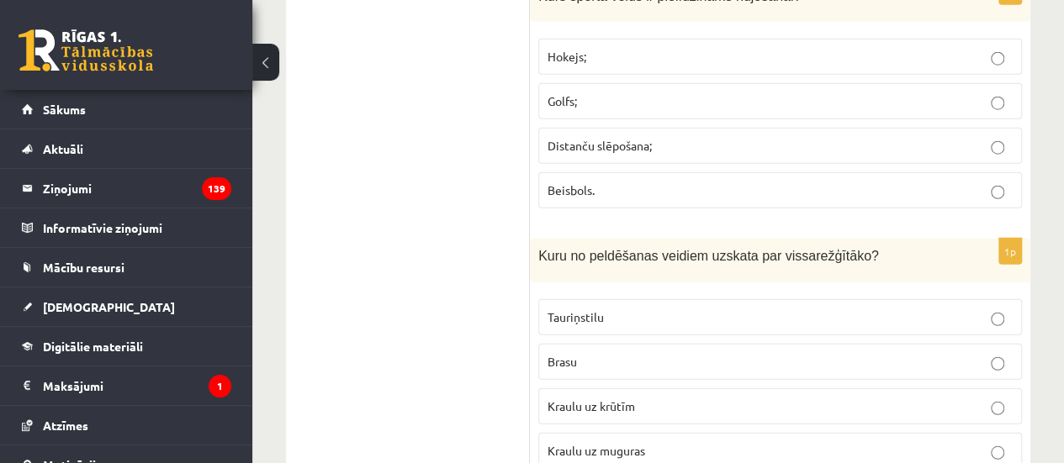
click at [582, 299] on label "Tauriņstilu" at bounding box center [780, 317] width 484 height 36
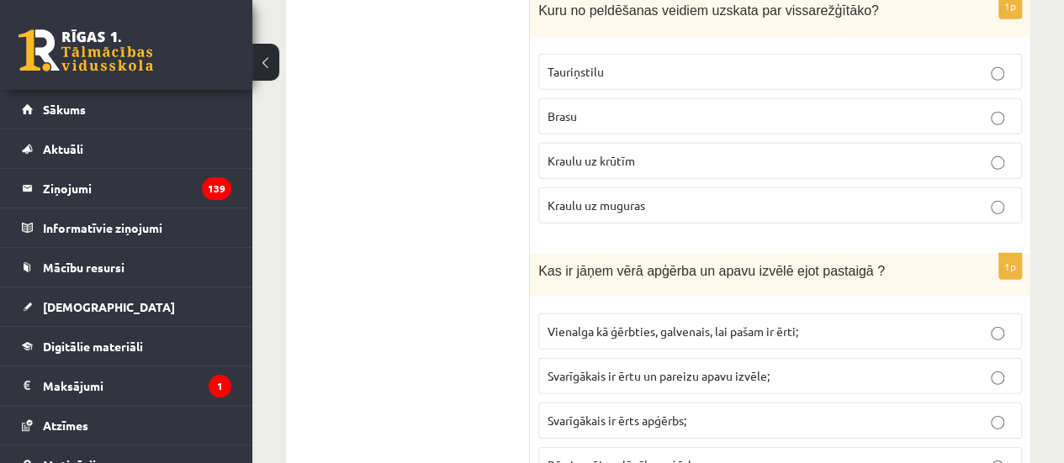
scroll to position [5551, 0]
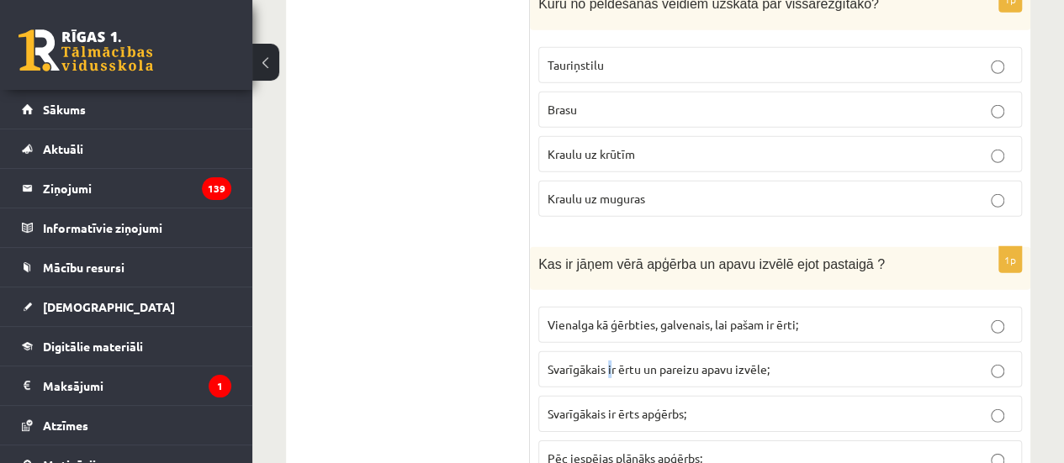
click at [609, 362] on span "Svarīgākais ir ērtu un pareizu apavu izvēle;" at bounding box center [659, 369] width 222 height 15
click at [597, 362] on span "Svarīgākais ir ērtu un pareizu apavu izvēle;" at bounding box center [659, 369] width 222 height 15
click at [727, 362] on span "Svarīgākais ir ērtu un pareizu apavu izvēle;" at bounding box center [659, 369] width 222 height 15
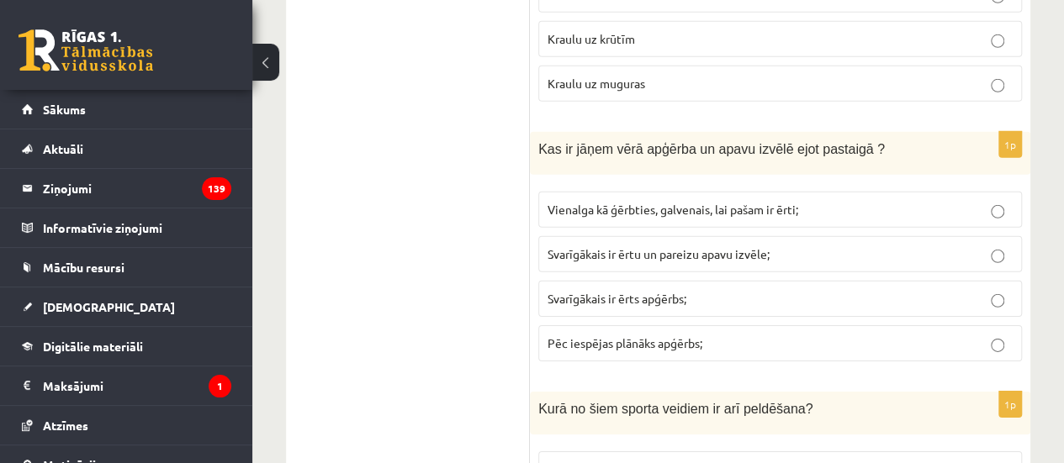
scroll to position [5803, 0]
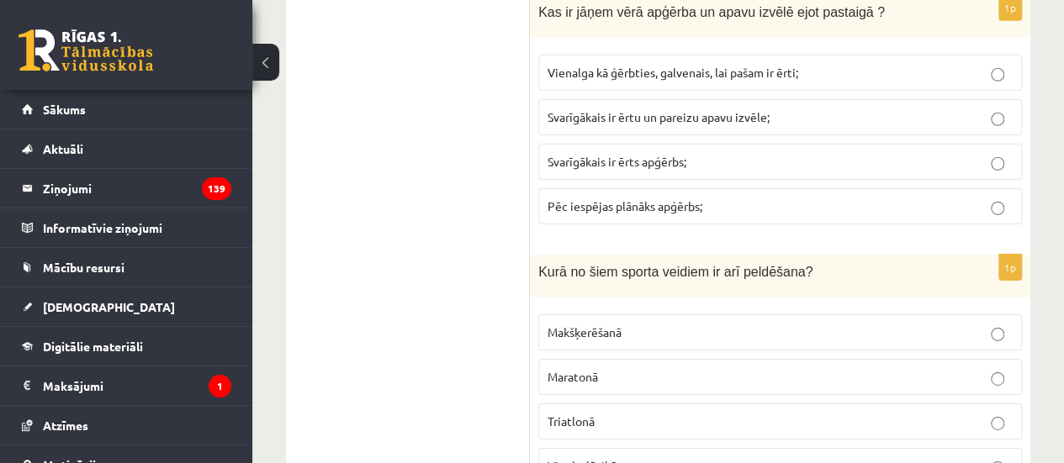
click at [677, 404] on label "Triatlonā" at bounding box center [780, 422] width 484 height 36
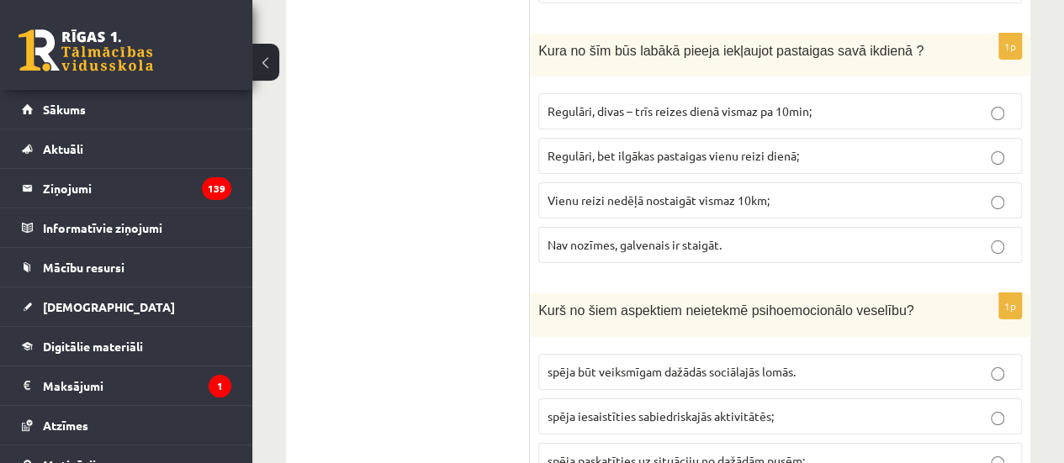
scroll to position [6224, 0]
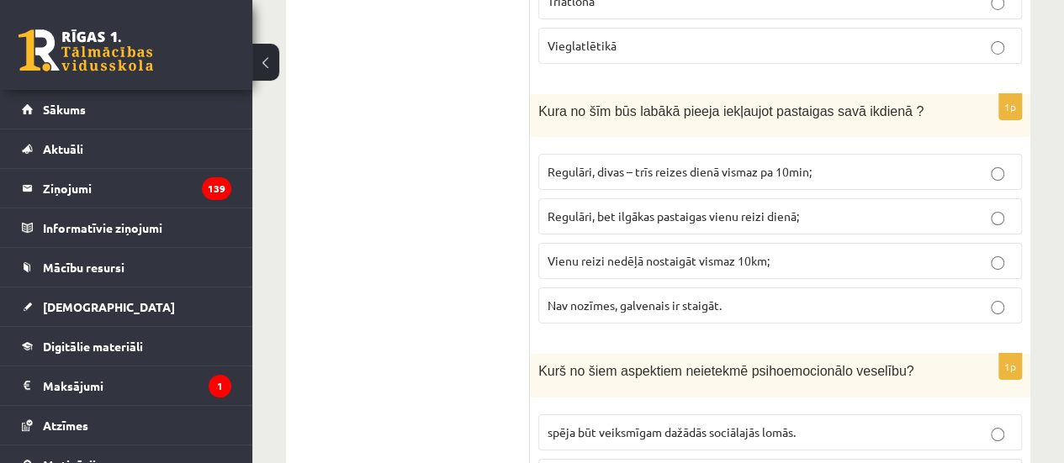
click at [590, 198] on label "Regulāri, bet ilgākas pastaigas vienu reizi dienā;" at bounding box center [780, 216] width 484 height 36
click at [628, 209] on span "Regulāri, bet ilgākas pastaigas vienu reizi dienā;" at bounding box center [673, 216] width 251 height 15
click at [626, 164] on span "Regulāri, divas – trīs reizes dienā vismaz pa 10min;" at bounding box center [680, 171] width 264 height 15
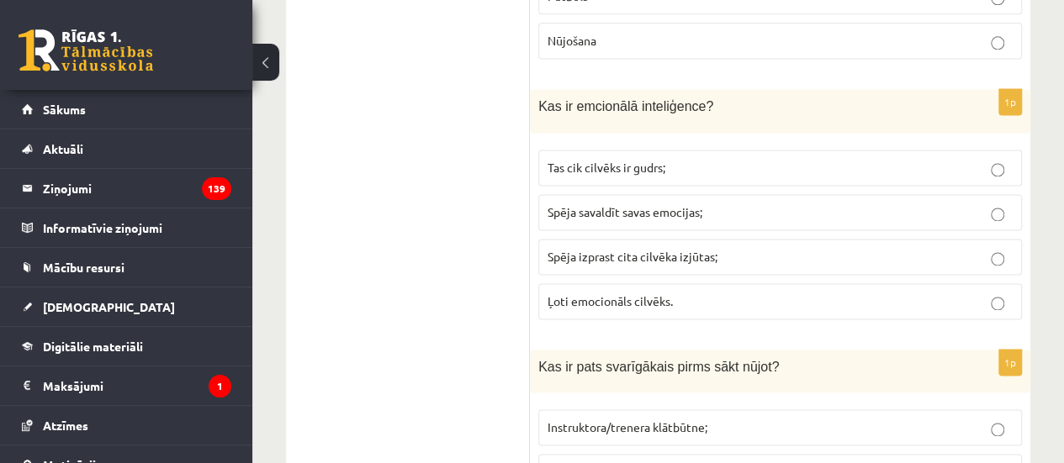
scroll to position [7622, 0]
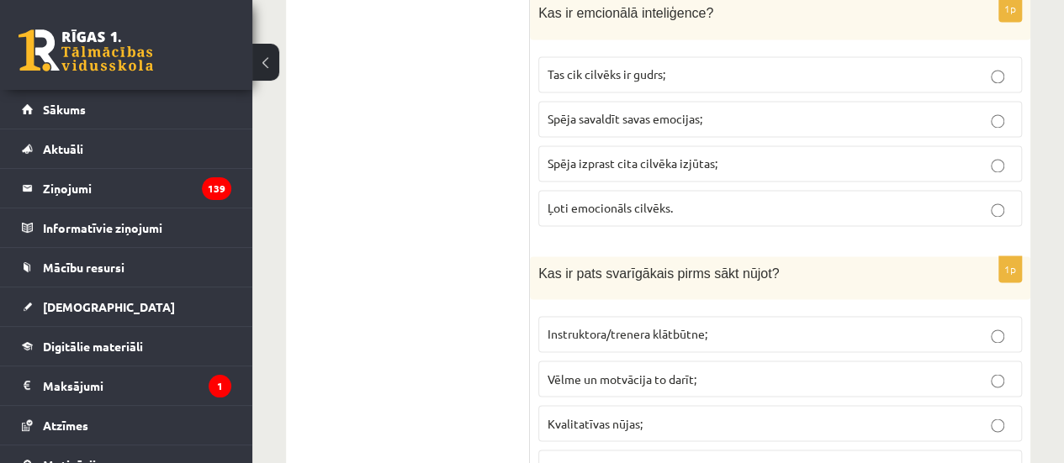
click at [617, 361] on label "Vēlme un motvācija to darīt;" at bounding box center [780, 379] width 484 height 36
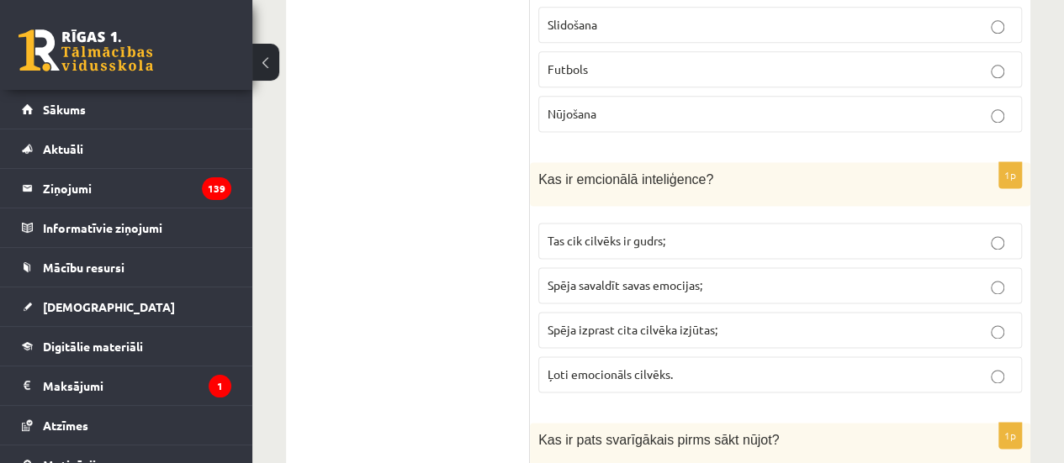
scroll to position [7454, 0]
click at [603, 314] on label "Spēja izprast cita cilvēka izjūtas;" at bounding box center [780, 332] width 484 height 36
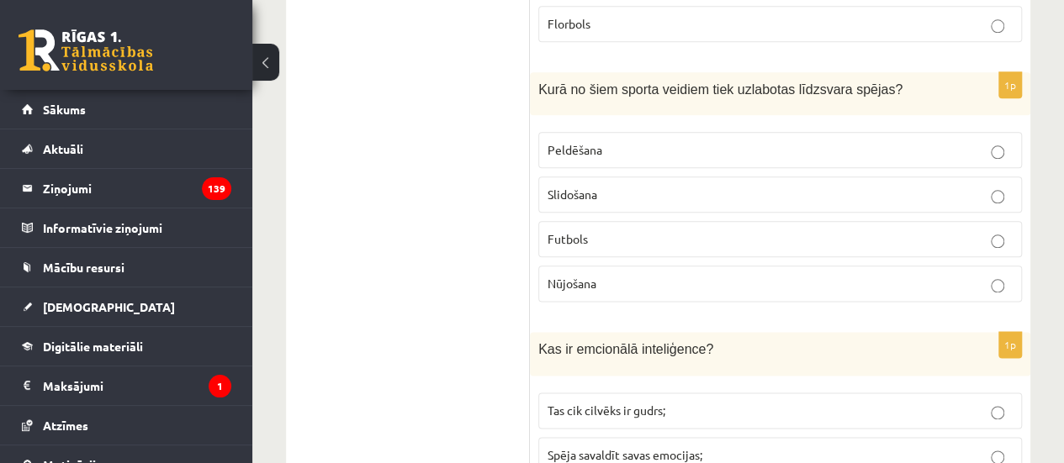
click at [567, 177] on label "Slidošana" at bounding box center [780, 195] width 484 height 36
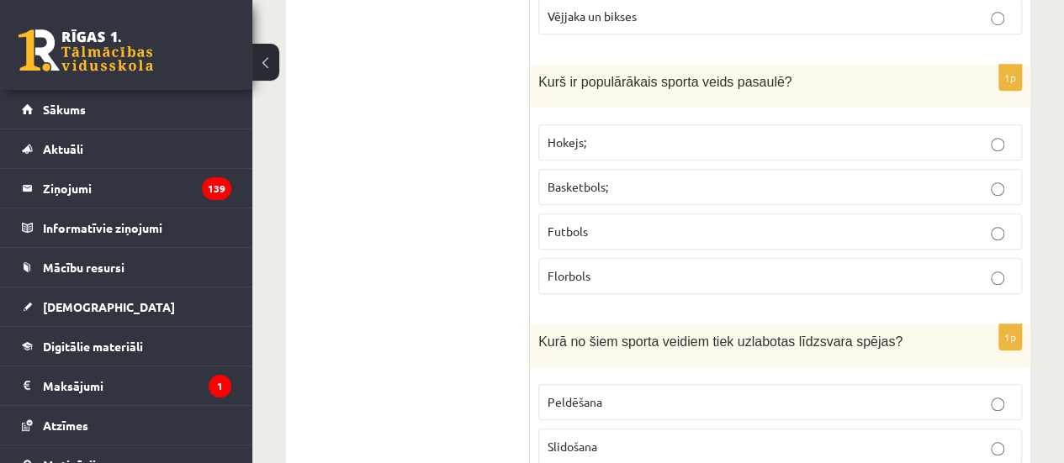
scroll to position [6949, 0]
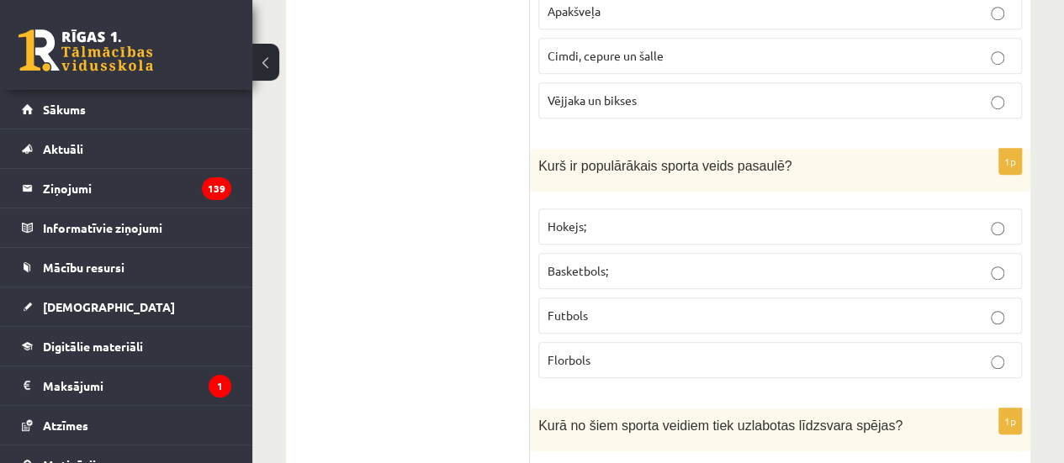
click at [611, 298] on label "Futbols" at bounding box center [780, 316] width 484 height 36
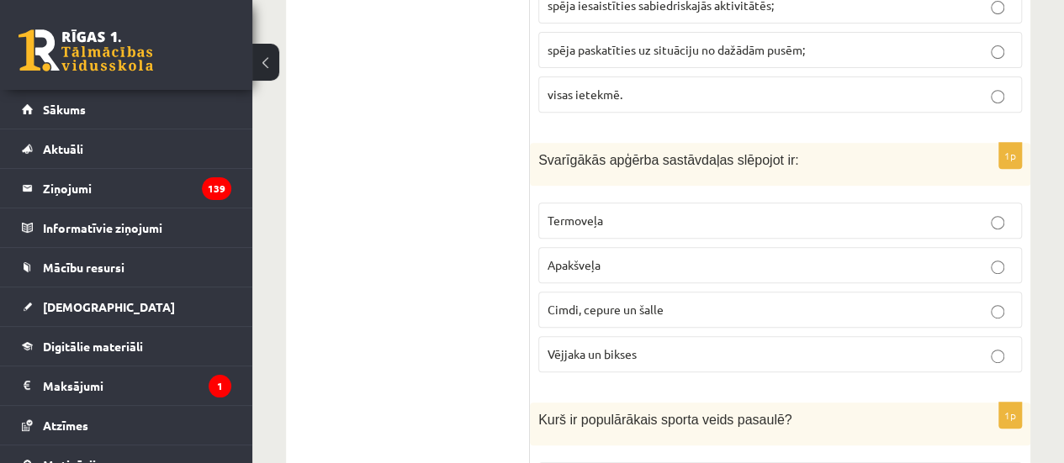
scroll to position [6613, 0]
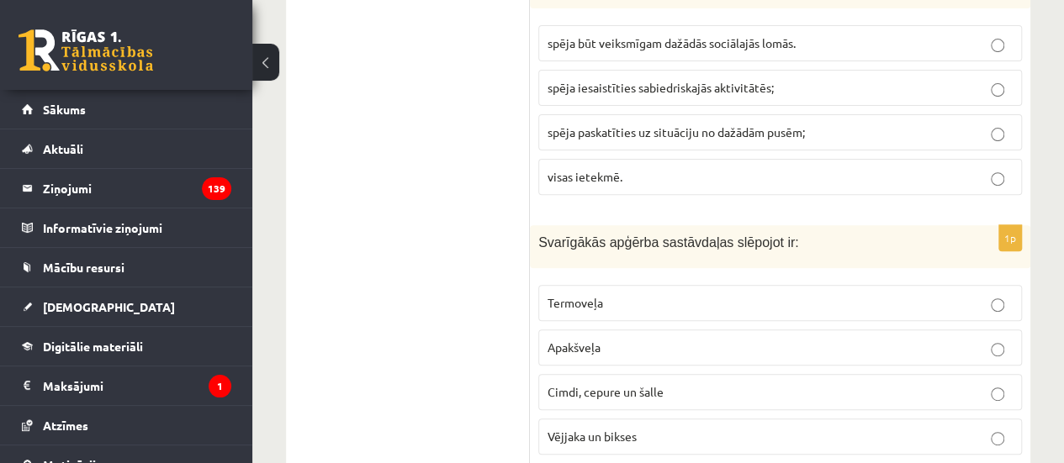
click at [588, 225] on div "1p Svarīgākās apģērba sastāvdaļas slēpojot ir: [GEOGRAPHIC_DATA] [GEOGRAPHIC_DA…" at bounding box center [780, 346] width 500 height 243
click at [586, 295] on span "Termoveļa" at bounding box center [576, 302] width 56 height 15
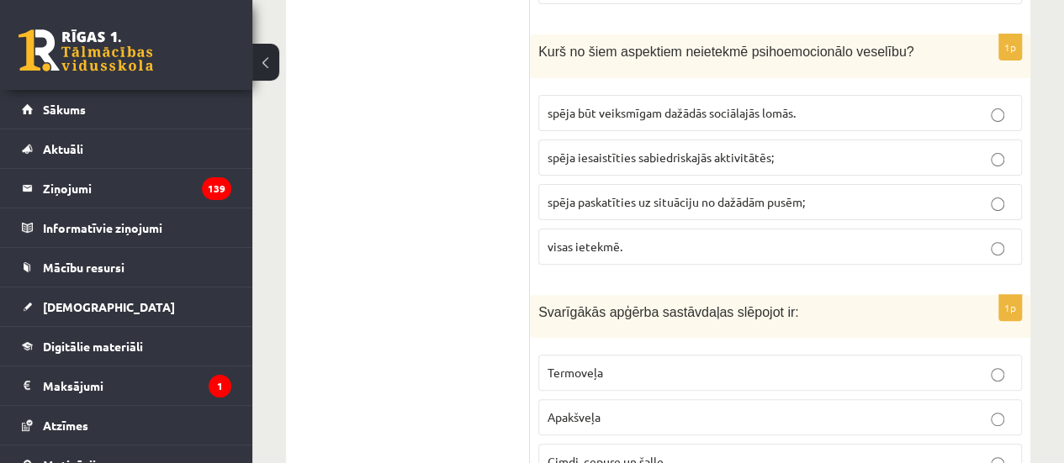
scroll to position [6445, 0]
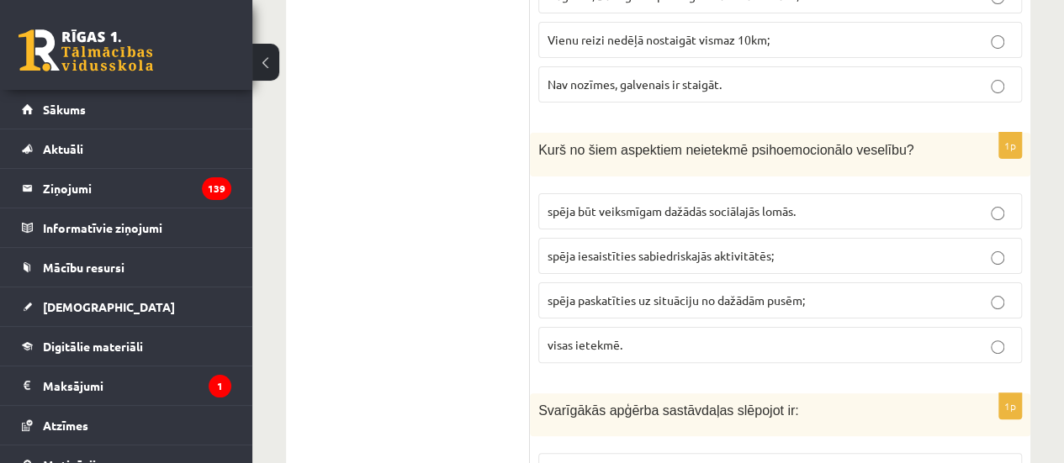
click at [645, 336] on p "visas ietekmē." at bounding box center [780, 345] width 465 height 18
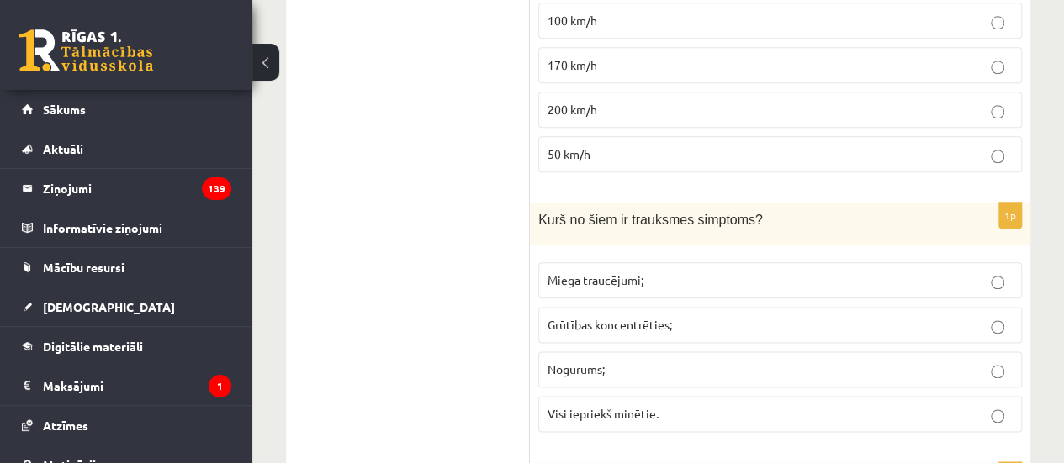
scroll to position [0, 0]
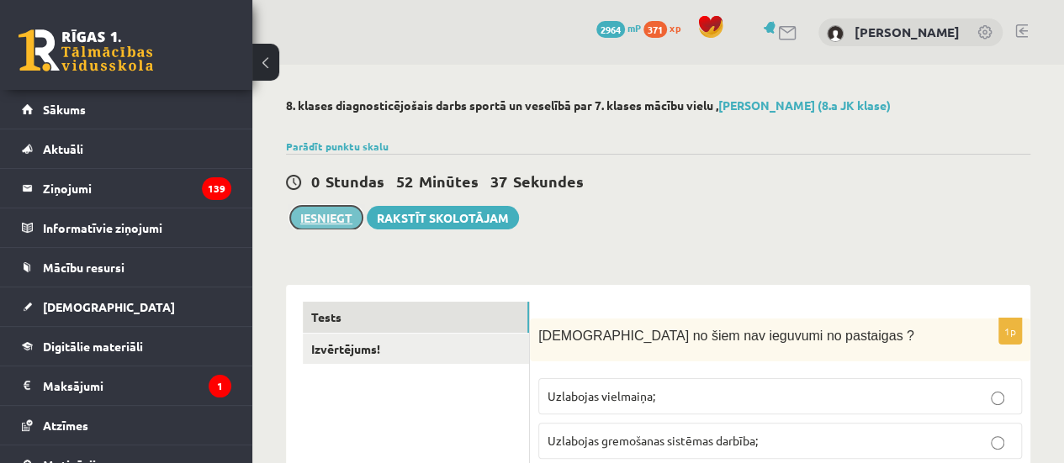
click at [330, 214] on button "Iesniegt" at bounding box center [326, 218] width 72 height 24
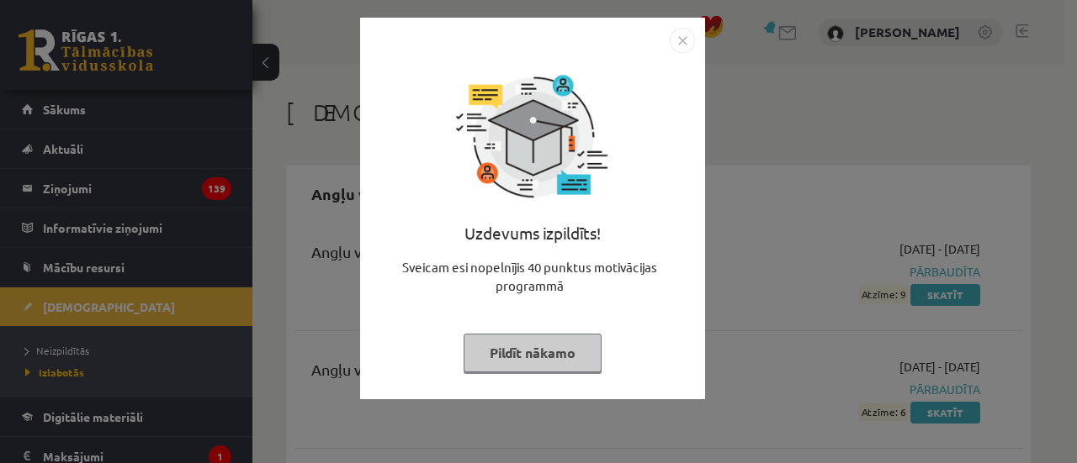
click at [582, 368] on button "Pildīt nākamo" at bounding box center [532, 353] width 138 height 39
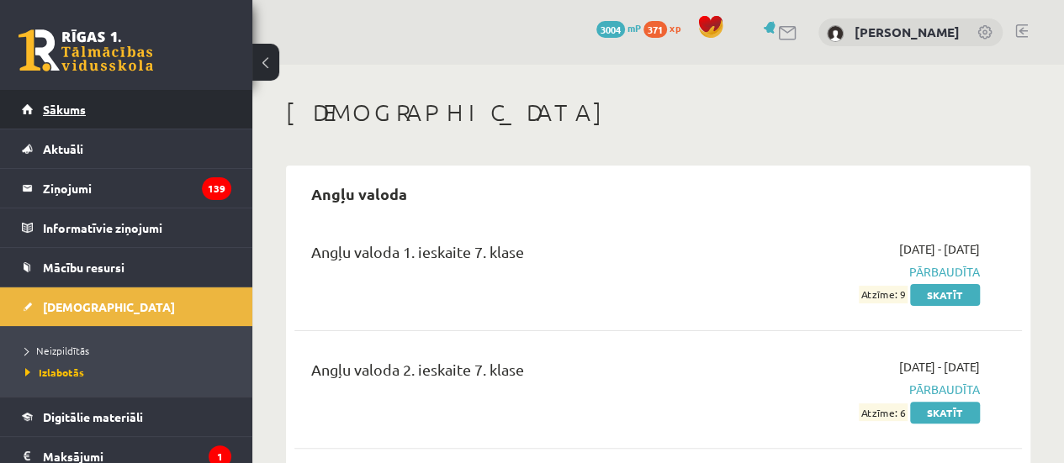
click at [114, 117] on link "Sākums" at bounding box center [126, 109] width 209 height 39
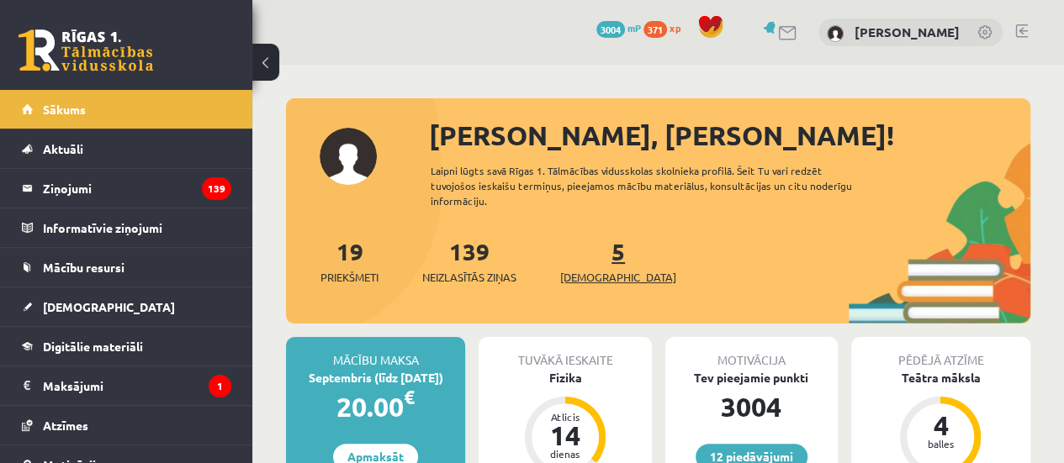
click at [586, 262] on link "5 [DEMOGRAPHIC_DATA]" at bounding box center [618, 261] width 116 height 50
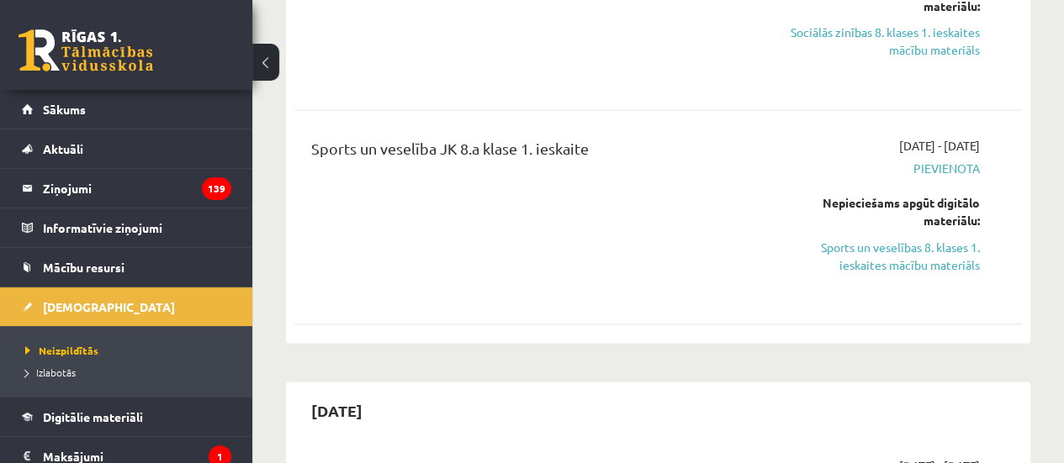
scroll to position [1430, 0]
